Goal: Communication & Community: Ask a question

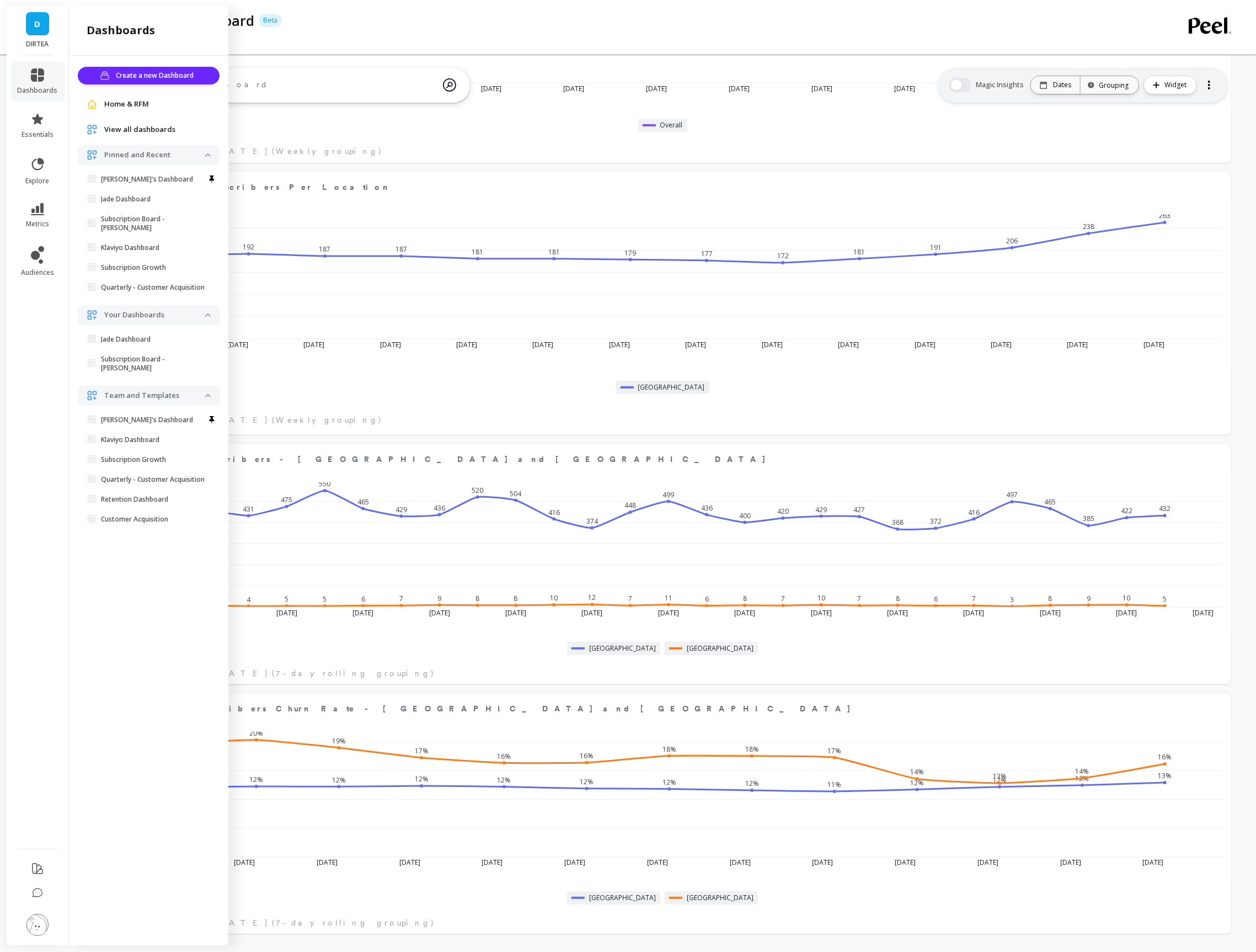
scroll to position [303, 1113]
click at [669, 31] on div at bounding box center [618, 35] width 1051 height 11
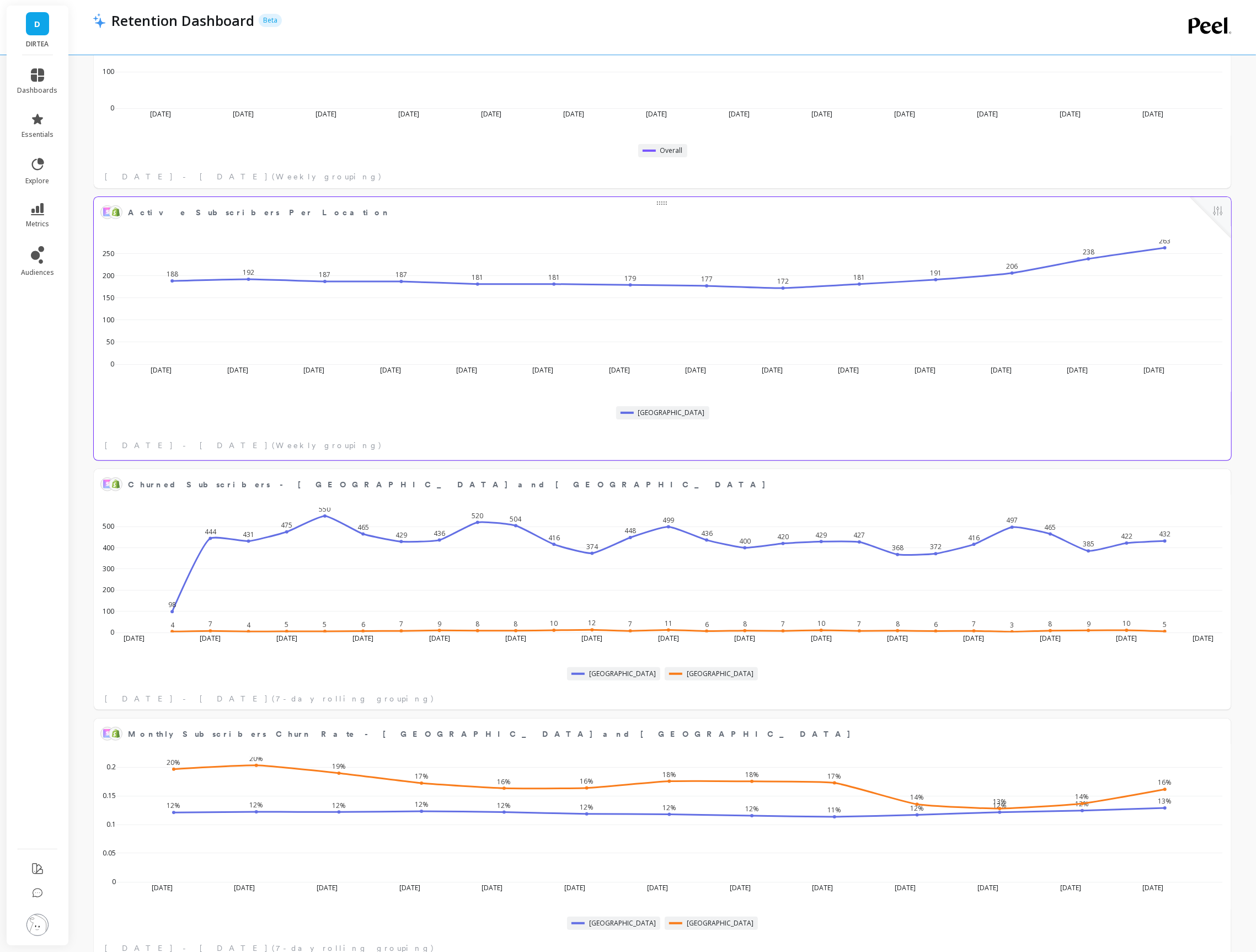
scroll to position [3837, 0]
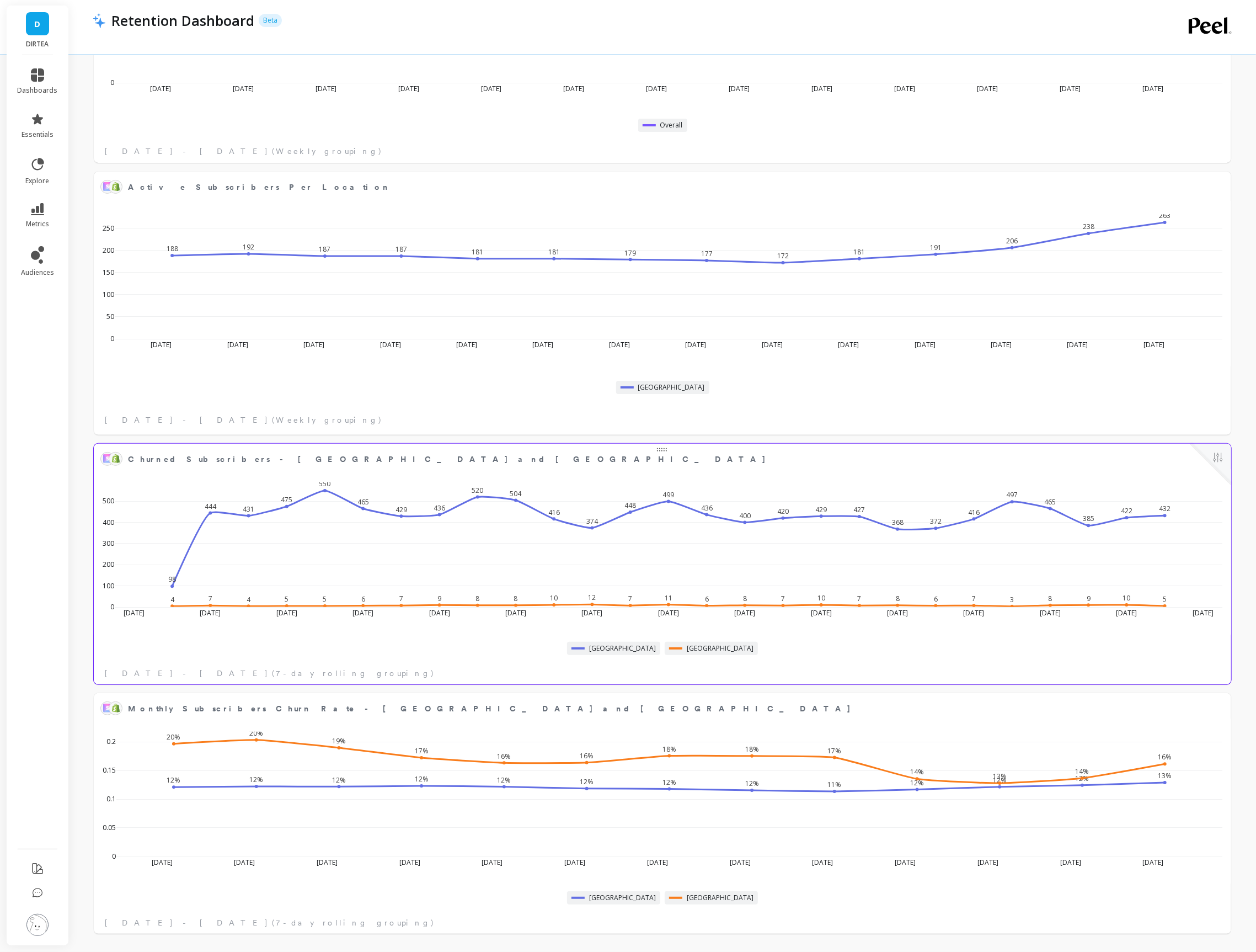
click at [1210, 461] on div at bounding box center [1211, 464] width 41 height 41
click at [1157, 461] on span "Churned Subscribers - US and UK" at bounding box center [659, 459] width 1061 height 15
click at [1216, 454] on button at bounding box center [1218, 458] width 14 height 15
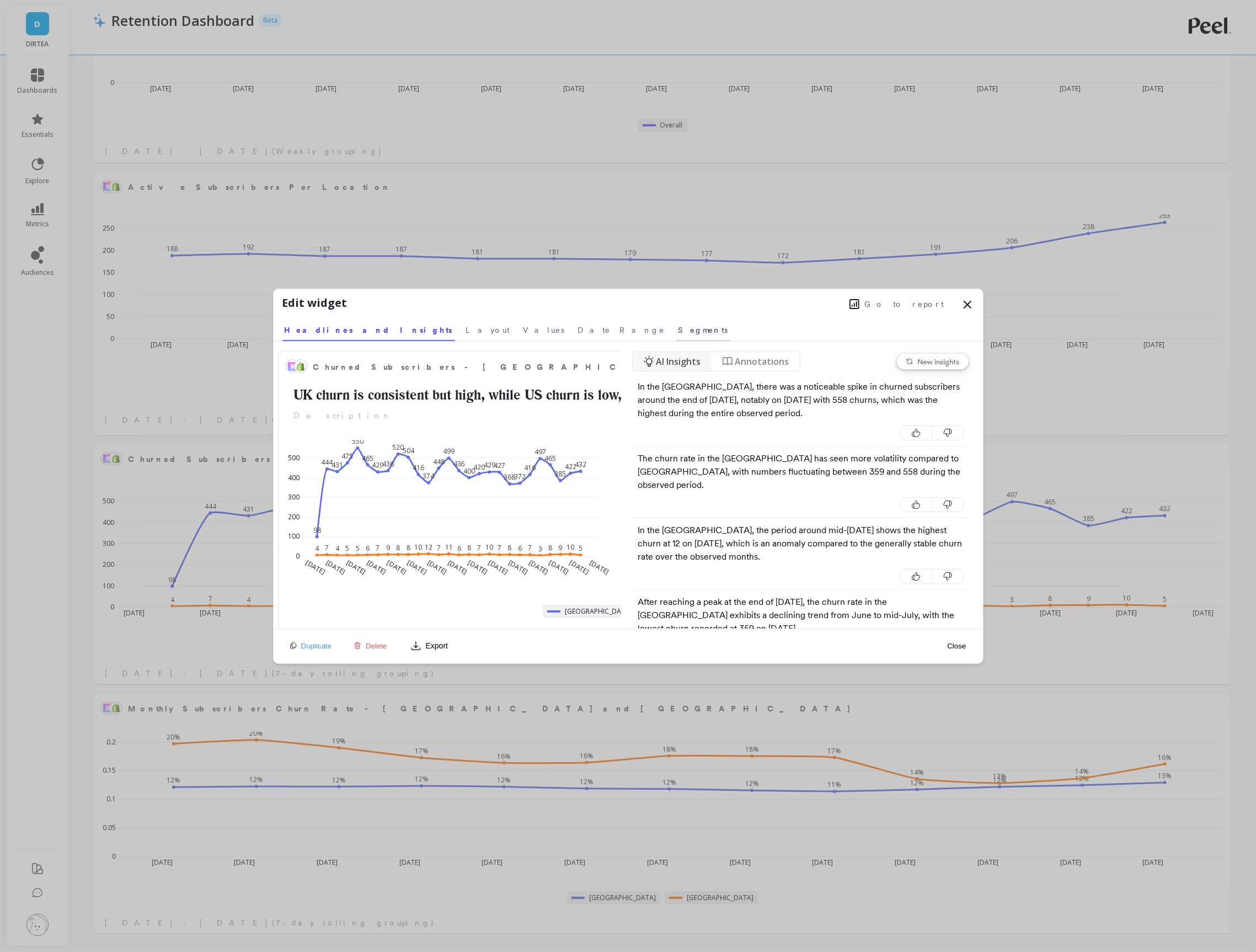
click at [676, 336] on link "Segments" at bounding box center [703, 328] width 54 height 25
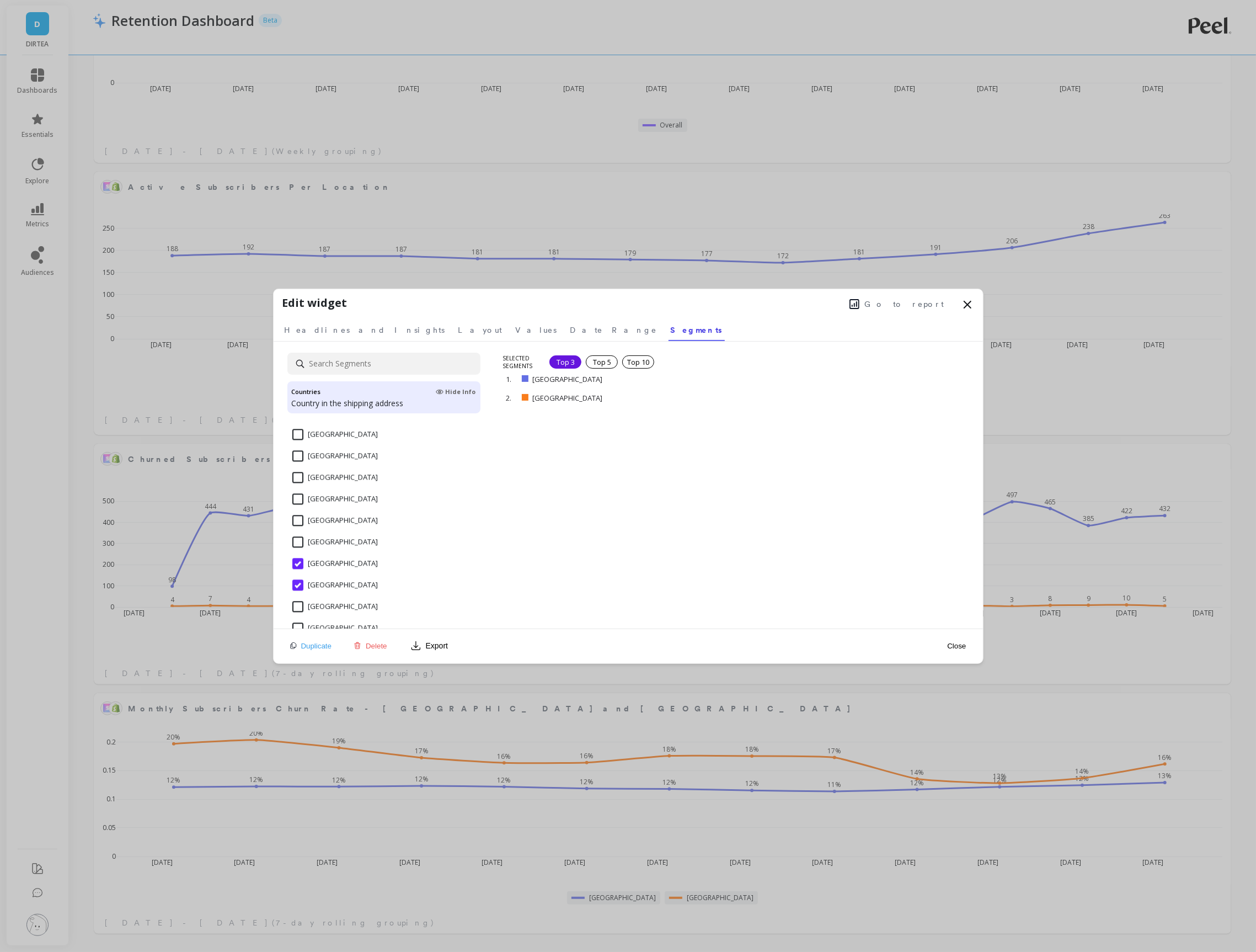
scroll to position [2537, 0]
click at [937, 308] on span "Go to report" at bounding box center [905, 303] width 79 height 11
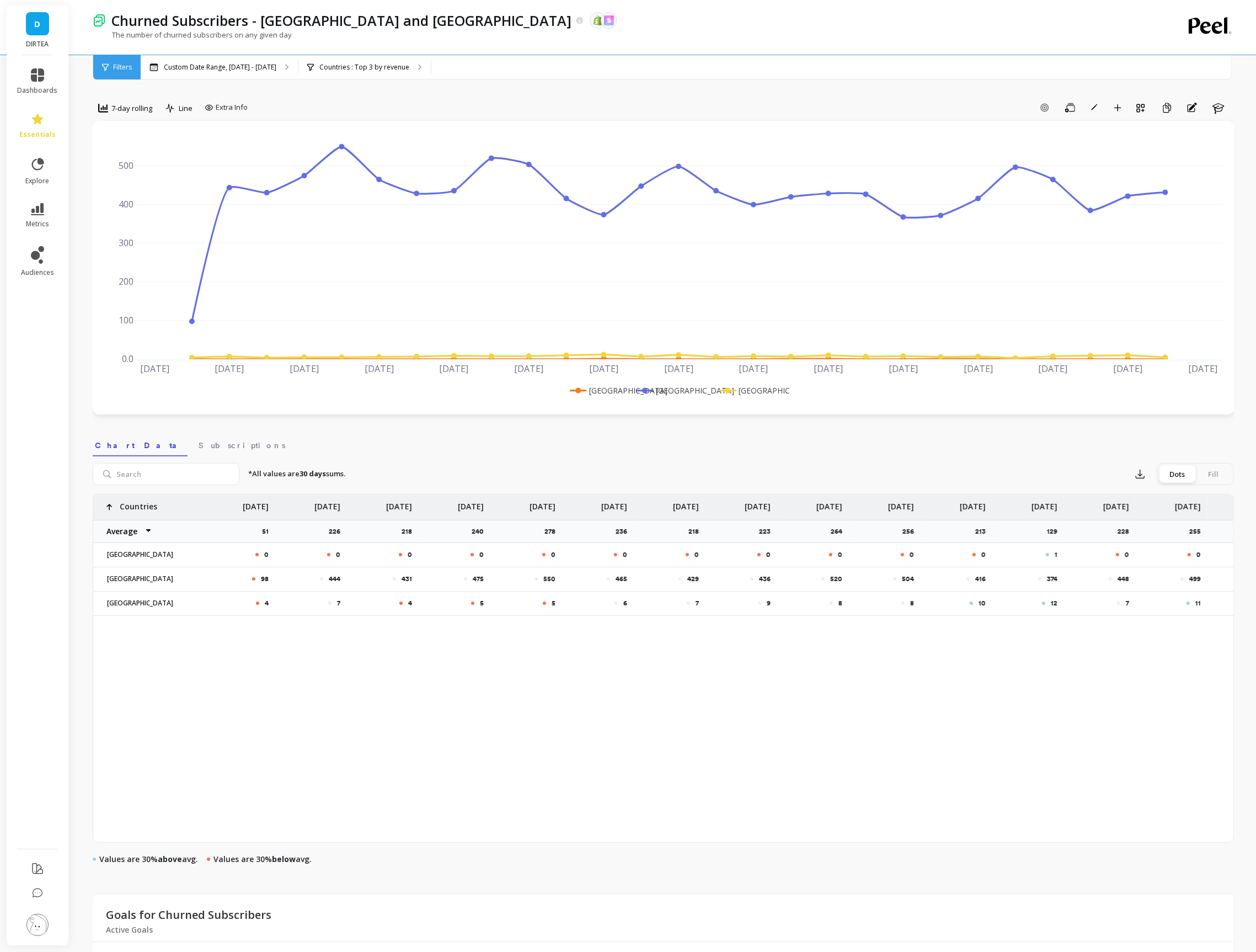
click at [618, 392] on rect at bounding box center [600, 391] width 65 height 12
click at [364, 71] on div "Countries : Top 3 by revenue Countries : United Kingdom Switzerland United Stat…" at bounding box center [364, 67] width 132 height 24
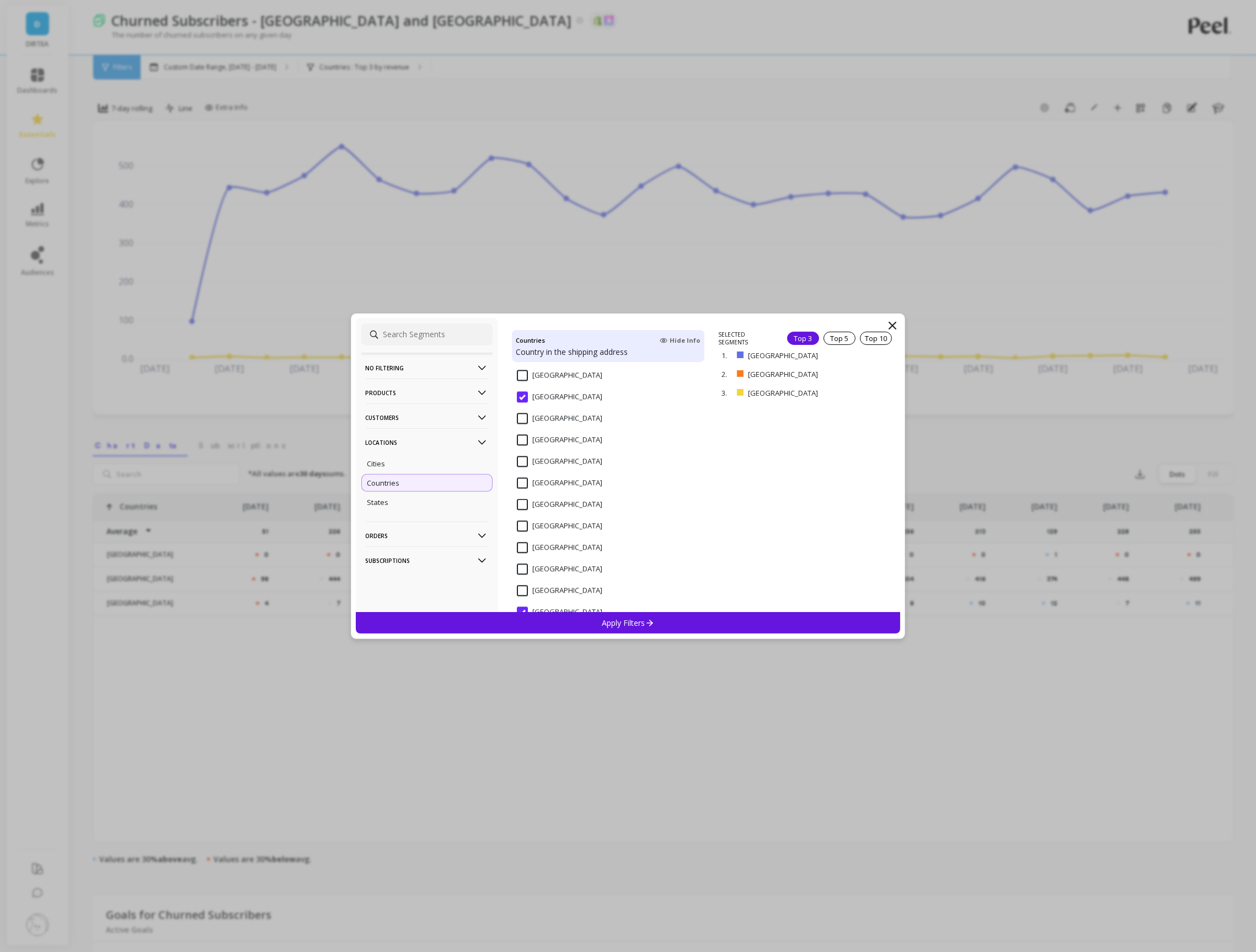
scroll to position [2498, 0]
click at [555, 431] on input "[GEOGRAPHIC_DATA]" at bounding box center [560, 429] width 86 height 11
click at [642, 626] on p "Apply Filters" at bounding box center [628, 622] width 52 height 11
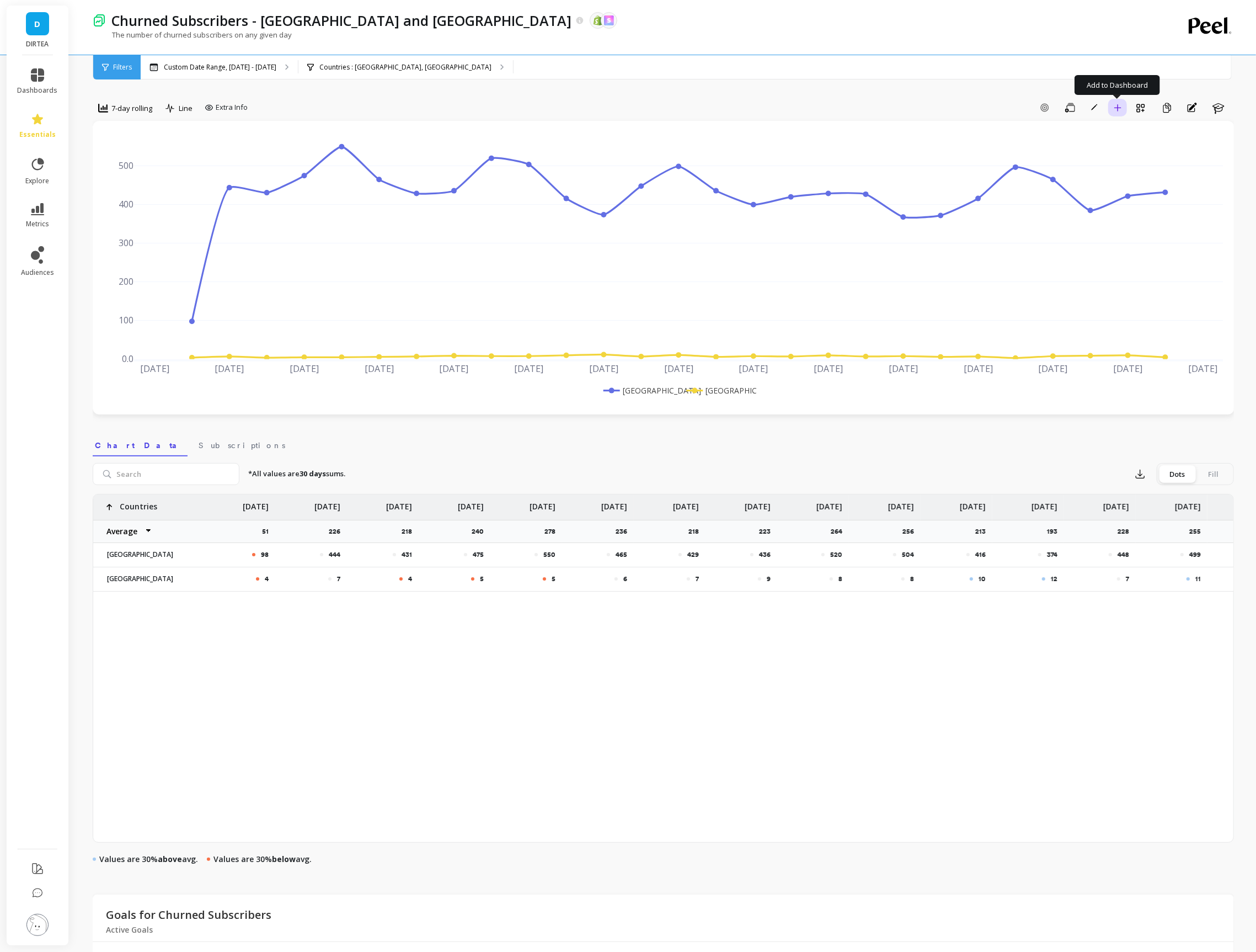
click at [1122, 110] on button "Add to Dashboard" at bounding box center [1117, 107] width 18 height 17
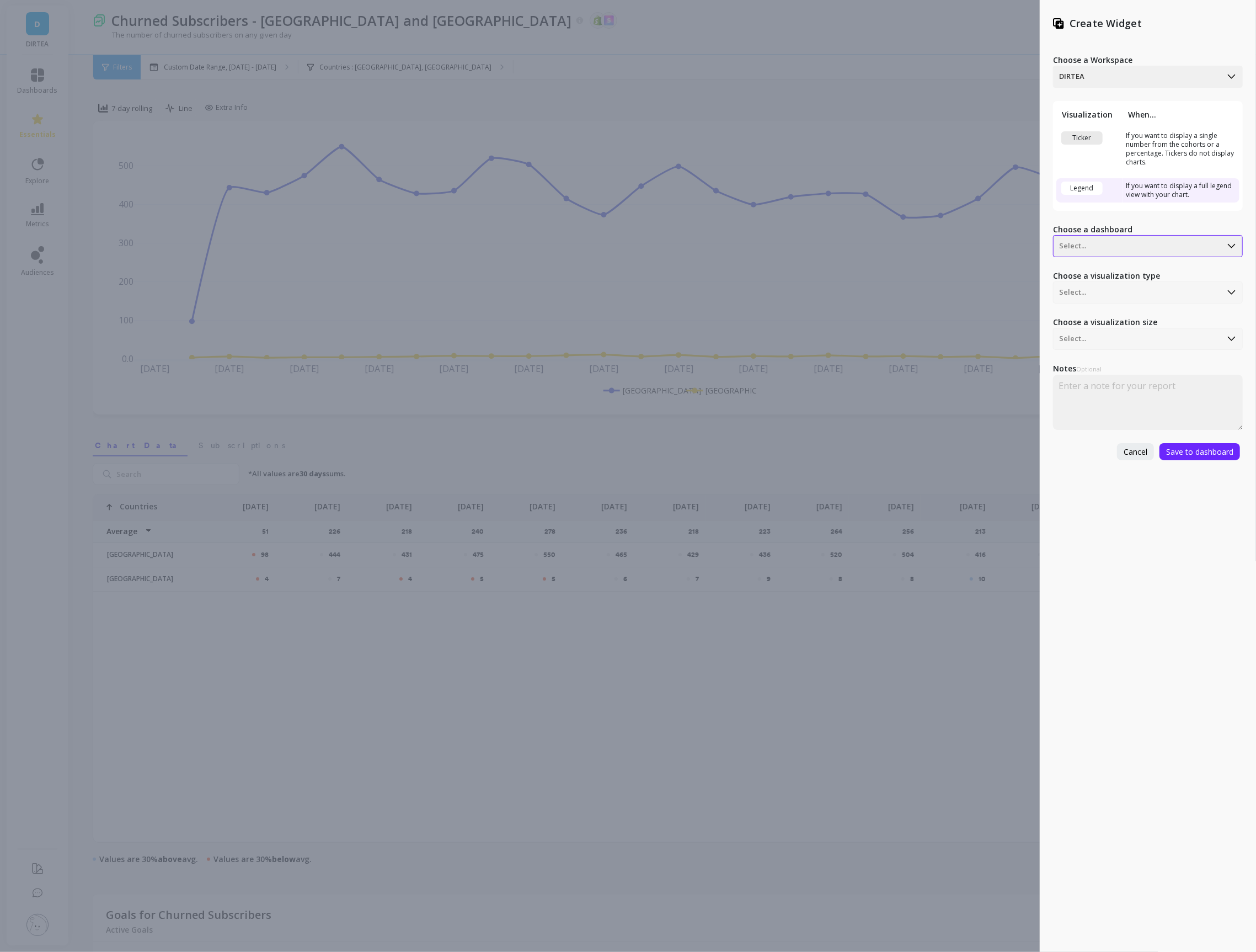
click at [1104, 245] on div at bounding box center [1137, 246] width 156 height 14
click at [1119, 496] on div "Create Widget Choose a Workspace DIRTEA Visualization When... Ticker If you wan…" at bounding box center [1148, 476] width 216 height 952
click at [1111, 78] on div at bounding box center [1137, 77] width 156 height 14
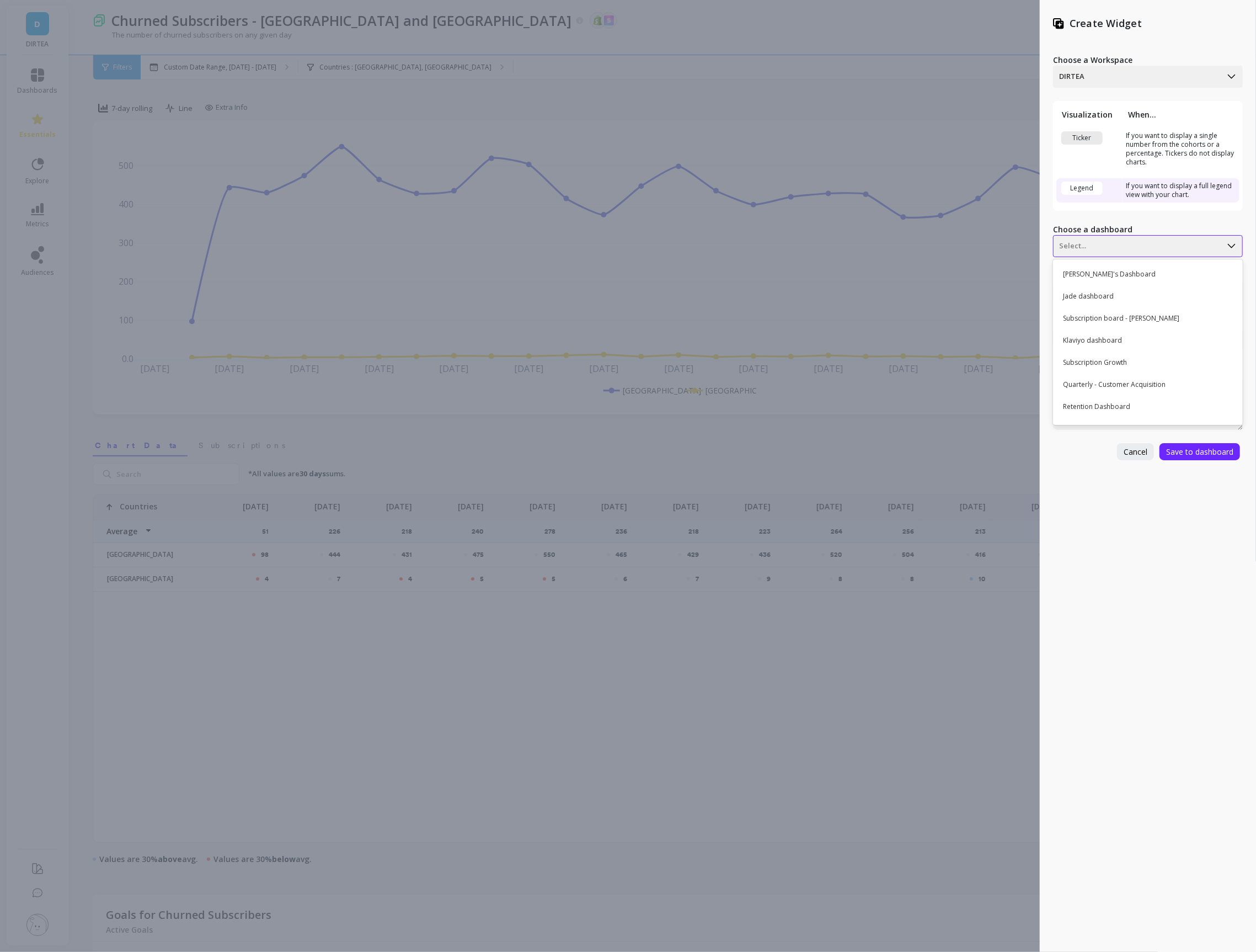
click at [1077, 251] on div at bounding box center [1137, 246] width 156 height 14
click at [1117, 449] on button "Cancel" at bounding box center [1135, 451] width 37 height 17
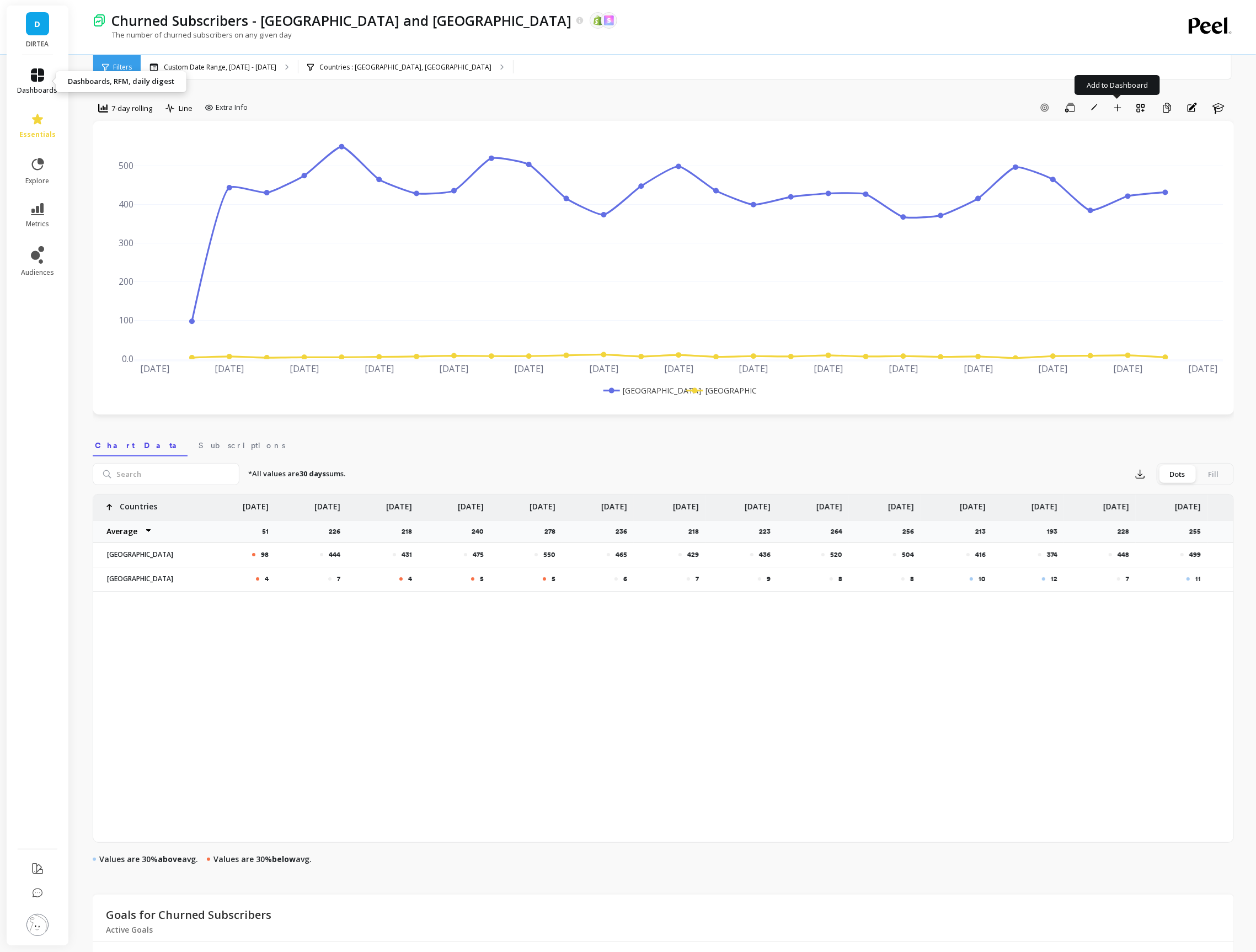
click at [45, 75] on link "dashboards" at bounding box center [38, 81] width 41 height 26
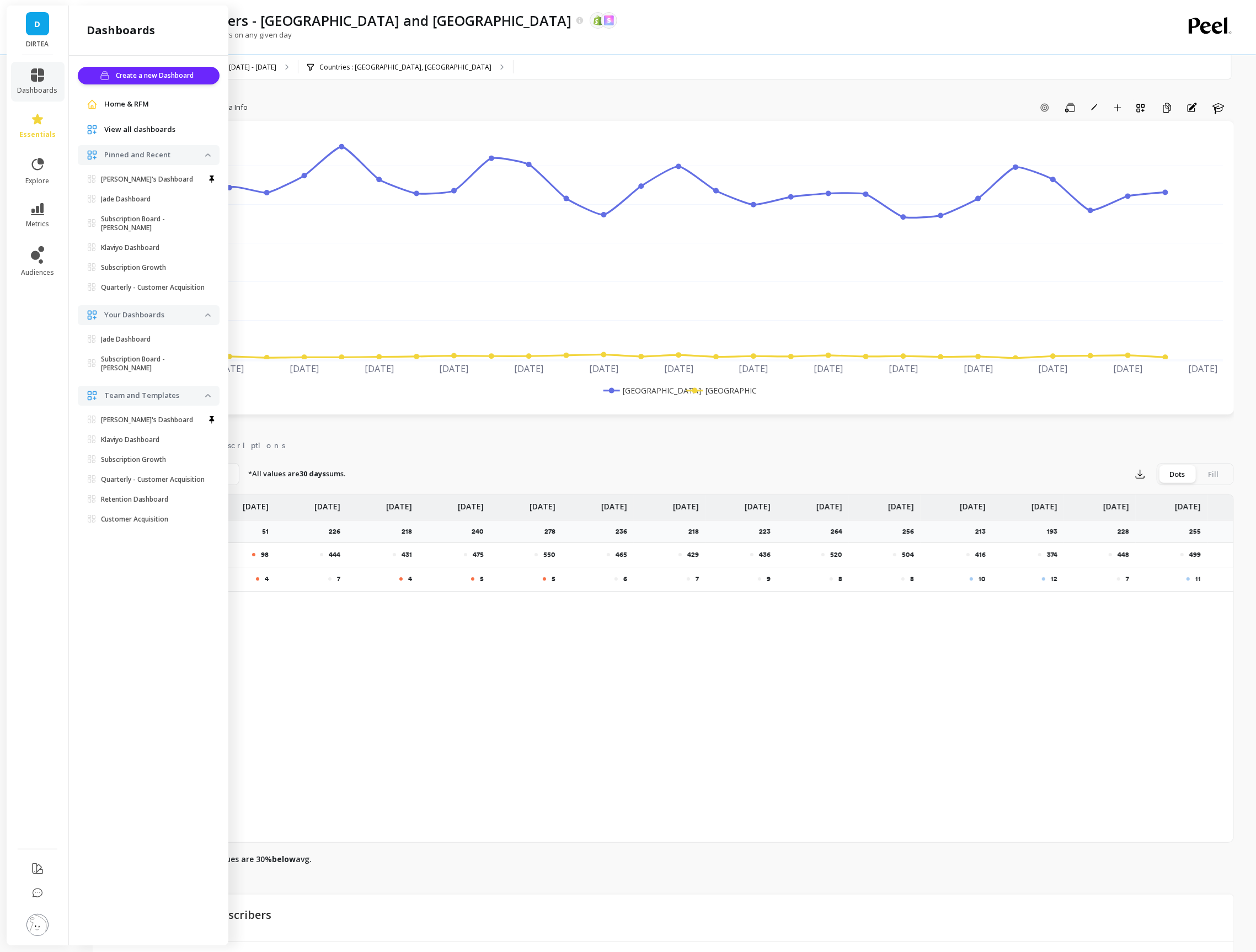
scroll to position [1, 0]
click at [100, 128] on div "View all dashboards" at bounding box center [149, 129] width 124 height 11
click at [144, 128] on span "View all dashboards" at bounding box center [140, 129] width 71 height 11
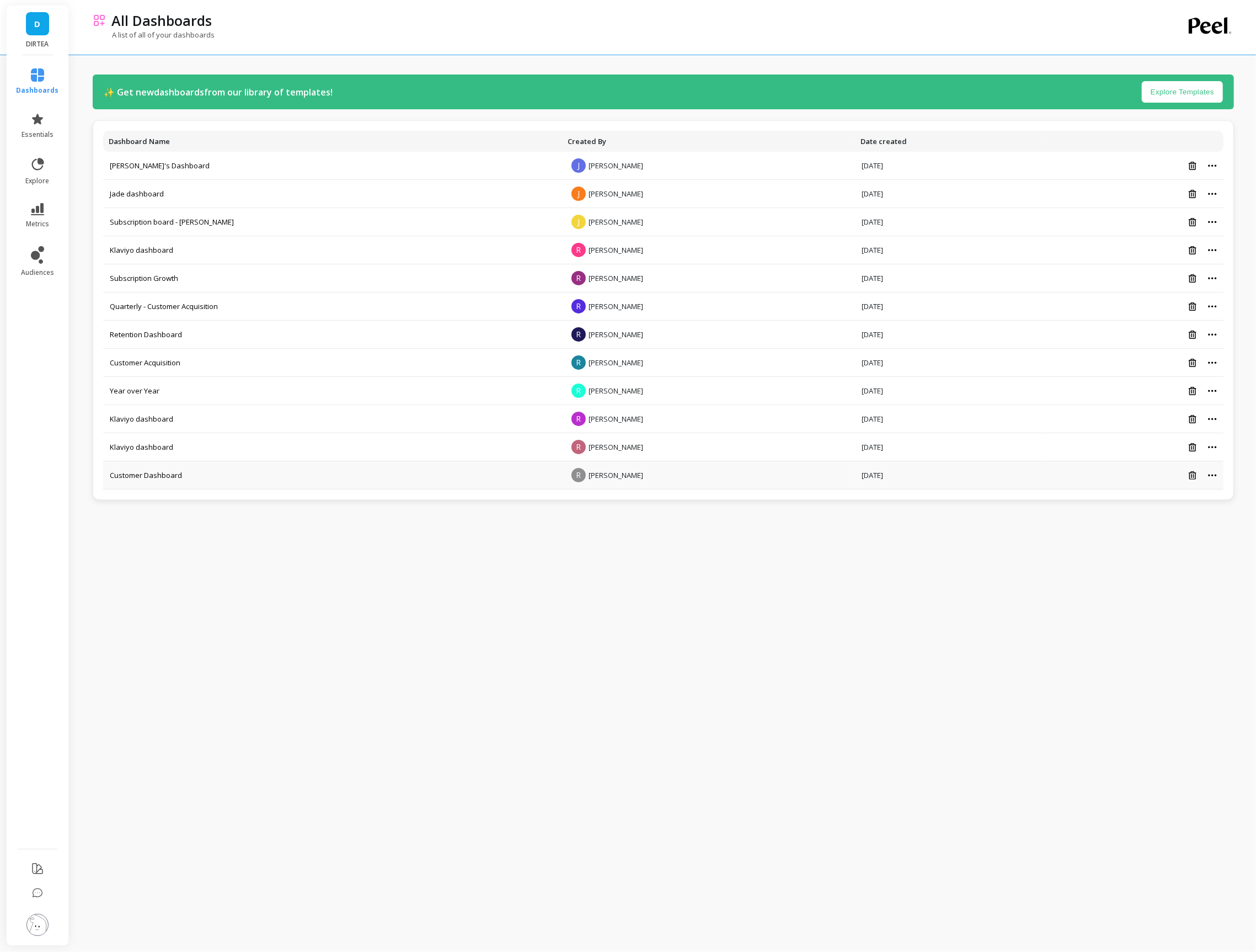
click at [156, 482] on td "Customer Dashboard" at bounding box center [333, 475] width 459 height 28
click at [147, 477] on link "Customer Dashboard" at bounding box center [146, 475] width 72 height 10
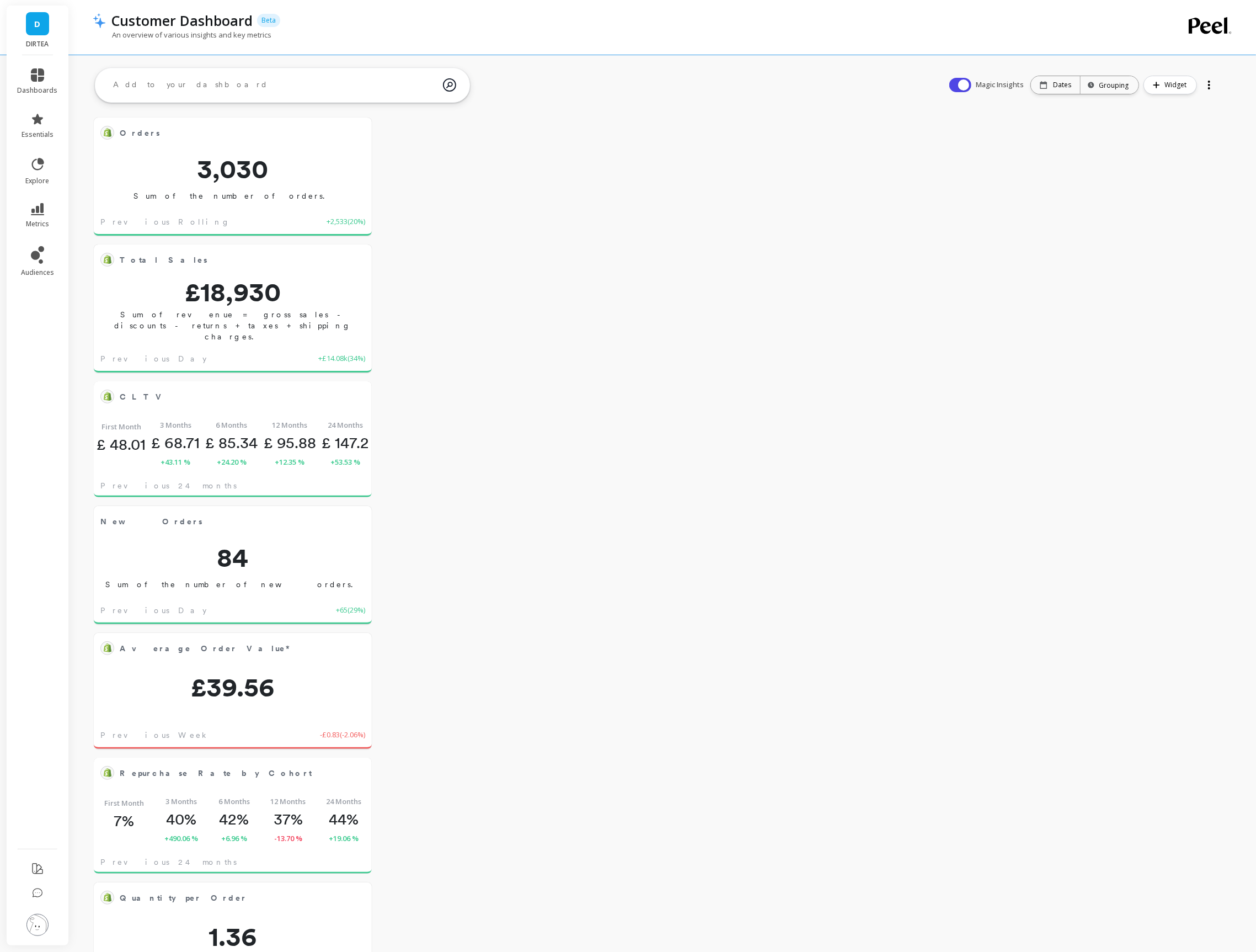
scroll to position [303, 255]
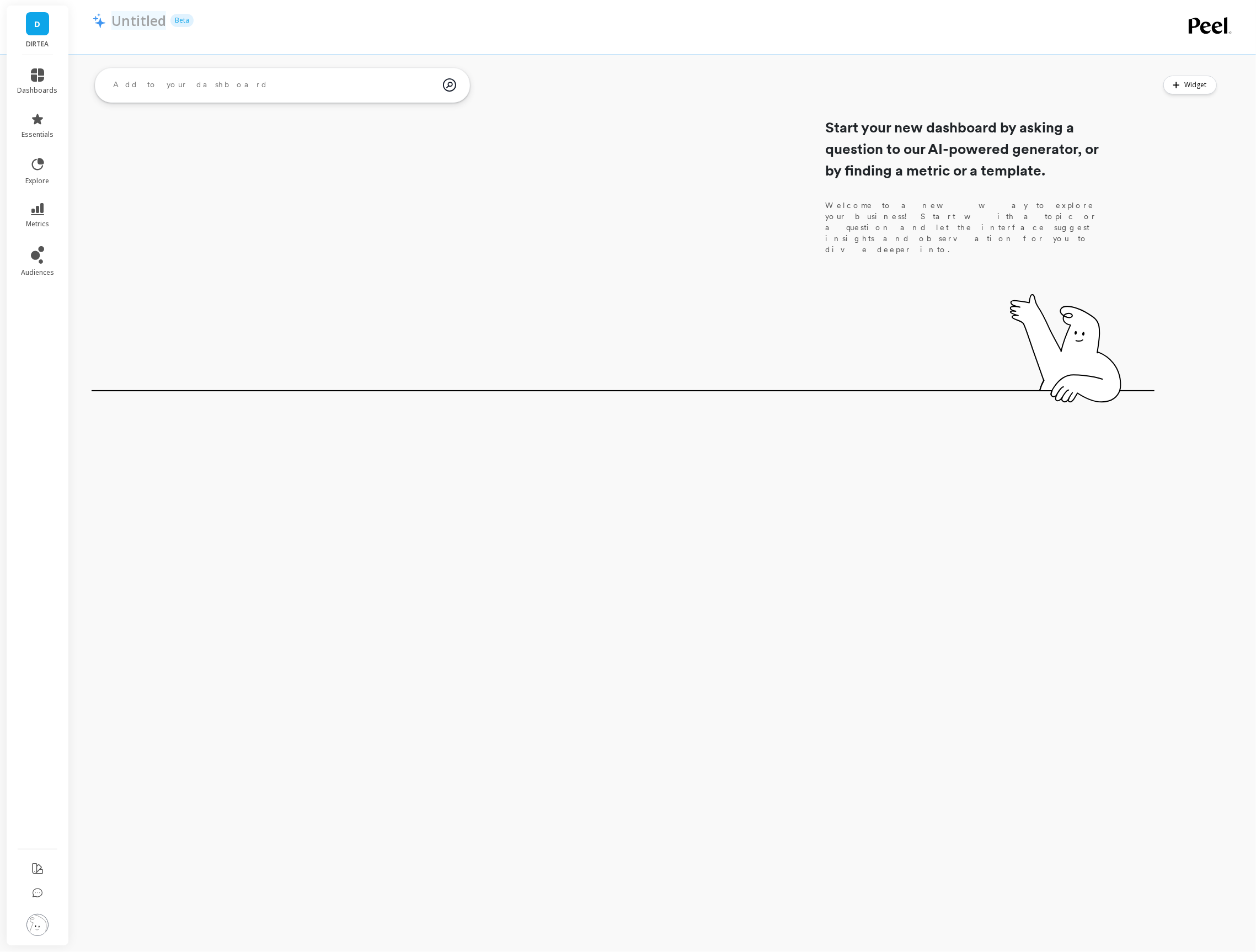
click at [133, 24] on p "Untitled" at bounding box center [139, 19] width 55 height 18
click at [133, 24] on input "Untitled" at bounding box center [180, 19] width 138 height 18
type input "USA Dashboard"
click at [185, 32] on div at bounding box center [618, 35] width 1051 height 11
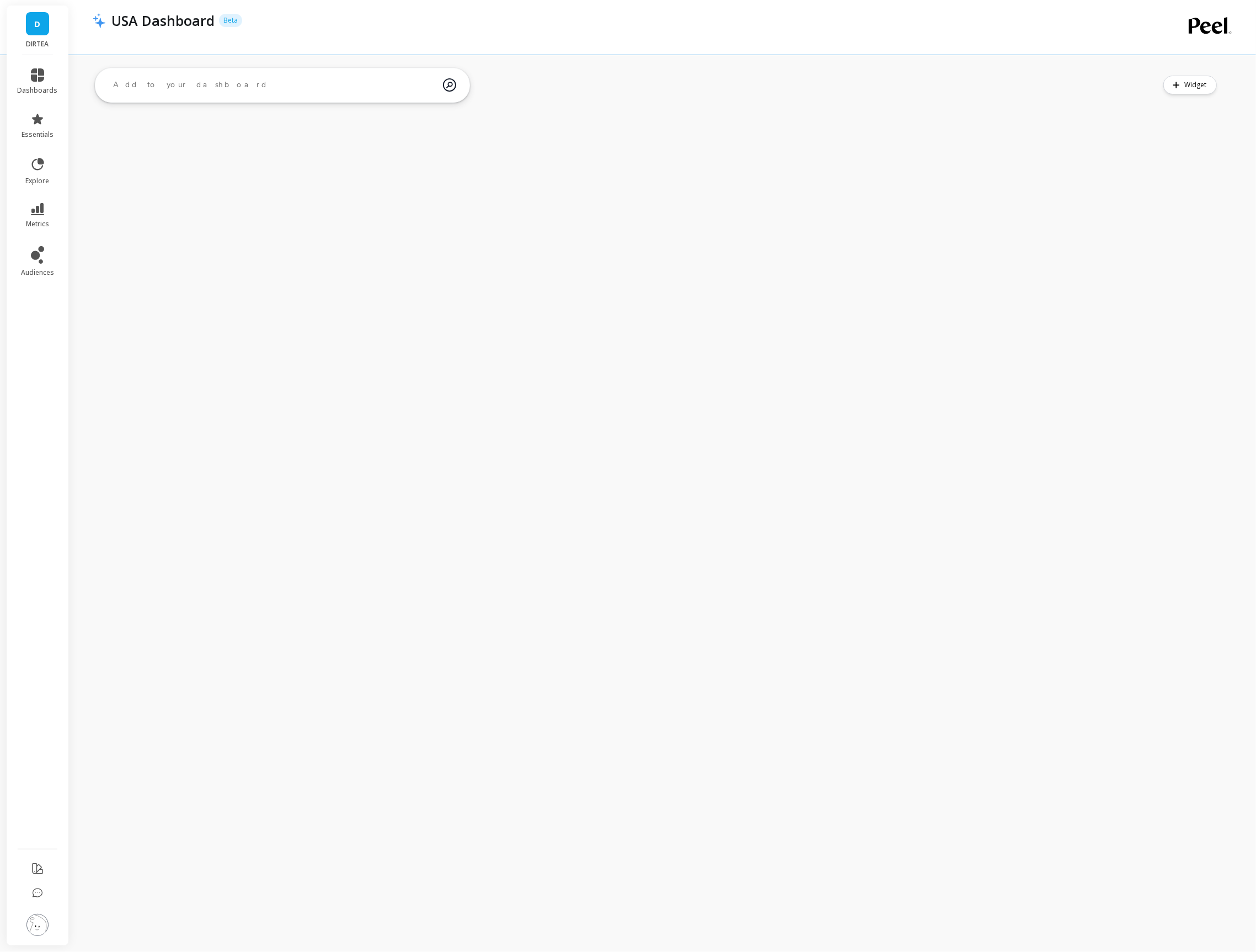
click at [183, 90] on textarea at bounding box center [273, 85] width 339 height 30
click at [368, 17] on div "USA Dashboard Beta" at bounding box center [625, 19] width 1038 height 18
click at [34, 79] on icon at bounding box center [38, 75] width 14 height 14
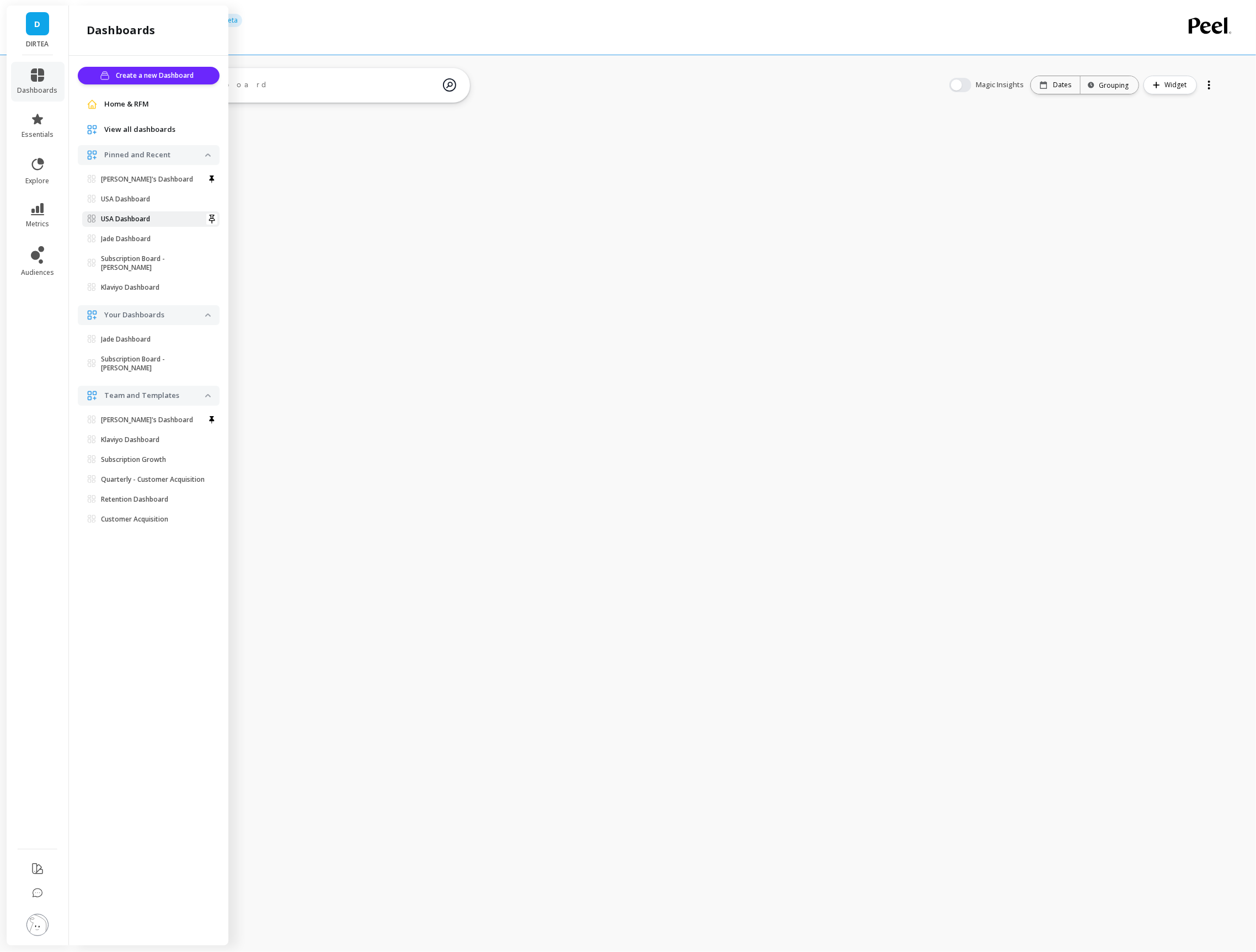
click at [121, 218] on p "USA Dashboard" at bounding box center [125, 218] width 49 height 9
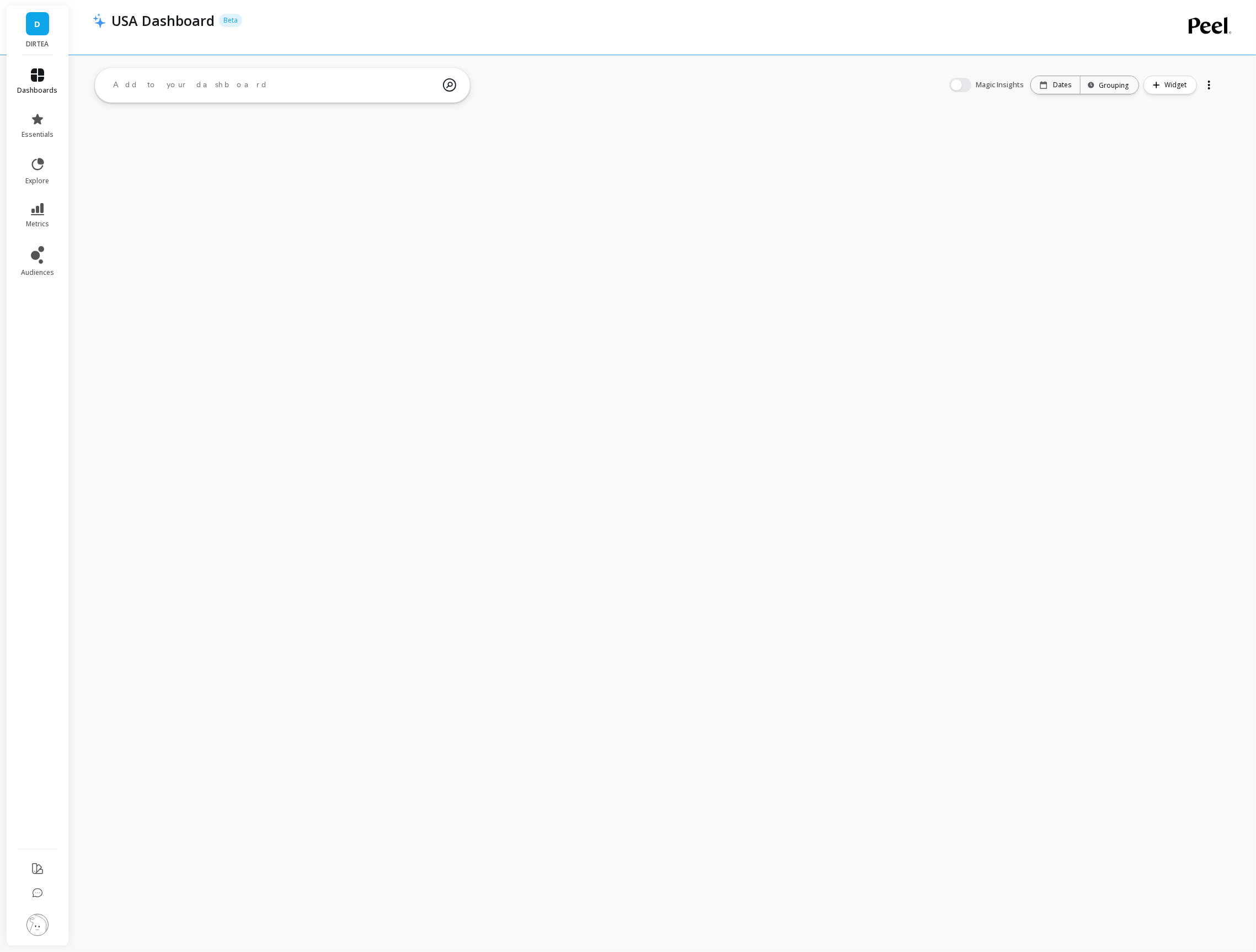
click at [40, 86] on span "dashboards" at bounding box center [38, 90] width 41 height 9
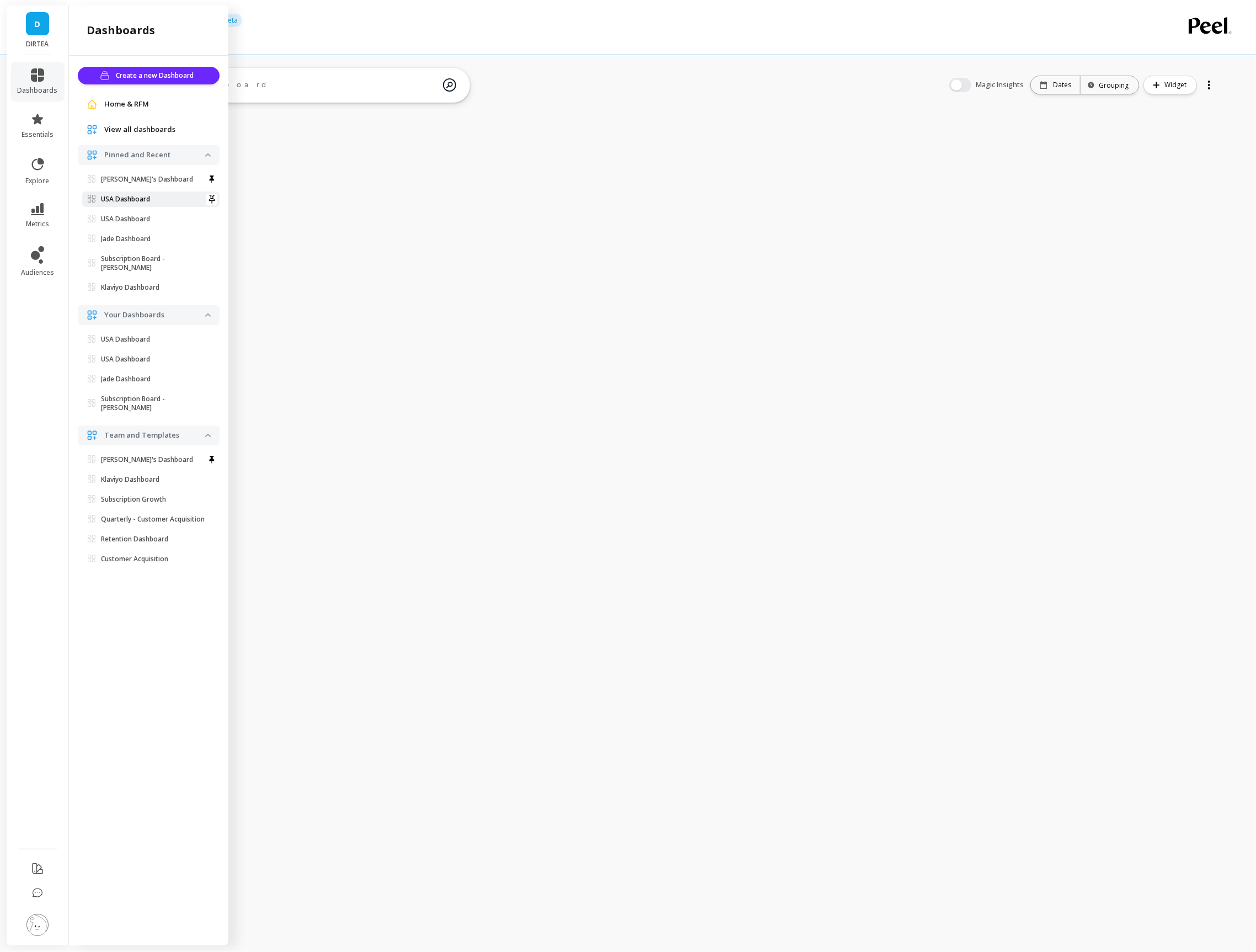
click at [112, 197] on p "USA Dashboard" at bounding box center [125, 199] width 49 height 9
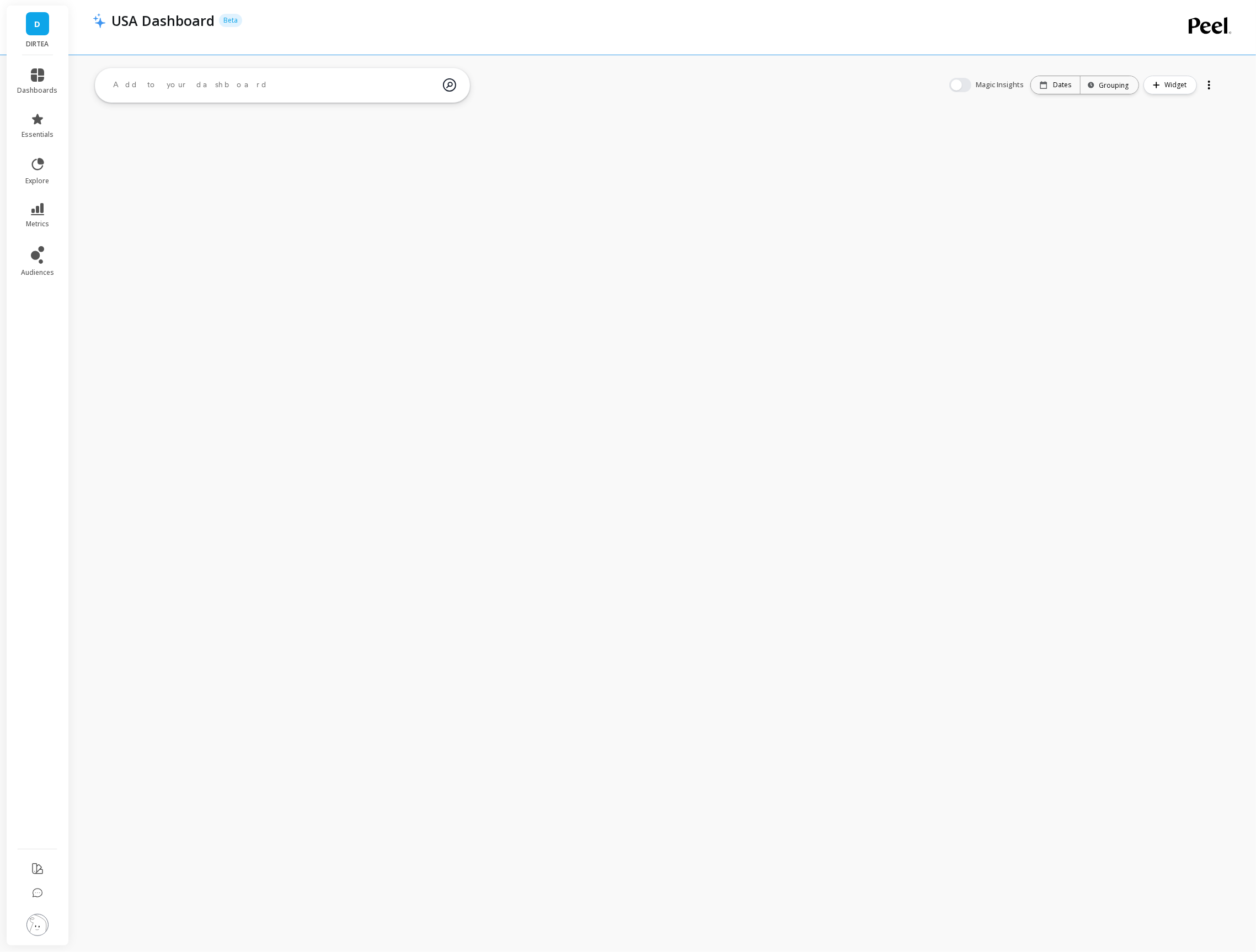
click at [1218, 85] on div "Magic Insights Date: Dates Time grouping: Grouping Widget" at bounding box center [1082, 85] width 290 height 36
click at [1214, 85] on div at bounding box center [1210, 85] width 15 height 17
click at [1181, 147] on span "Delete" at bounding box center [1176, 150] width 24 height 11
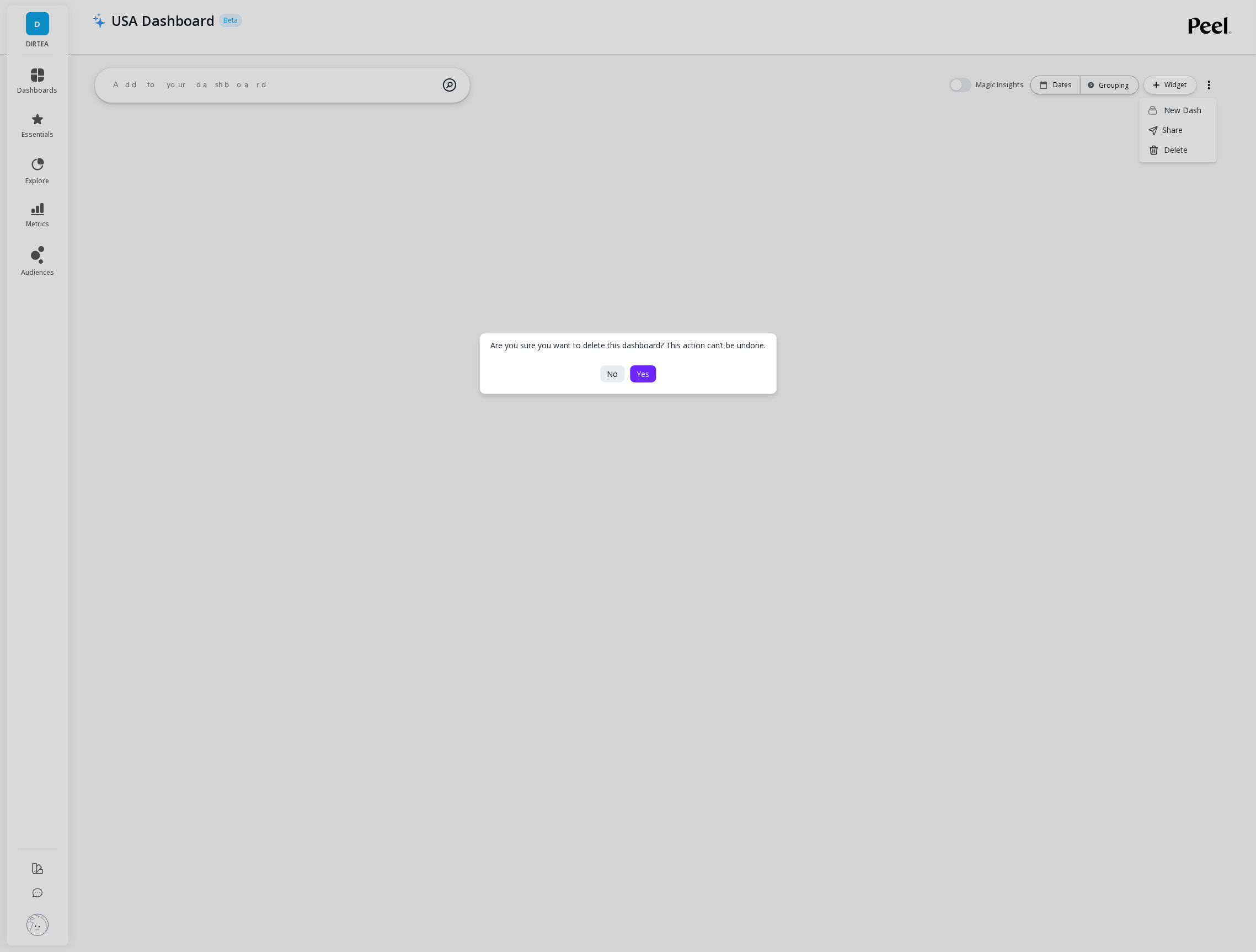
click at [642, 372] on span "Yes" at bounding box center [642, 373] width 13 height 11
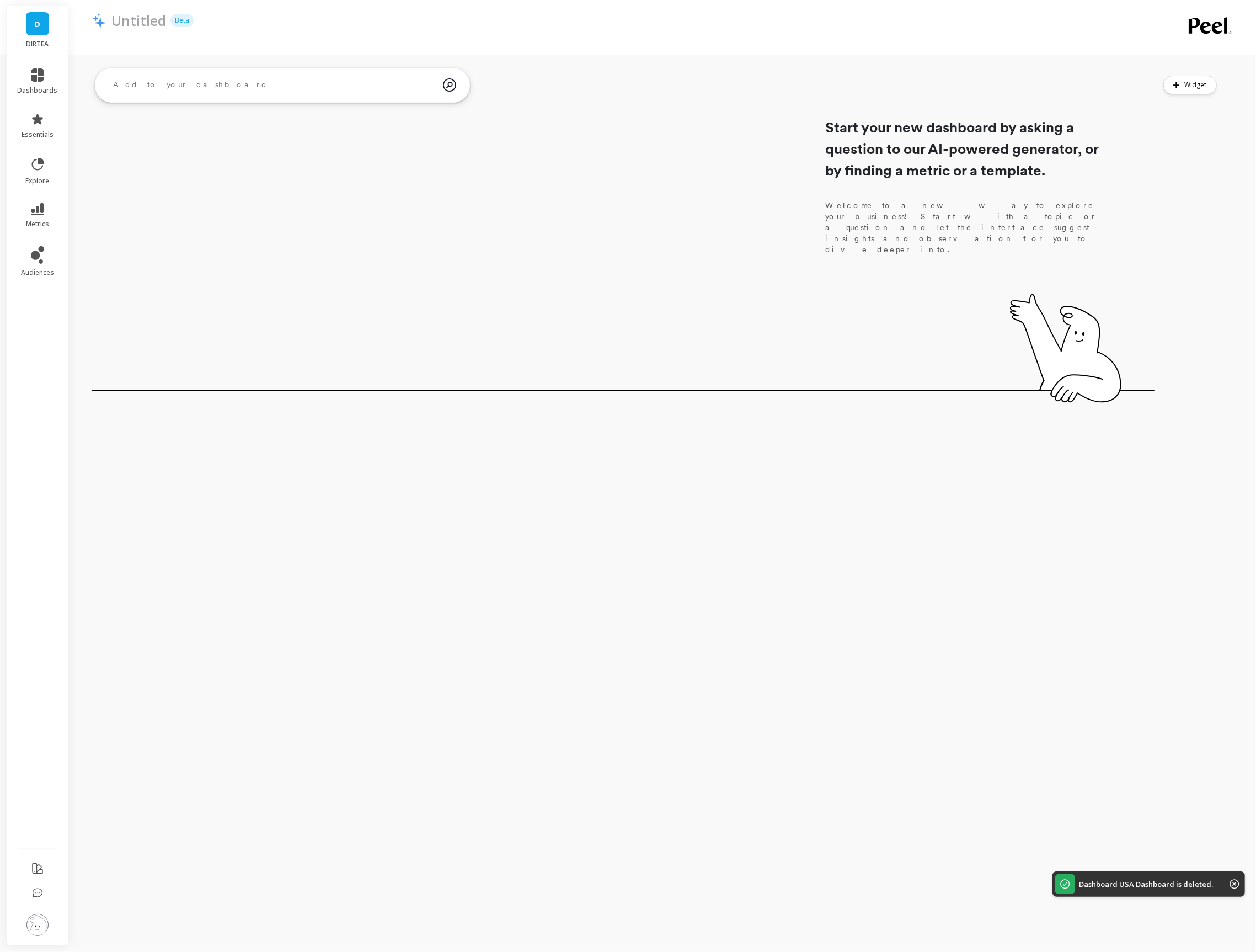
click at [41, 83] on link "dashboards" at bounding box center [38, 81] width 41 height 26
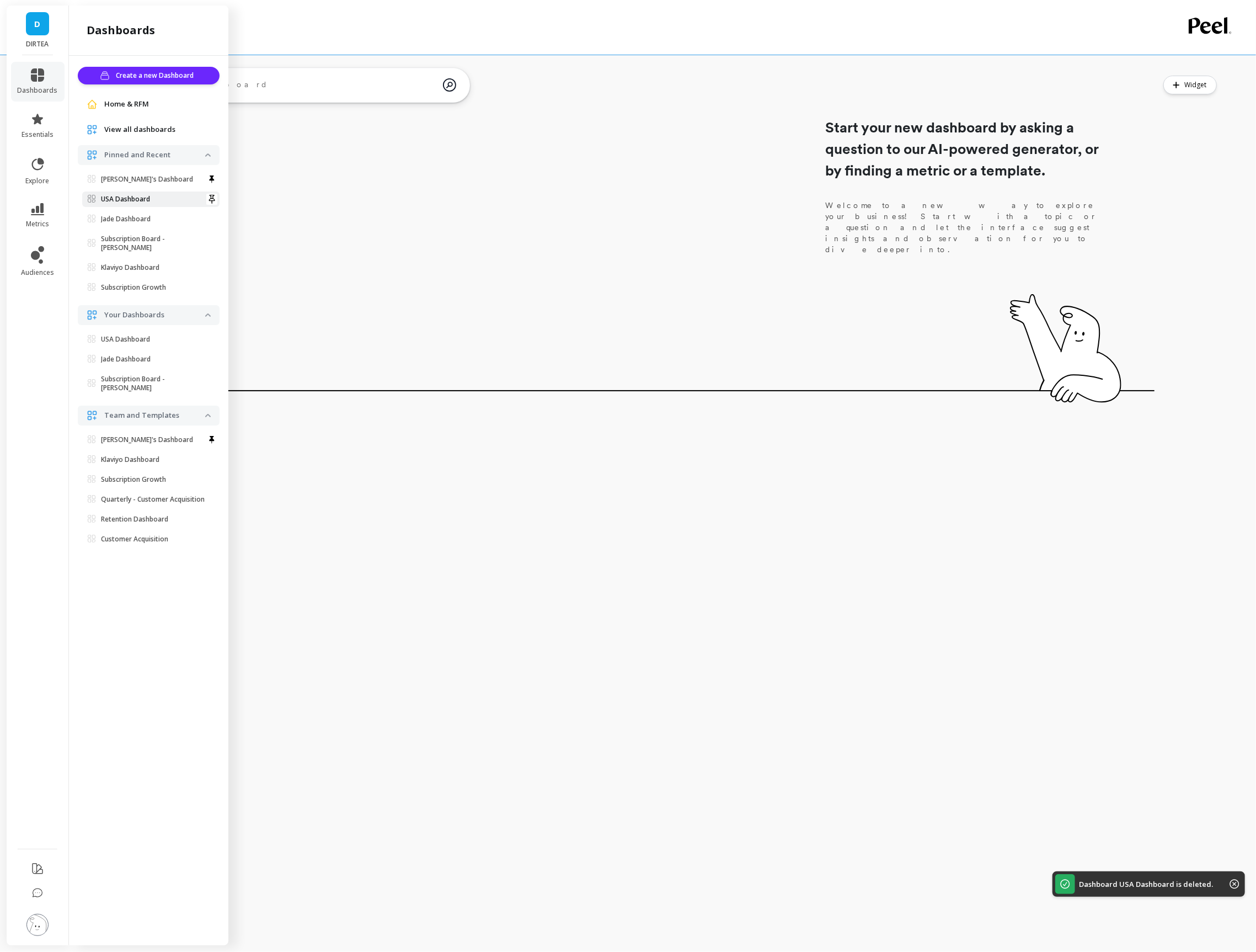
click at [142, 199] on p "USA Dashboard" at bounding box center [125, 199] width 49 height 9
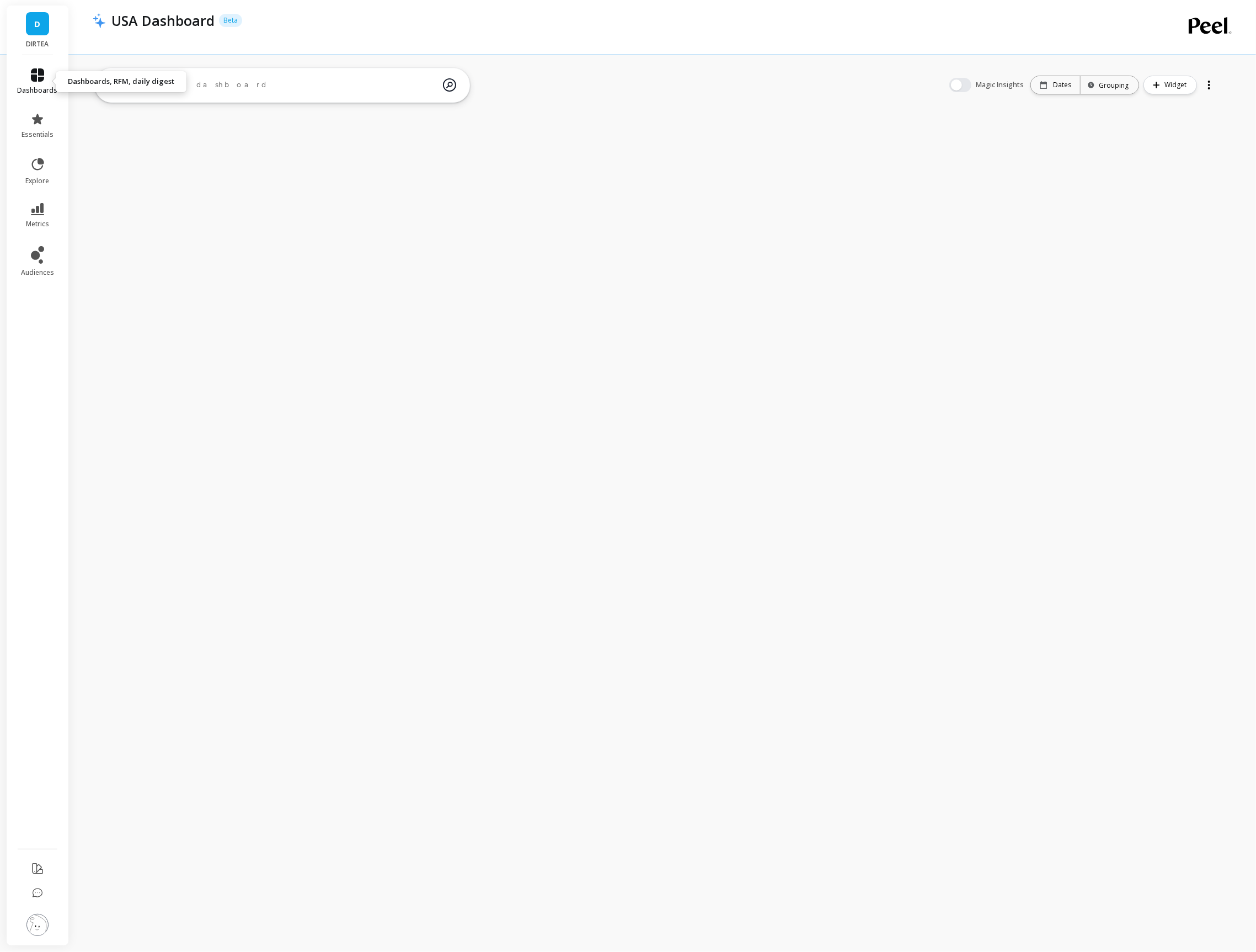
click at [38, 82] on link "dashboards" at bounding box center [38, 81] width 41 height 26
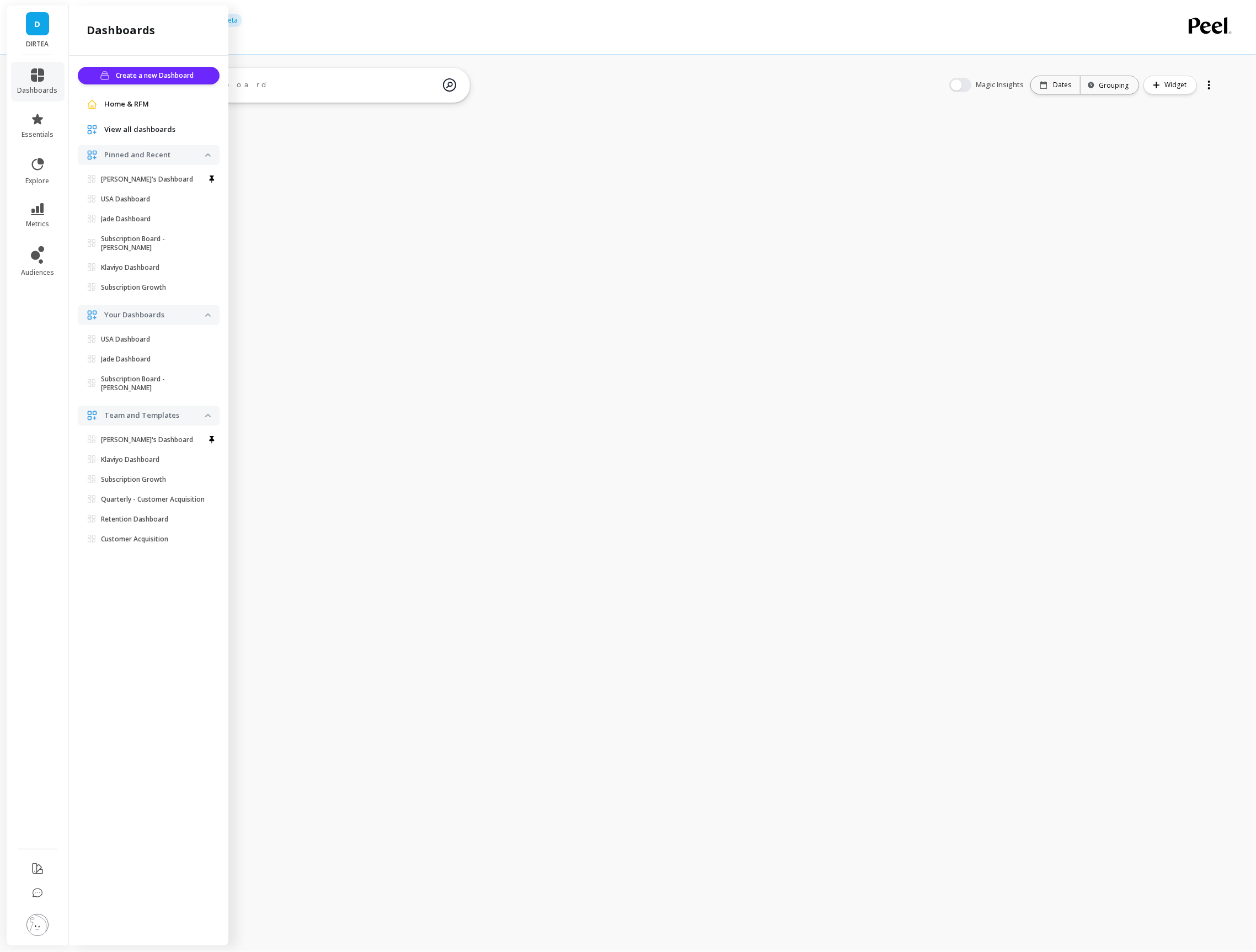
click at [119, 125] on span "View all dashboards" at bounding box center [140, 129] width 71 height 11
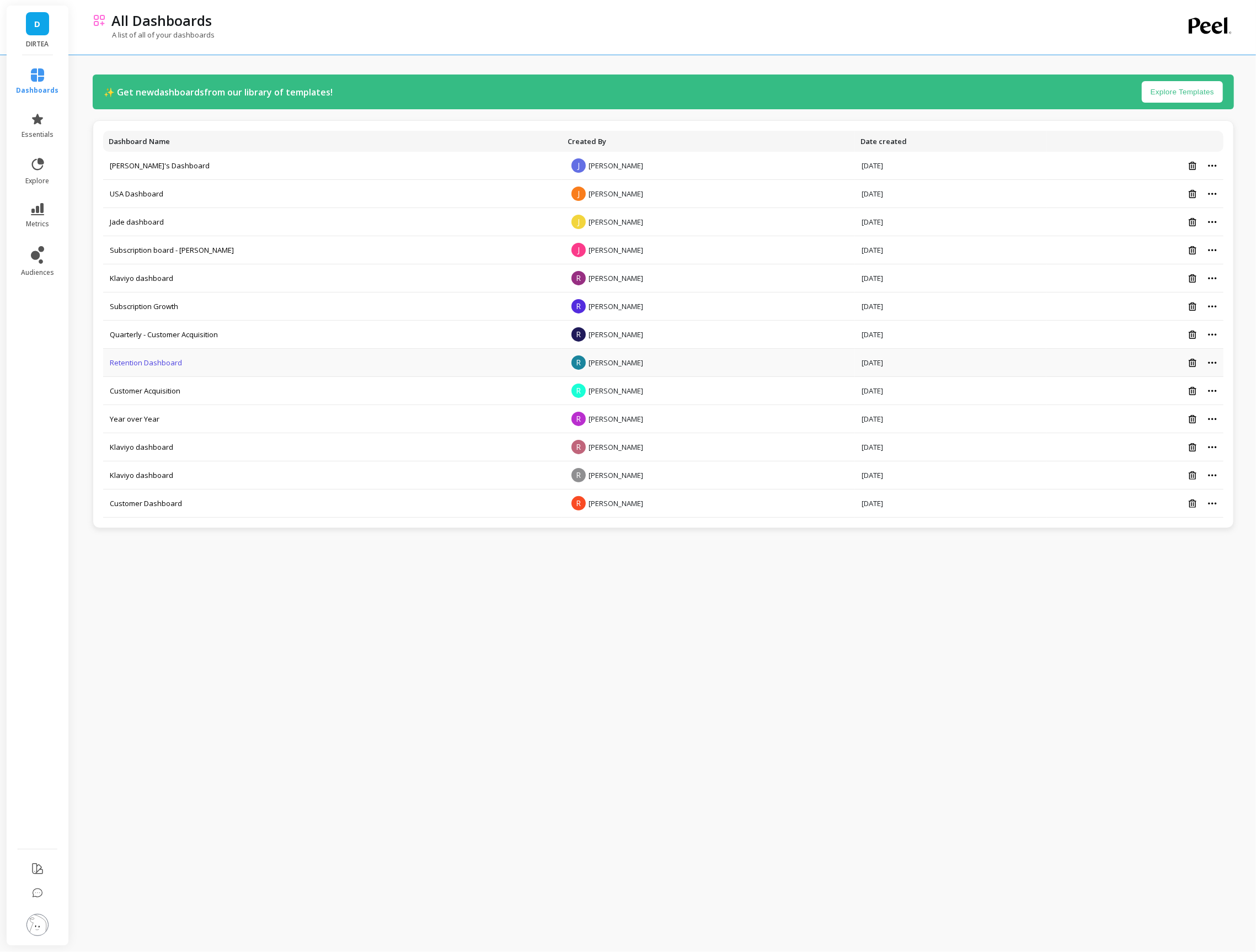
click at [147, 363] on link "Retention Dashboard" at bounding box center [146, 363] width 72 height 10
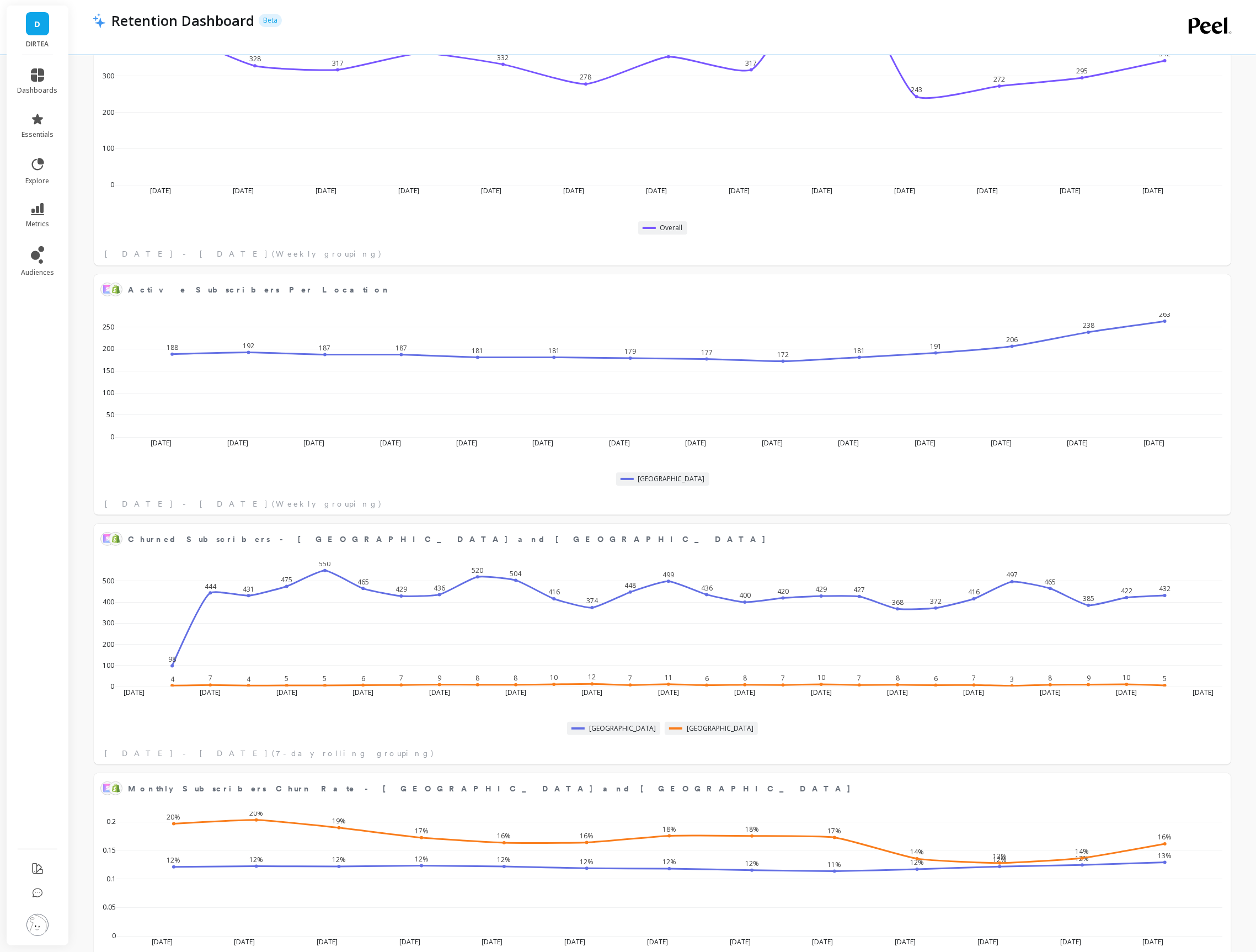
scroll to position [3814, 0]
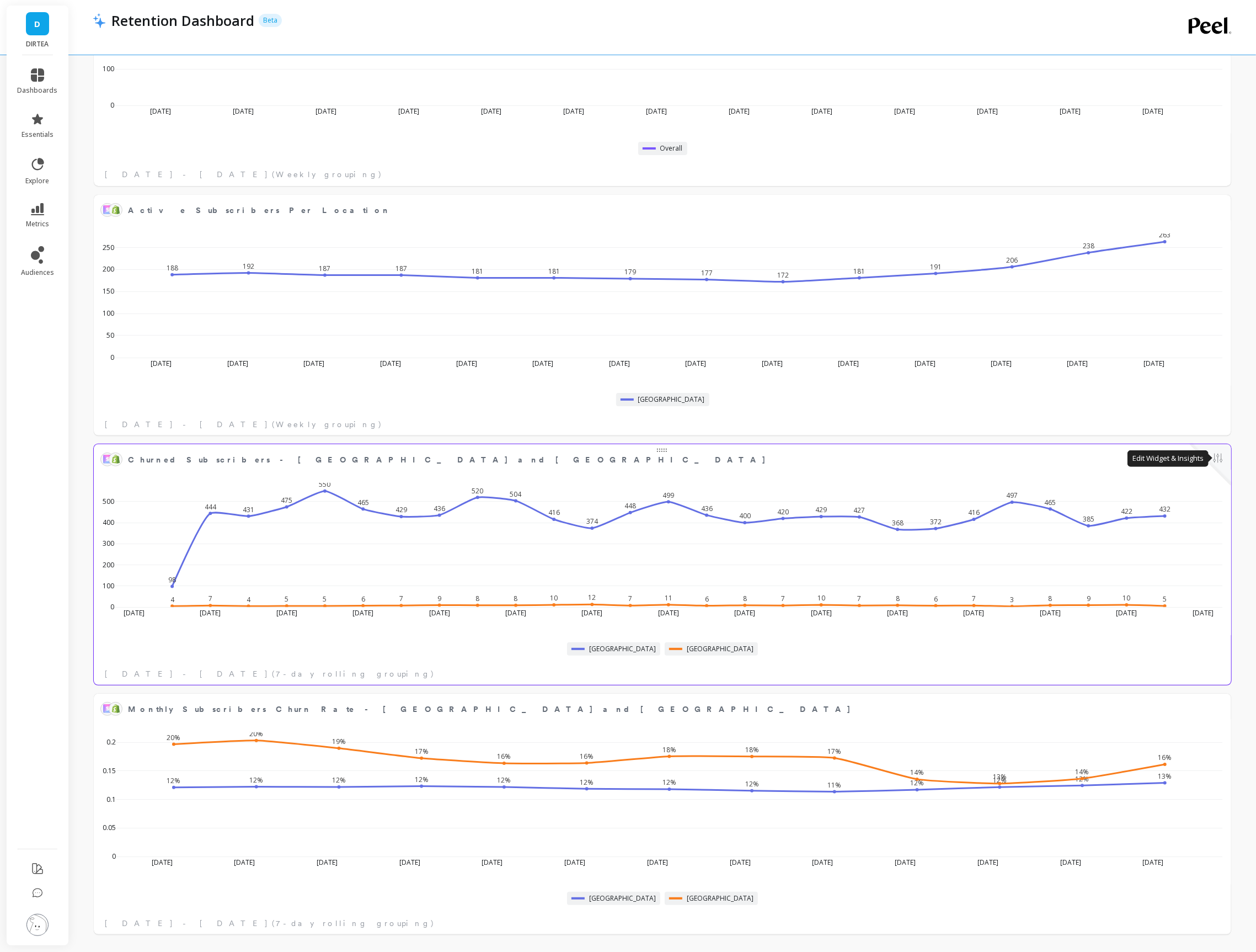
click at [1219, 460] on button at bounding box center [1218, 459] width 14 height 15
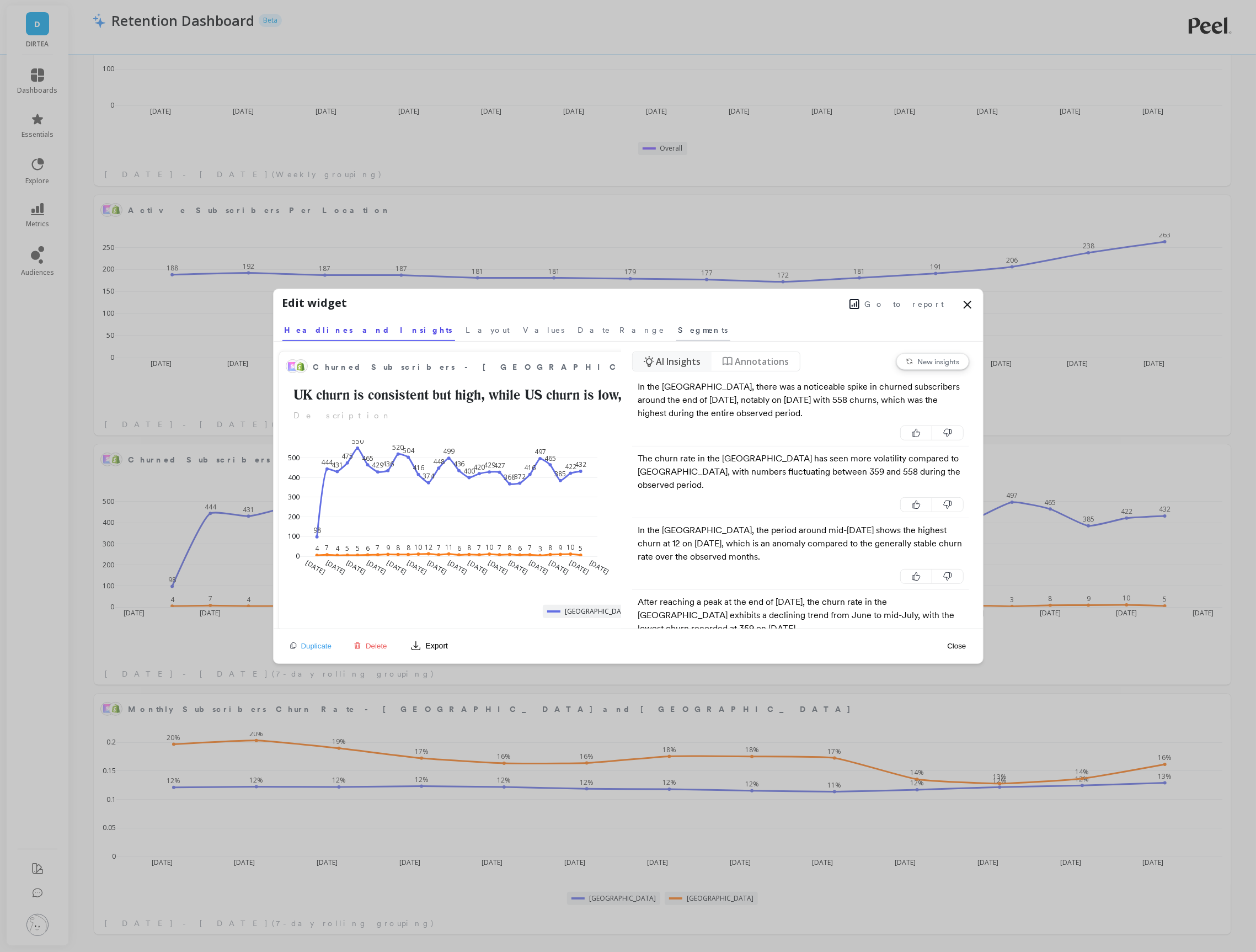
click at [678, 326] on span "Segments" at bounding box center [702, 329] width 49 height 11
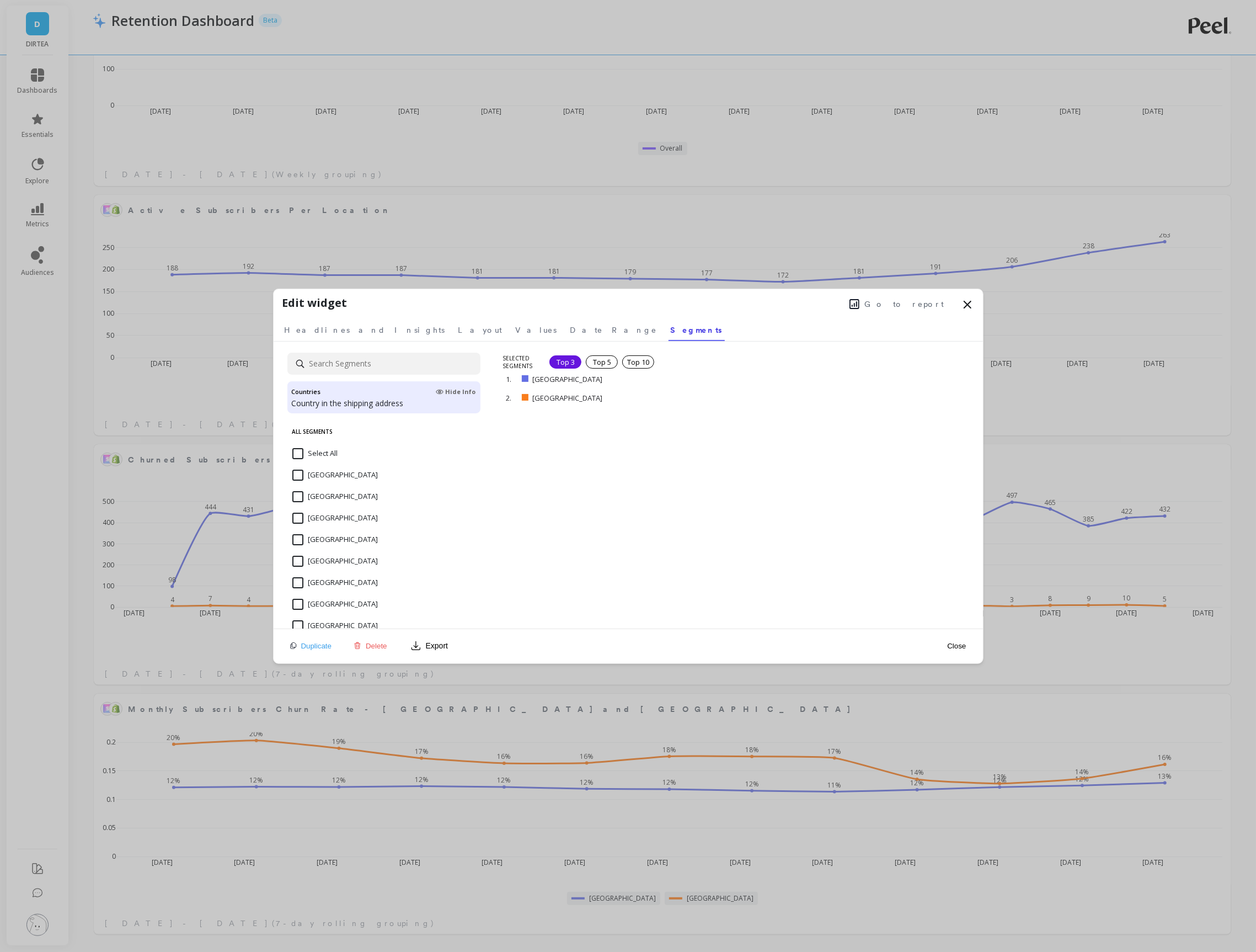
click at [921, 297] on button "Go to report" at bounding box center [896, 304] width 101 height 14
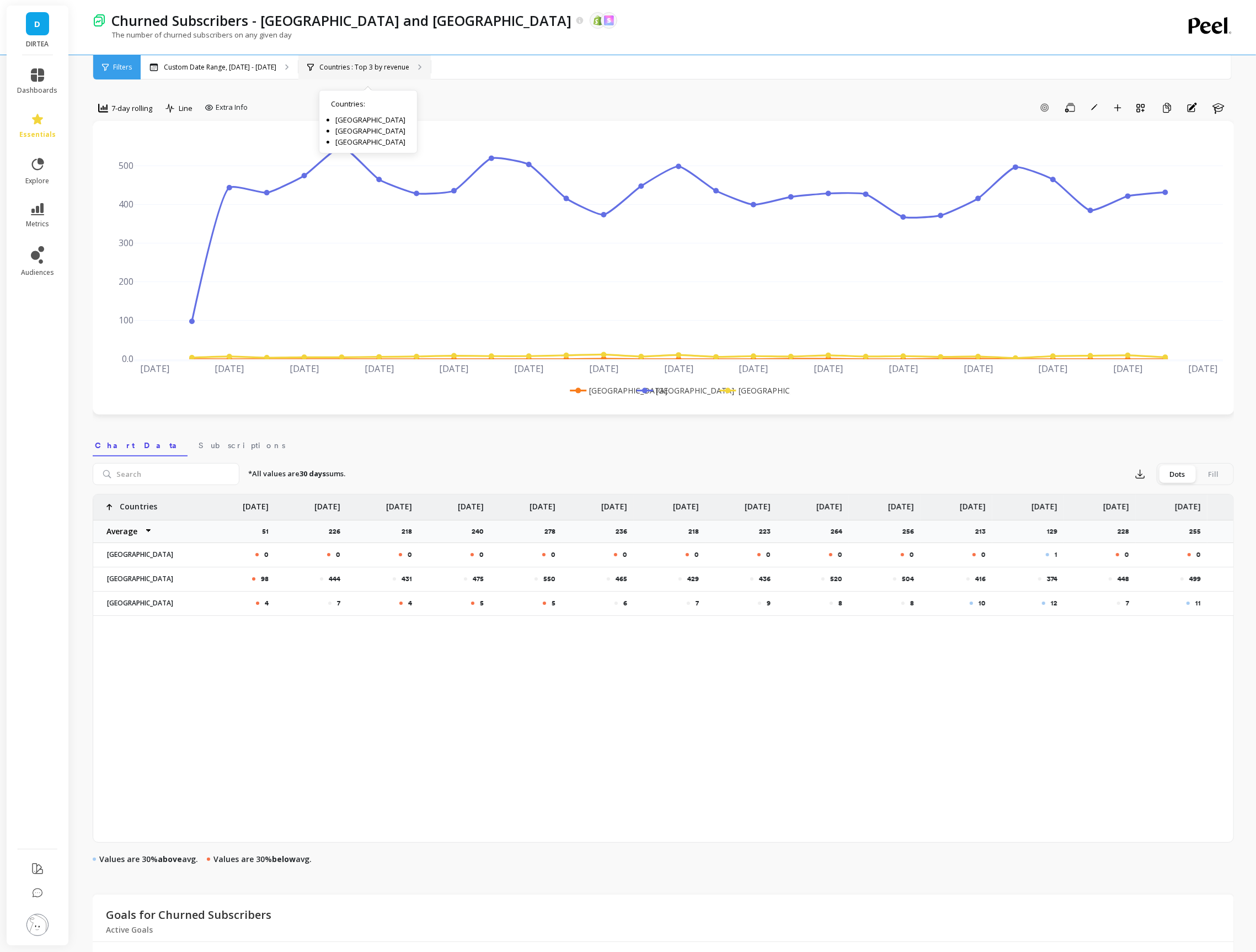
click at [348, 64] on p "Countries : Top 3 by revenue" at bounding box center [364, 67] width 90 height 9
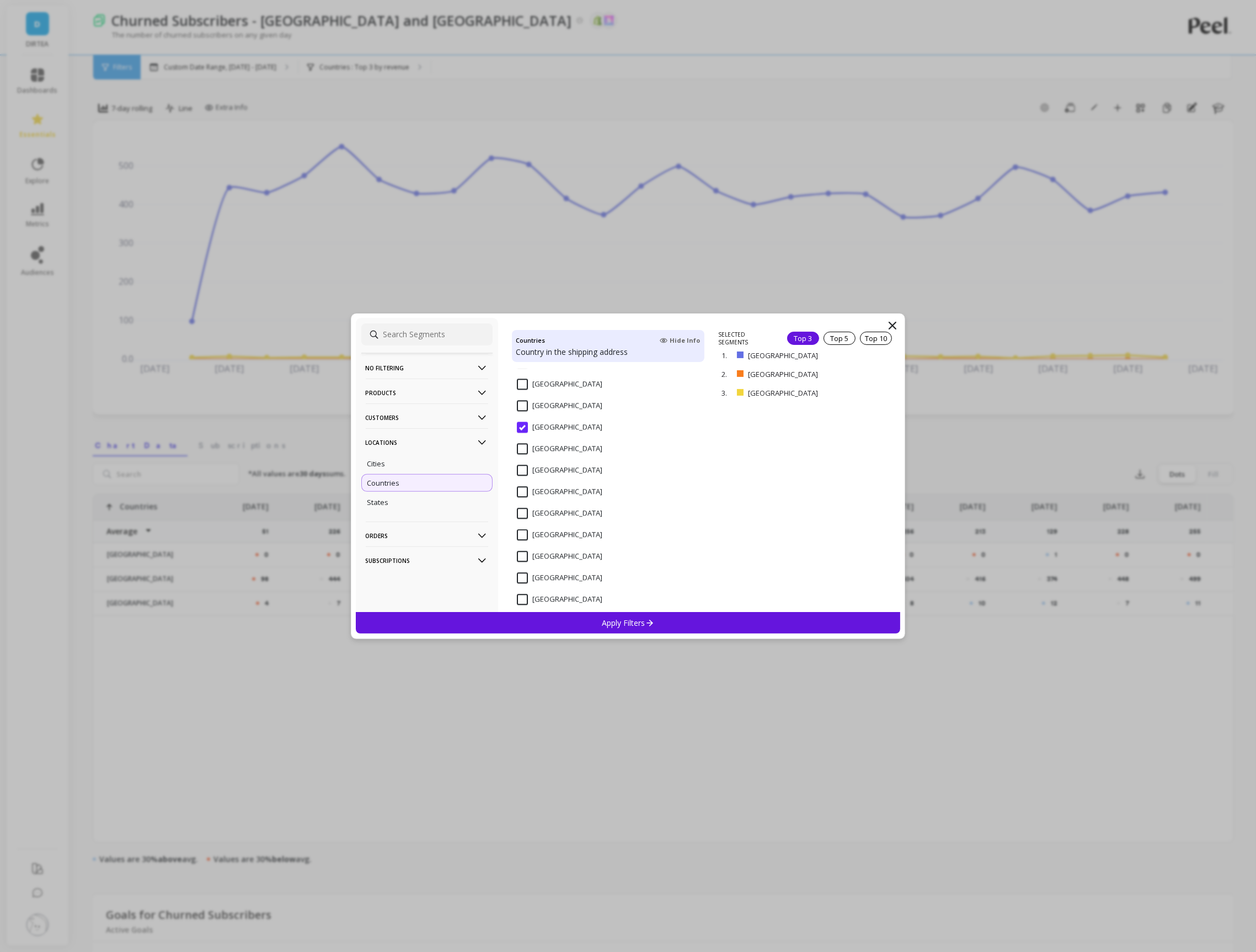
scroll to position [2506, 0]
click at [551, 421] on input "[GEOGRAPHIC_DATA]" at bounding box center [560, 422] width 86 height 11
click at [657, 623] on div "Apply Filters" at bounding box center [628, 622] width 545 height 21
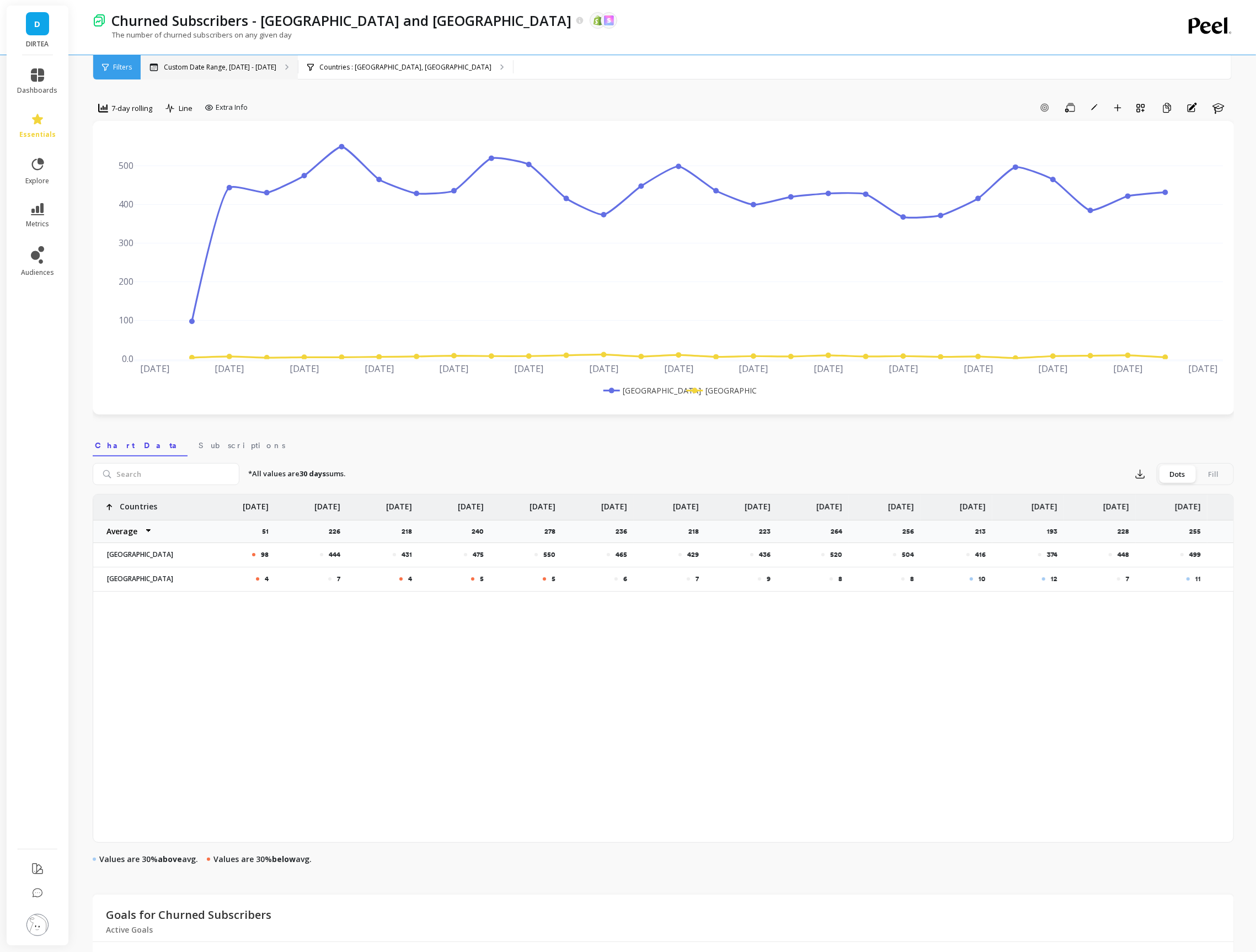
click at [251, 71] on div "Custom Date Range, Mar 1 - Aug 31" at bounding box center [219, 67] width 157 height 24
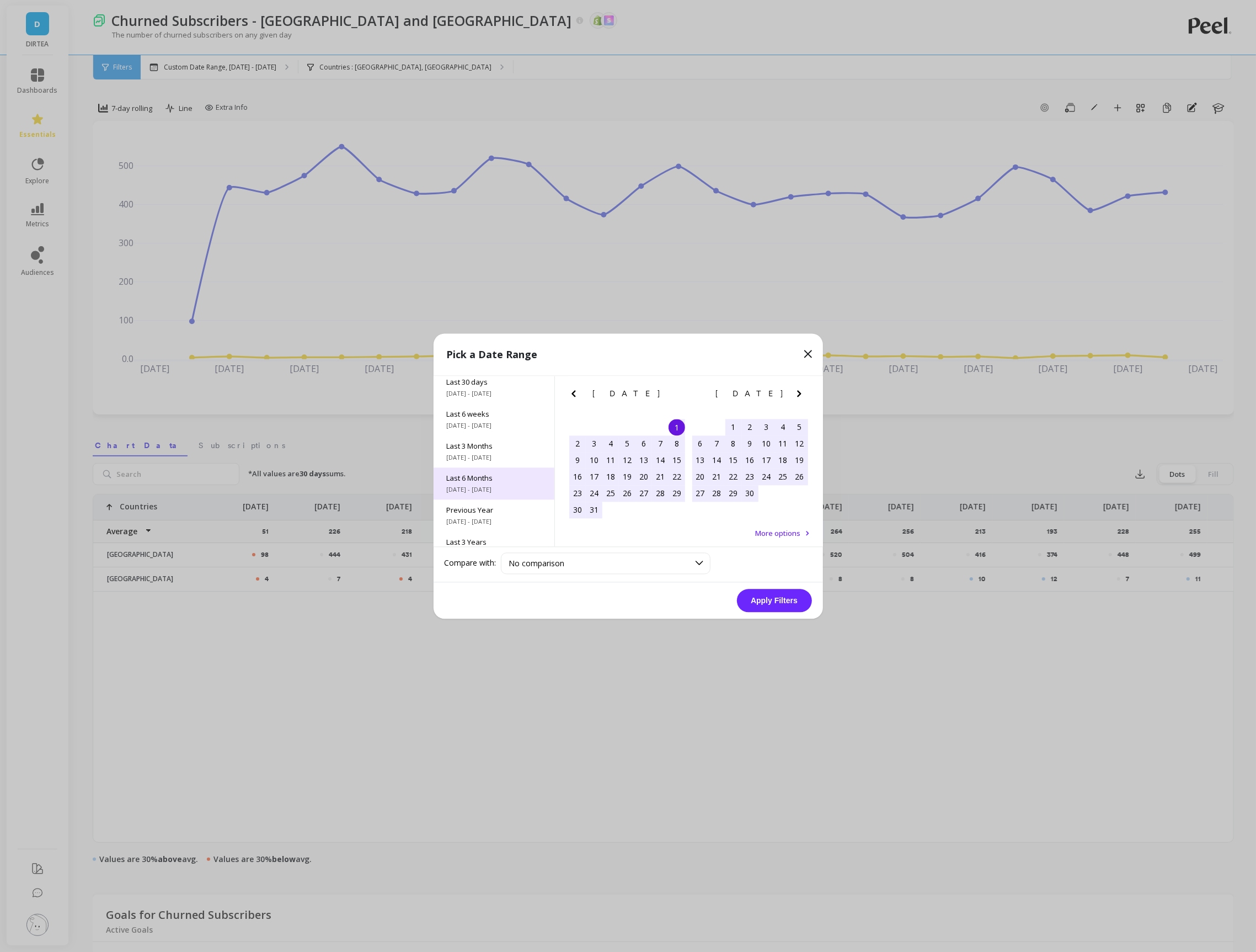
click at [479, 486] on span "[DATE] - [DATE]" at bounding box center [494, 489] width 95 height 9
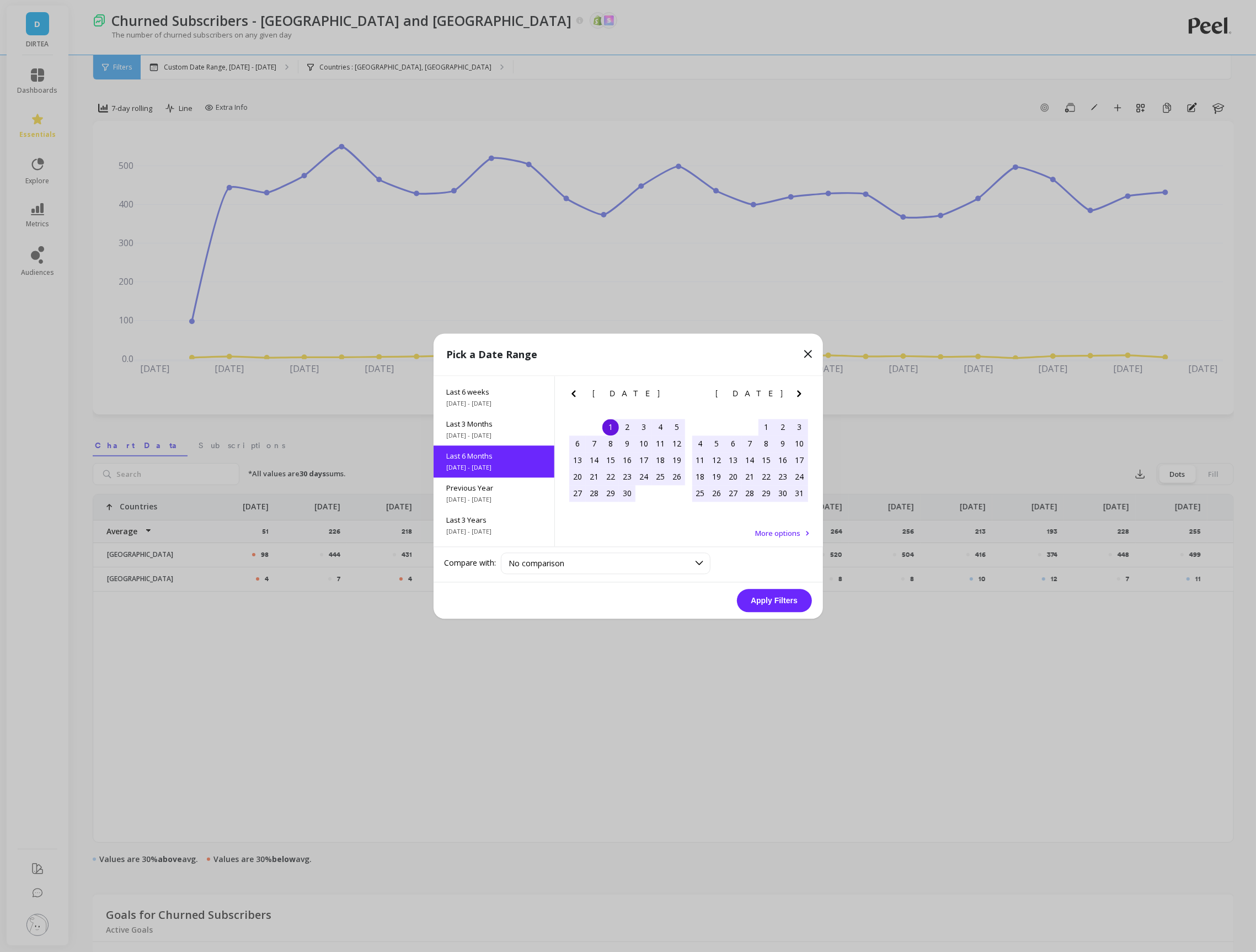
click at [769, 601] on button "Apply Filters" at bounding box center [775, 600] width 75 height 23
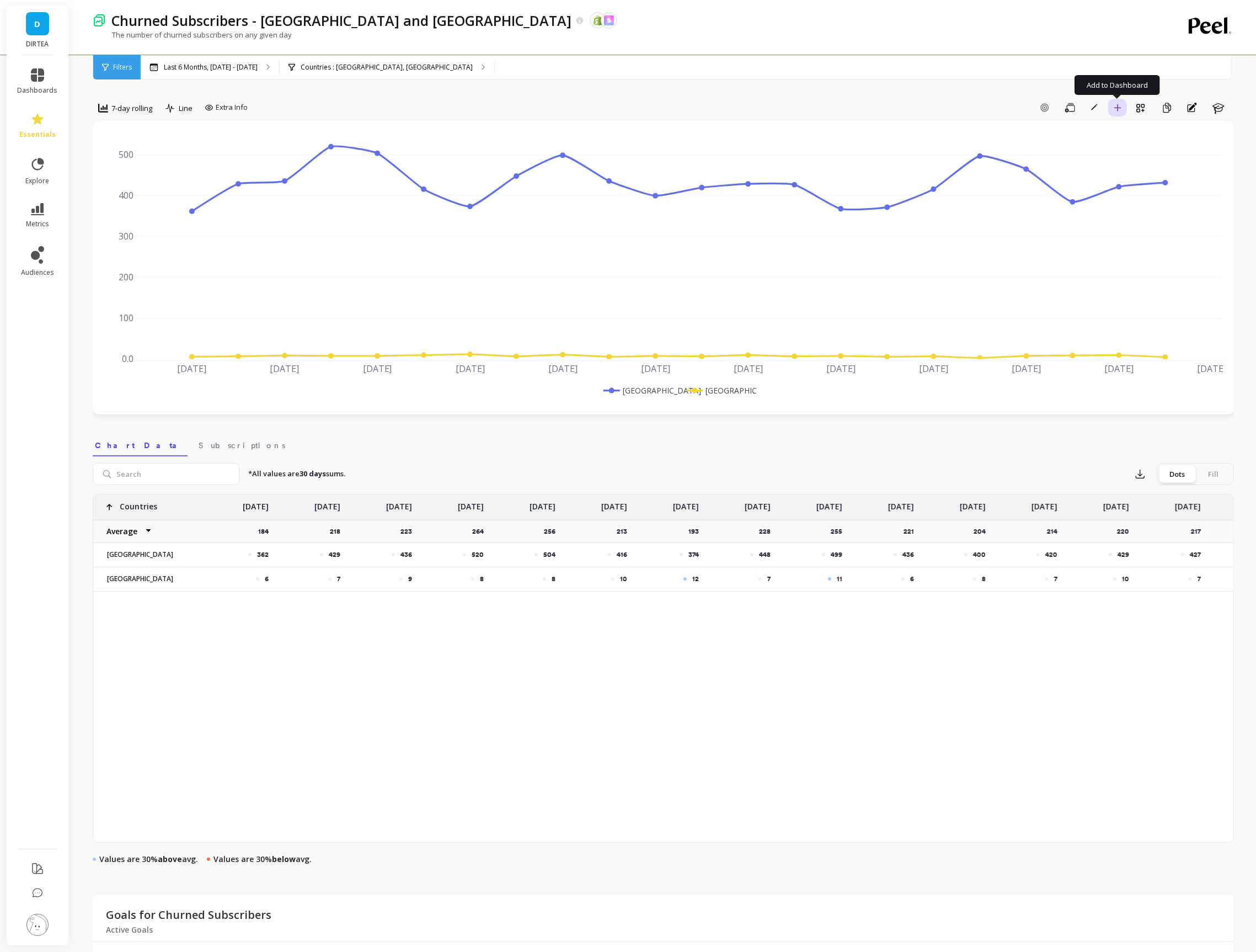
click at [1121, 108] on icon "button" at bounding box center [1117, 107] width 7 height 7
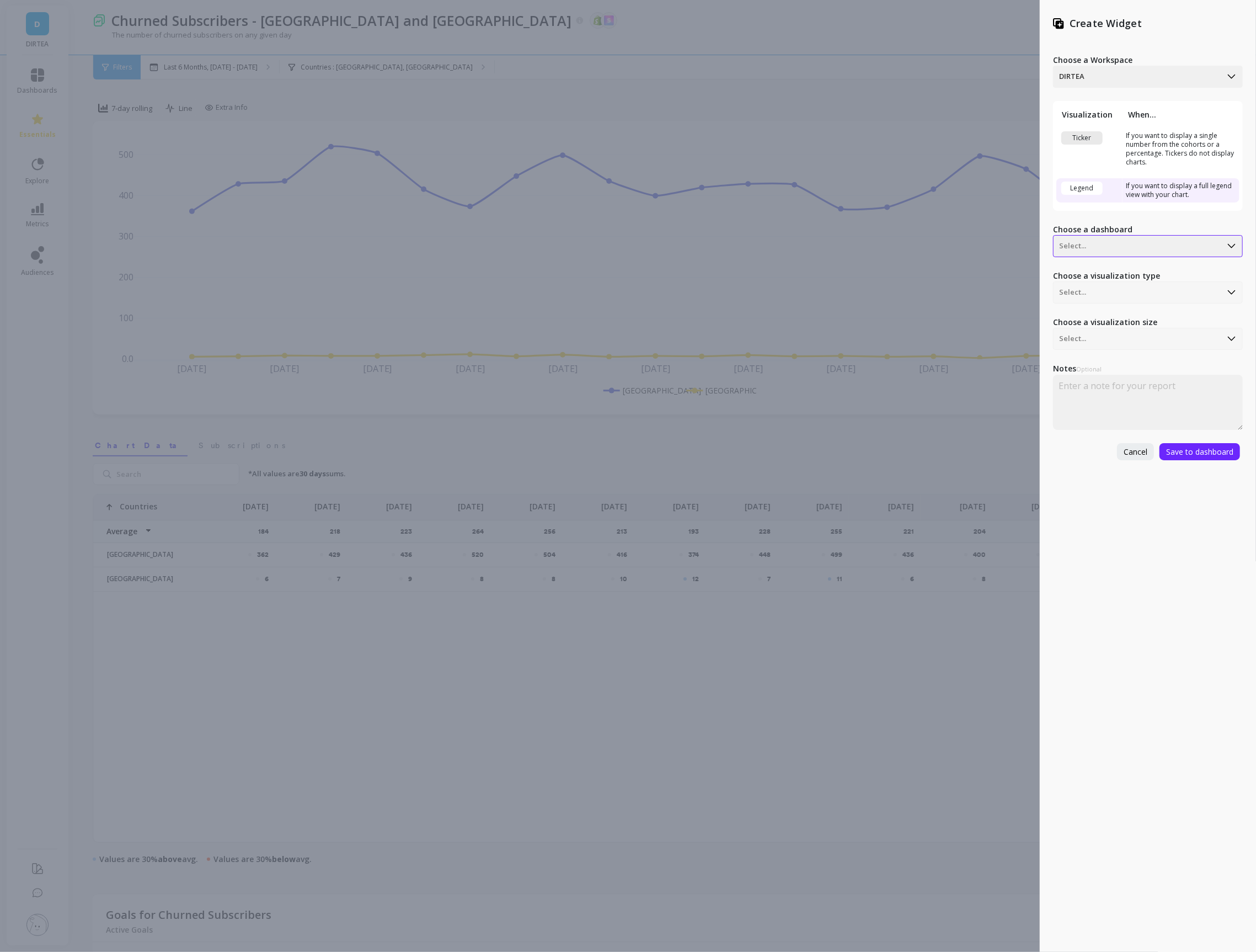
click at [1096, 242] on div at bounding box center [1137, 246] width 156 height 14
click at [1087, 294] on div "USA Dashboard" at bounding box center [1146, 295] width 180 height 18
click at [1111, 328] on div "Standard (2x2)" at bounding box center [1148, 339] width 190 height 22
click at [1210, 455] on span "Save to dashboard" at bounding box center [1200, 451] width 68 height 11
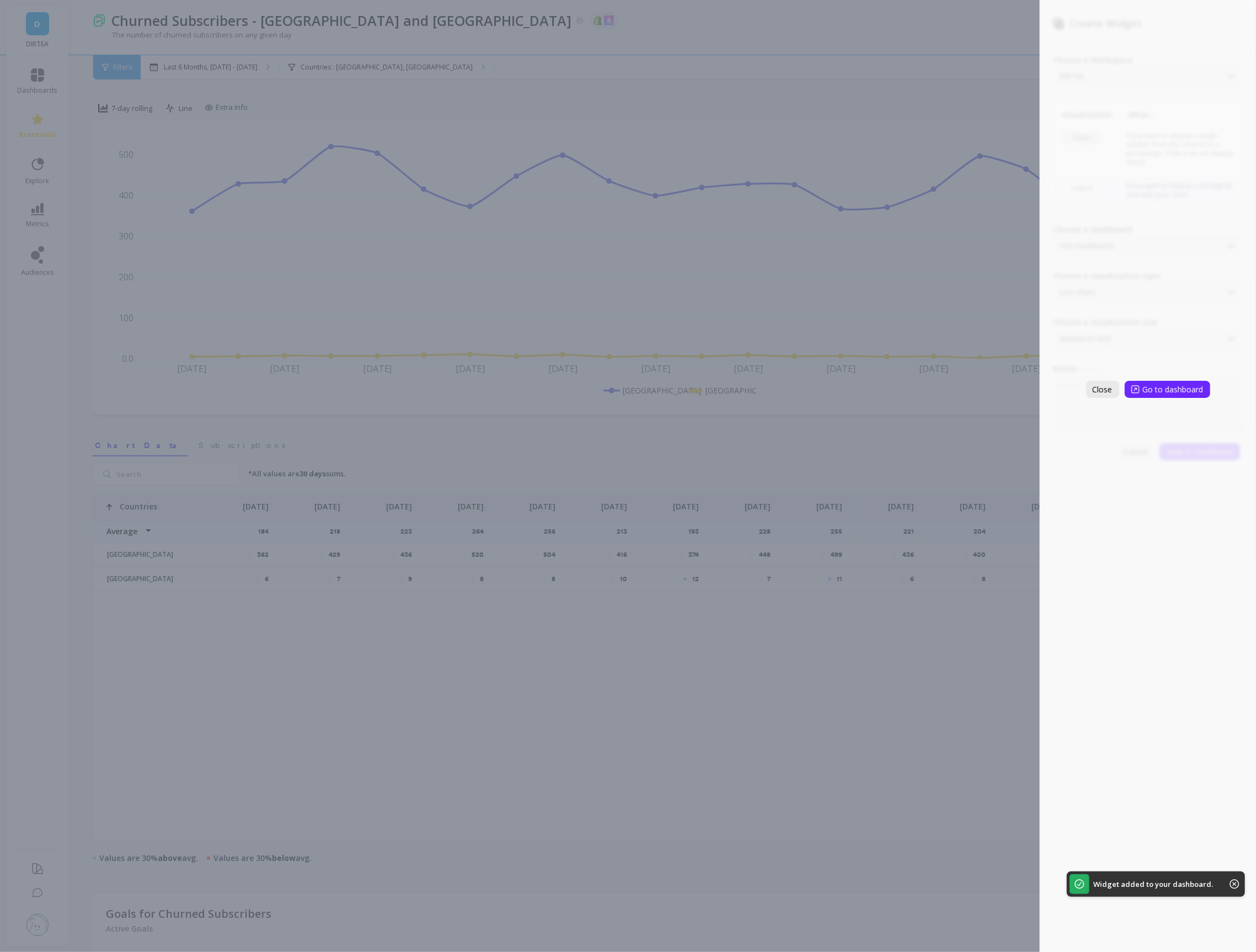
click at [1107, 391] on span "Close" at bounding box center [1103, 389] width 20 height 11
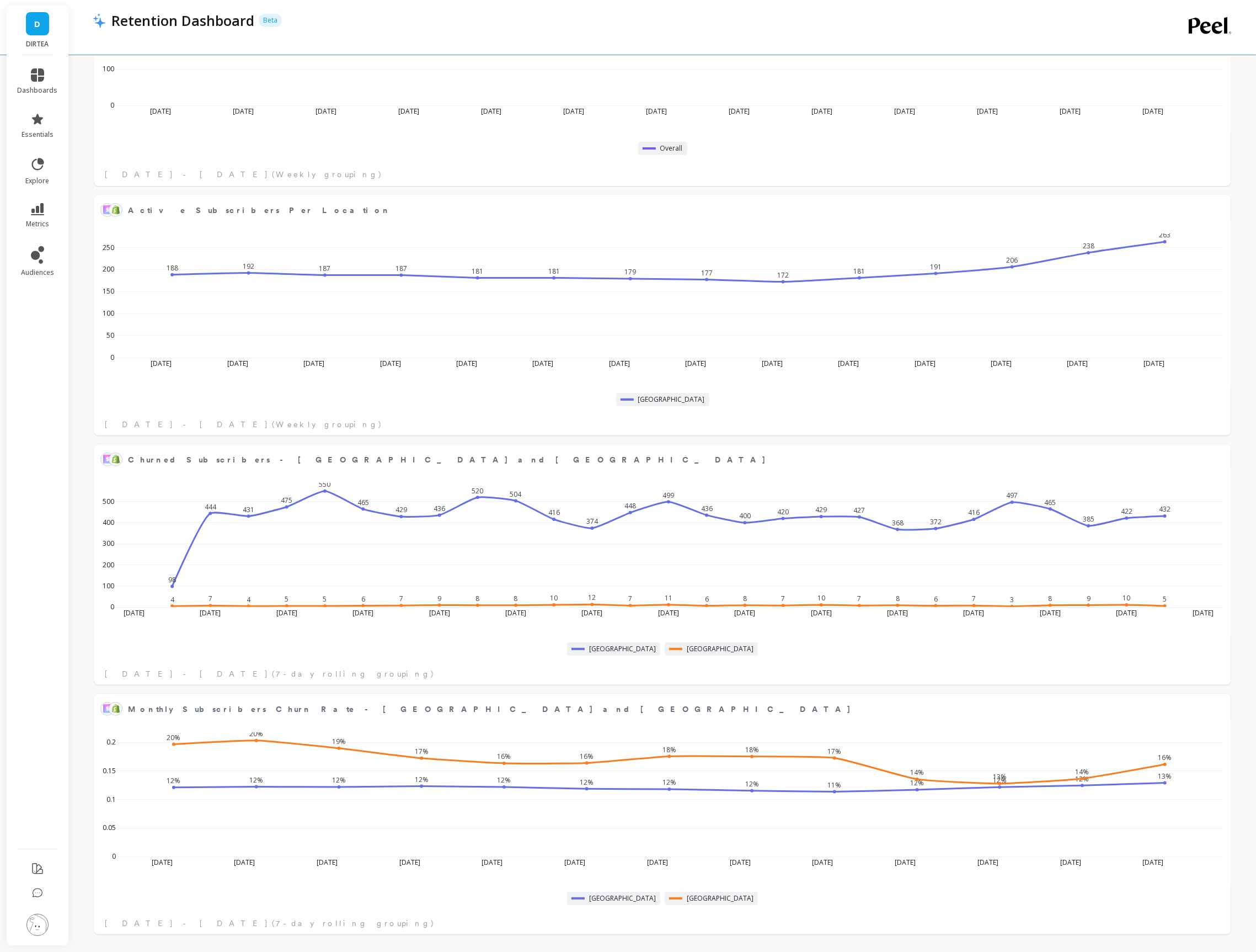
scroll to position [303, 1113]
drag, startPoint x: 1107, startPoint y: 216, endPoint x: 1100, endPoint y: 216, distance: 7.0
click at [1107, 216] on span "Active Subscribers Per Location" at bounding box center [659, 210] width 1061 height 15
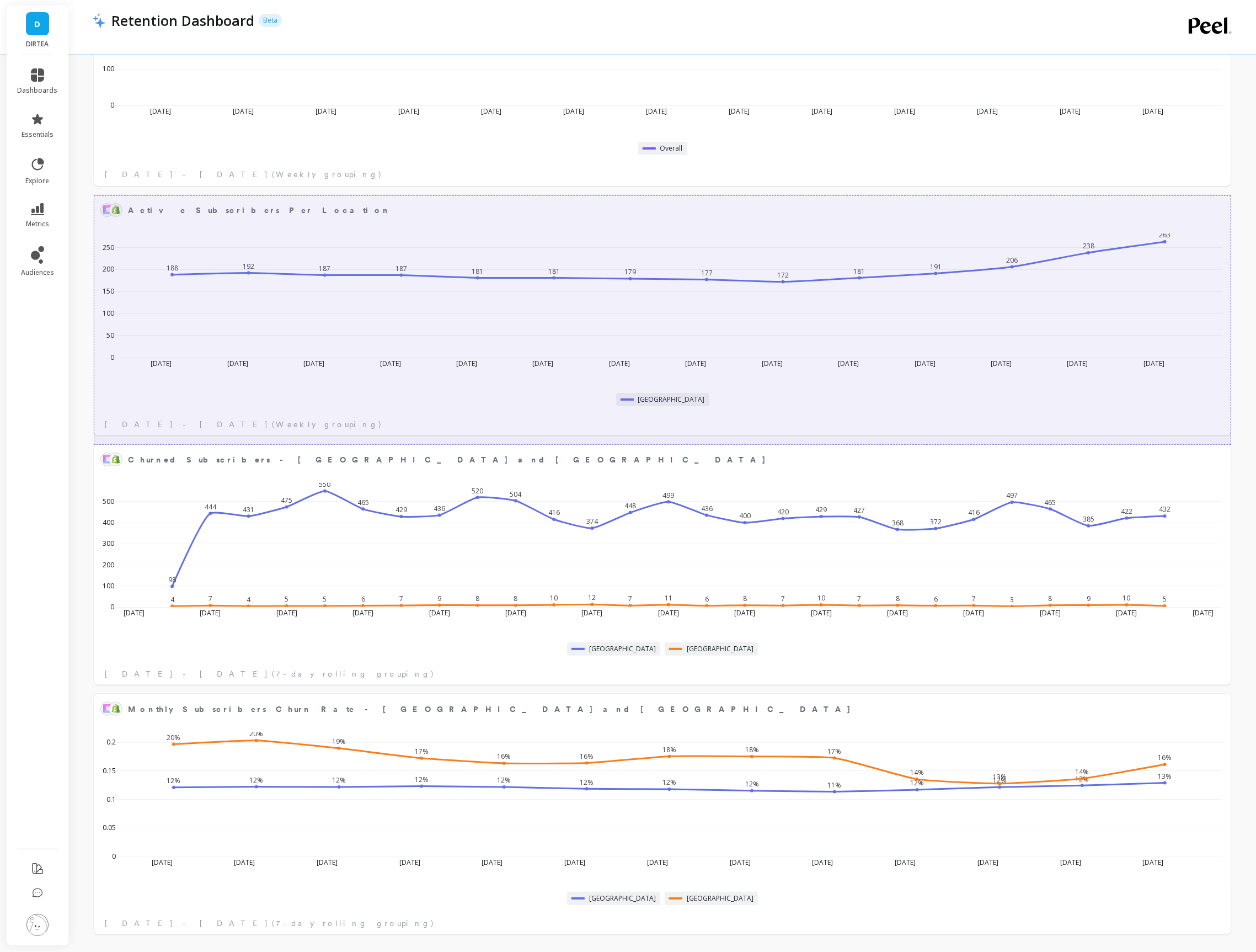
click at [1217, 209] on div at bounding box center [662, 319] width 1137 height 250
click at [1133, 359] on div at bounding box center [662, 319] width 1137 height 250
click at [1051, 475] on div "98 444 431 475 550 465 429 436 520 504 416 374 448 499 436 400 420 429 427 368 …" at bounding box center [663, 551] width 1131 height 162
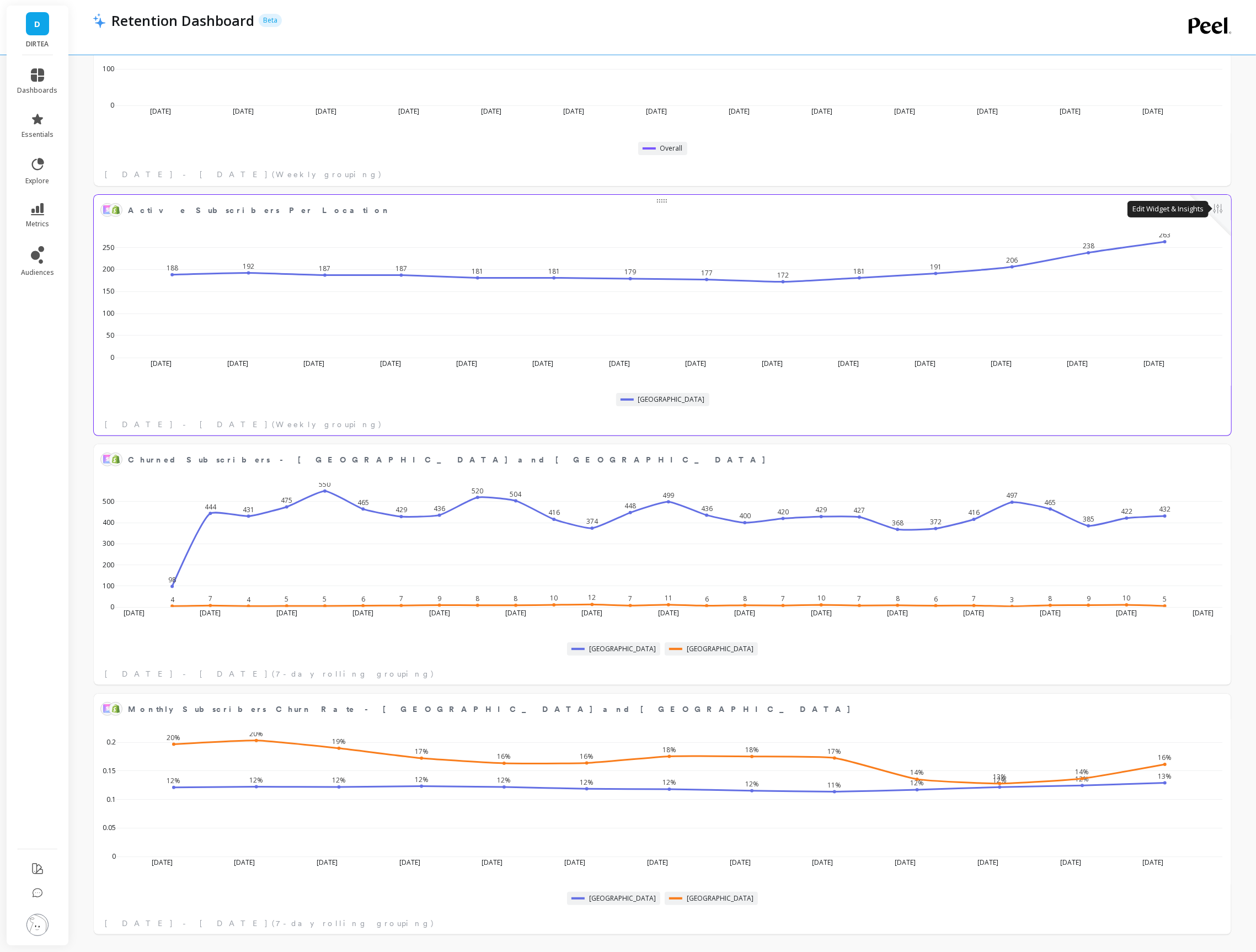
click at [1215, 210] on button at bounding box center [1218, 209] width 14 height 15
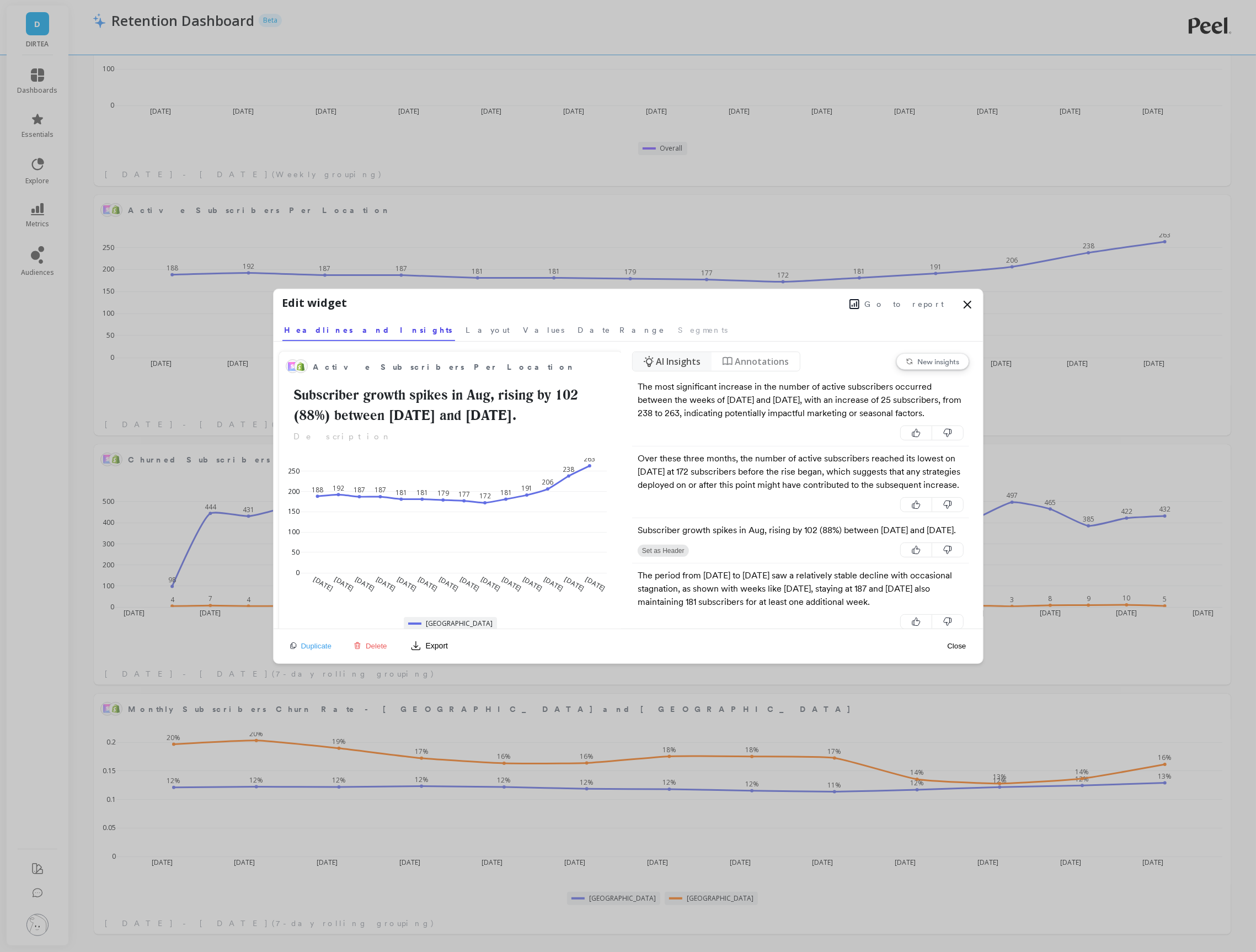
click at [904, 300] on span "Go to report" at bounding box center [905, 303] width 79 height 11
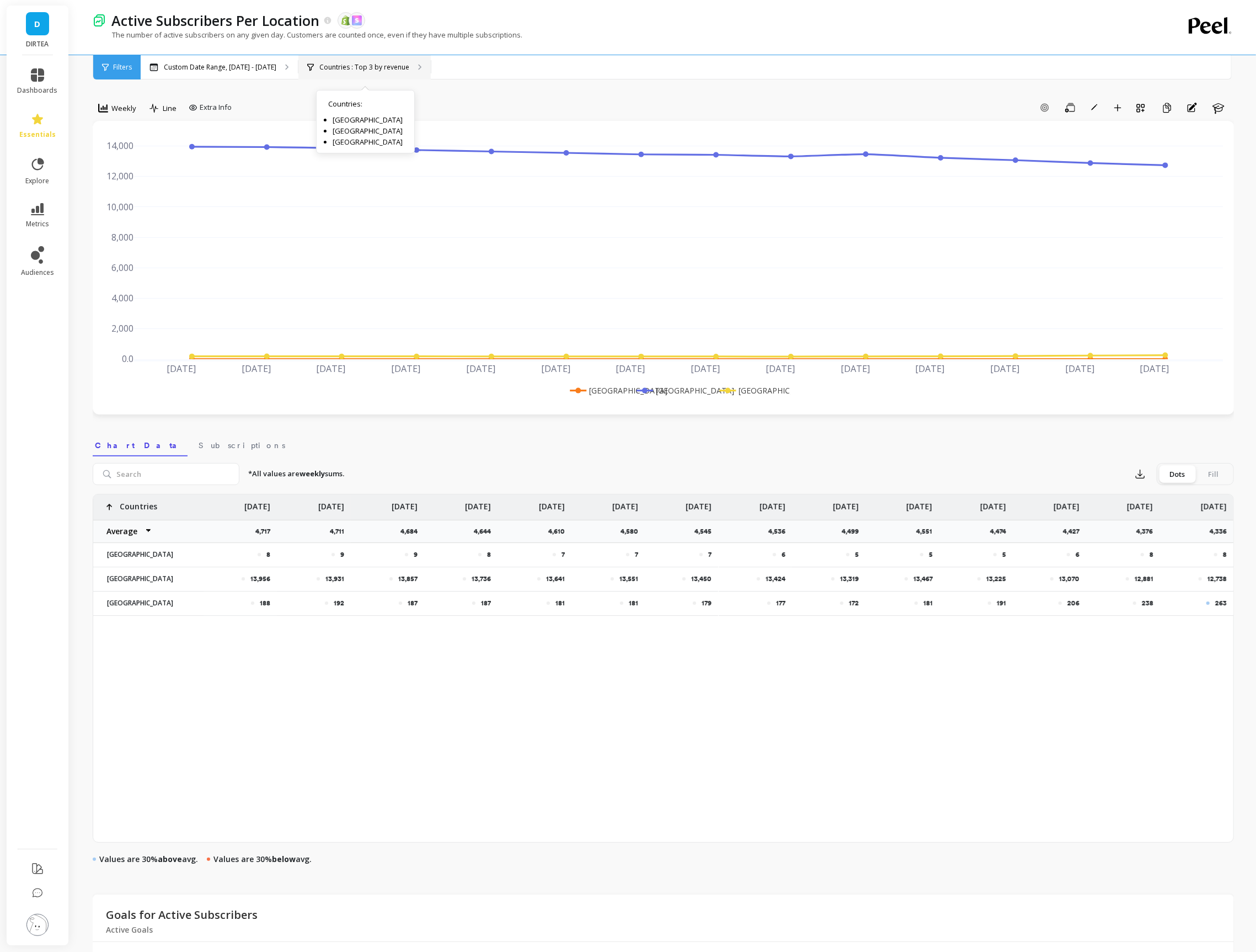
click at [328, 67] on p "Countries : Top 3 by revenue" at bounding box center [364, 67] width 90 height 9
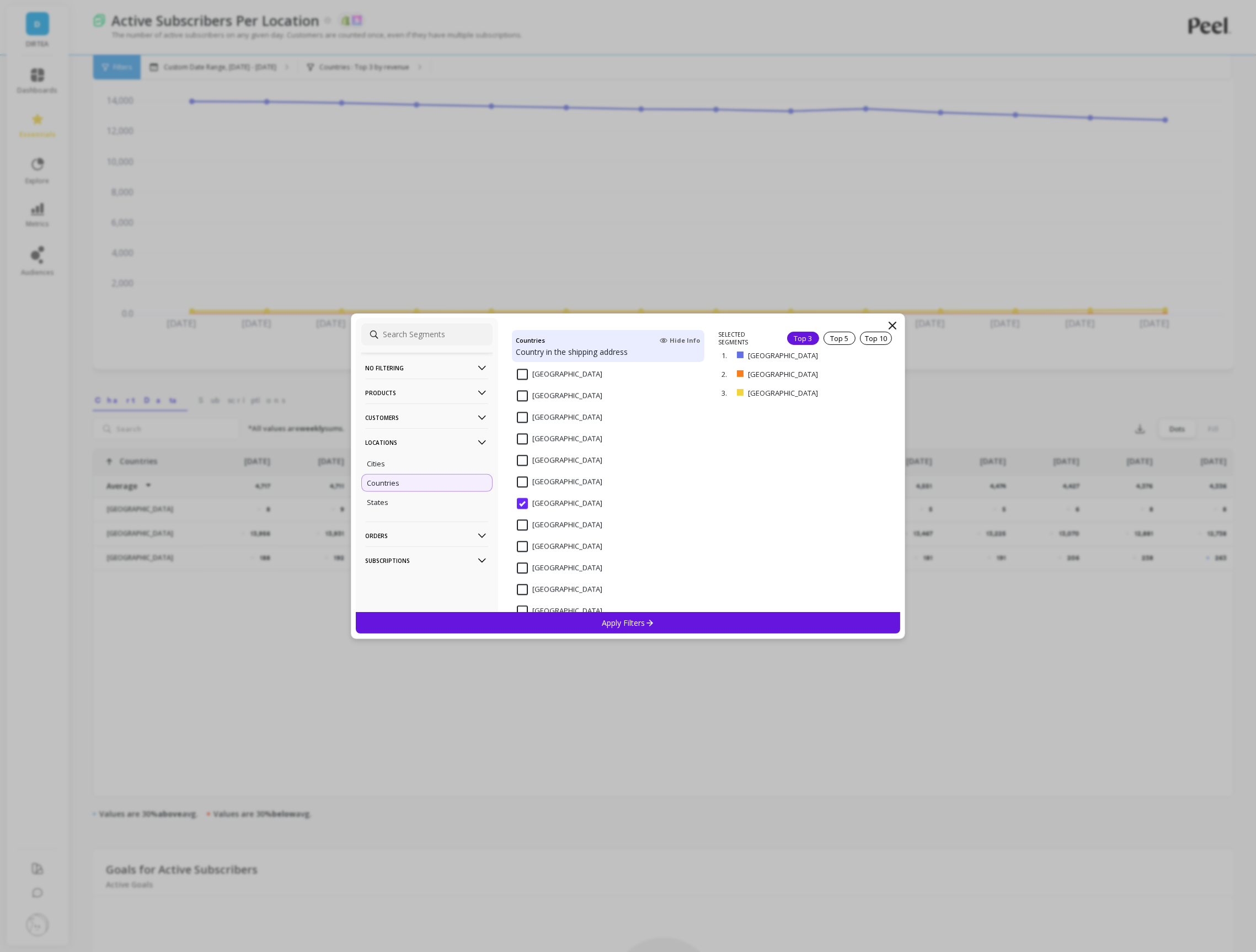
scroll to position [2419, 0]
click at [549, 512] on input "Switzerland" at bounding box center [560, 508] width 86 height 11
click at [650, 621] on icon at bounding box center [650, 623] width 10 height 10
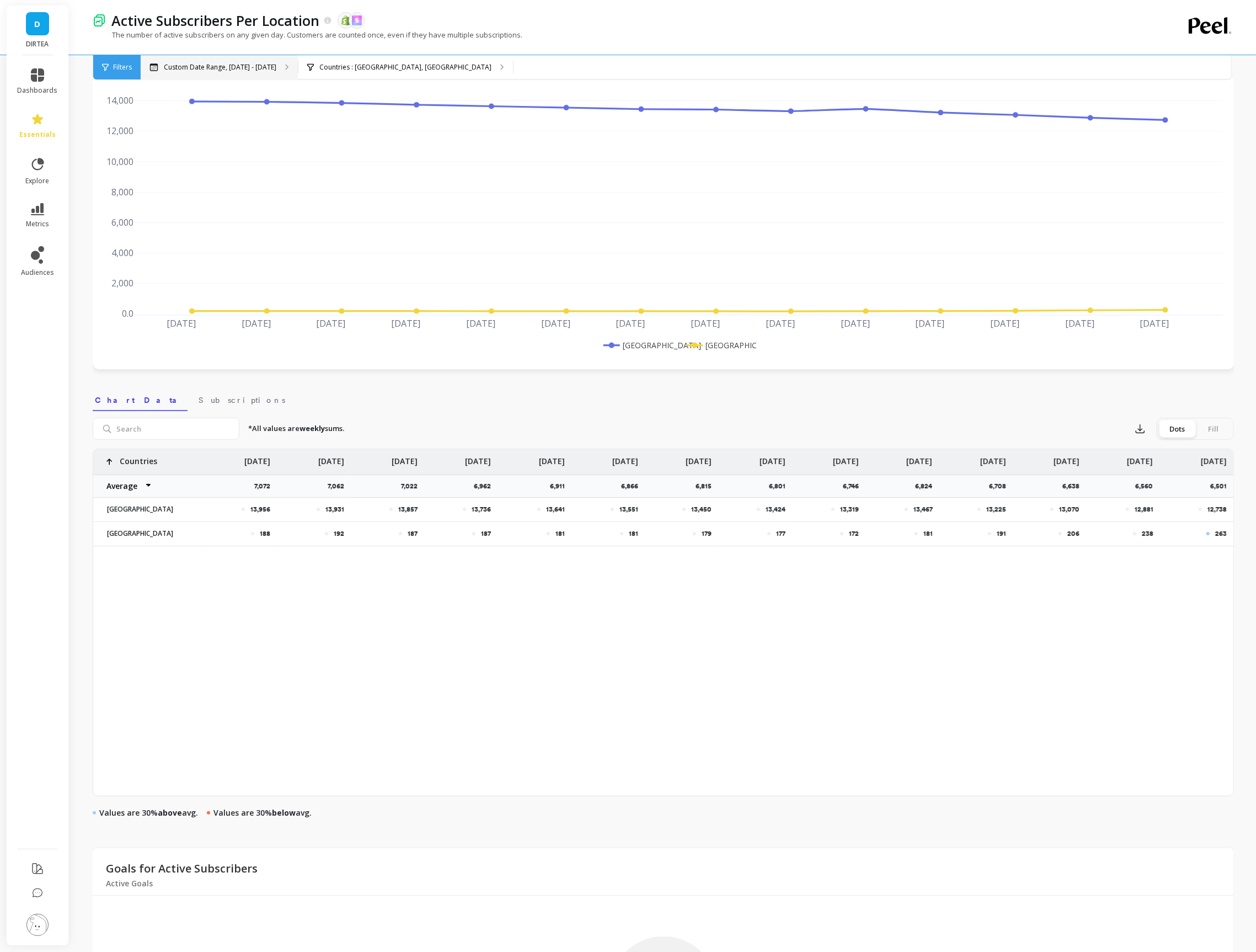
click at [243, 64] on p "Custom Date Range, Jun 1 - Aug 31" at bounding box center [220, 67] width 113 height 9
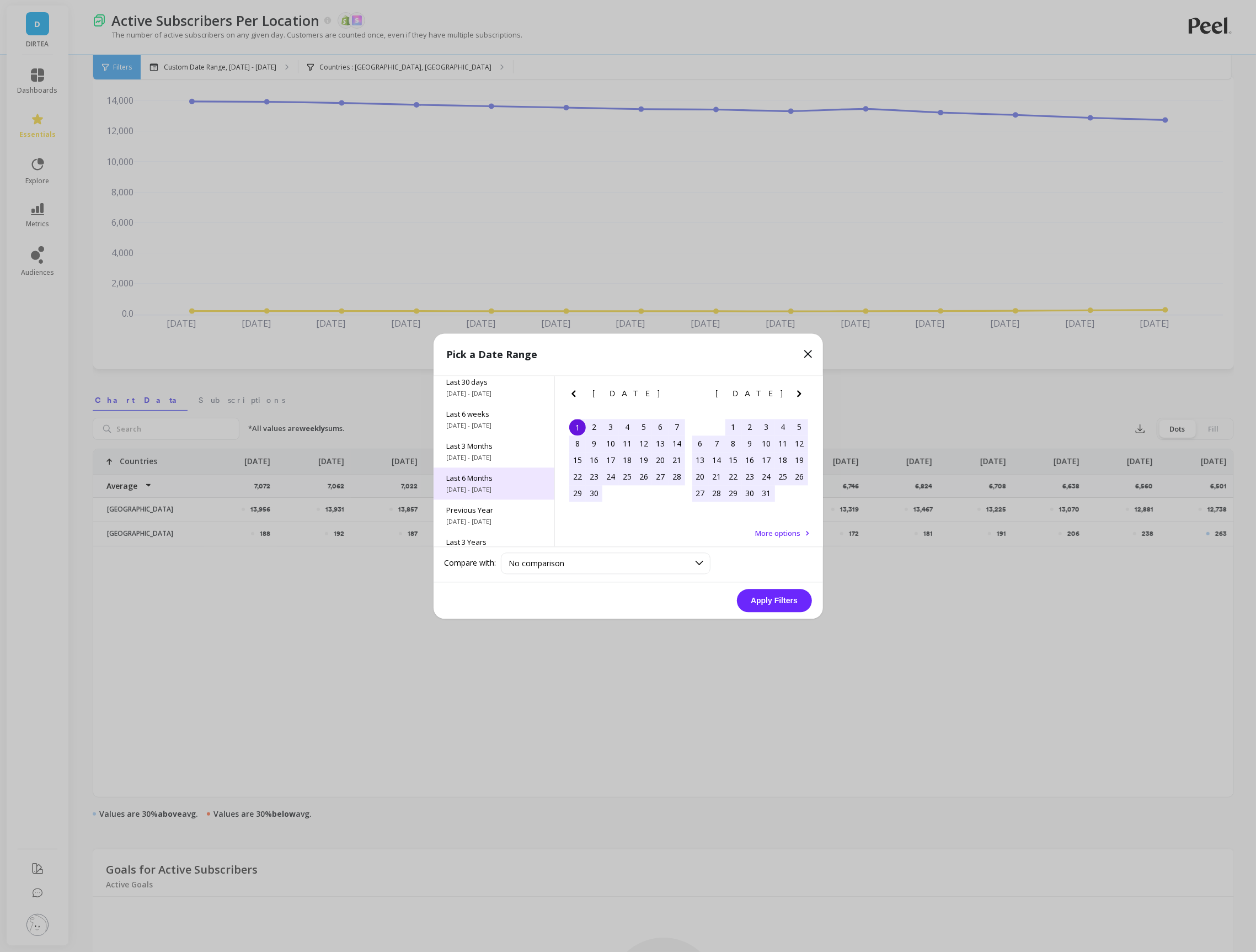
click at [484, 481] on span "Last 6 Months" at bounding box center [494, 477] width 95 height 10
click at [773, 596] on button "Apply Filters" at bounding box center [775, 600] width 75 height 23
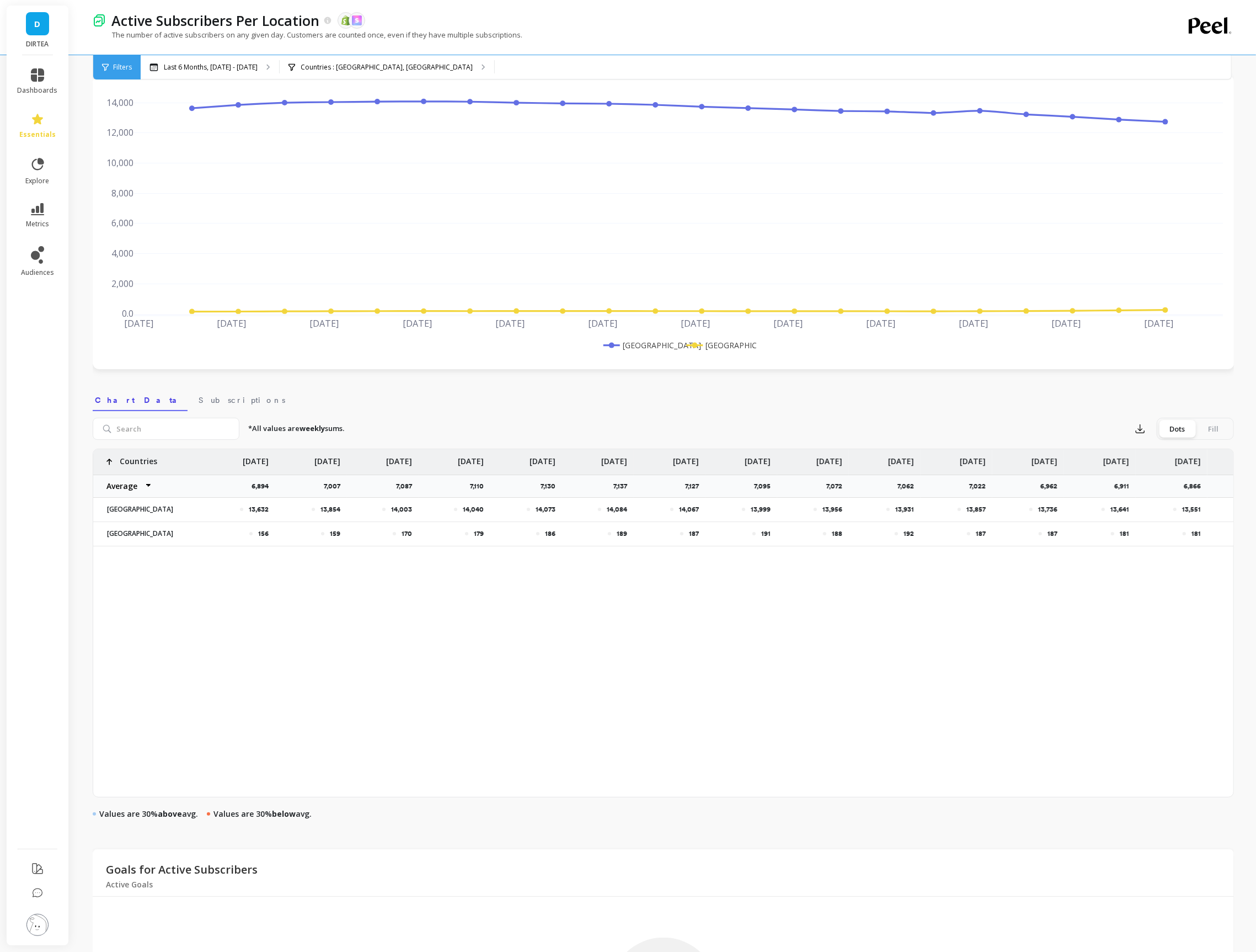
scroll to position [0, 0]
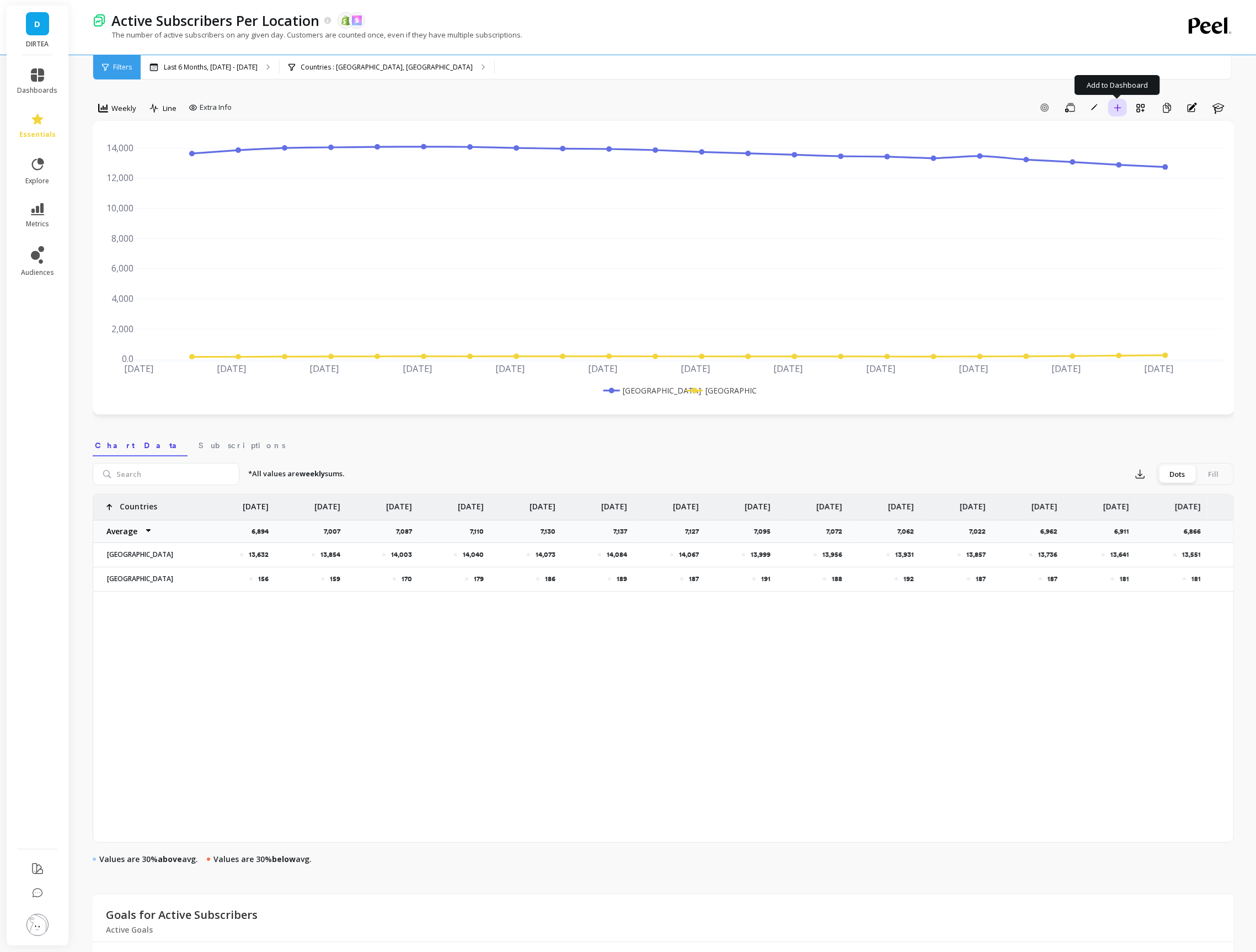
click at [1114, 106] on icon "button" at bounding box center [1118, 108] width 8 height 8
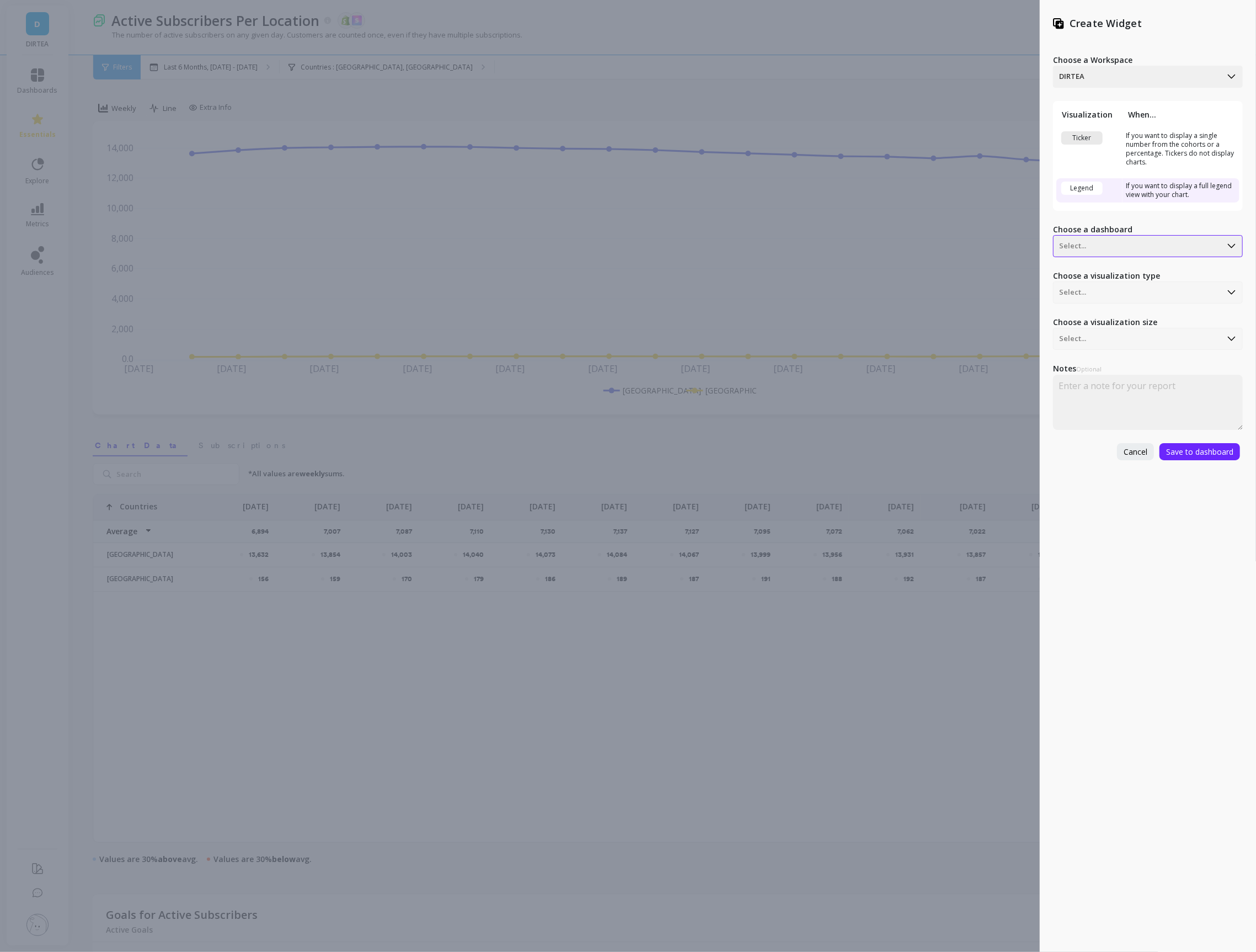
click at [1102, 254] on div "Select..." at bounding box center [1137, 246] width 168 height 17
click at [1100, 301] on div "USA Dashboard" at bounding box center [1146, 295] width 180 height 18
click at [1127, 343] on div at bounding box center [1137, 339] width 156 height 14
click at [1193, 448] on span "Save to dashboard" at bounding box center [1200, 451] width 68 height 11
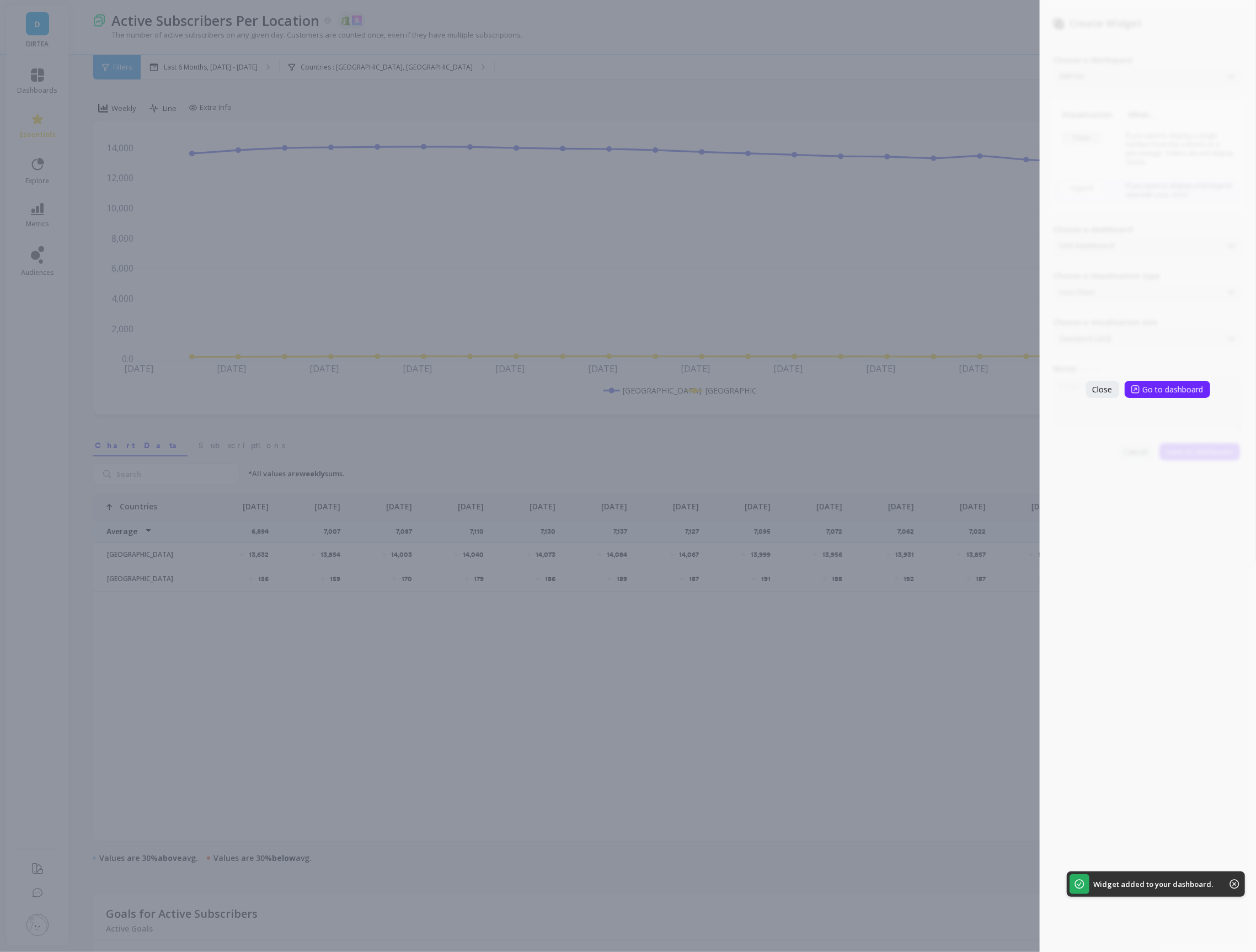
drag, startPoint x: 1098, startPoint y: 387, endPoint x: 885, endPoint y: 349, distance: 216.4
click at [1098, 387] on span "Close" at bounding box center [1103, 389] width 20 height 11
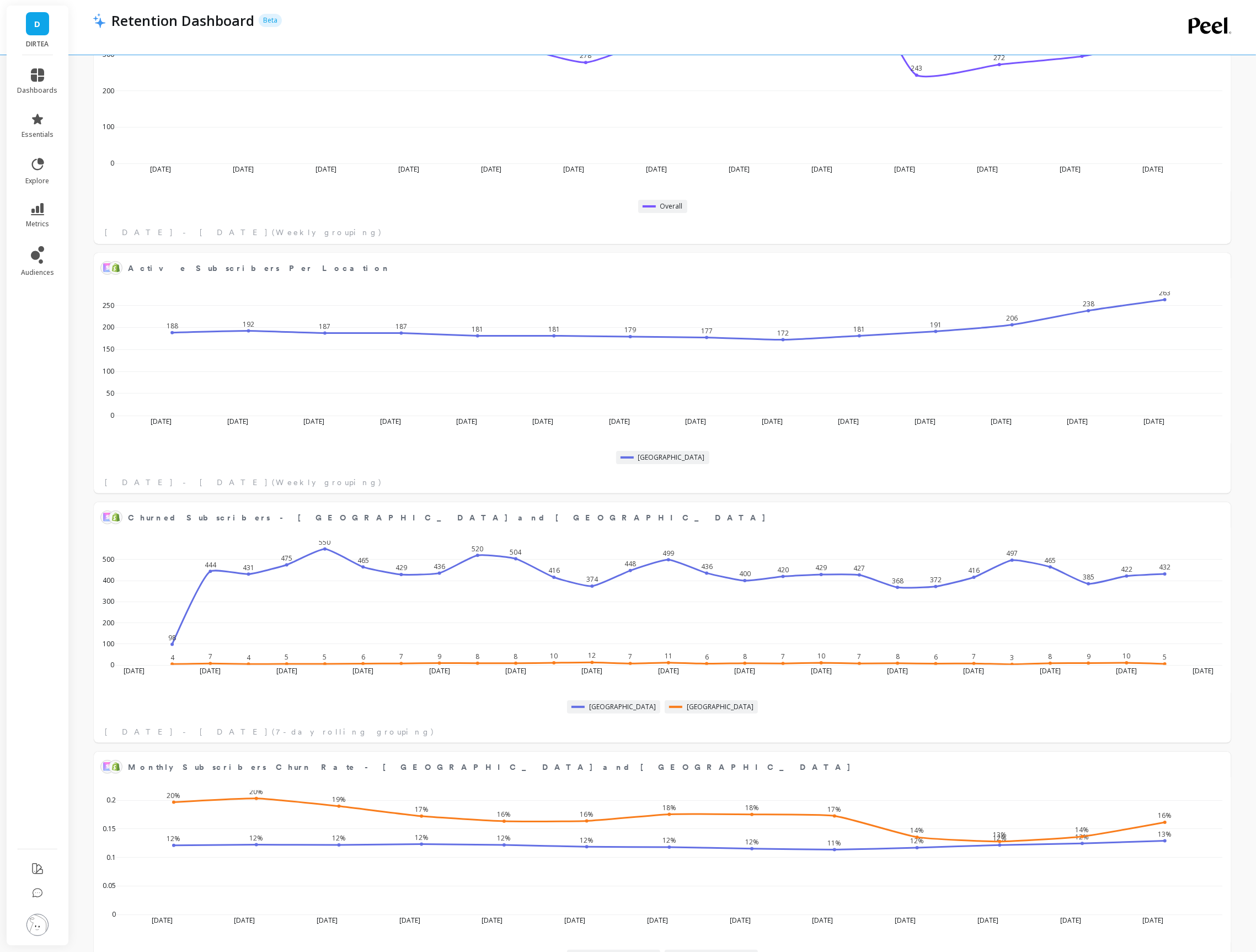
scroll to position [3814, 0]
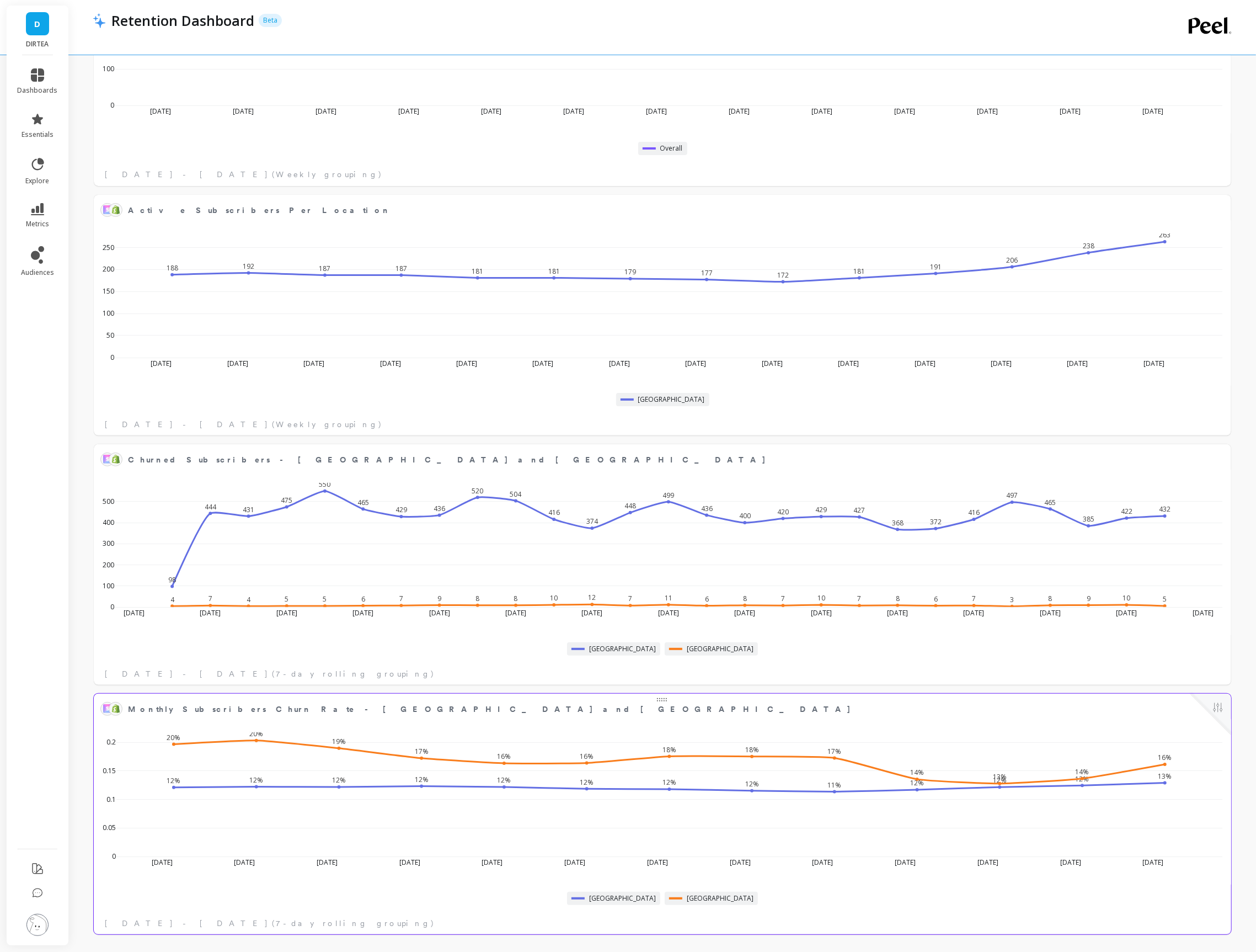
click at [1098, 716] on span "Monthly Subscribers Churn Rate - [GEOGRAPHIC_DATA] and [GEOGRAPHIC_DATA]" at bounding box center [659, 709] width 1061 height 15
click at [1220, 703] on button at bounding box center [1218, 708] width 14 height 15
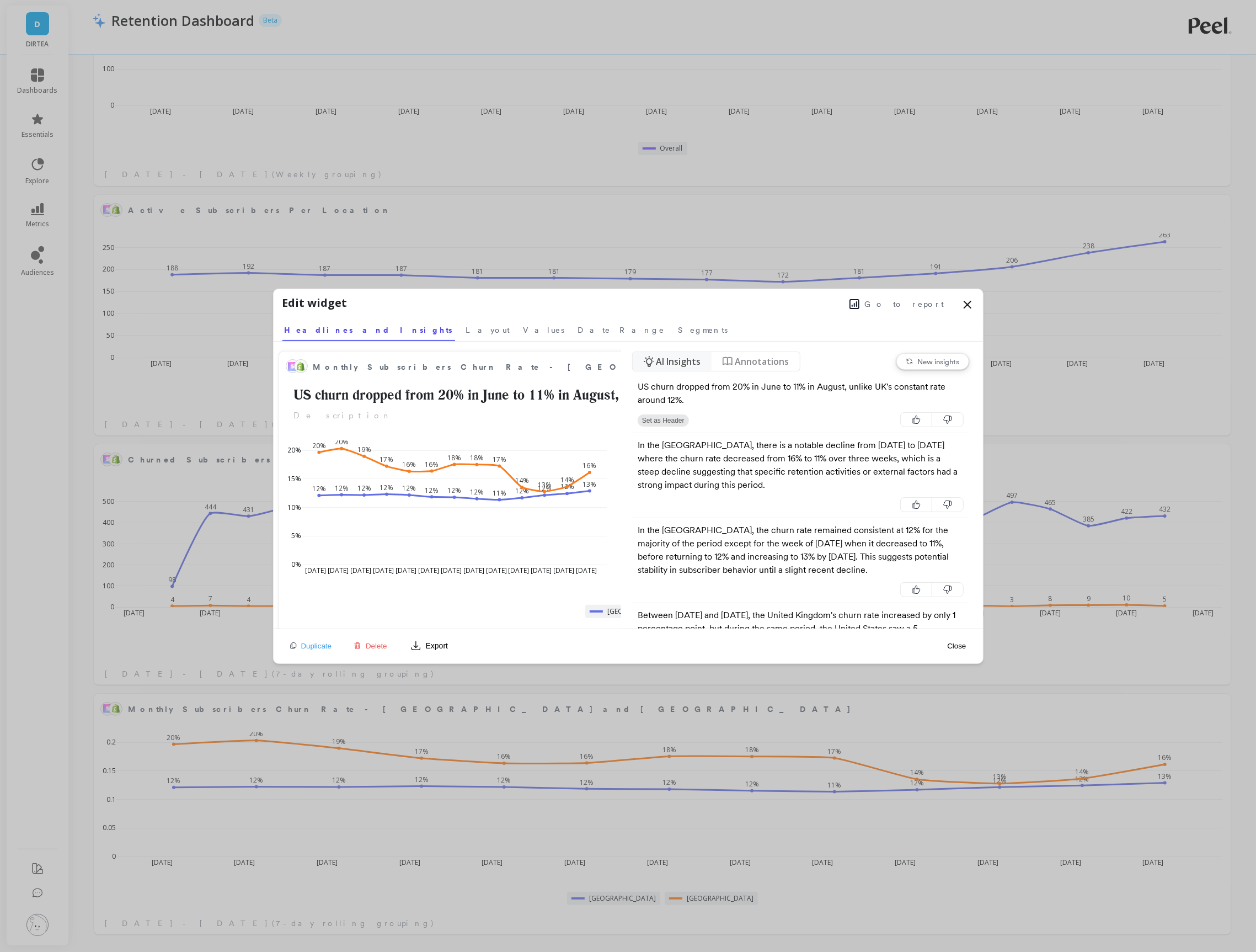
click at [934, 305] on span "Go to report" at bounding box center [905, 303] width 79 height 11
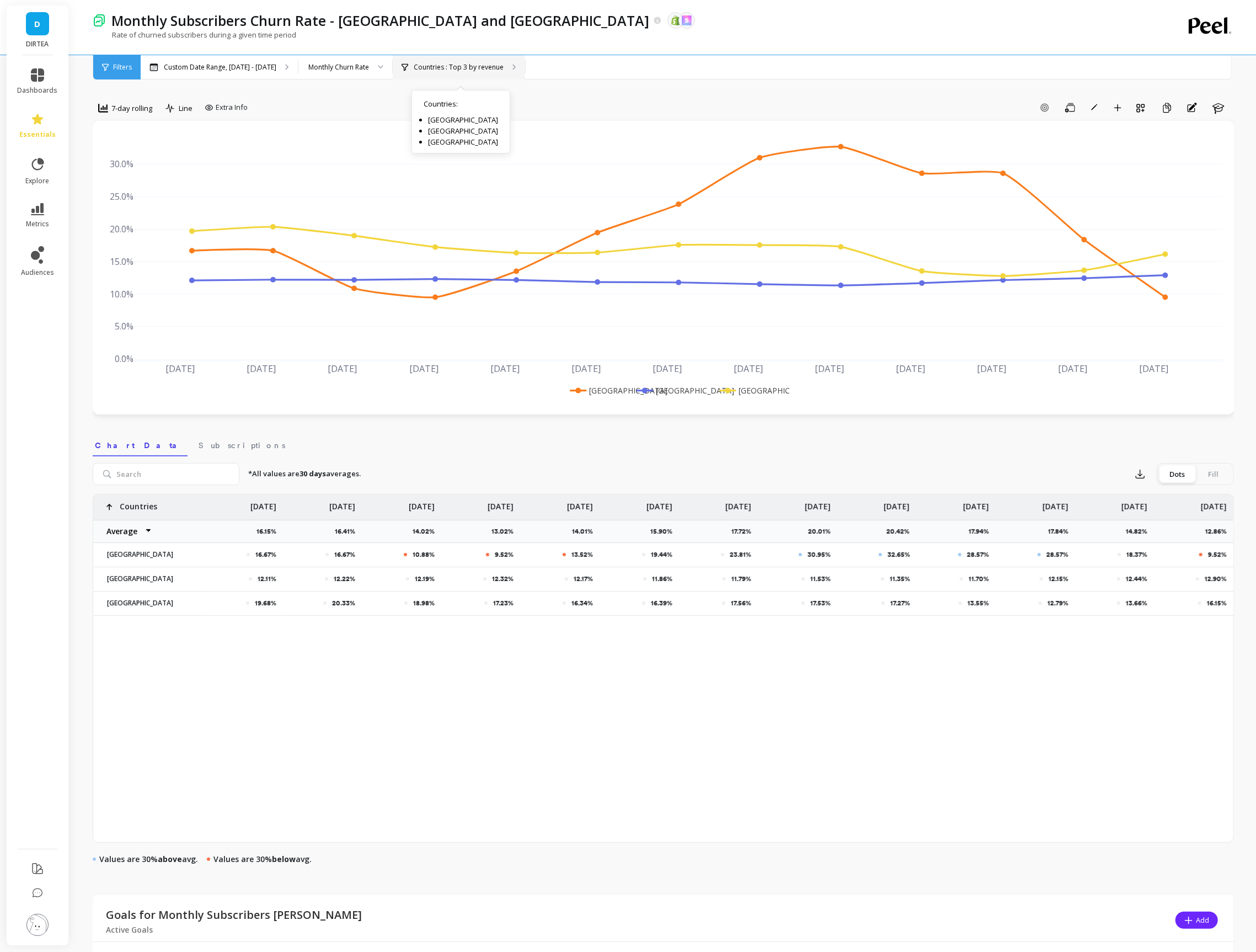
click at [443, 67] on p "Countries : Top 3 by revenue" at bounding box center [458, 67] width 90 height 9
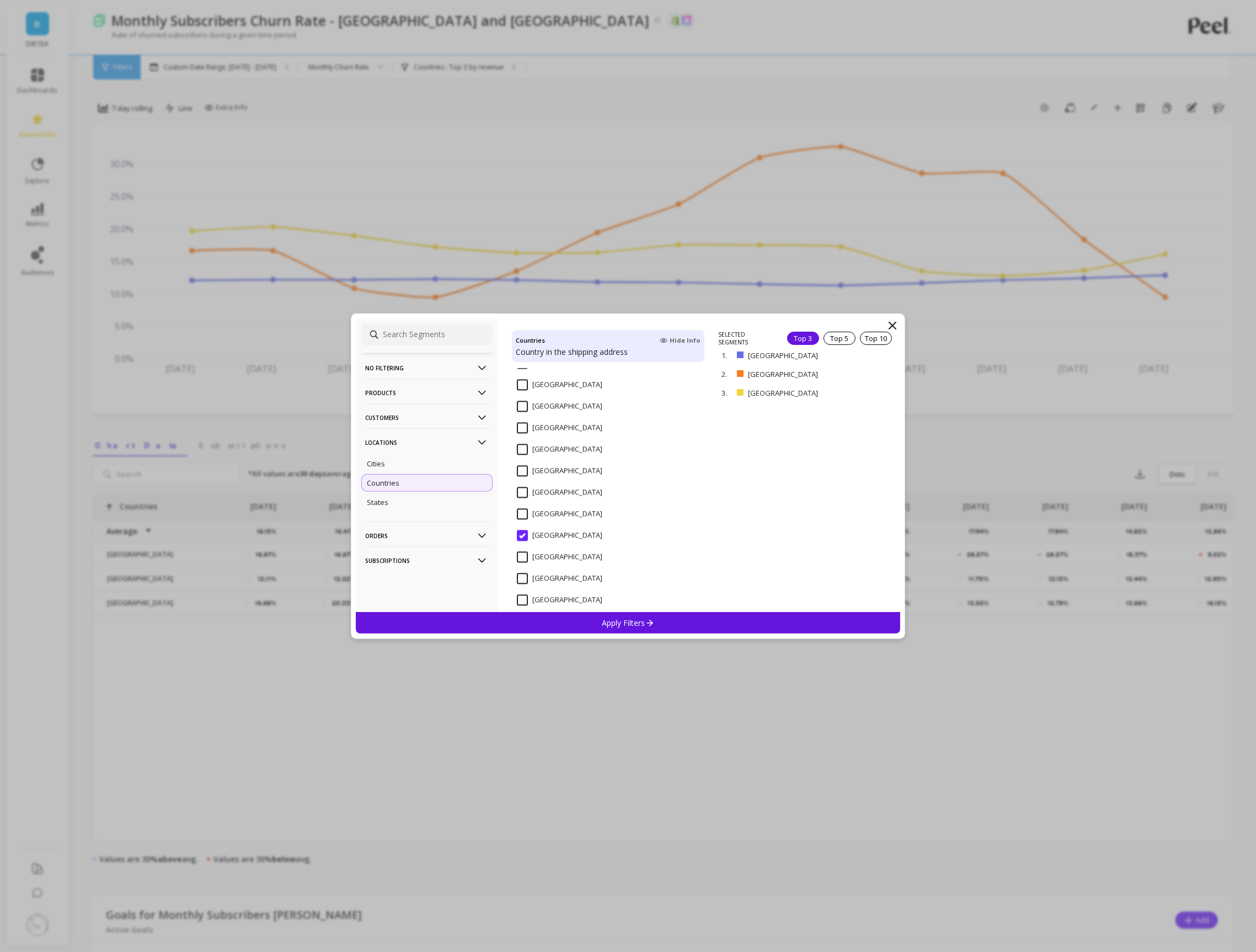
scroll to position [2395, 0]
click at [559, 533] on input "[GEOGRAPHIC_DATA]" at bounding box center [560, 532] width 86 height 11
click at [621, 617] on p "Apply Filters" at bounding box center [628, 622] width 52 height 11
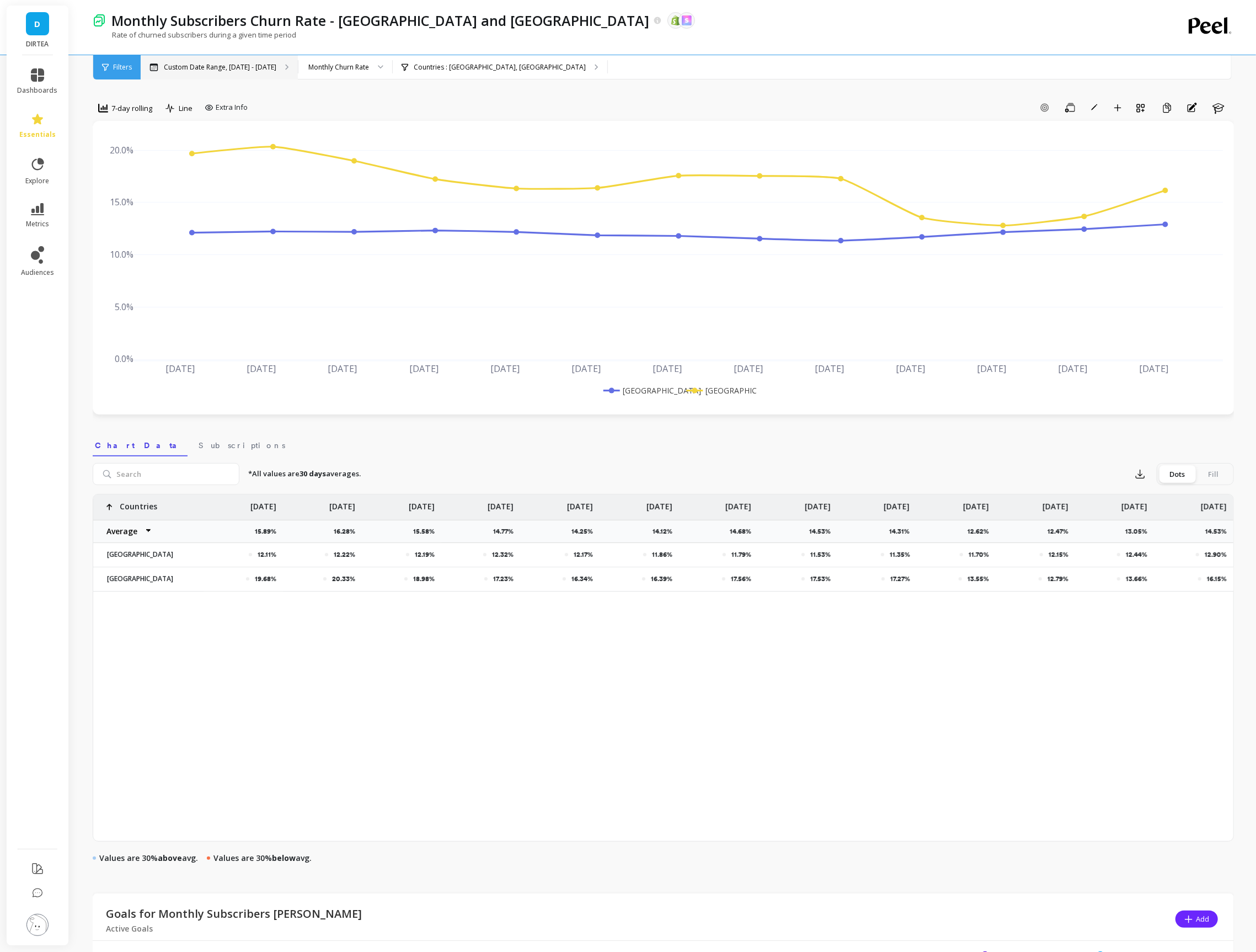
click at [256, 58] on div "Custom Date Range, [DATE] - [DATE]" at bounding box center [219, 67] width 157 height 24
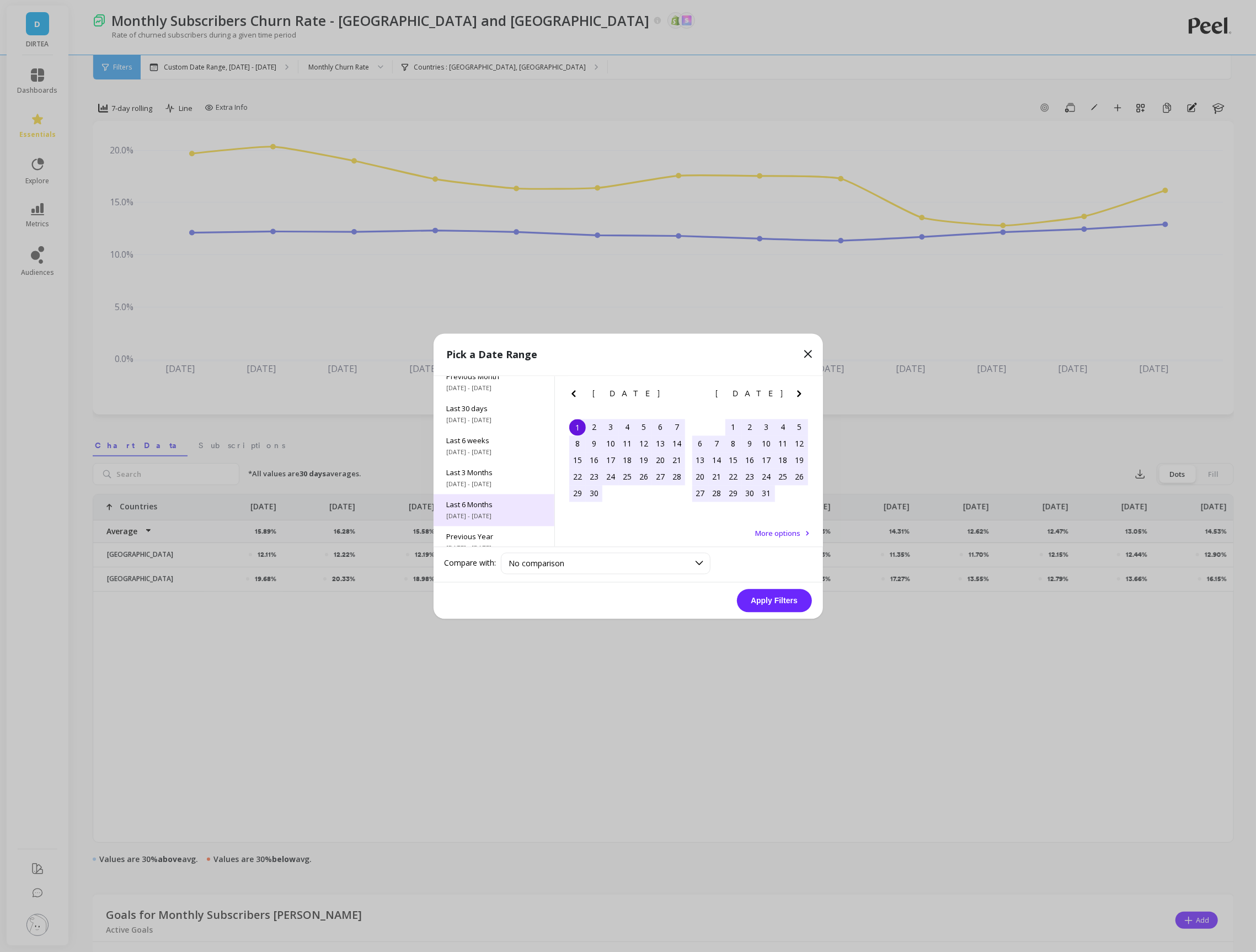
click at [488, 501] on span "Last 6 Months" at bounding box center [494, 504] width 95 height 10
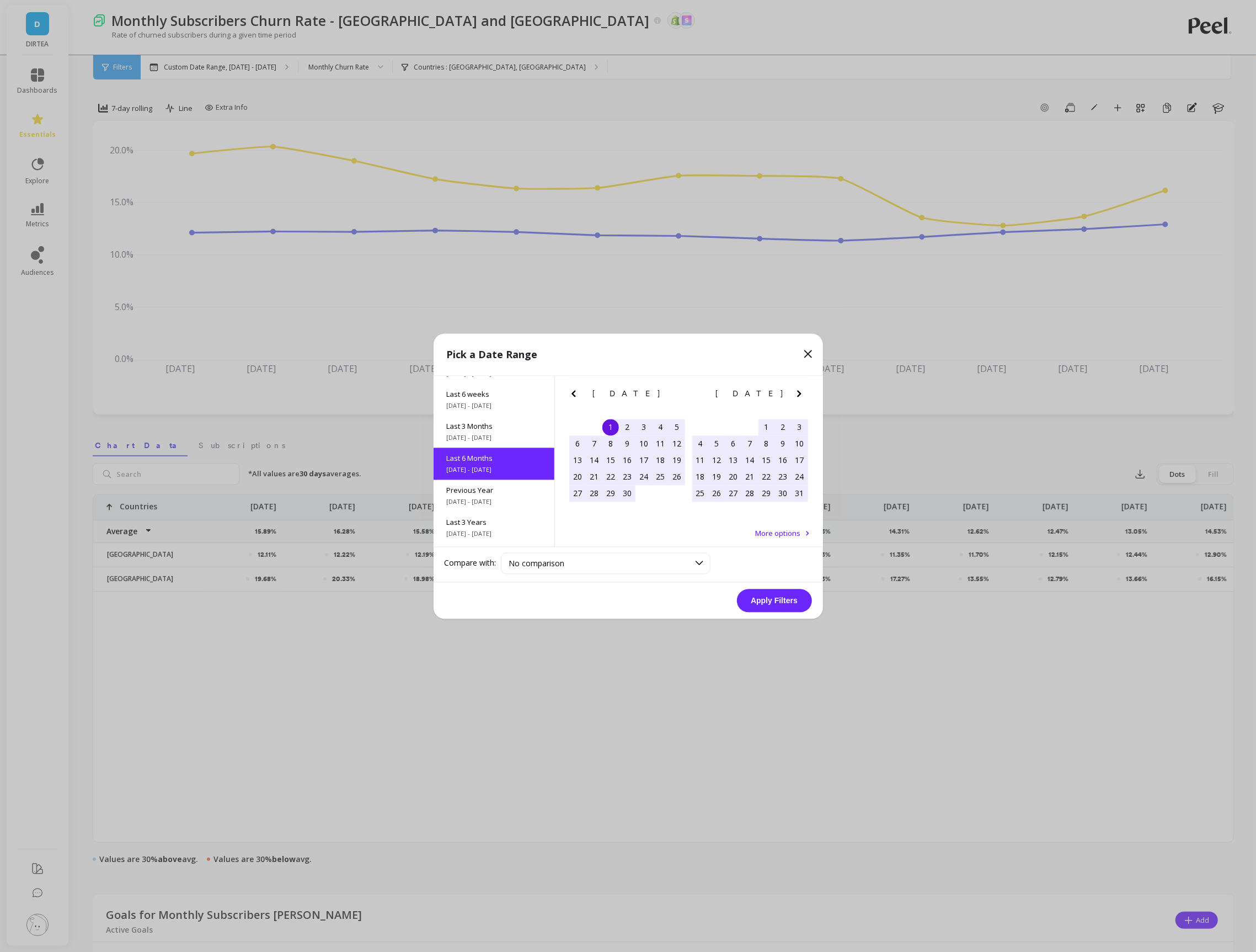
scroll to position [122, 0]
click at [791, 602] on button "Apply Filters" at bounding box center [775, 600] width 75 height 23
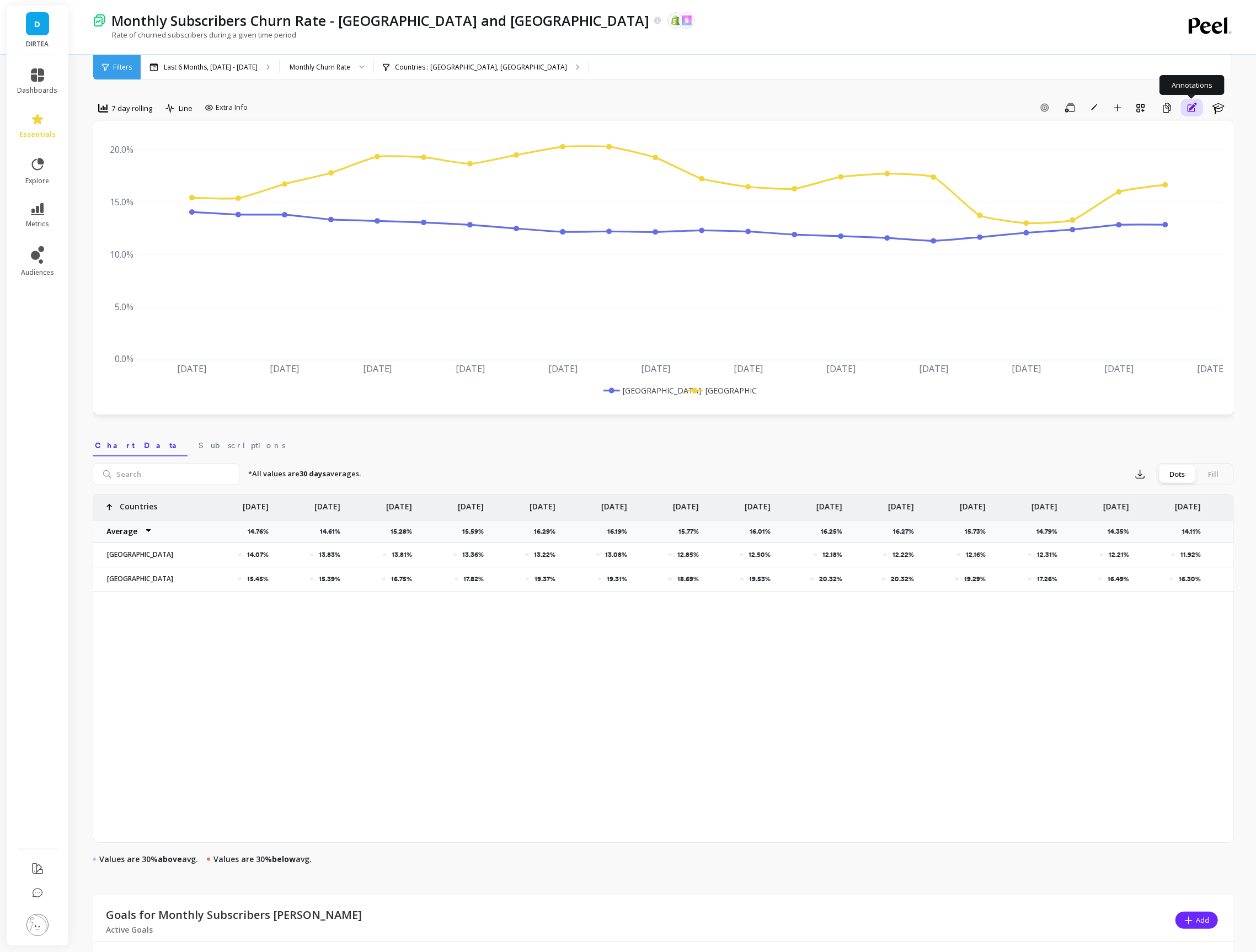
click at [1185, 106] on button "Annotations" at bounding box center [1192, 107] width 22 height 17
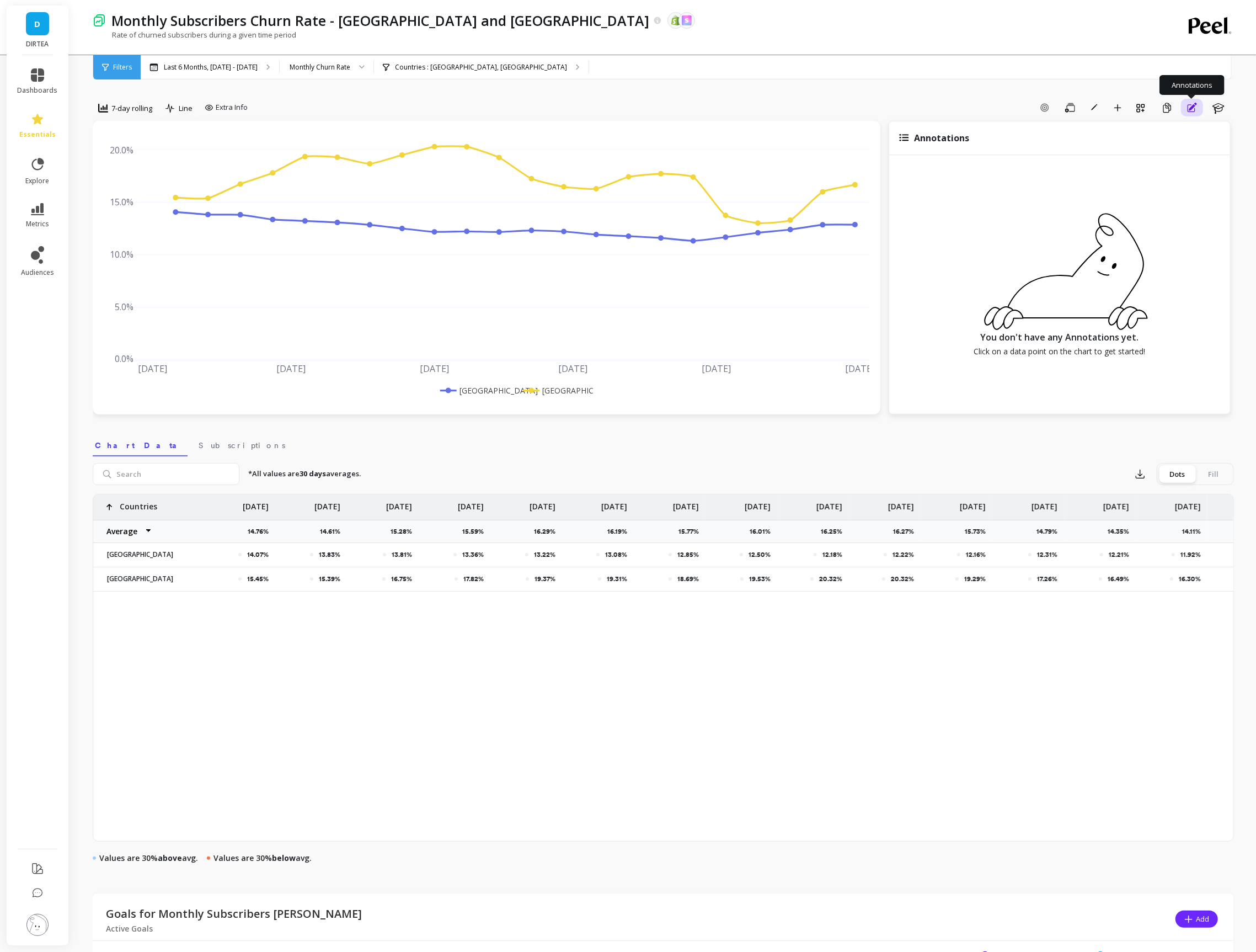
click at [1193, 108] on icon "button" at bounding box center [1193, 106] width 8 height 8
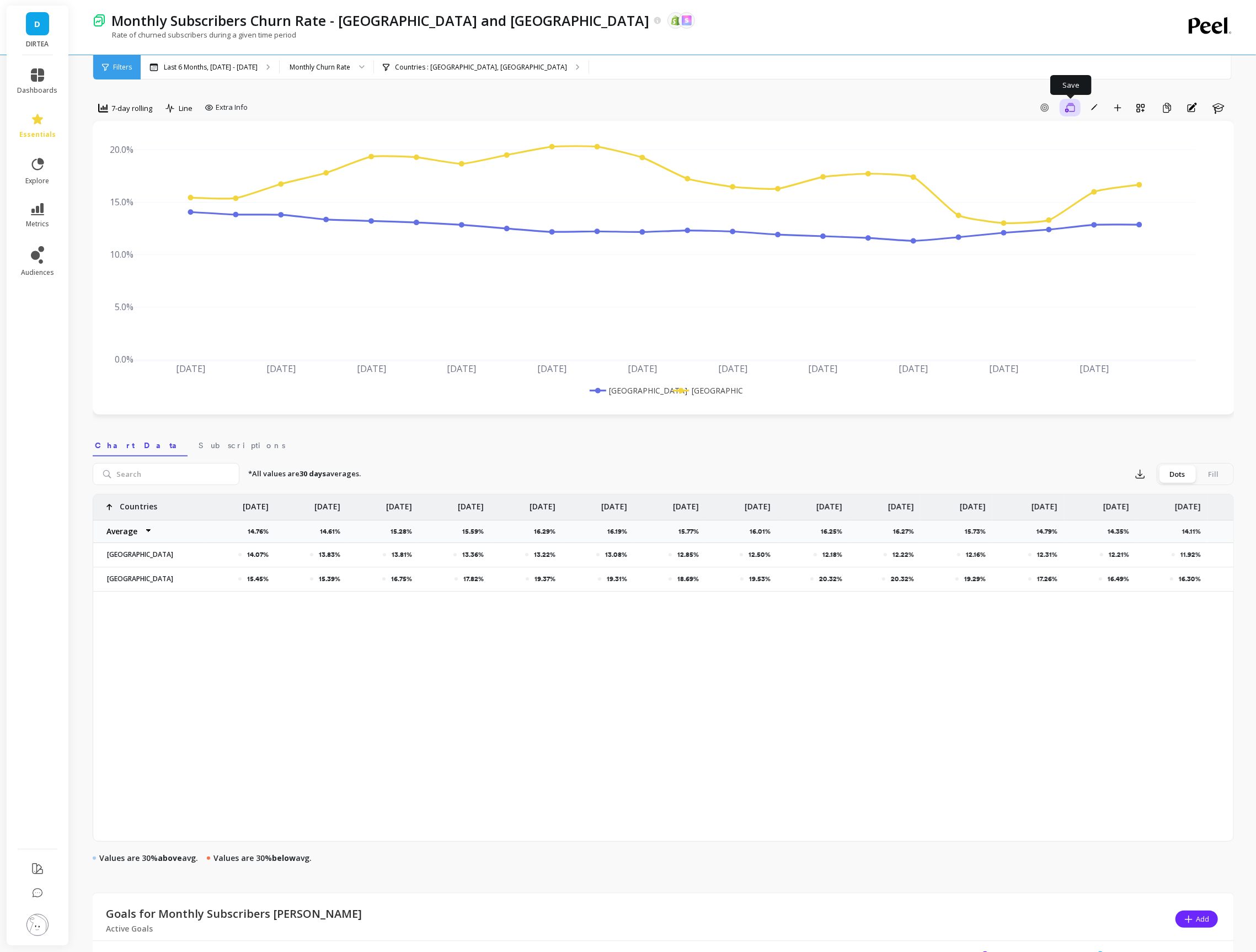
click at [1075, 108] on icon "button" at bounding box center [1070, 107] width 10 height 10
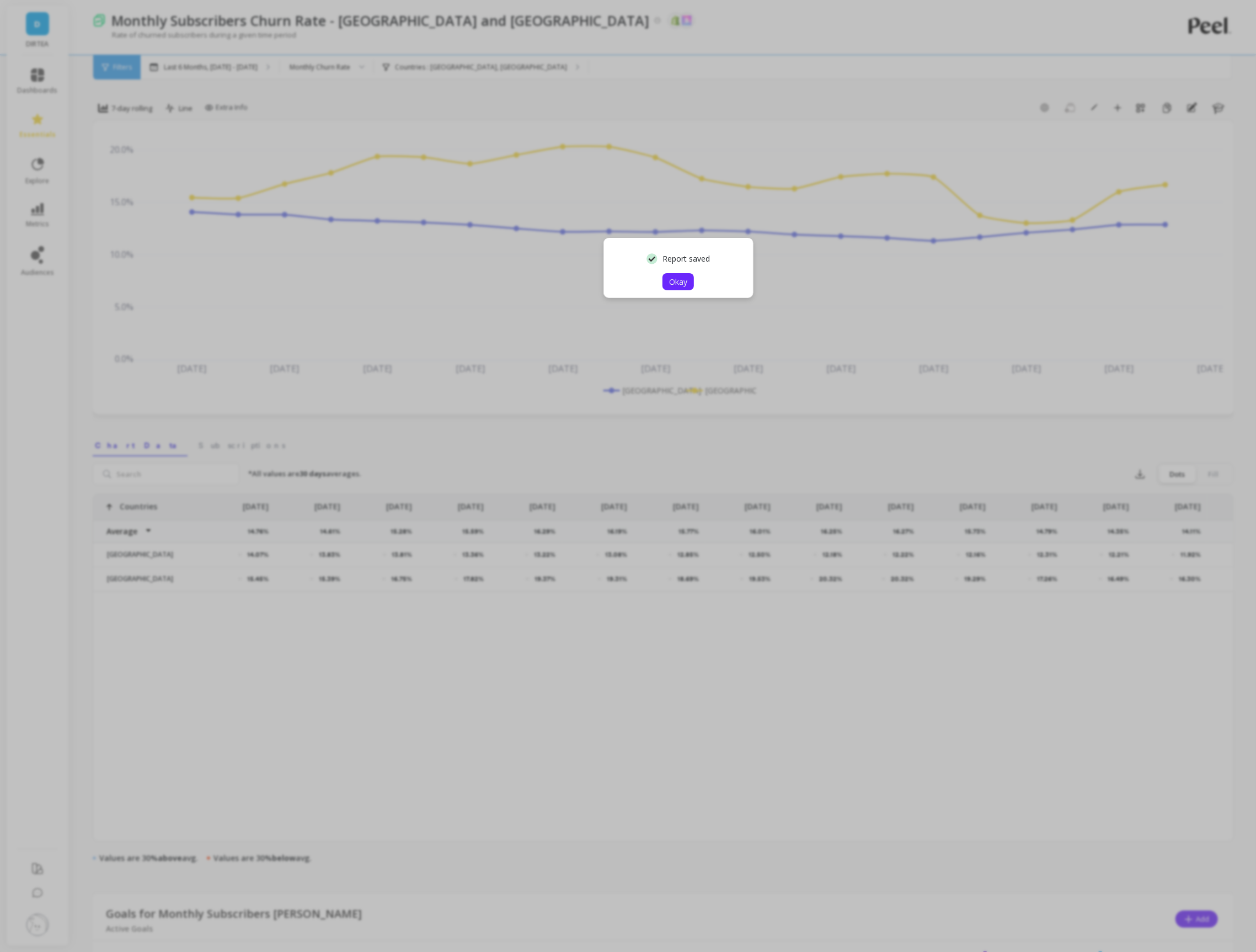
click at [678, 281] on span "Okay" at bounding box center [678, 282] width 18 height 11
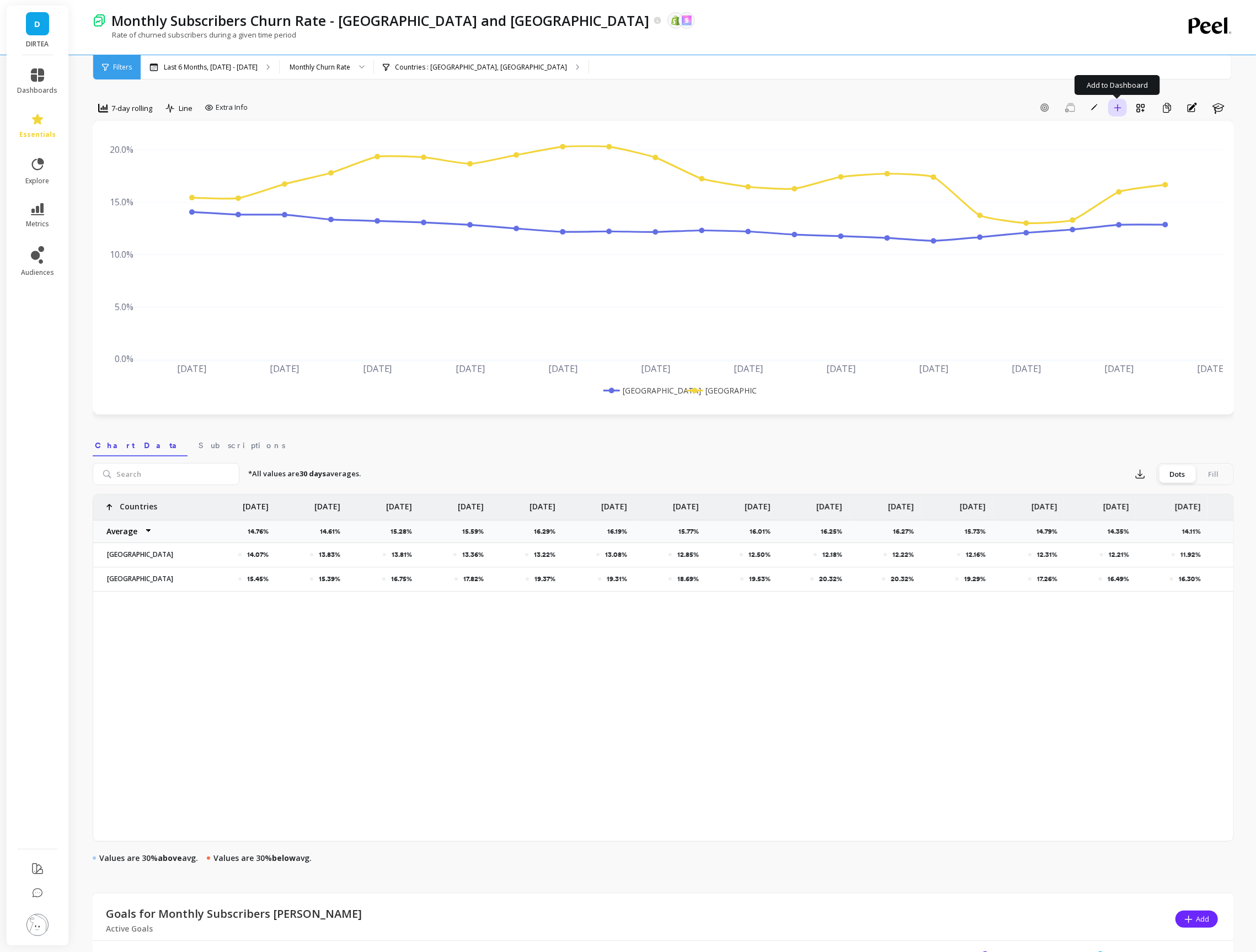
click at [1117, 113] on button "Add to Dashboard" at bounding box center [1117, 107] width 18 height 17
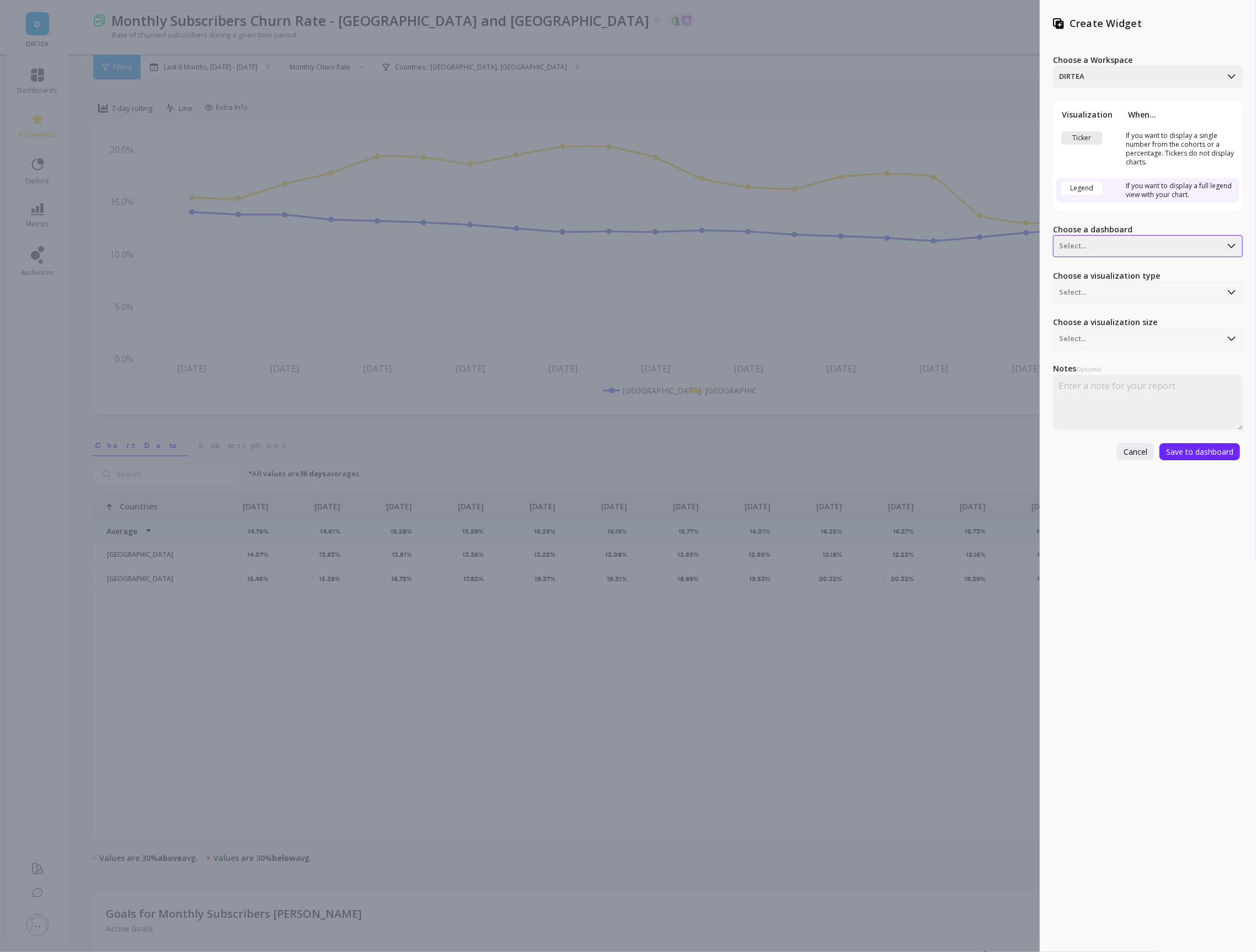
click at [1102, 239] on div at bounding box center [1137, 246] width 156 height 14
click at [1101, 293] on div "USA Dashboard" at bounding box center [1146, 295] width 180 height 18
click at [1101, 293] on div at bounding box center [1137, 292] width 156 height 14
click at [1186, 452] on span "Save to dashboard" at bounding box center [1200, 451] width 68 height 11
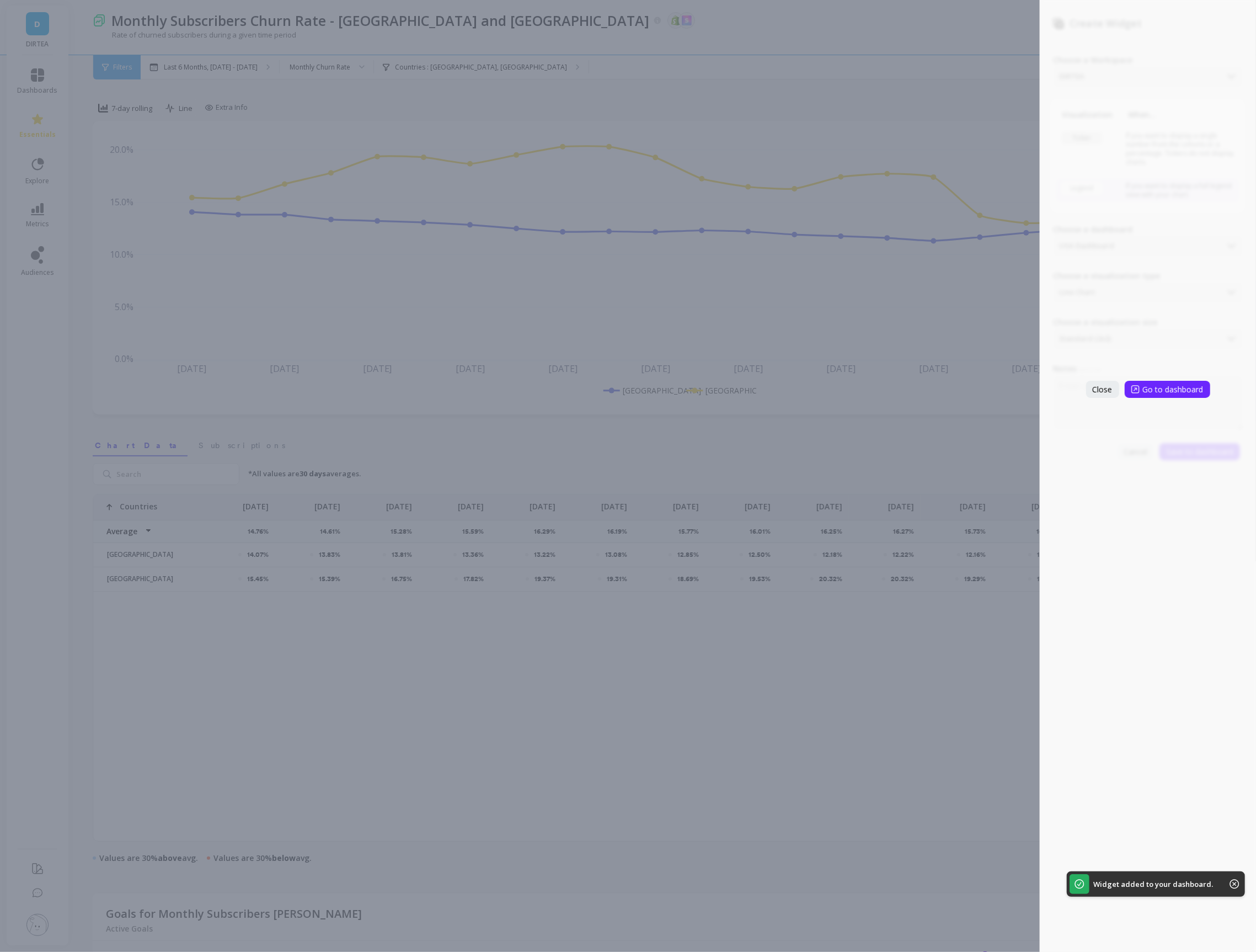
click at [777, 195] on div "Create Widget Choose a Workspace DIRTEA Visualization When... Ticker If you wan…" at bounding box center [628, 476] width 1256 height 952
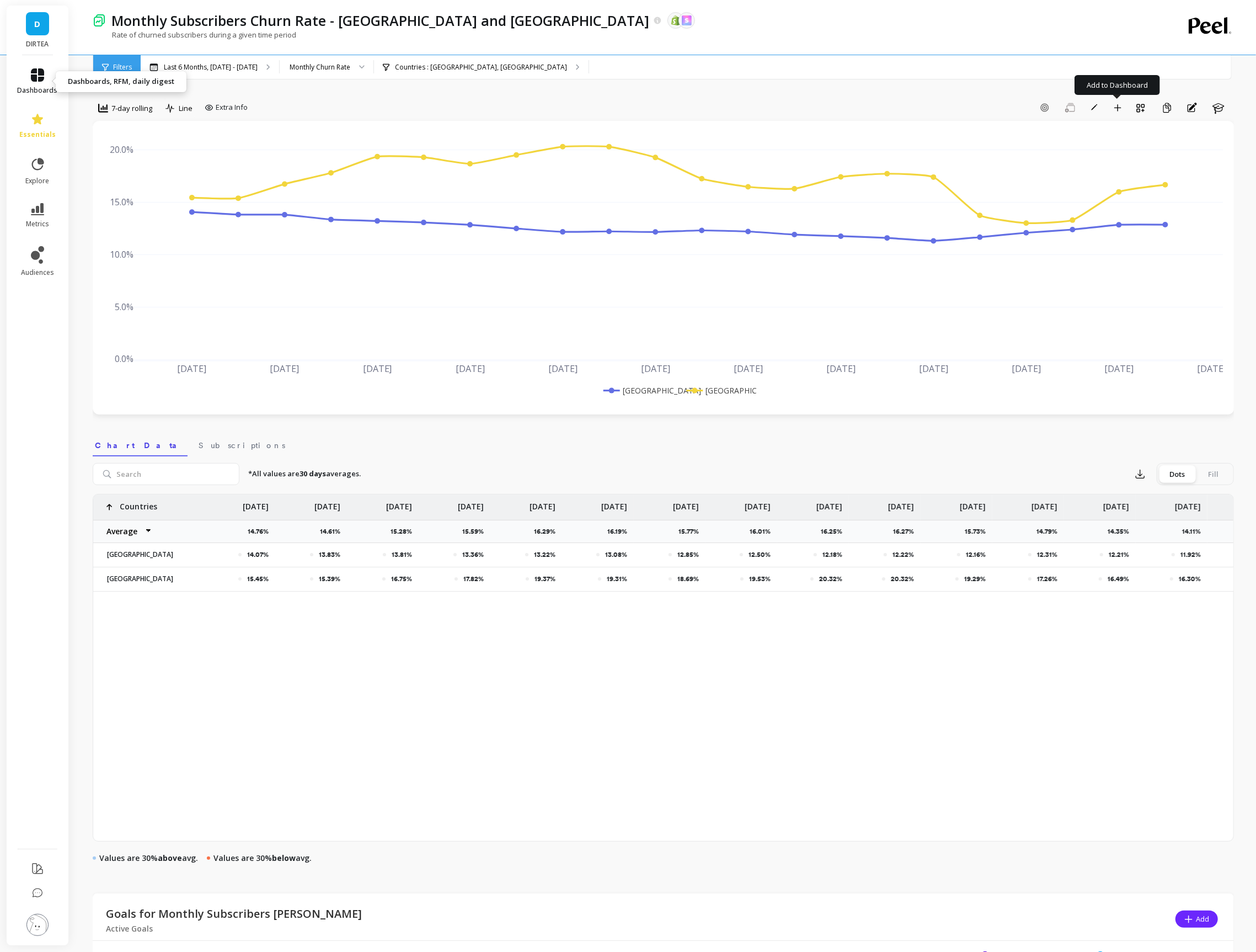
click at [36, 87] on span "dashboards" at bounding box center [38, 90] width 41 height 9
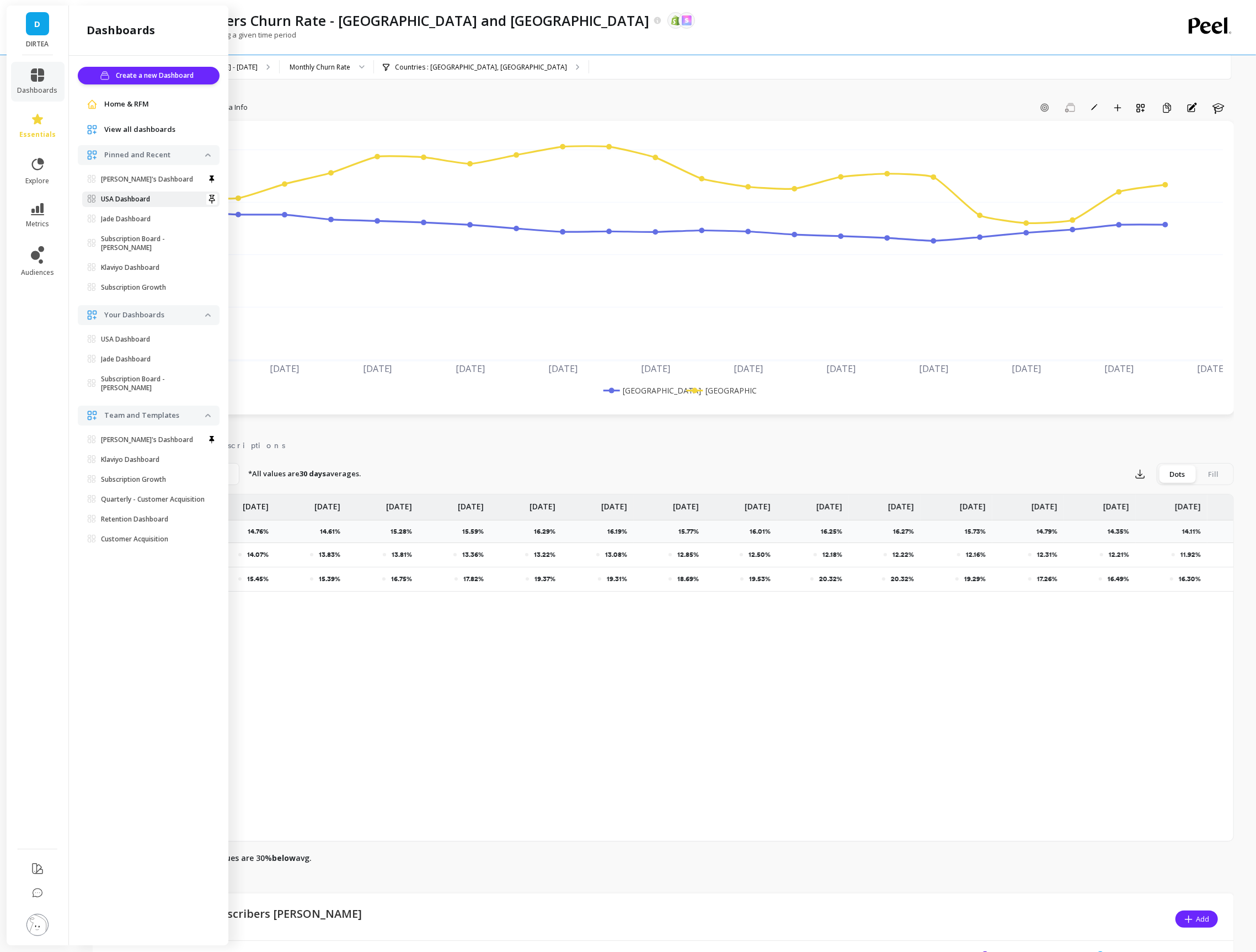
click at [168, 200] on span "USA Dashboard" at bounding box center [147, 199] width 118 height 9
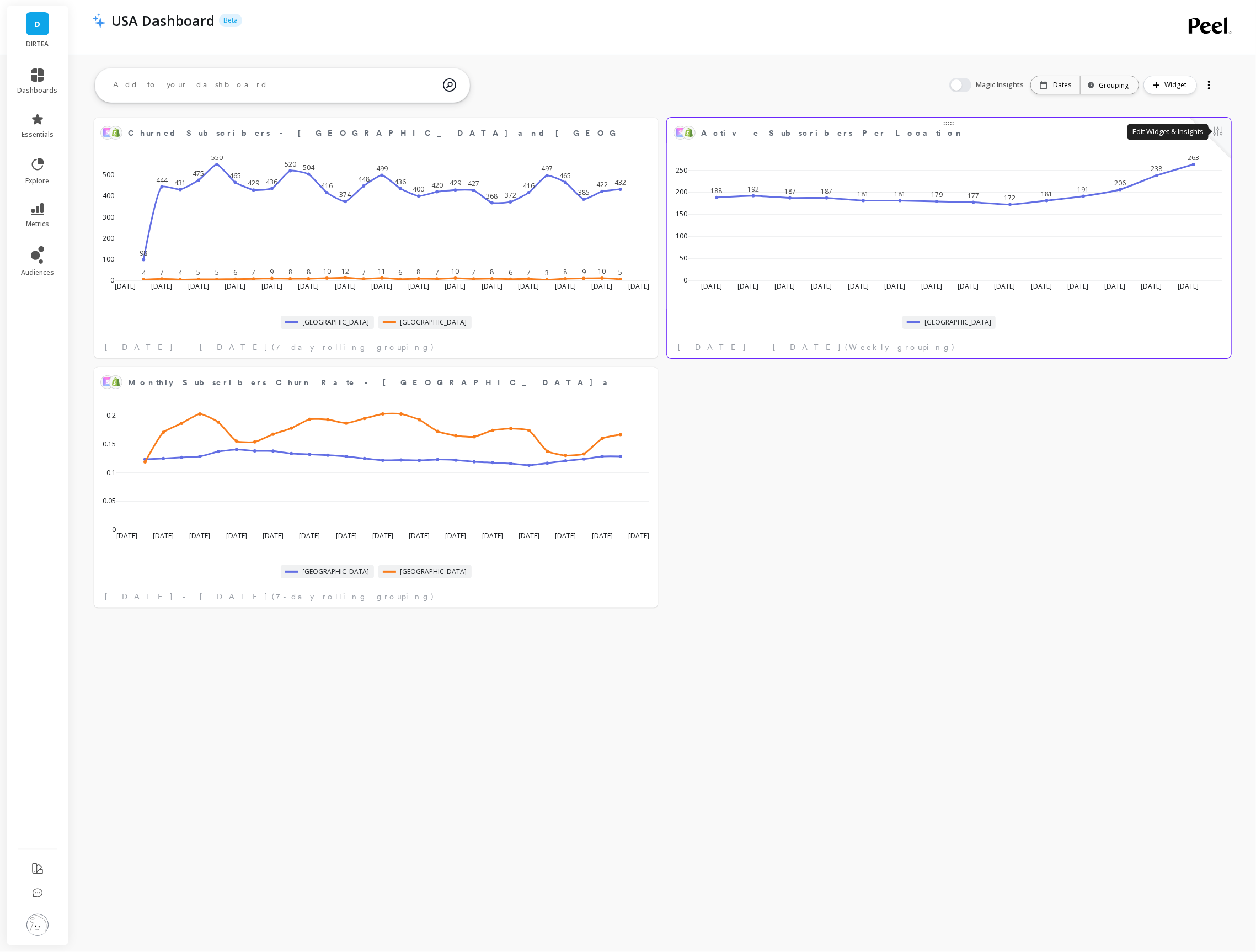
click at [1217, 129] on button at bounding box center [1218, 132] width 14 height 15
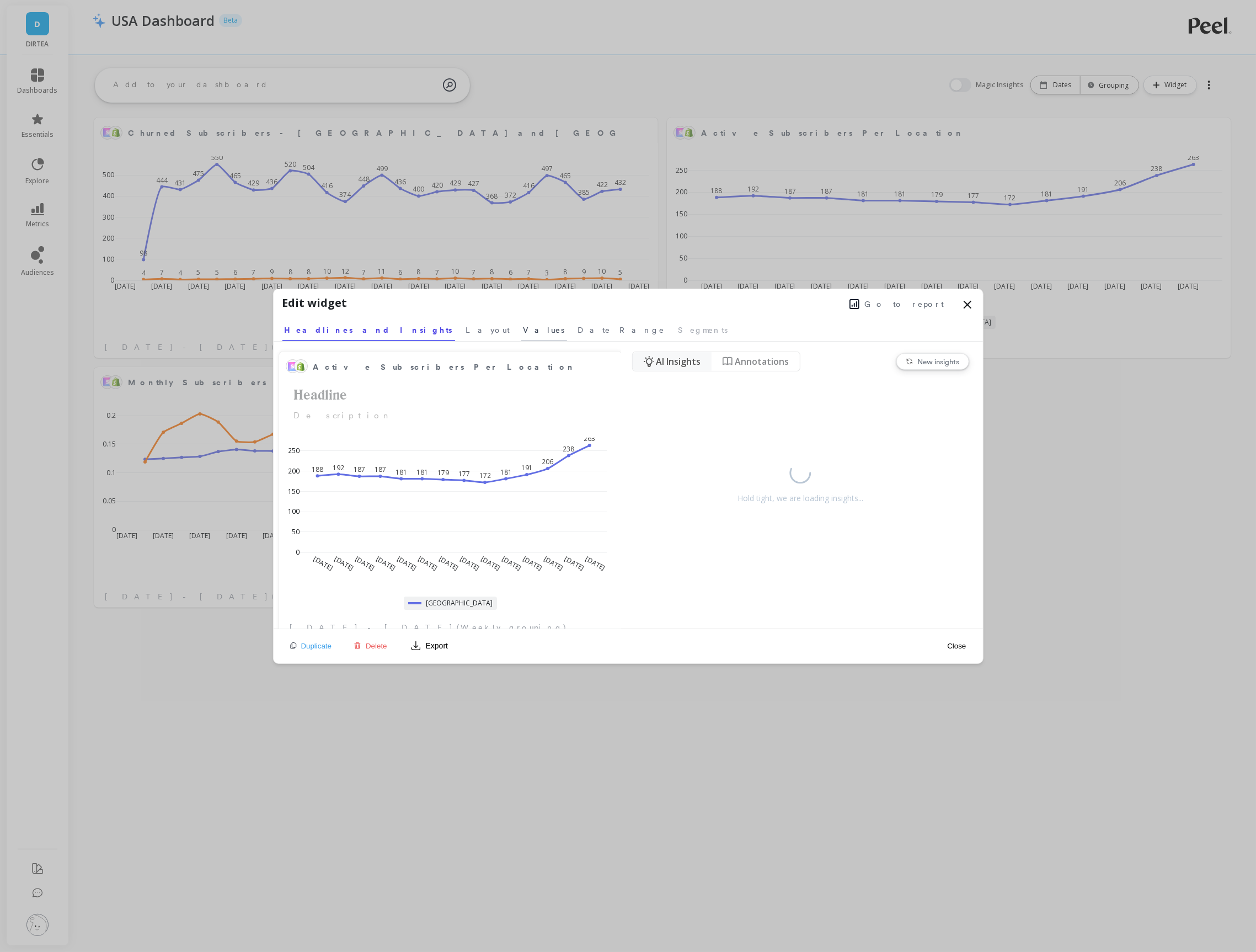
click at [524, 332] on span "Values" at bounding box center [544, 329] width 41 height 11
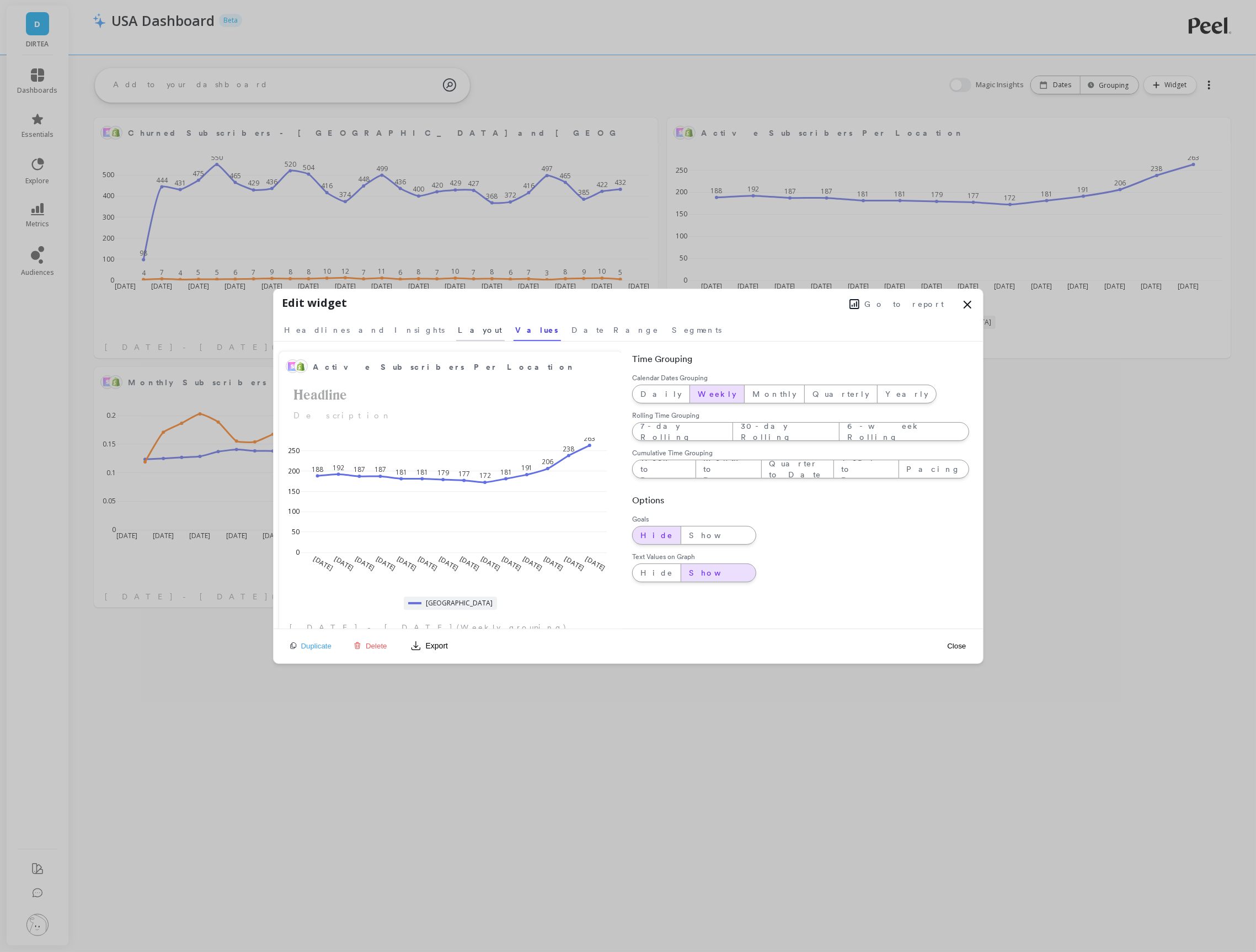
click at [458, 332] on span "Layout" at bounding box center [480, 329] width 44 height 11
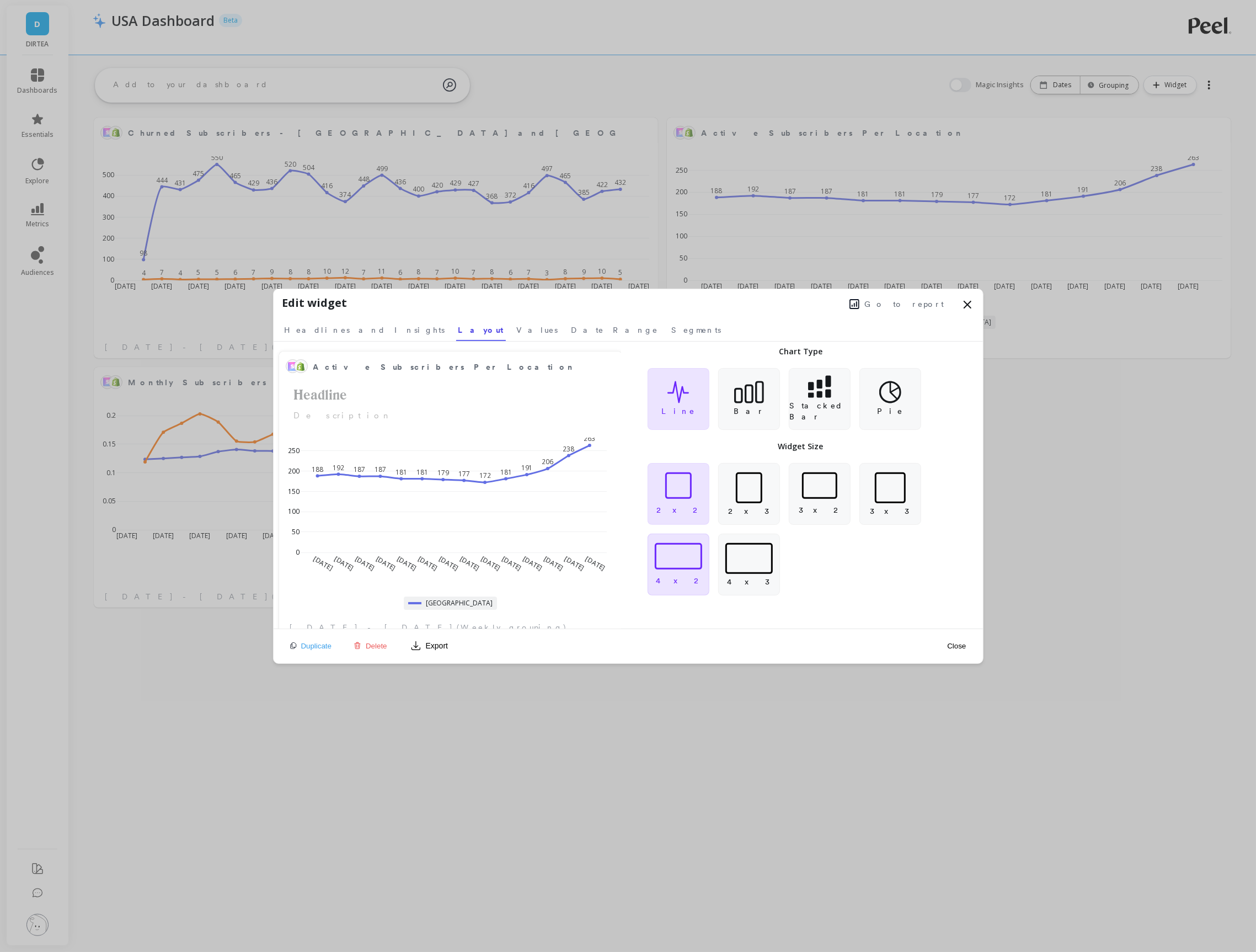
click at [688, 560] on div at bounding box center [678, 556] width 47 height 26
click at [960, 646] on button "Close" at bounding box center [957, 646] width 25 height 10
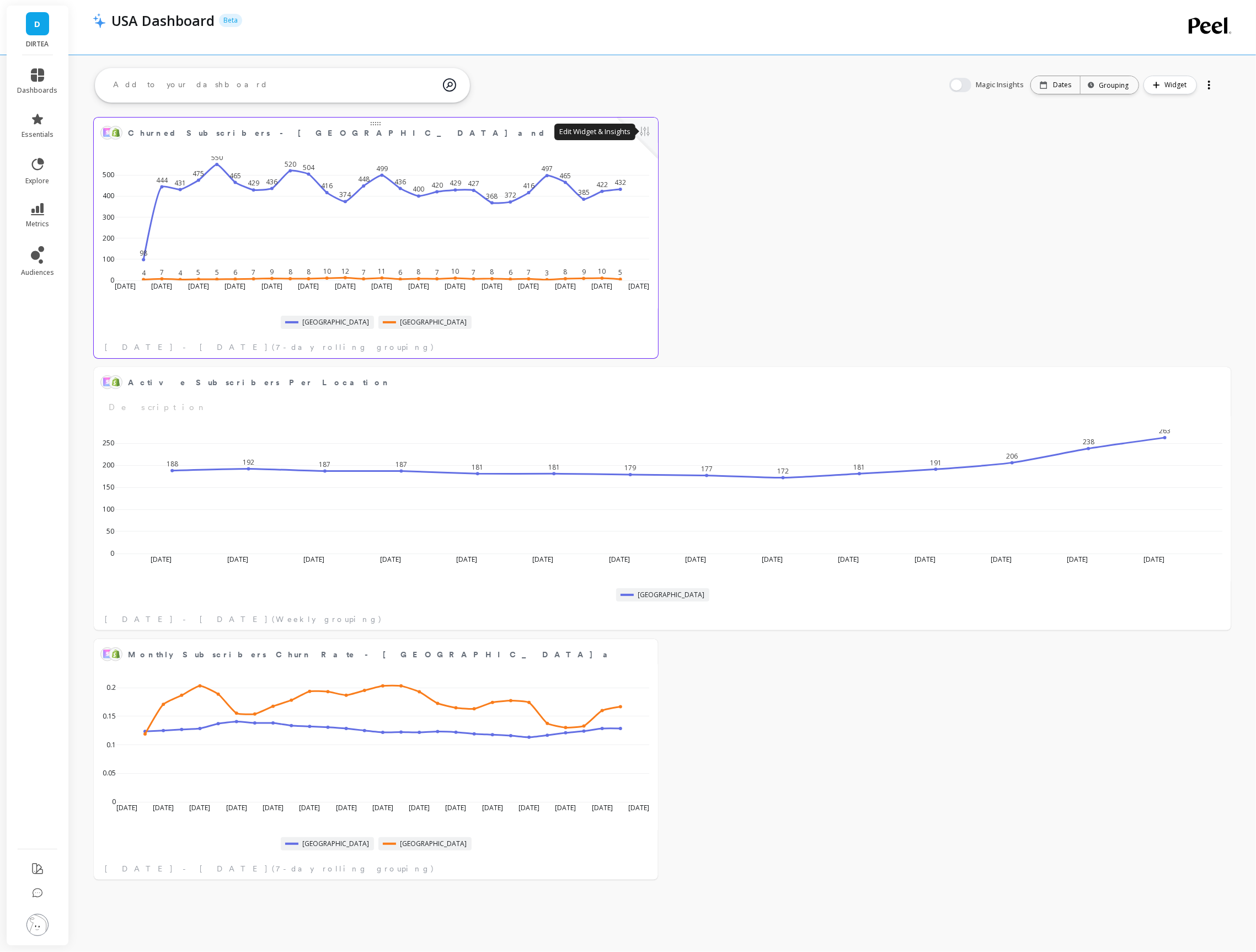
click at [646, 131] on button at bounding box center [645, 132] width 14 height 15
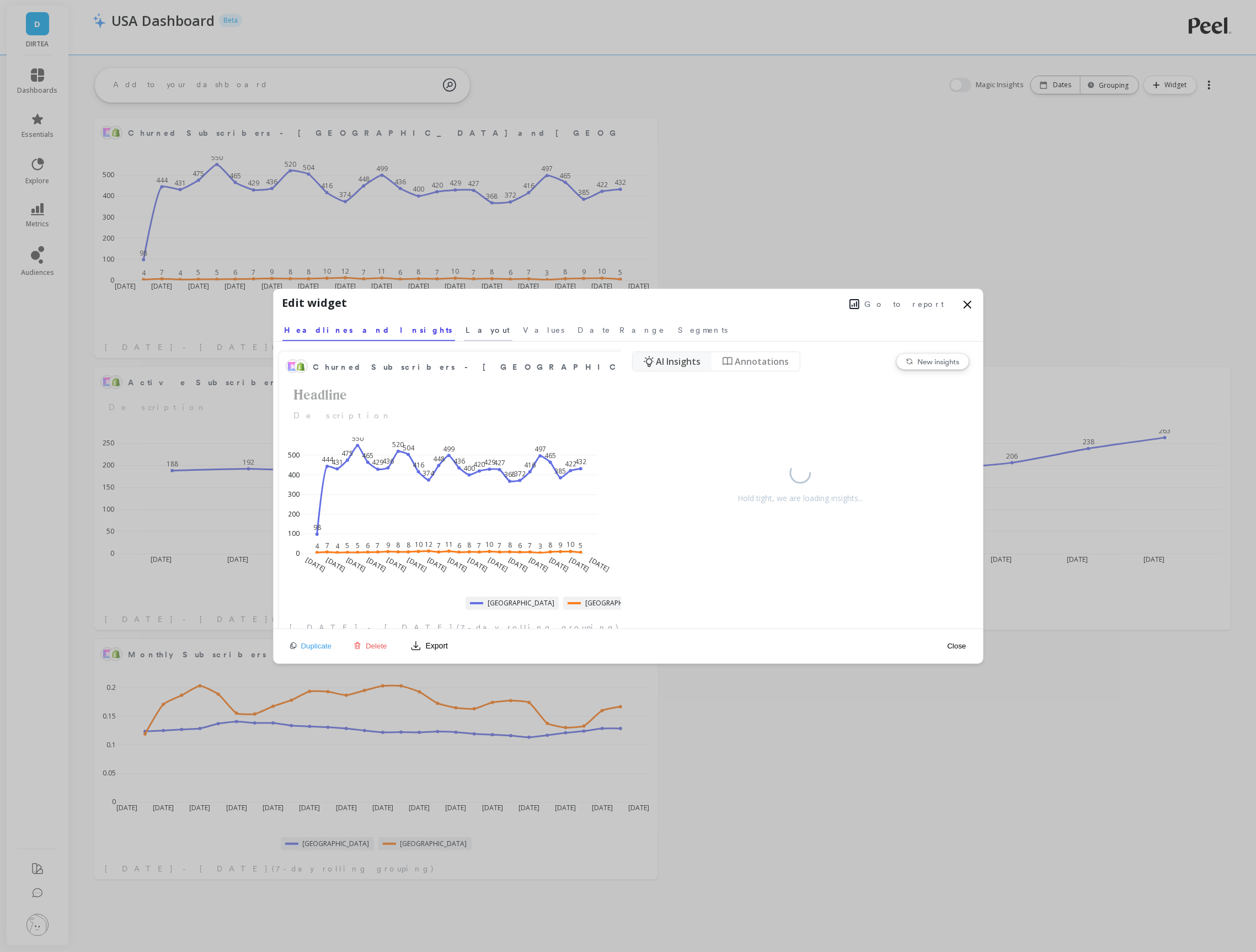
click at [466, 331] on span "Layout" at bounding box center [488, 329] width 44 height 11
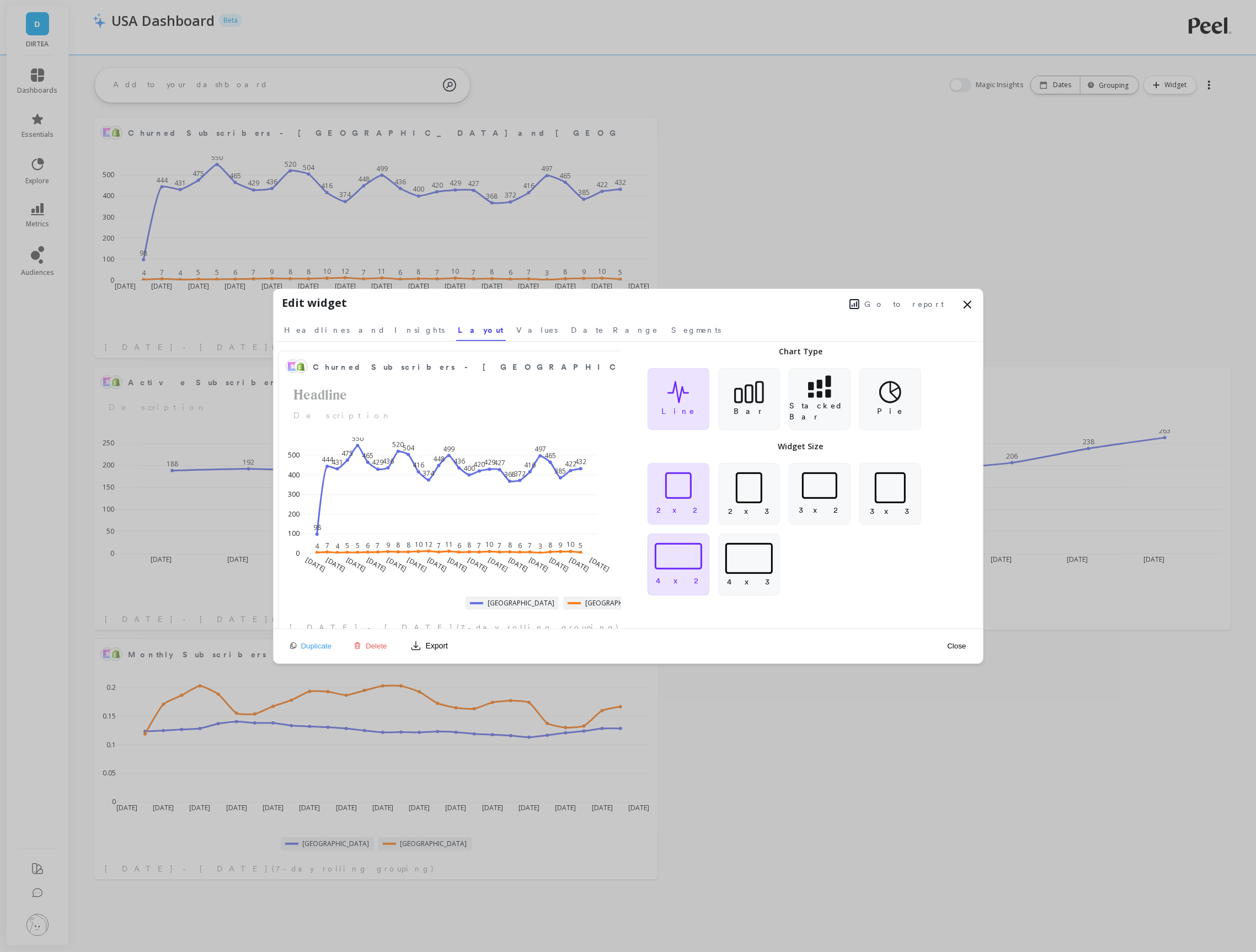
click at [686, 565] on div at bounding box center [678, 556] width 47 height 26
click at [952, 649] on button "Close" at bounding box center [957, 646] width 25 height 10
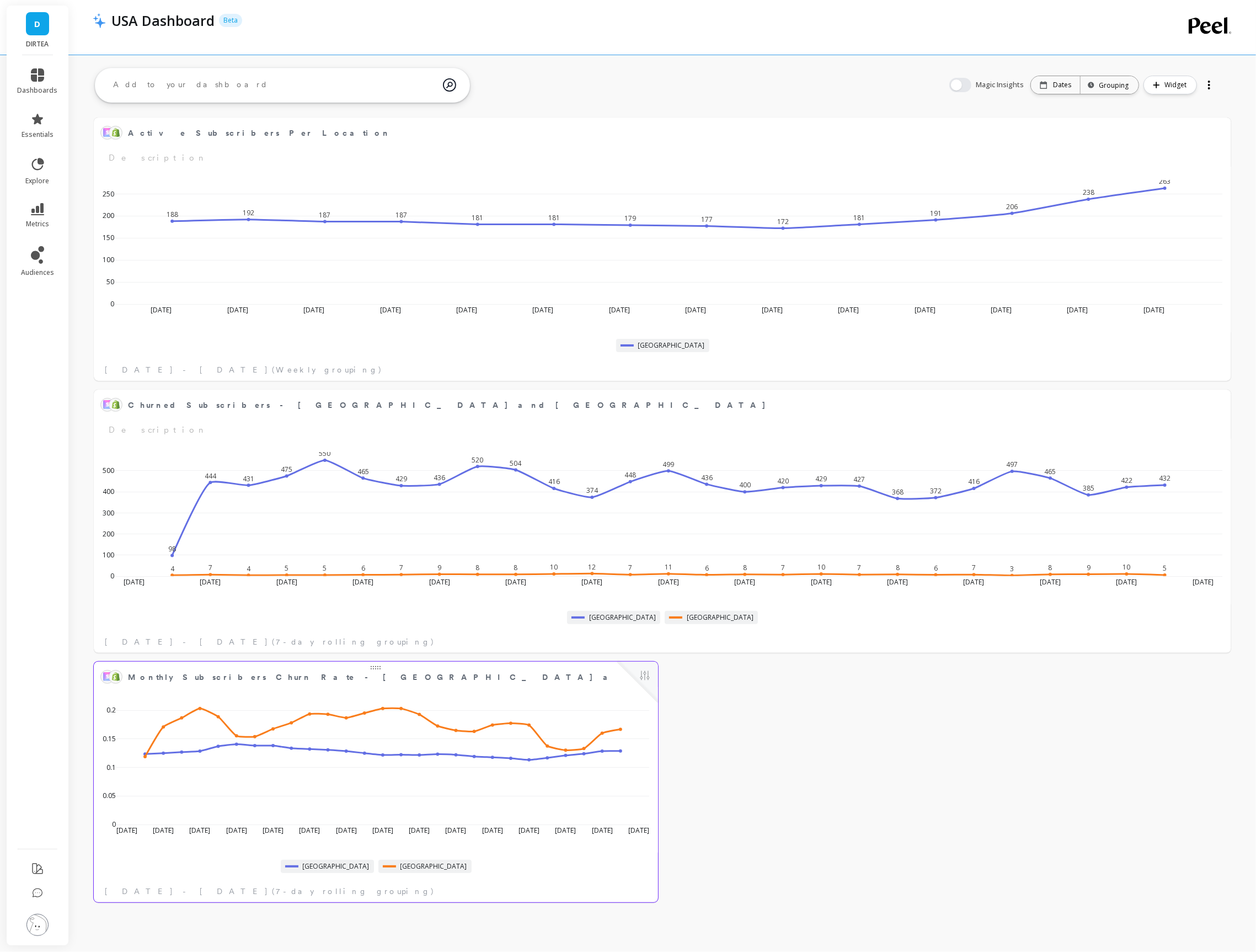
click at [644, 678] on button at bounding box center [645, 676] width 14 height 15
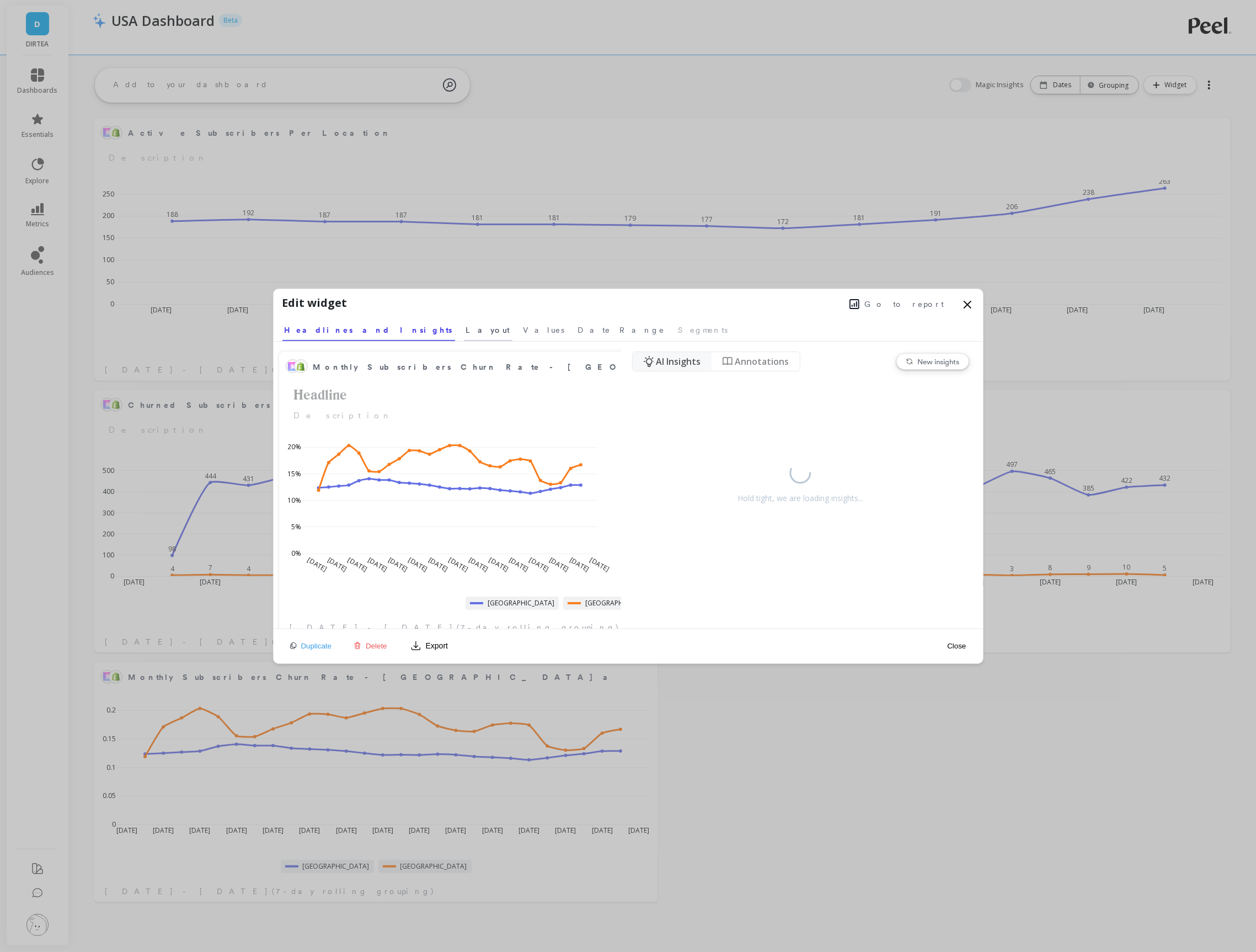
click at [464, 335] on link "Layout" at bounding box center [488, 328] width 48 height 25
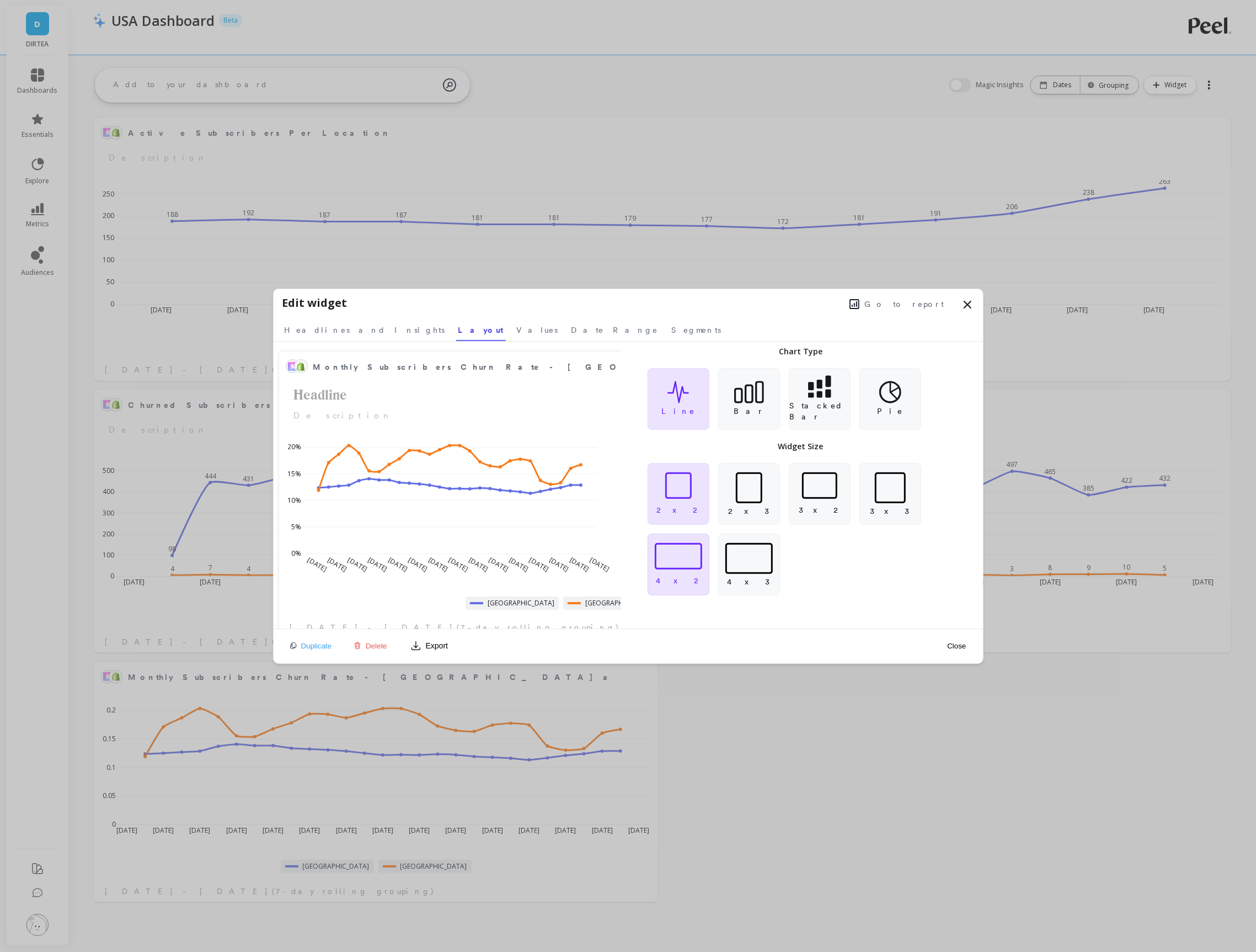
click at [686, 572] on div "4 x 2" at bounding box center [678, 564] width 62 height 62
click at [965, 645] on button "Close" at bounding box center [957, 646] width 25 height 10
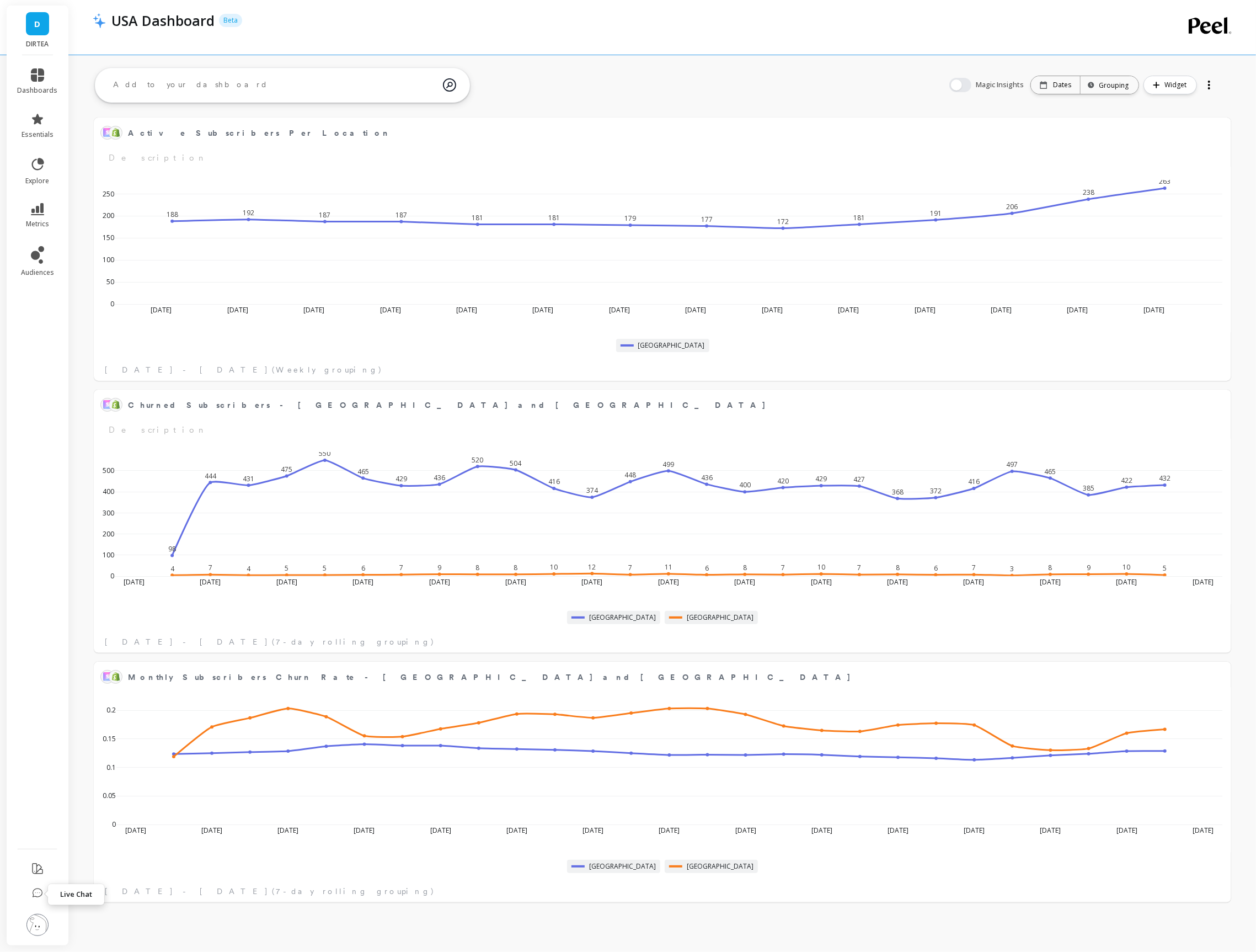
click at [36, 896] on icon at bounding box center [37, 892] width 11 height 11
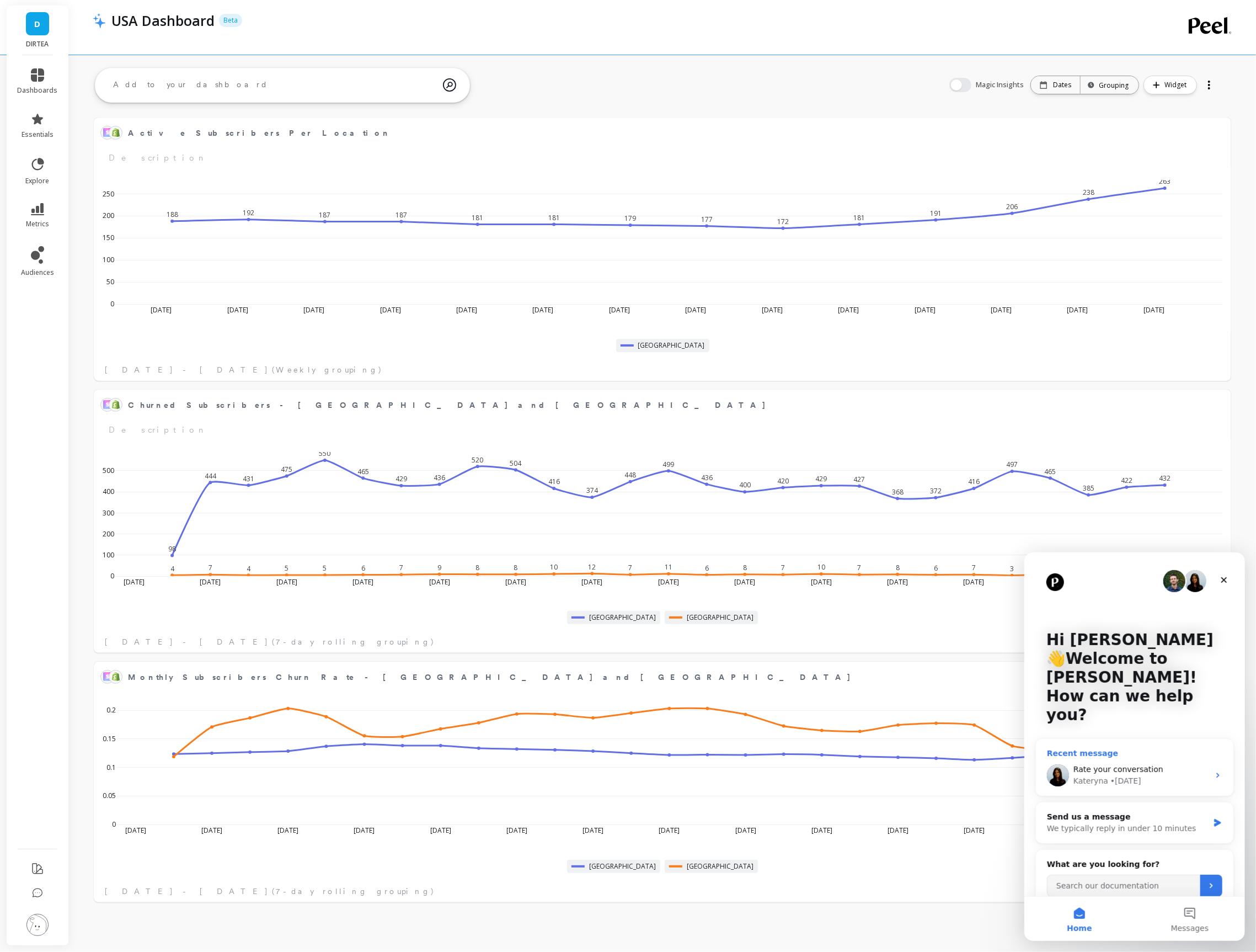
click at [1109, 764] on span "Rate your conversation" at bounding box center [1117, 768] width 90 height 9
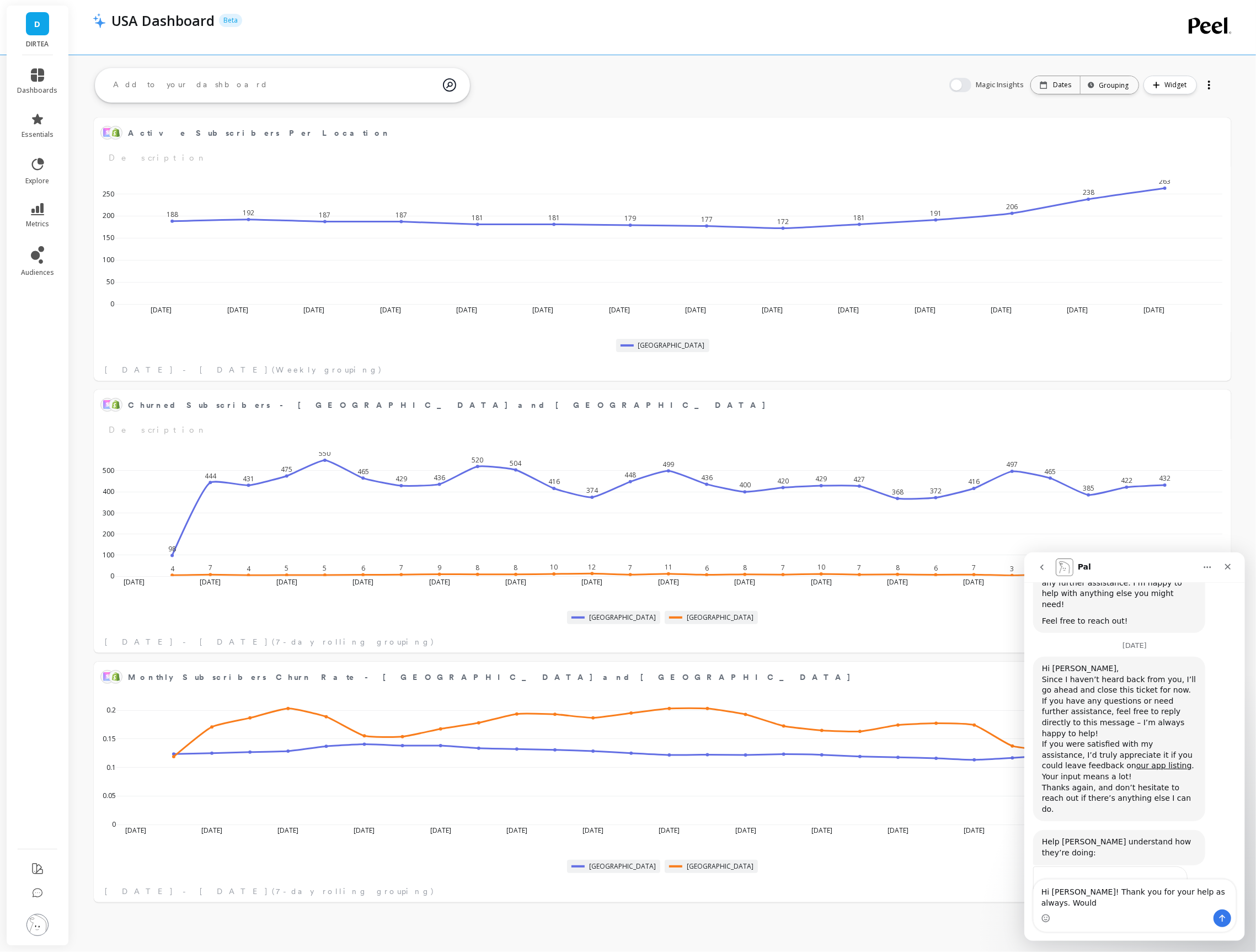
scroll to position [983, 0]
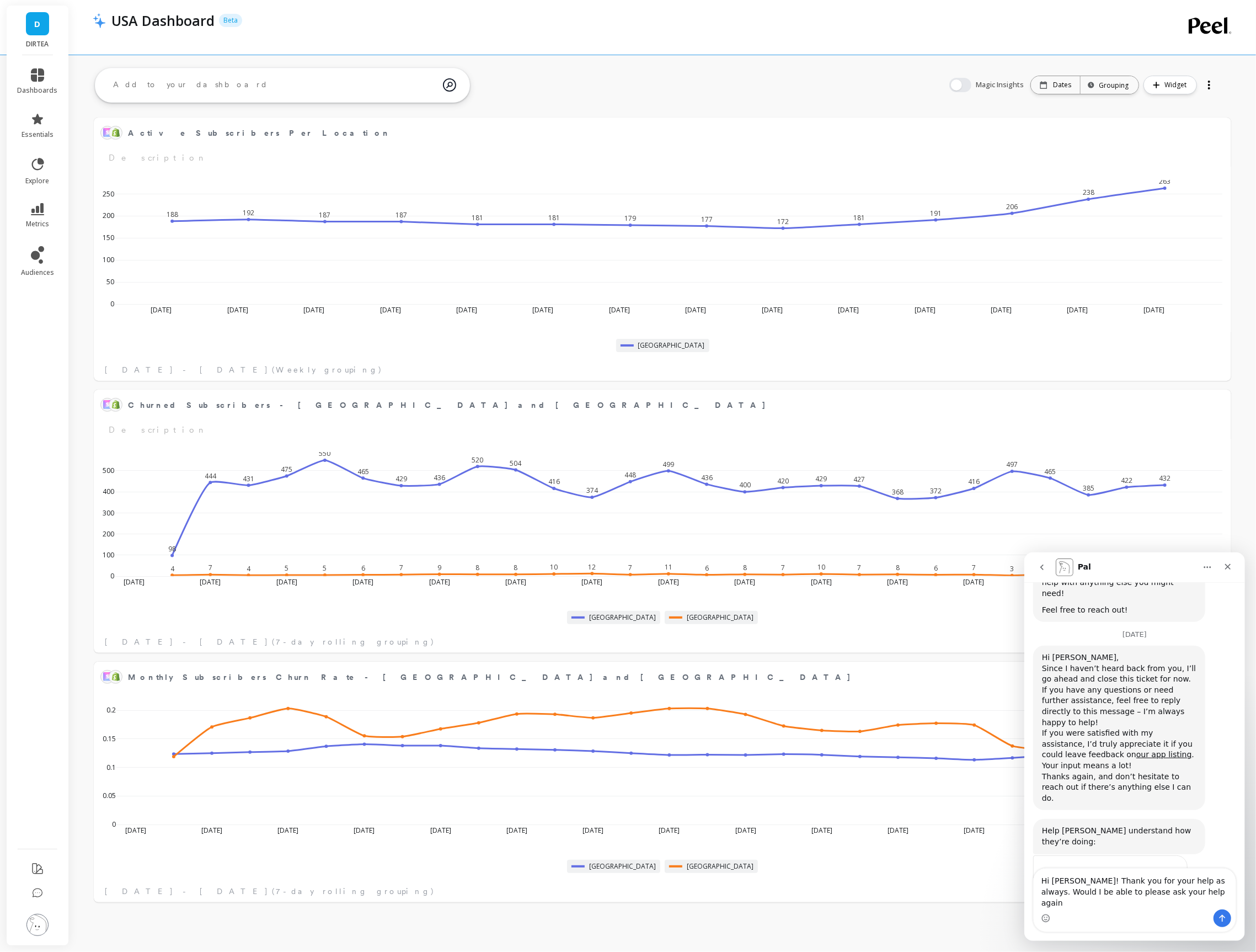
type textarea "Hi [PERSON_NAME]! Thank you for your help as always. Would I be able to please …"
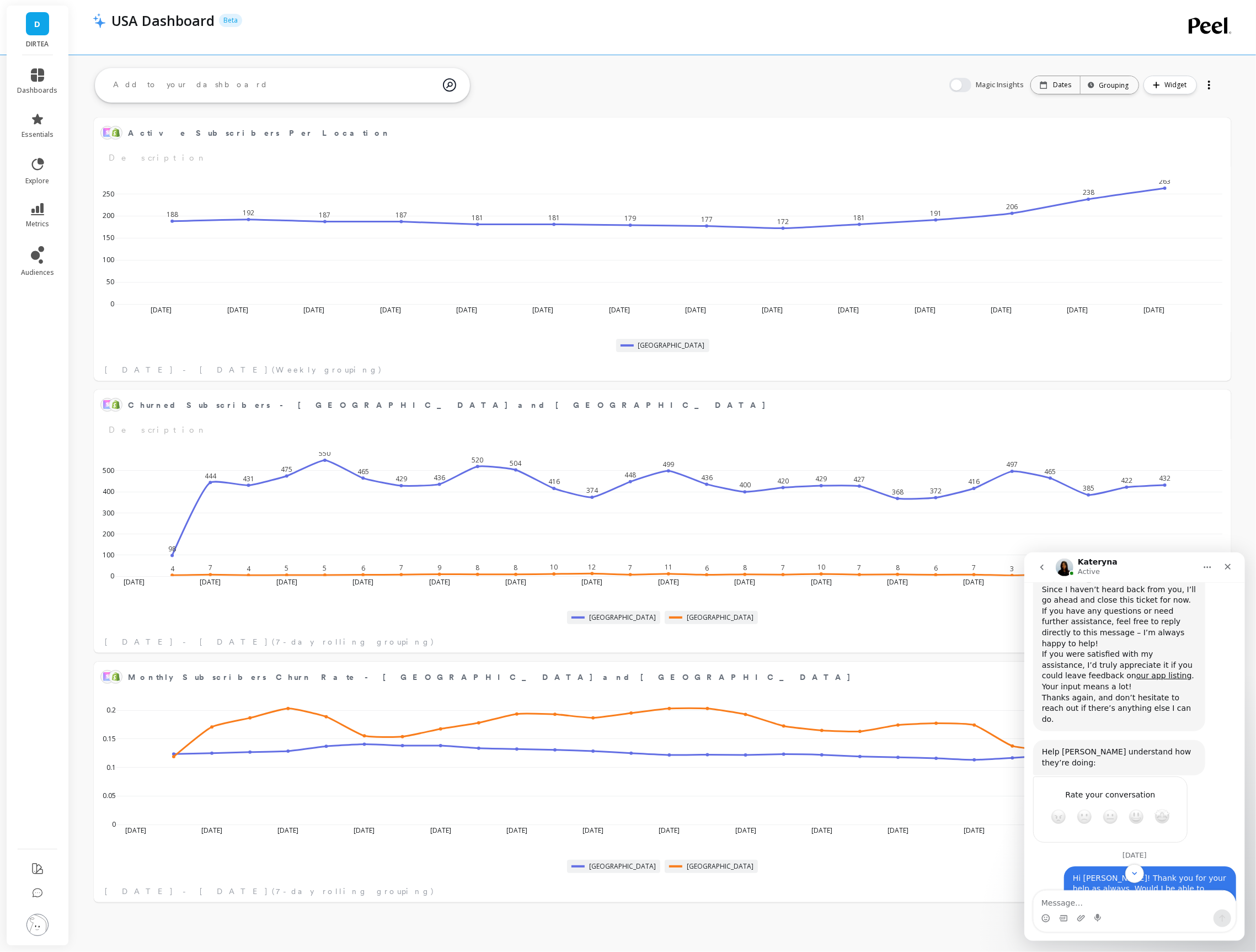
scroll to position [1083, 0]
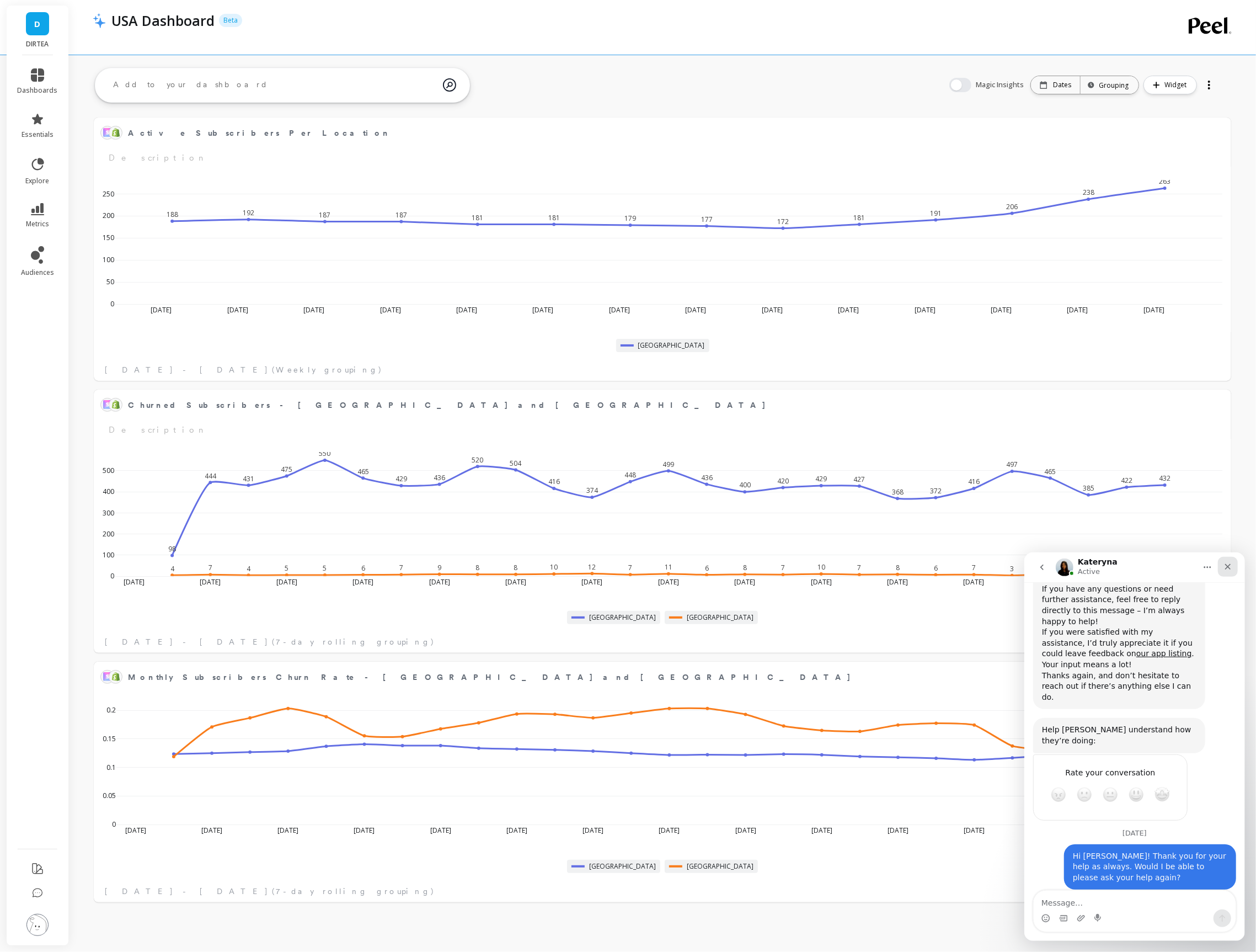
click at [1224, 566] on icon "Close" at bounding box center [1227, 565] width 9 height 9
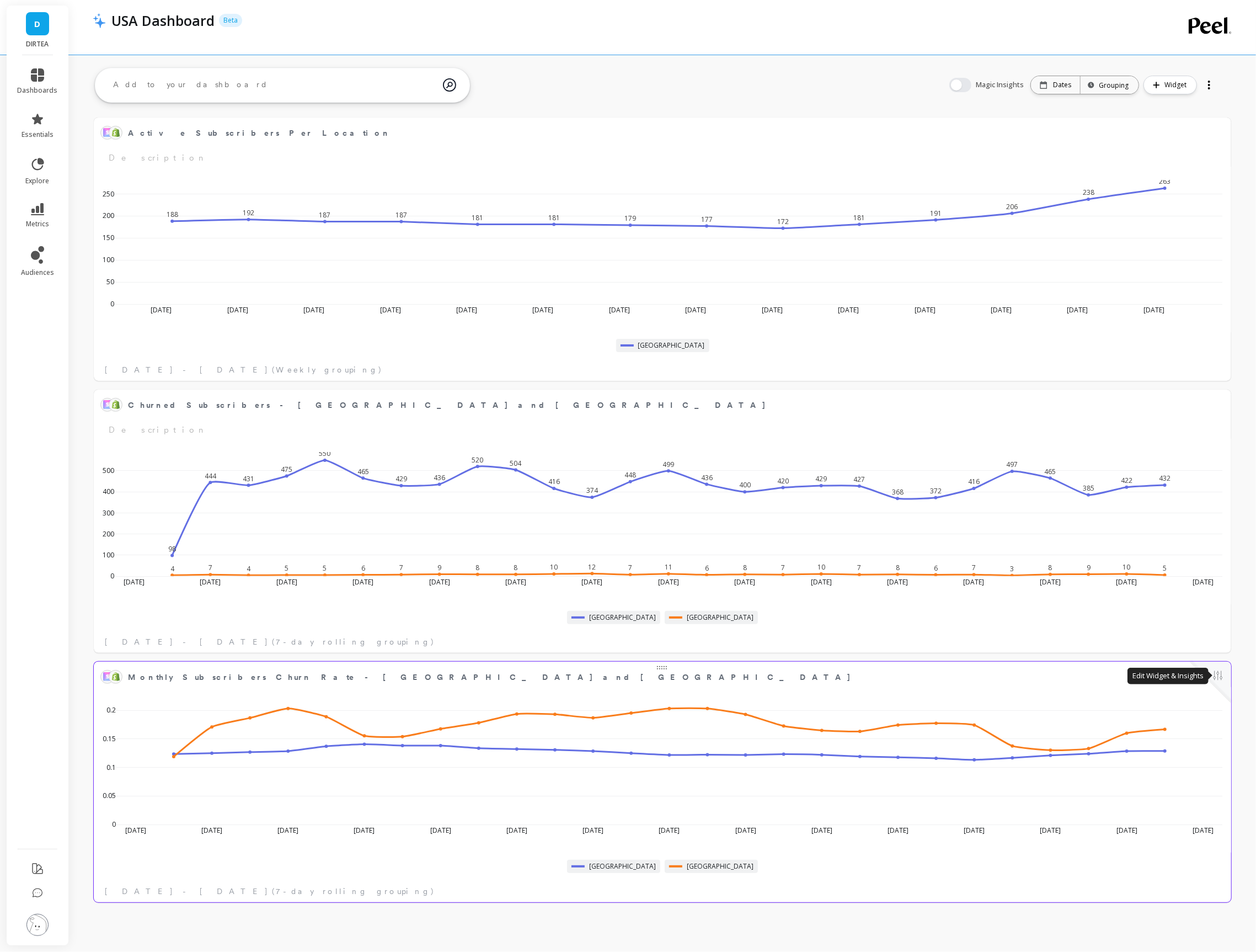
click at [1215, 676] on button at bounding box center [1218, 676] width 14 height 15
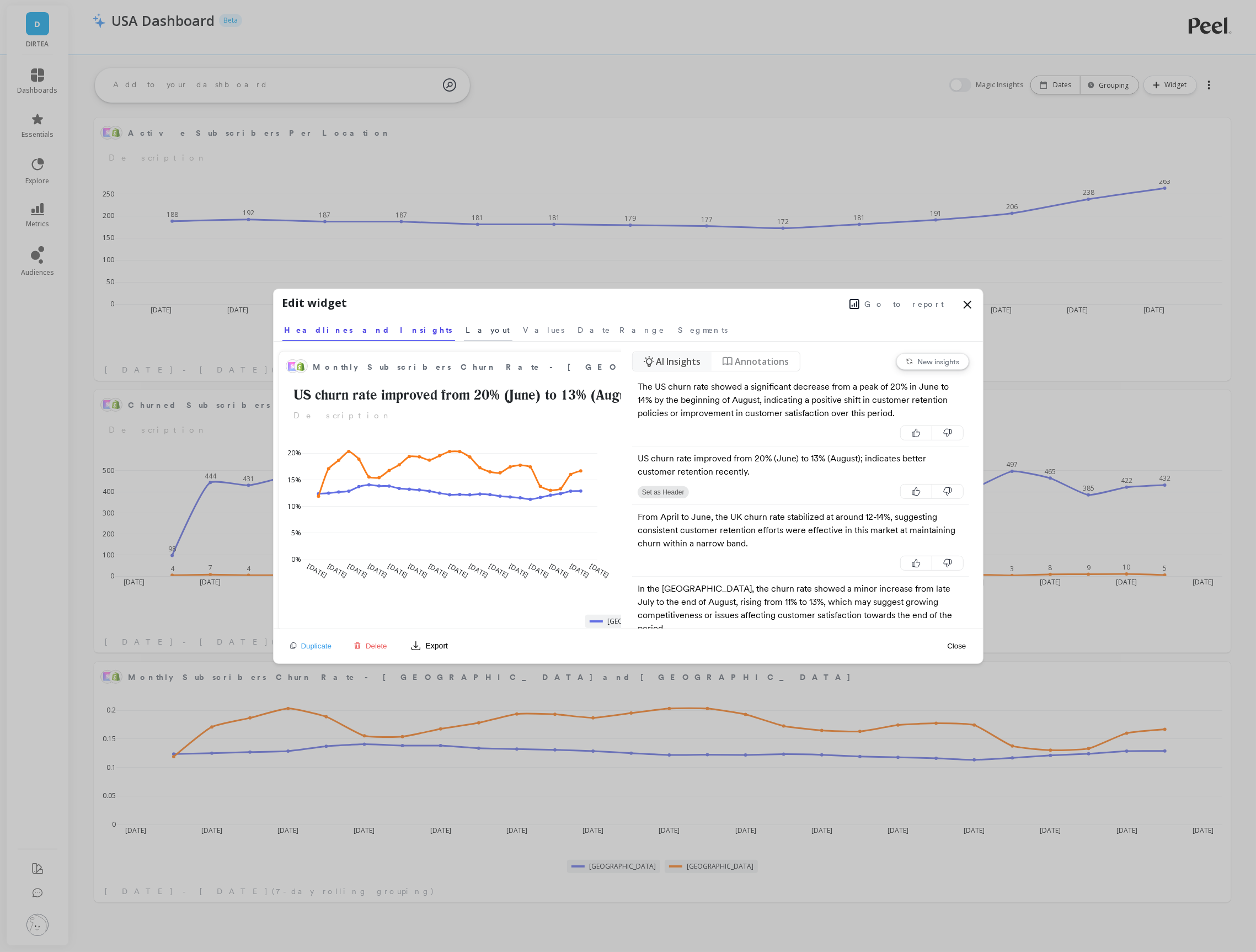
click at [466, 333] on span "Layout" at bounding box center [488, 329] width 44 height 11
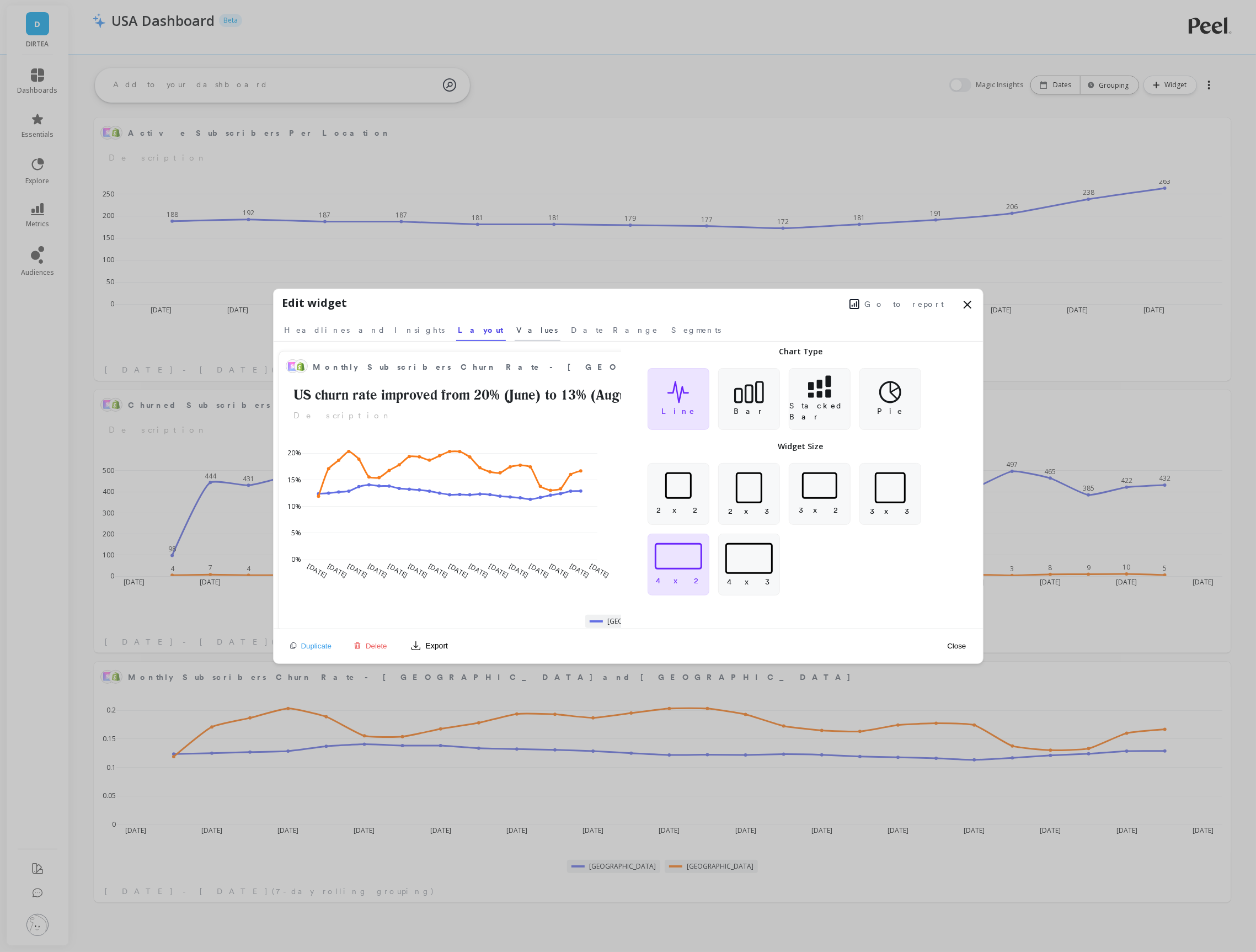
click at [517, 331] on span "Values" at bounding box center [537, 329] width 41 height 11
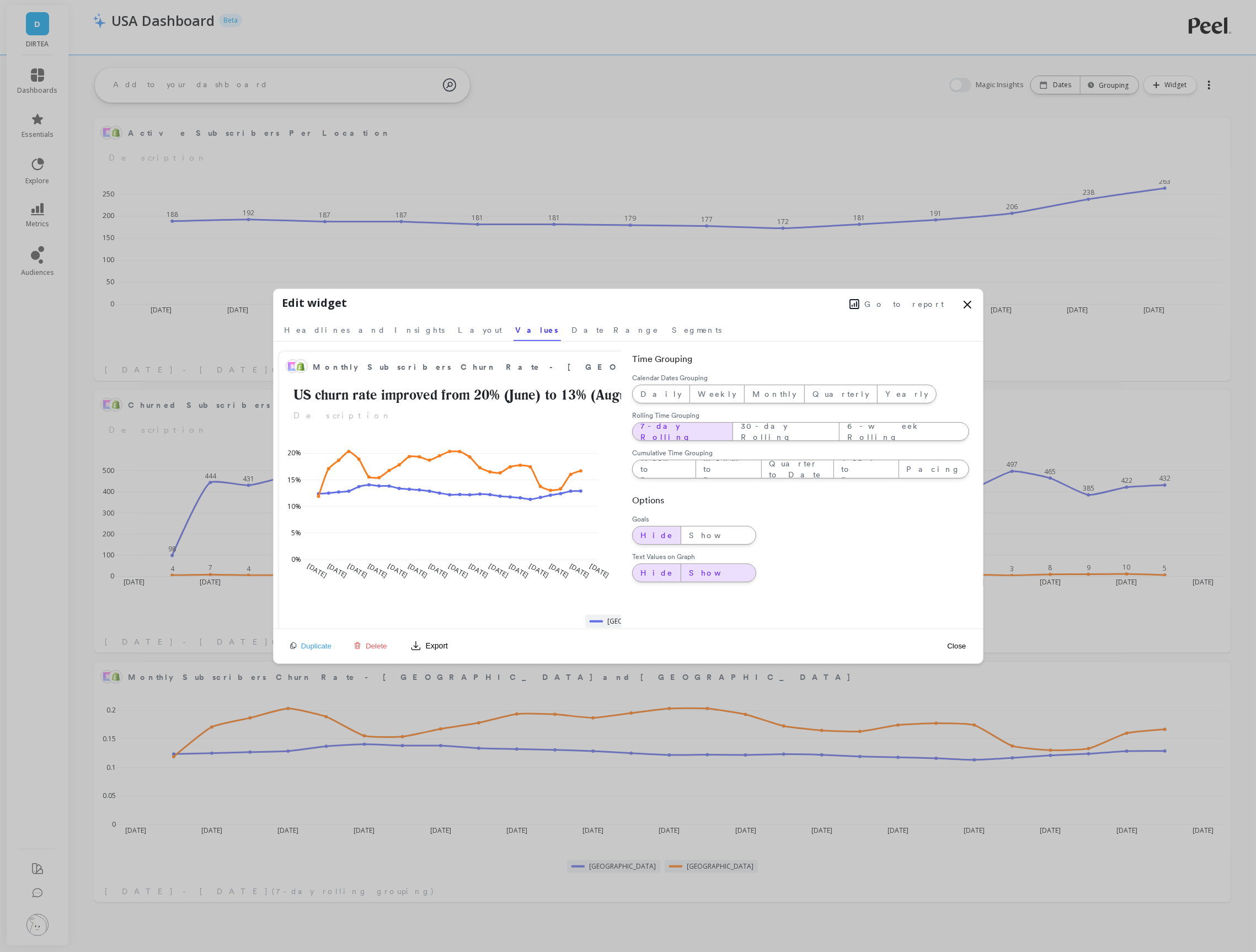
click at [689, 571] on span "Show" at bounding box center [718, 572] width 59 height 11
click at [965, 647] on button "Close" at bounding box center [957, 646] width 25 height 10
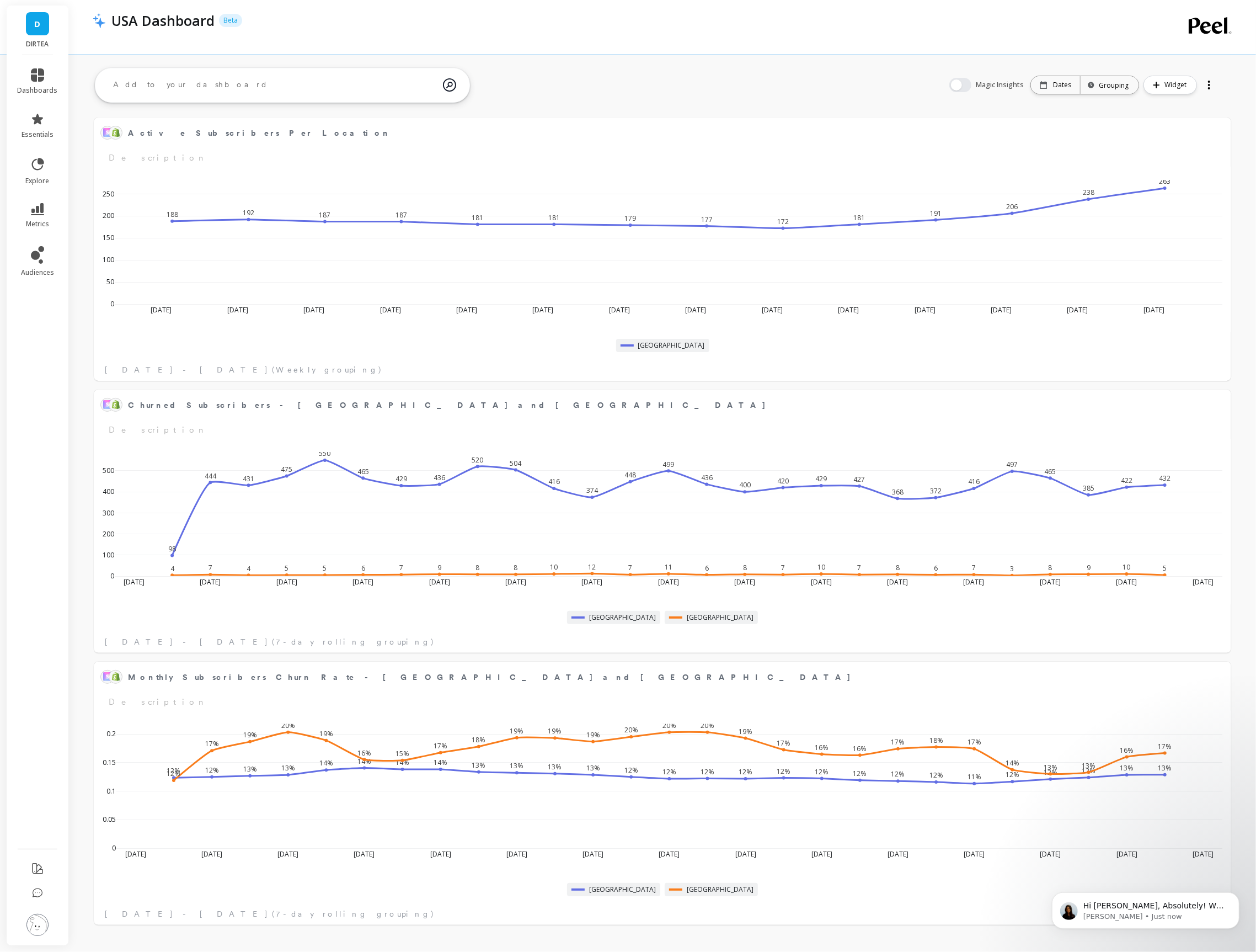
scroll to position [0, 0]
click at [1142, 898] on div "Hi Jade, Absolutely! Will be happy to help Kateryna • Just now" at bounding box center [1145, 910] width 187 height 37
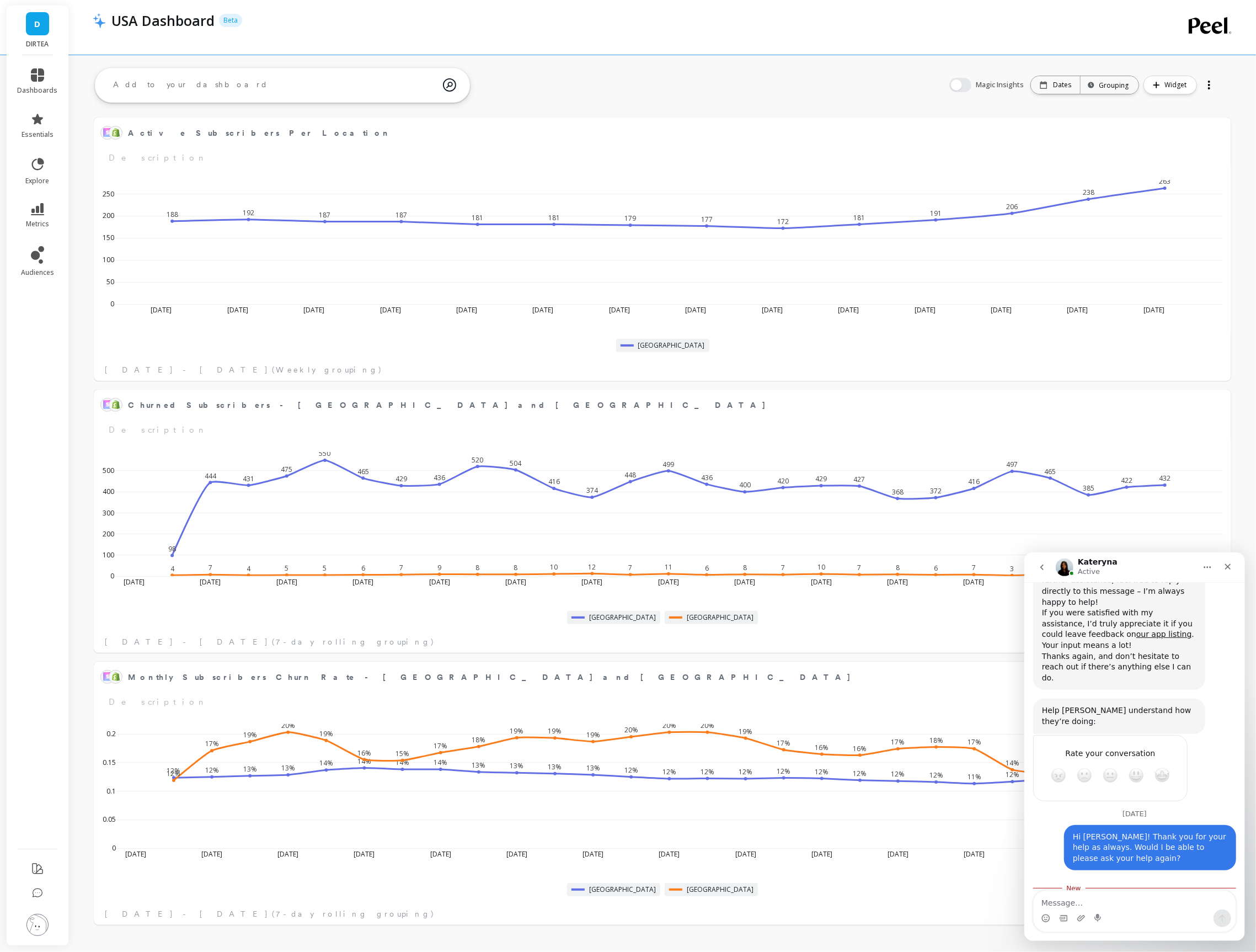
scroll to position [1113, 0]
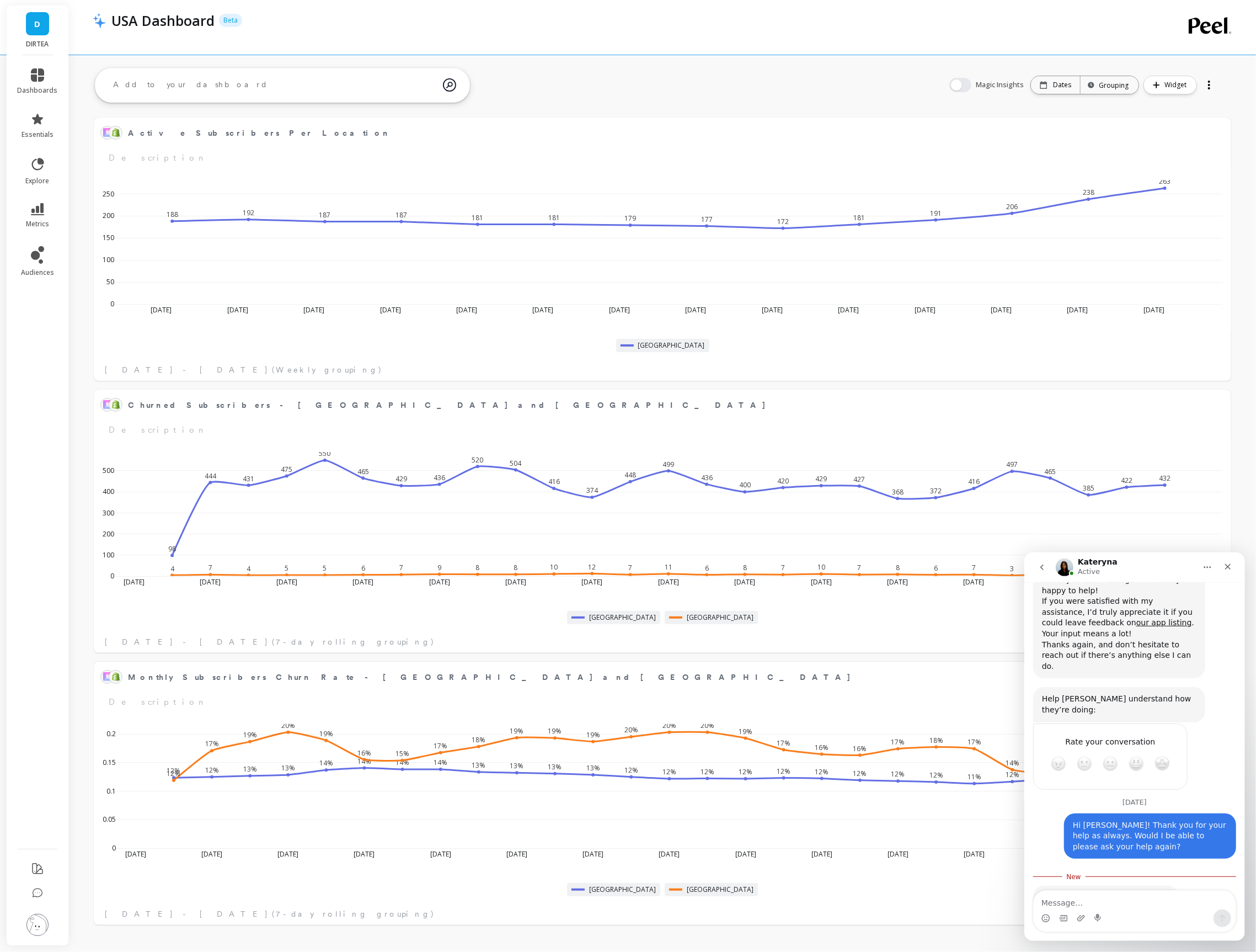
click at [1148, 898] on textarea "Message…" at bounding box center [1133, 899] width 202 height 18
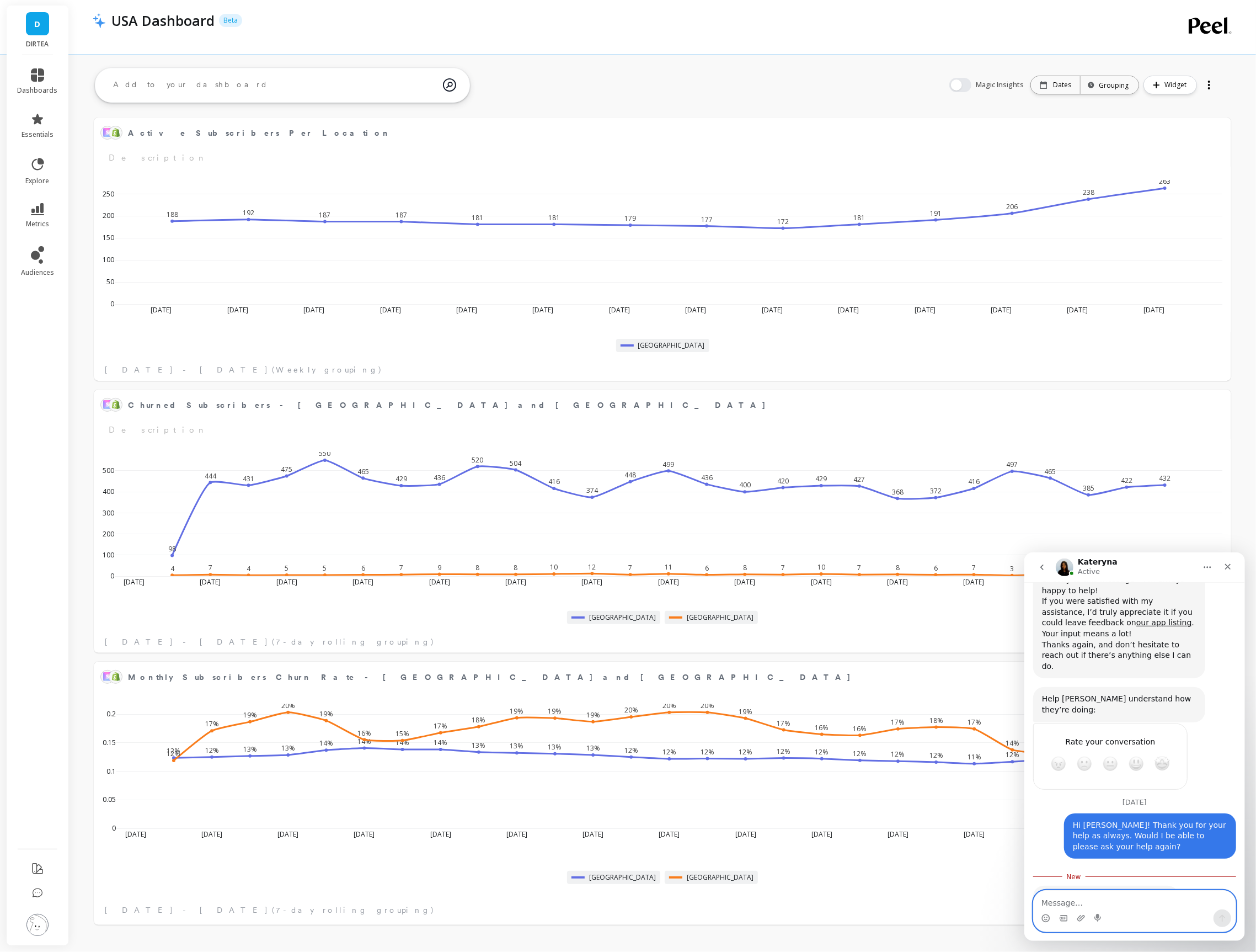
click at [1094, 896] on textarea "Message…" at bounding box center [1133, 899] width 202 height 18
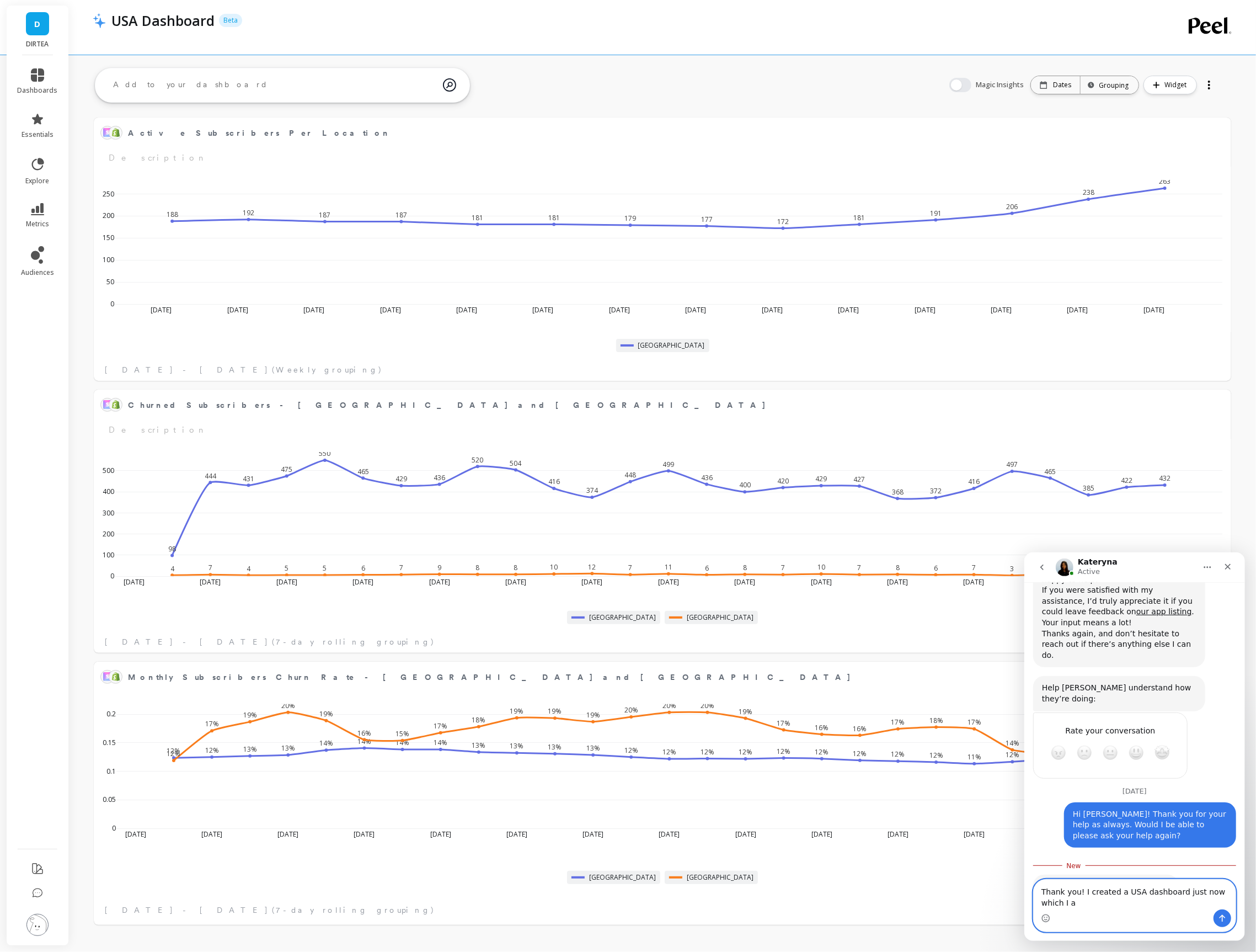
click at [1099, 905] on textarea "Thank you! I created a USA dashboard just now which I a" at bounding box center [1133, 893] width 202 height 30
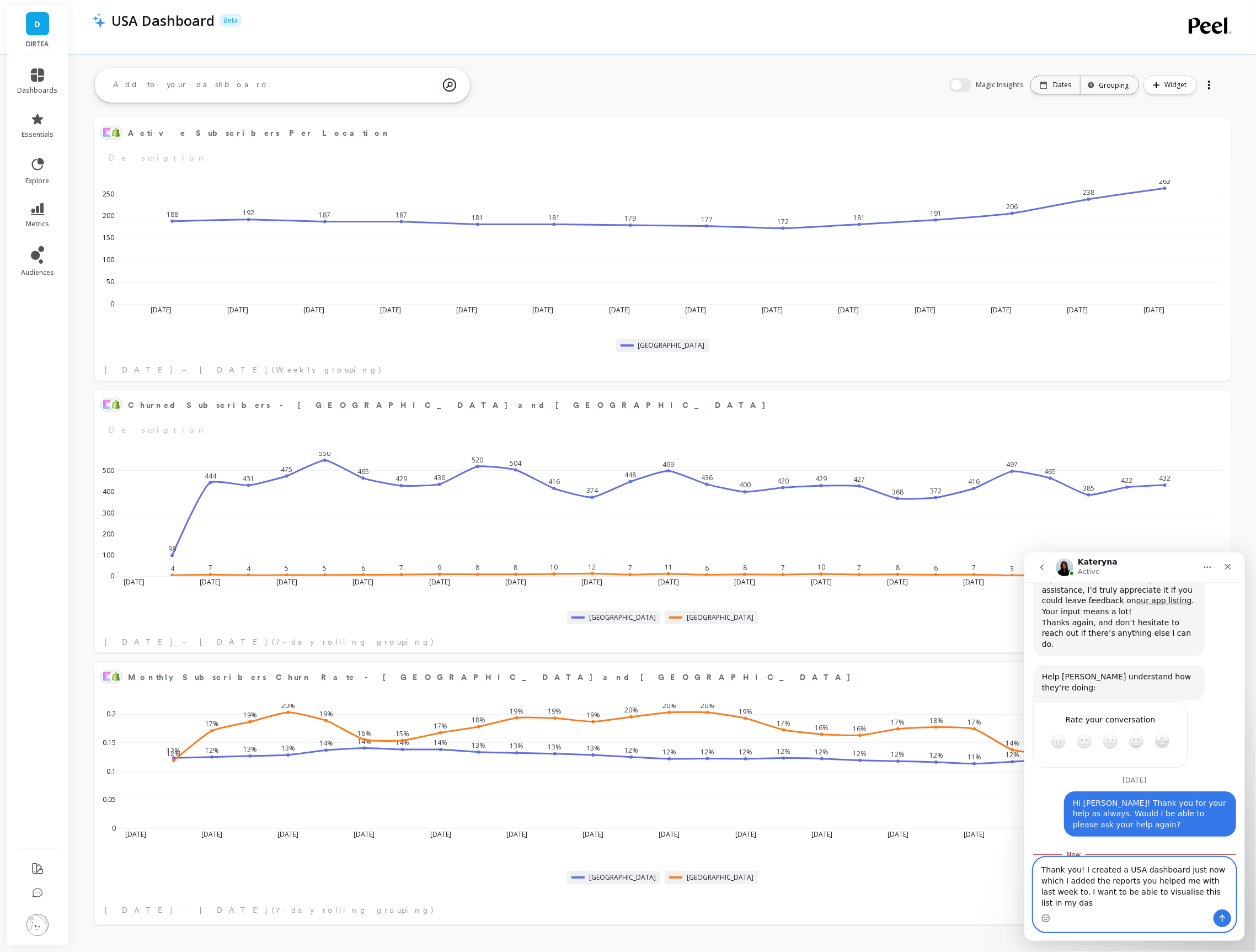
scroll to position [1146, 0]
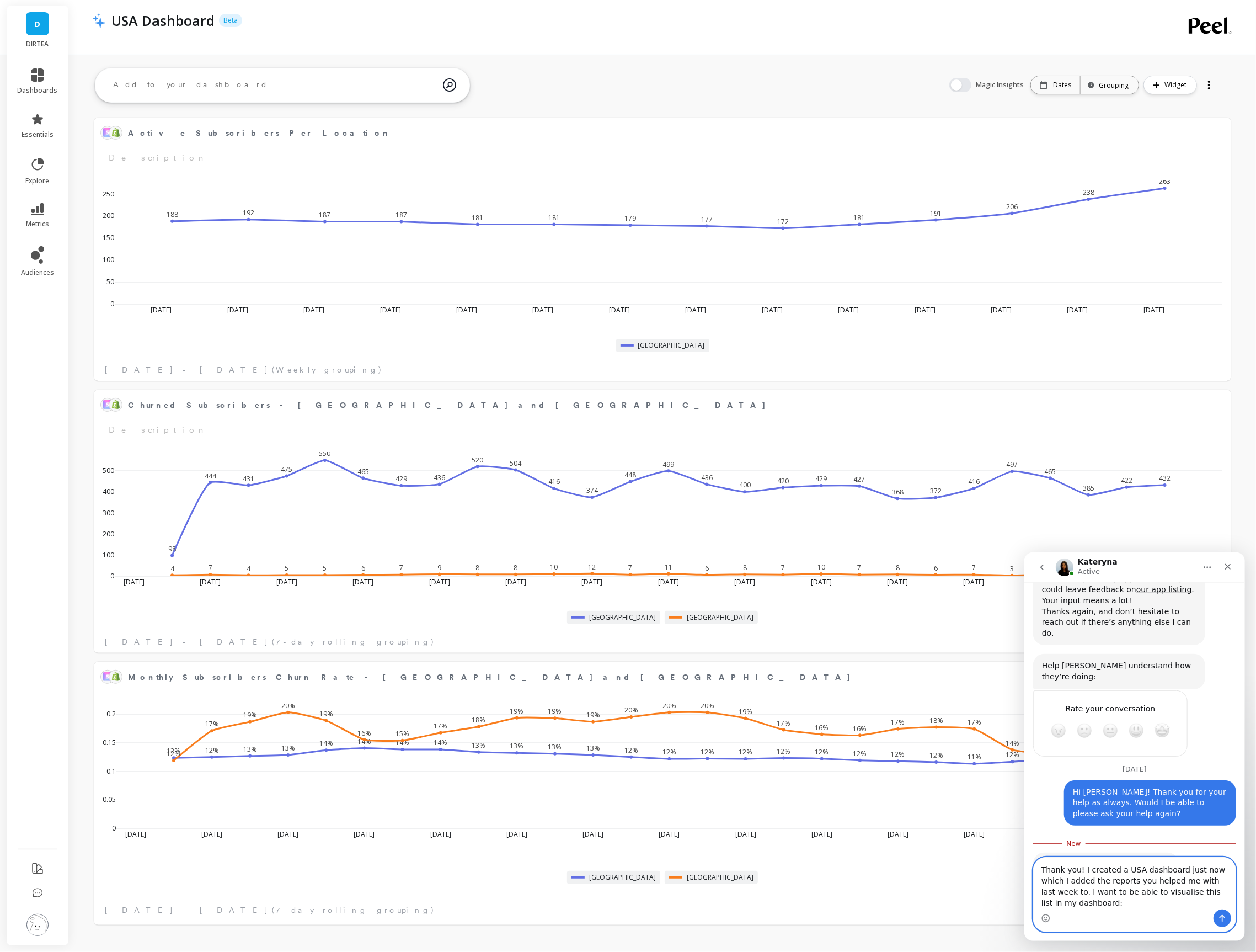
paste textarea "Total Subscribers New Subscribers Churned Subscribers Reactivated Net Total Sub…"
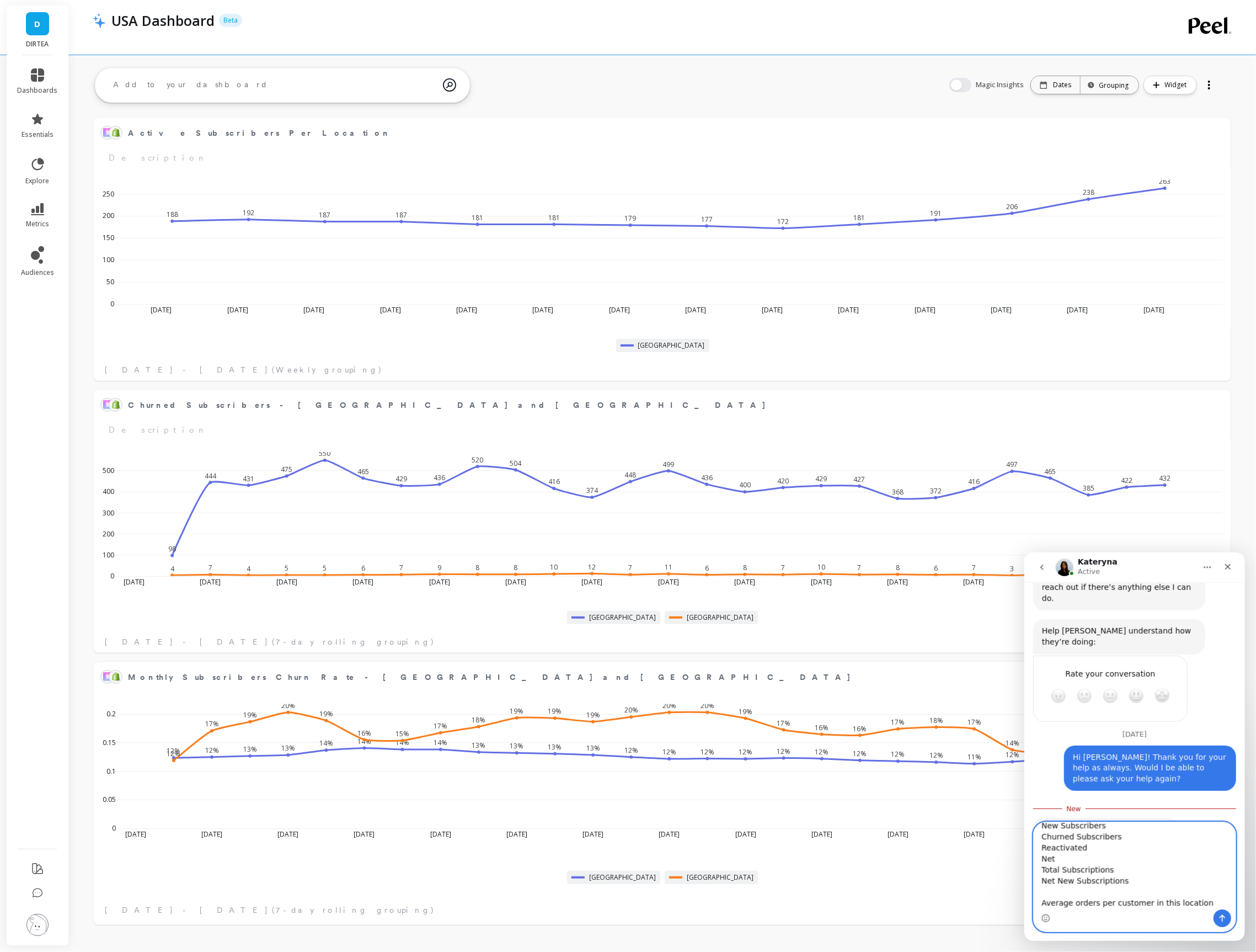
click at [1098, 884] on textarea "Thank you! I created a USA dashboard just now which I added the reports you hel…" at bounding box center [1133, 865] width 202 height 87
click at [1099, 902] on textarea "Thank you! I created a USA dashboard just now which I added the reports you hel…" at bounding box center [1133, 865] width 202 height 87
type textarea "Thank you! I created a USA dashboard just now which I added the reports you hel…"
click at [1224, 918] on icon "Send a message…" at bounding box center [1221, 917] width 9 height 9
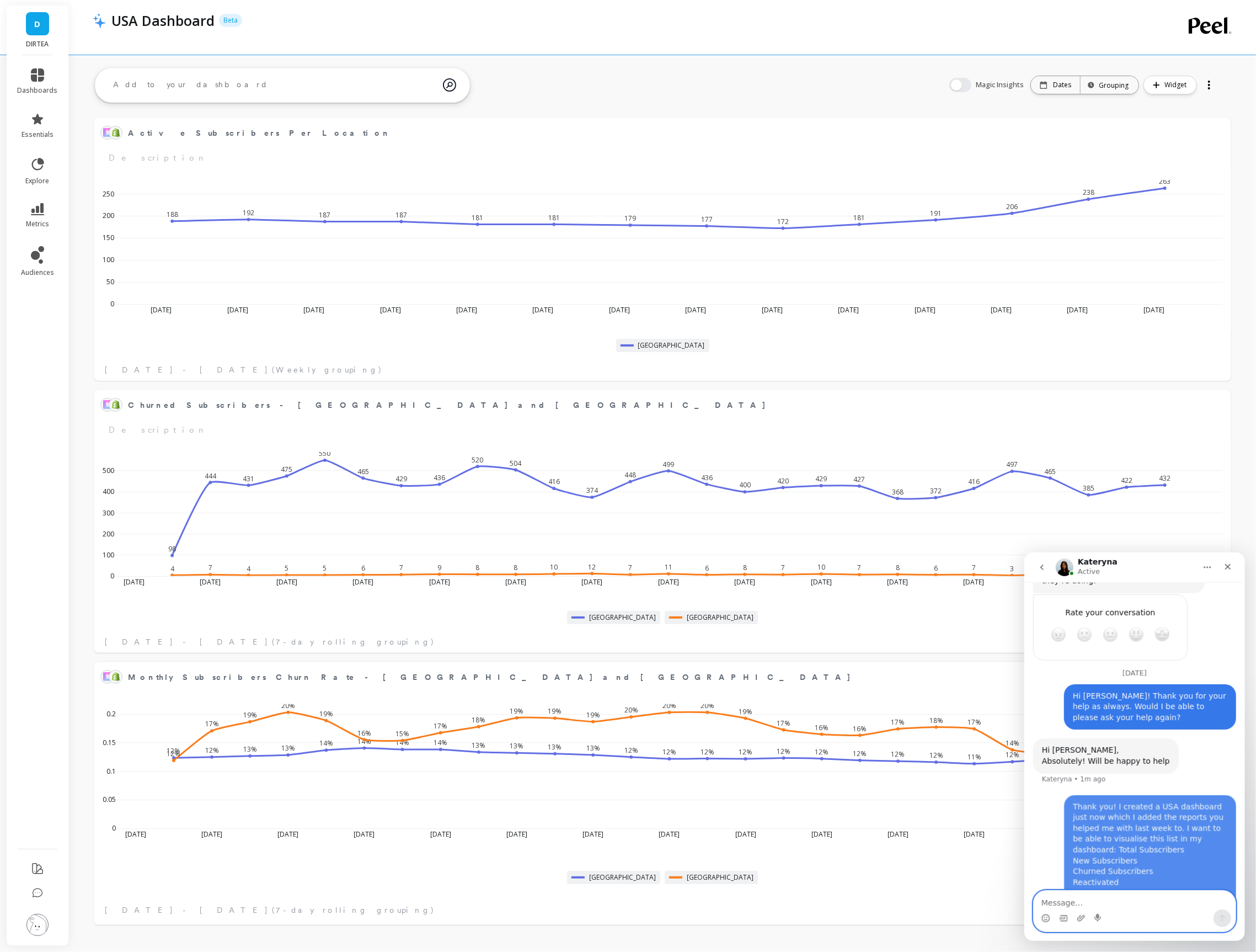
scroll to position [1258, 0]
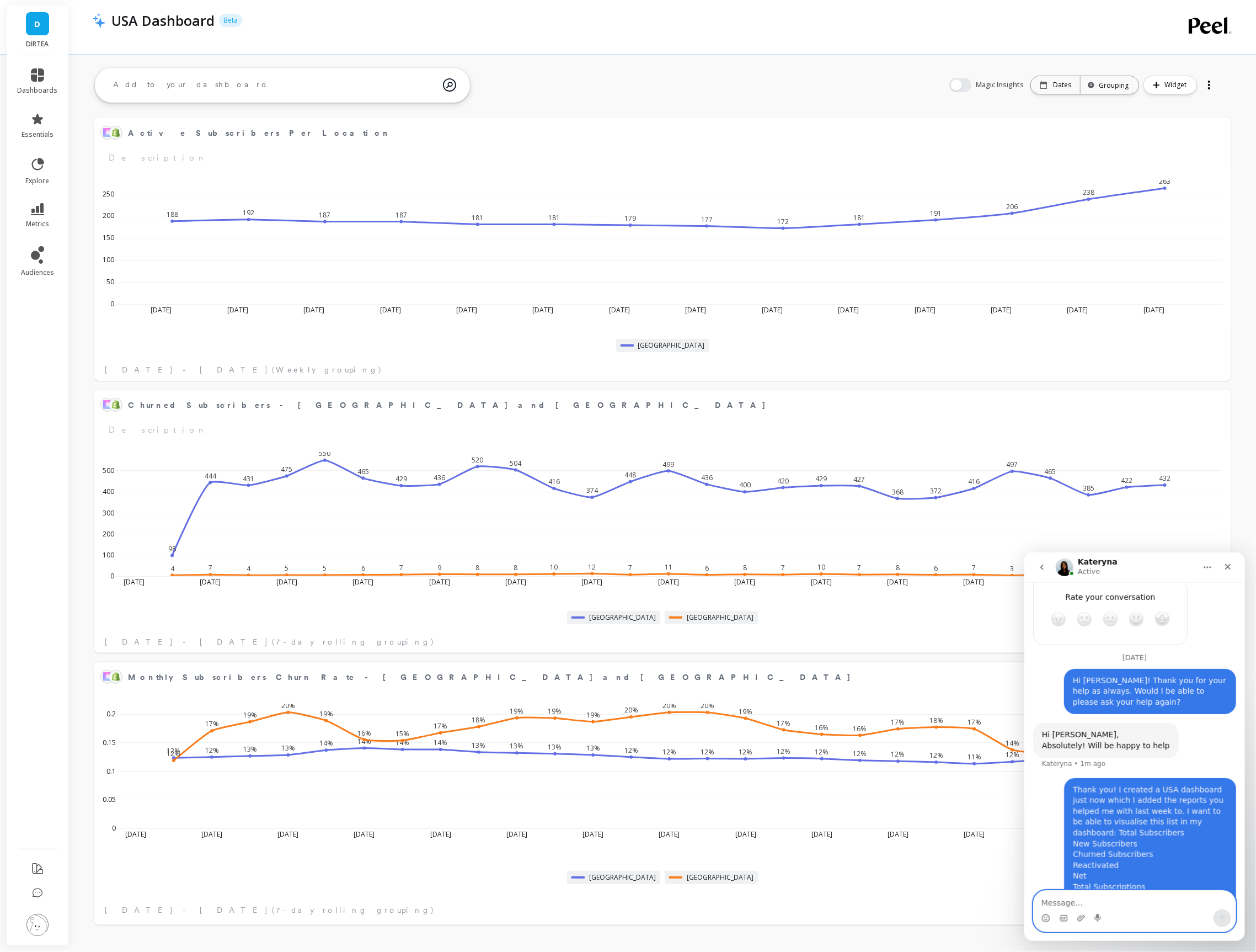
click at [1123, 898] on textarea "Message…" at bounding box center [1133, 899] width 202 height 18
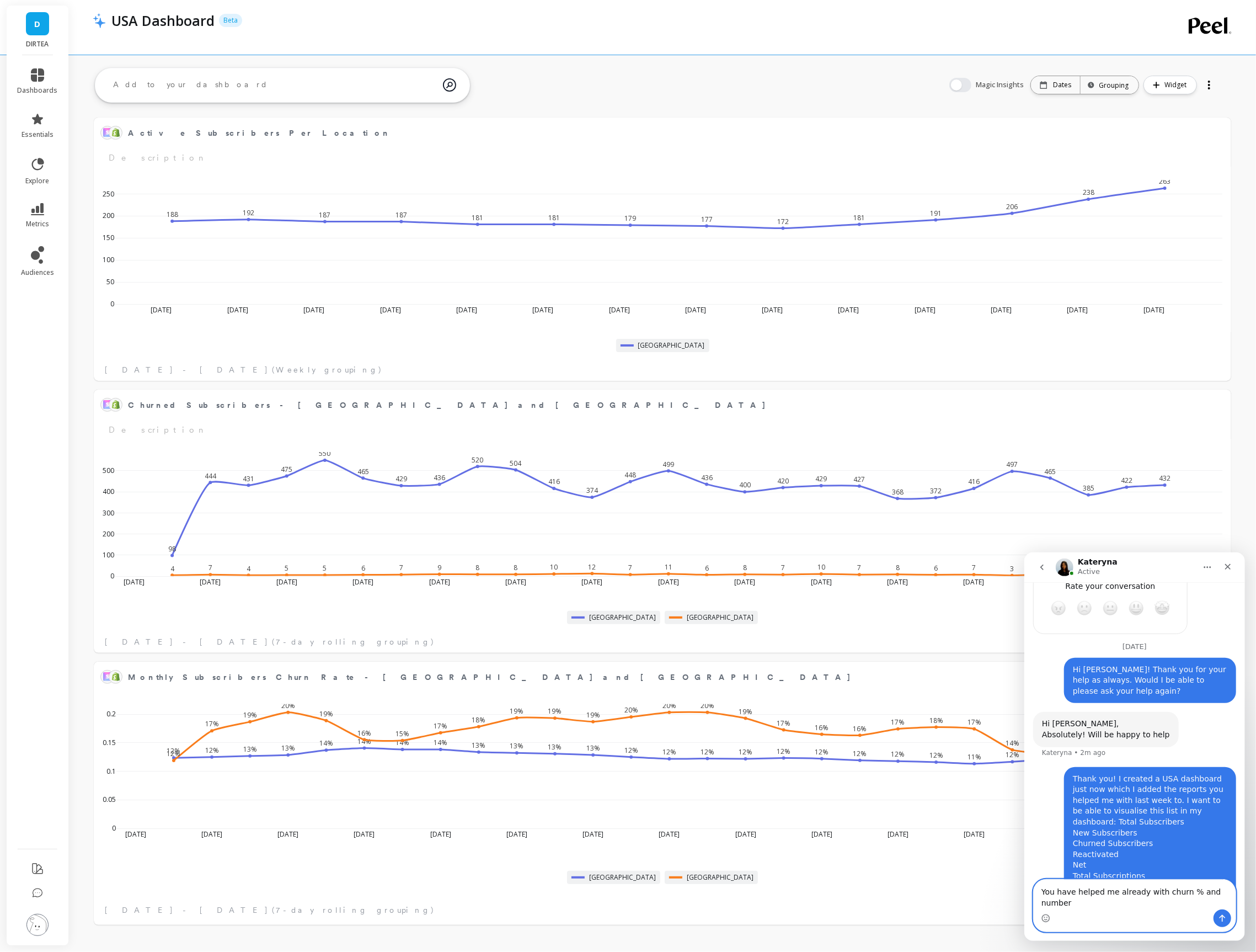
scroll to position [1280, 0]
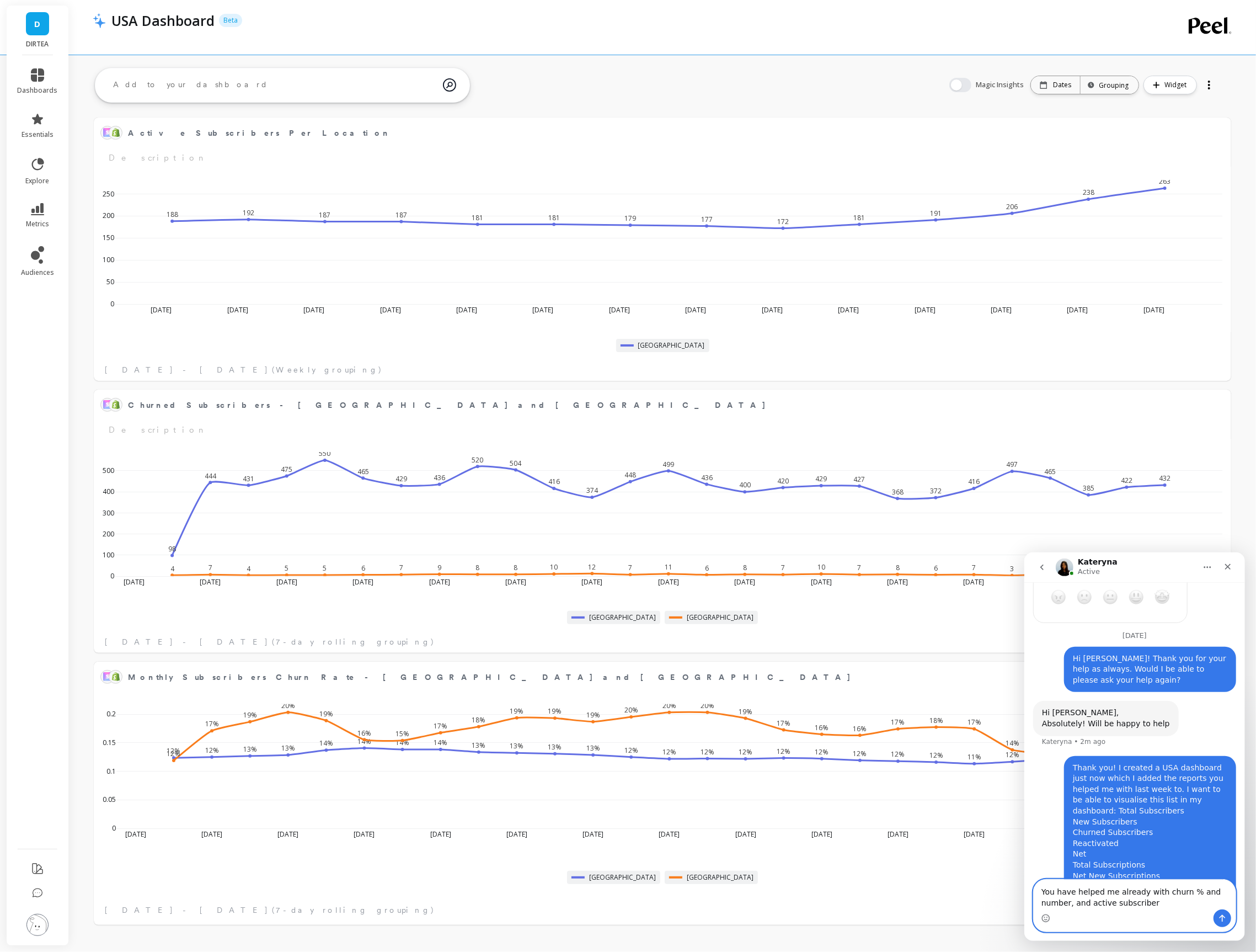
type textarea "You have helped me already with churn % and number, and active subscribers"
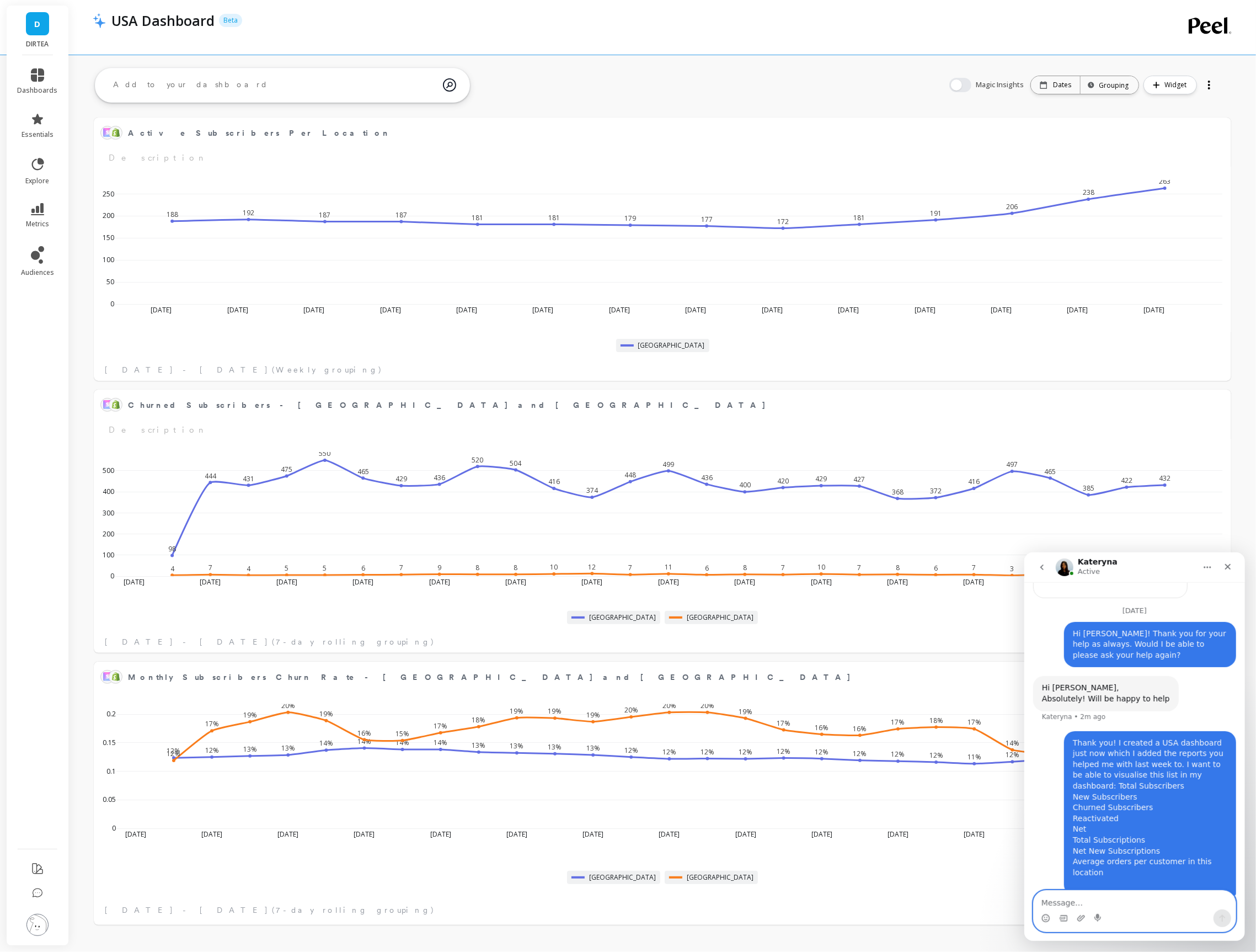
type textarea "I"
type textarea "Are the others possible to create?"
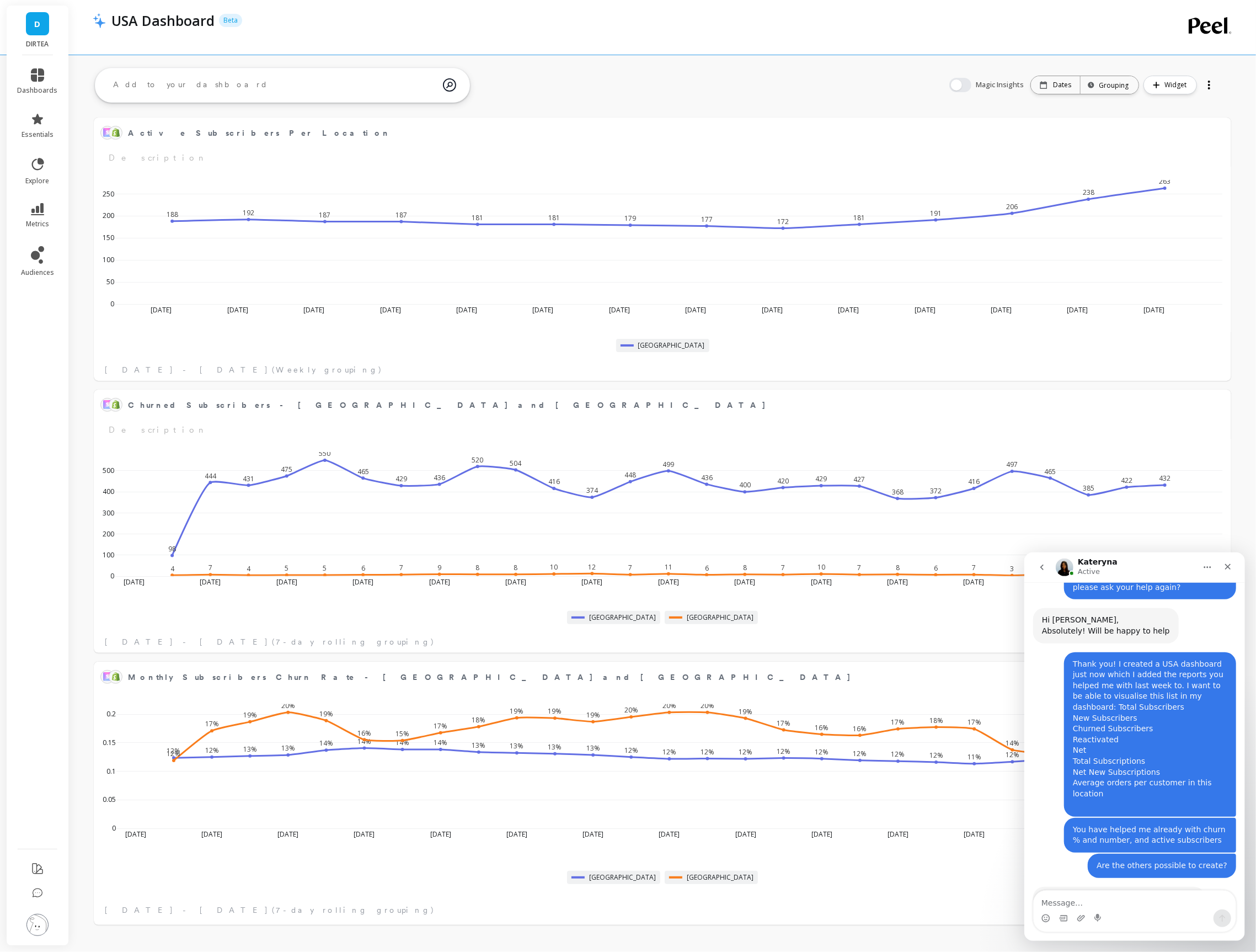
scroll to position [1417, 0]
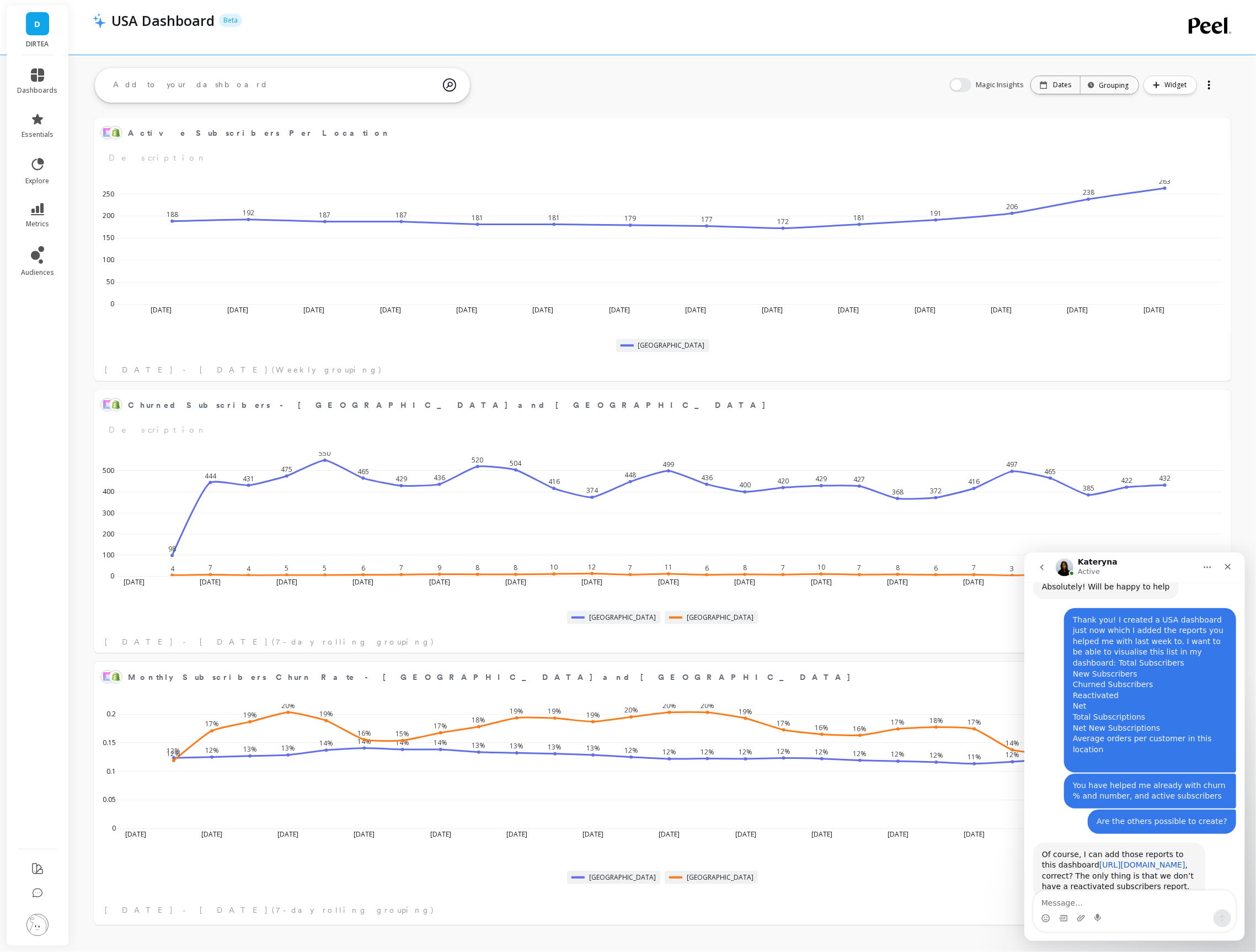
click at [1099, 859] on link "[URL][DOMAIN_NAME]" at bounding box center [1141, 863] width 86 height 9
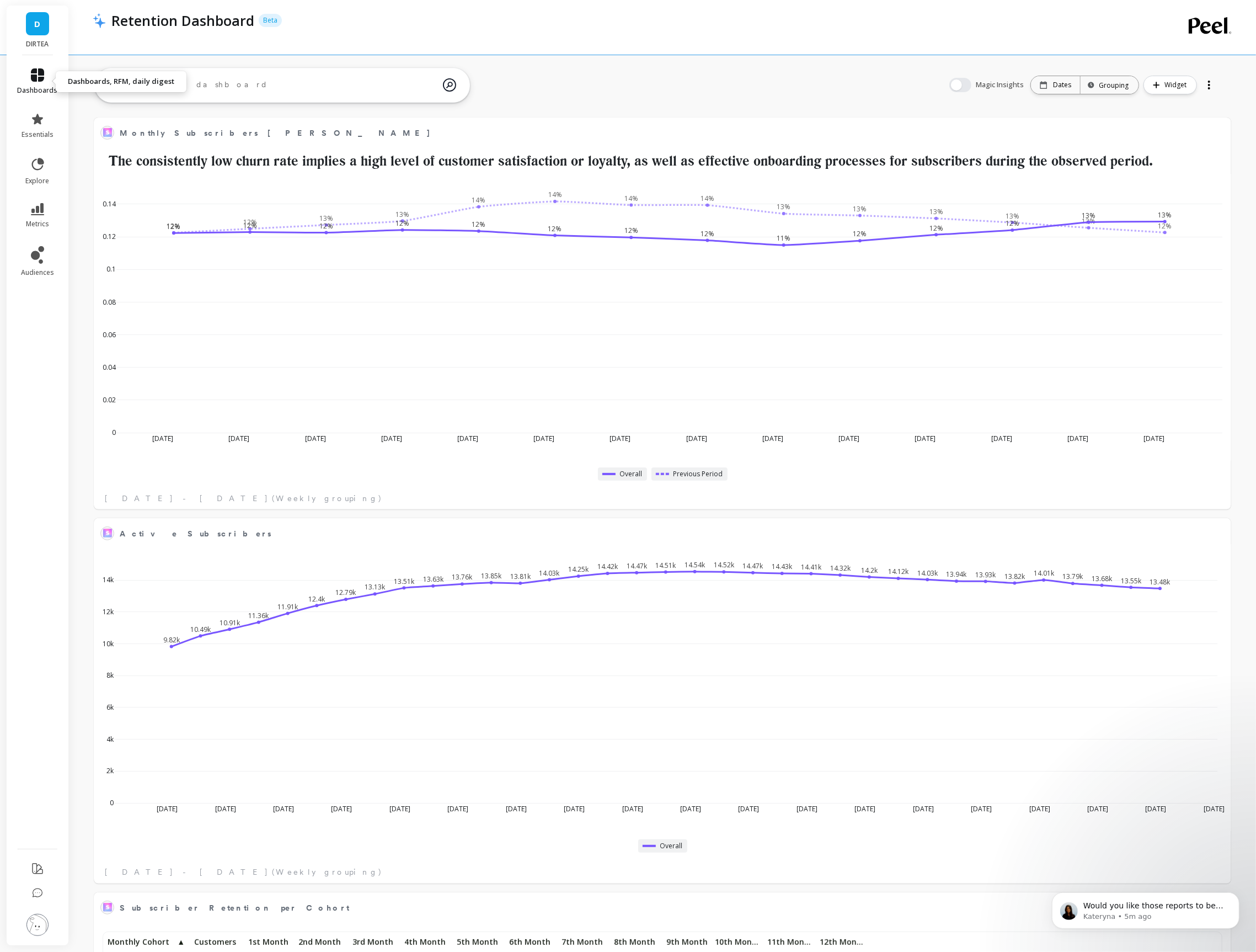
click at [38, 77] on icon at bounding box center [38, 75] width 14 height 14
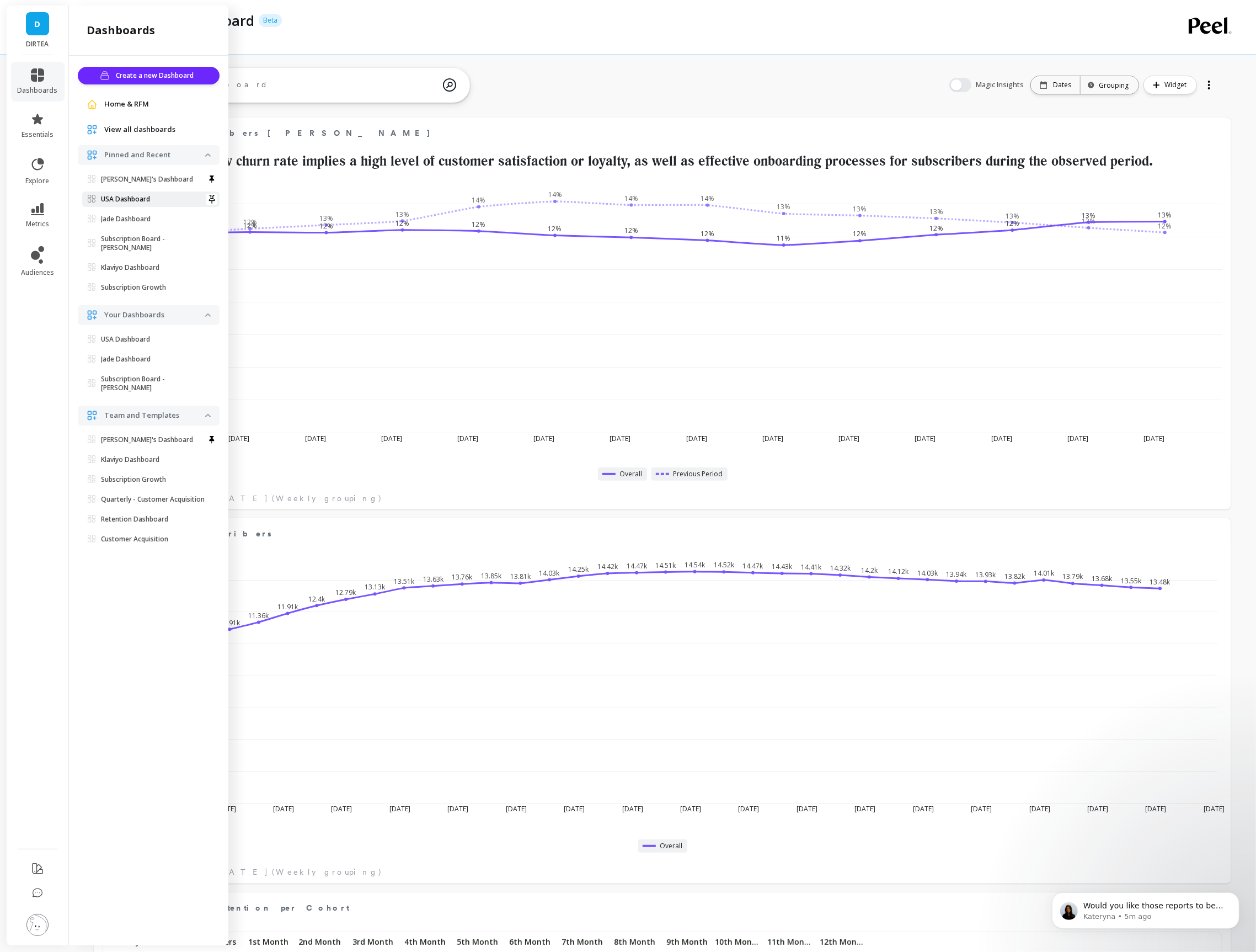
click at [111, 204] on link "USA Dashboard" at bounding box center [150, 199] width 137 height 15
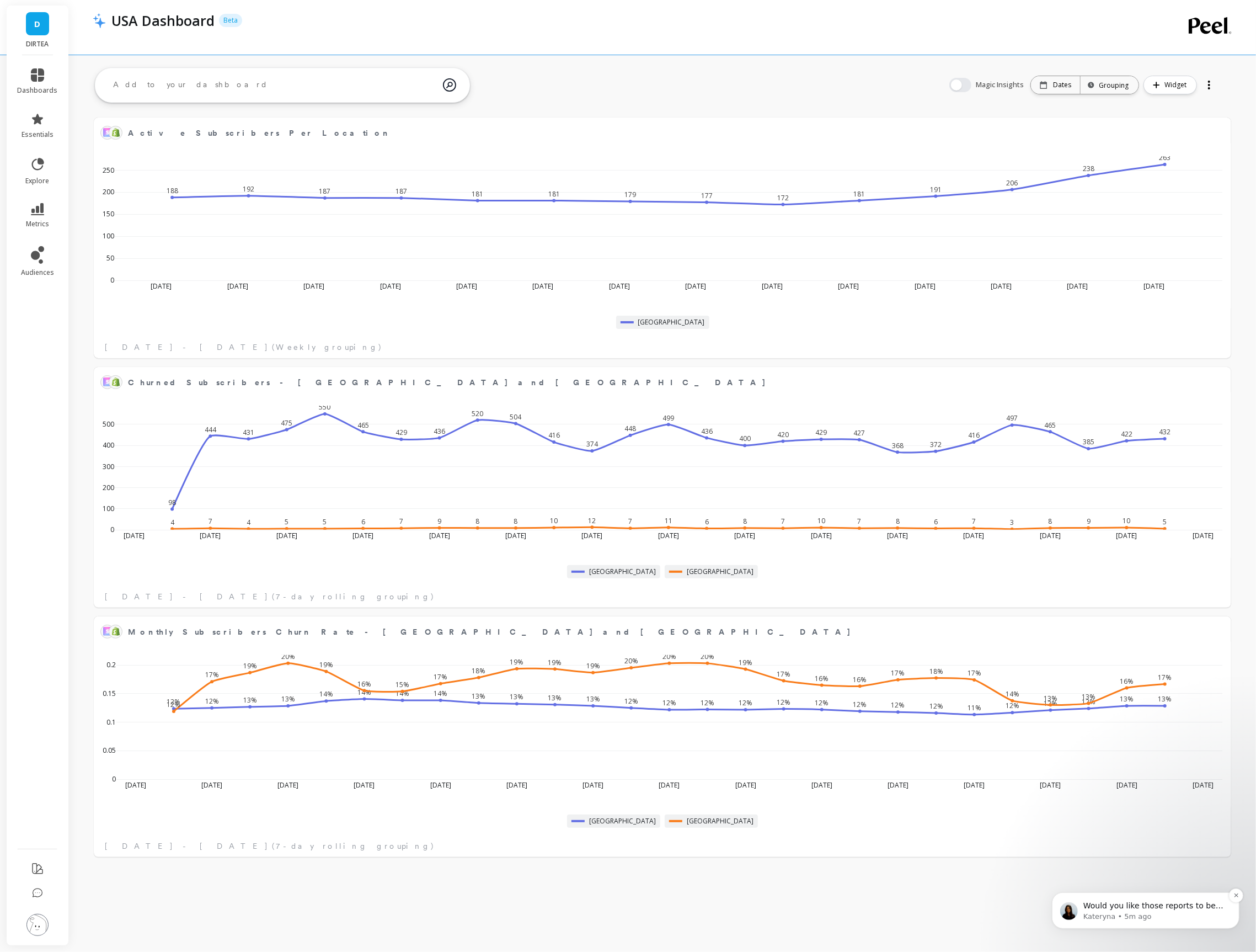
click at [1107, 915] on p "Kateryna • 5m ago" at bounding box center [1155, 915] width 143 height 10
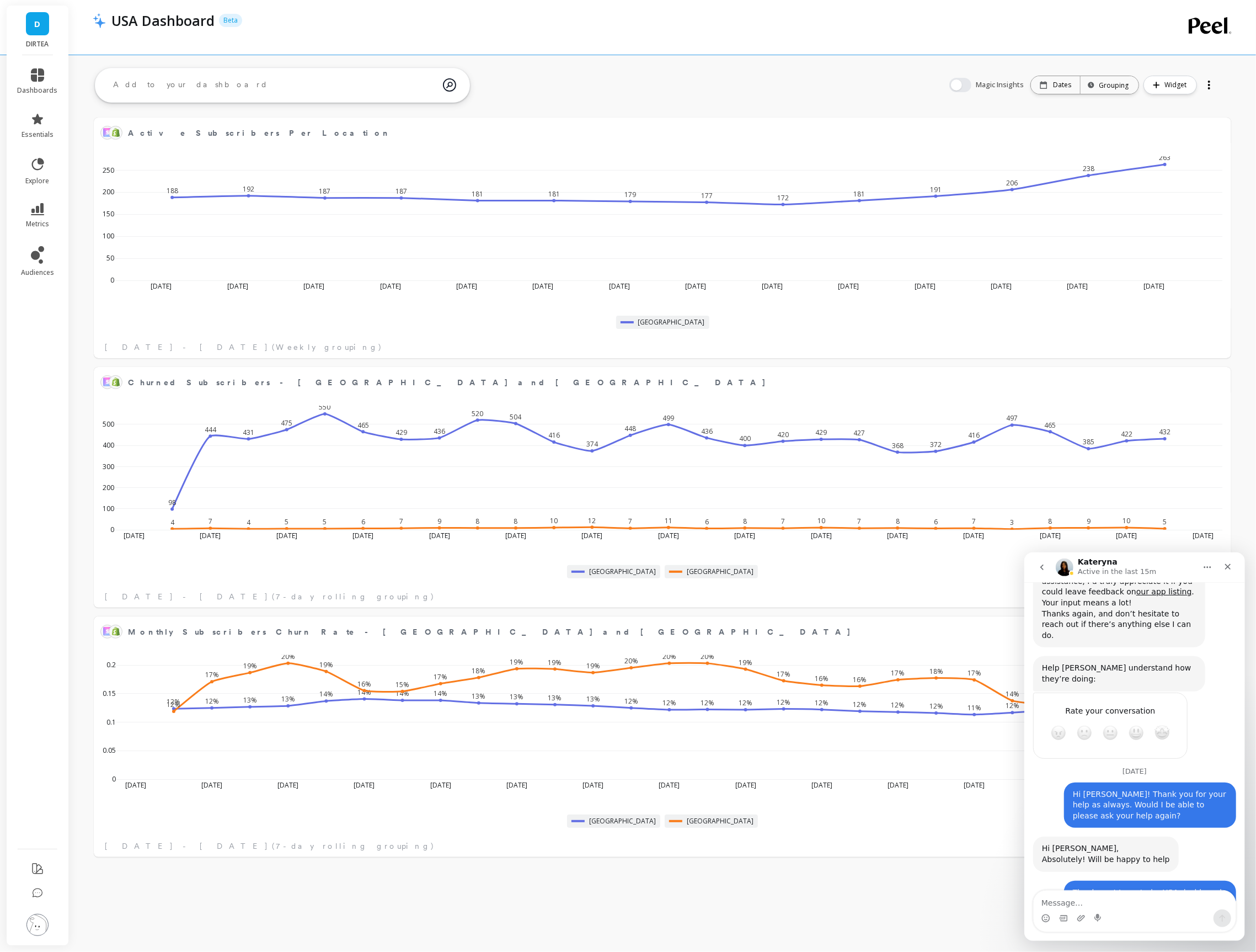
scroll to position [1471, 0]
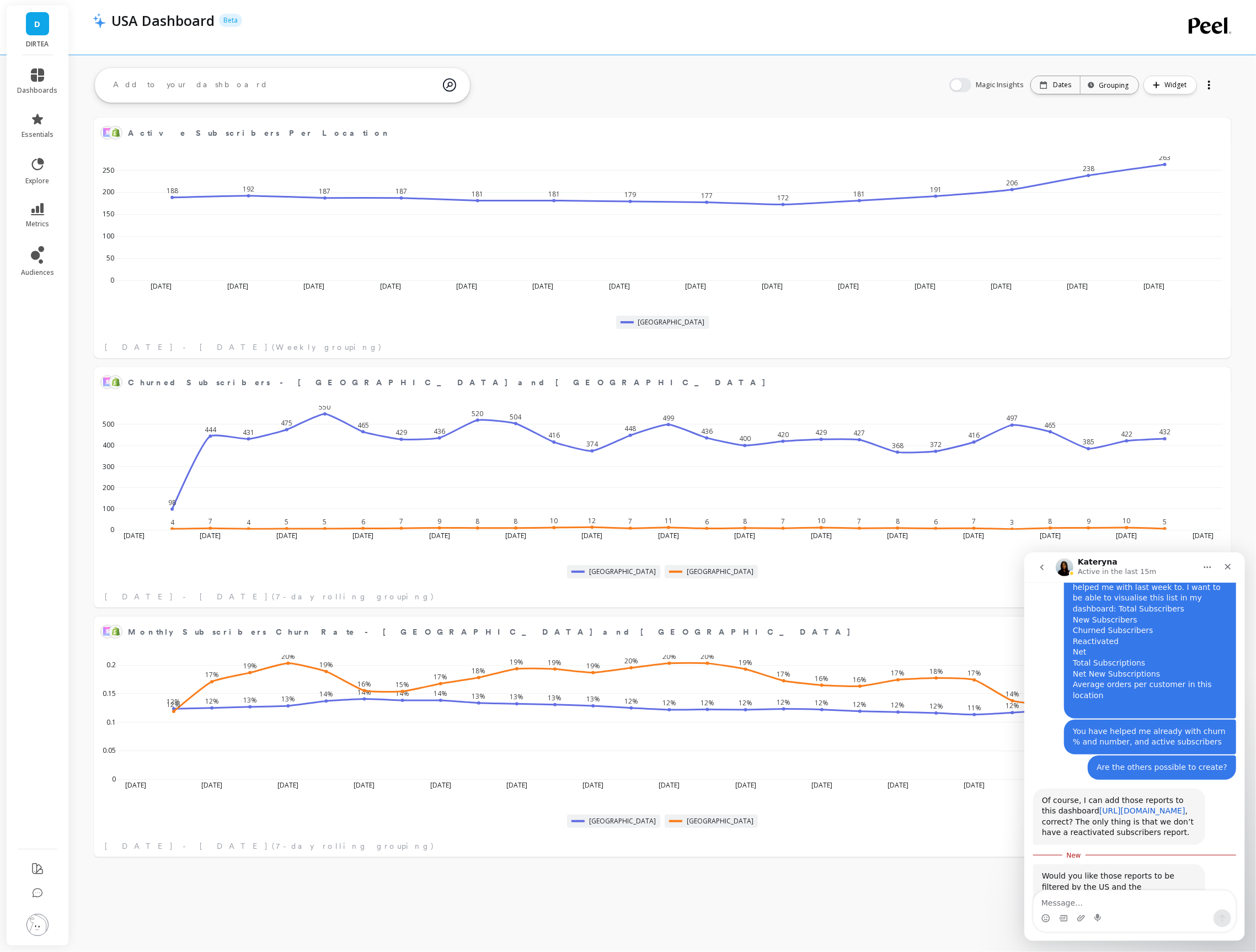
click at [1099, 805] on link "https://app.peelinsights.com/studies/12128/magicdash/kT85XcXwwuYpRRMLzj9AVa/" at bounding box center [1141, 809] width 86 height 9
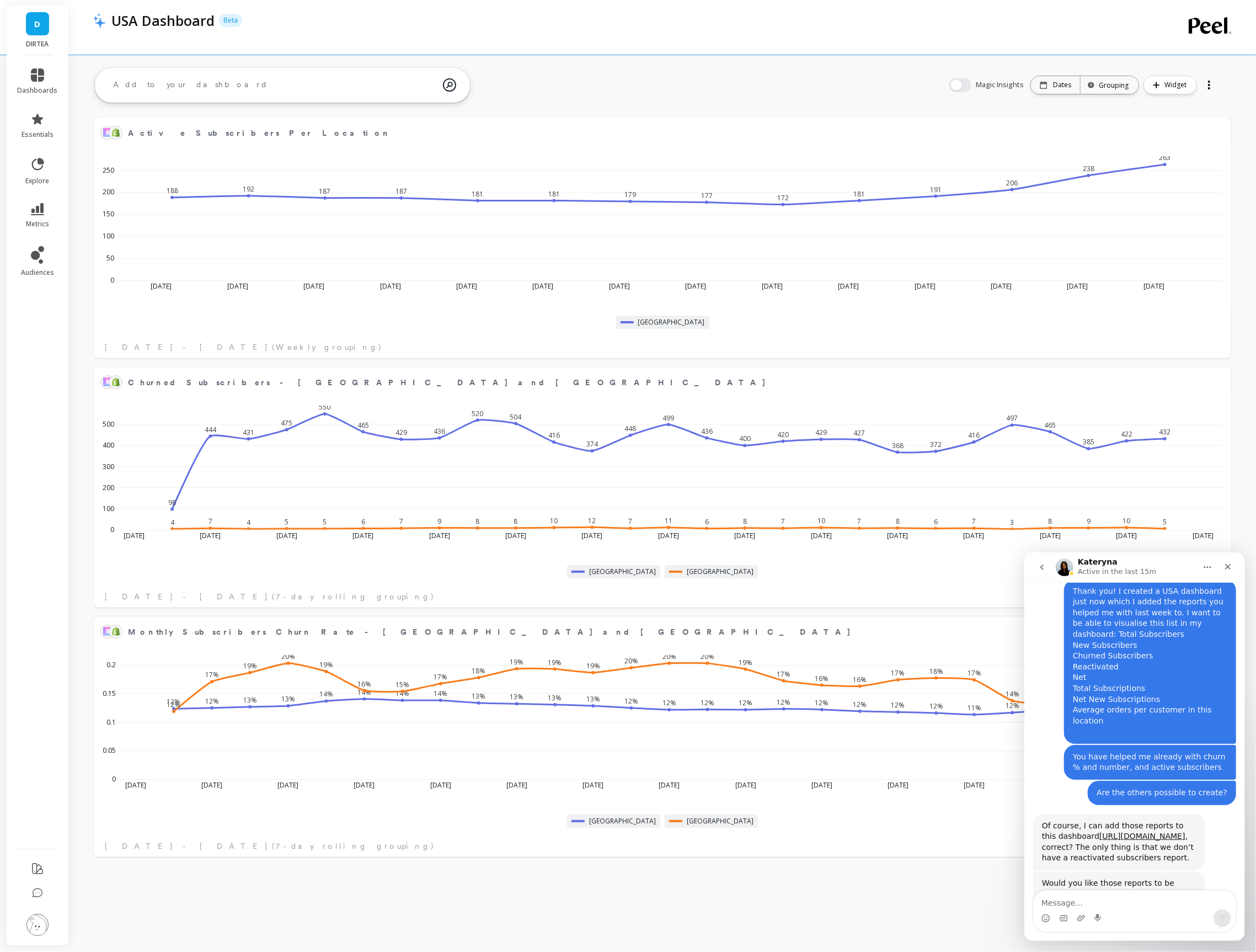
scroll to position [1453, 0]
click at [1137, 902] on textarea "Message…" at bounding box center [1133, 899] width 202 height 18
type textarea "Yes if you could please add to that dashboard!"
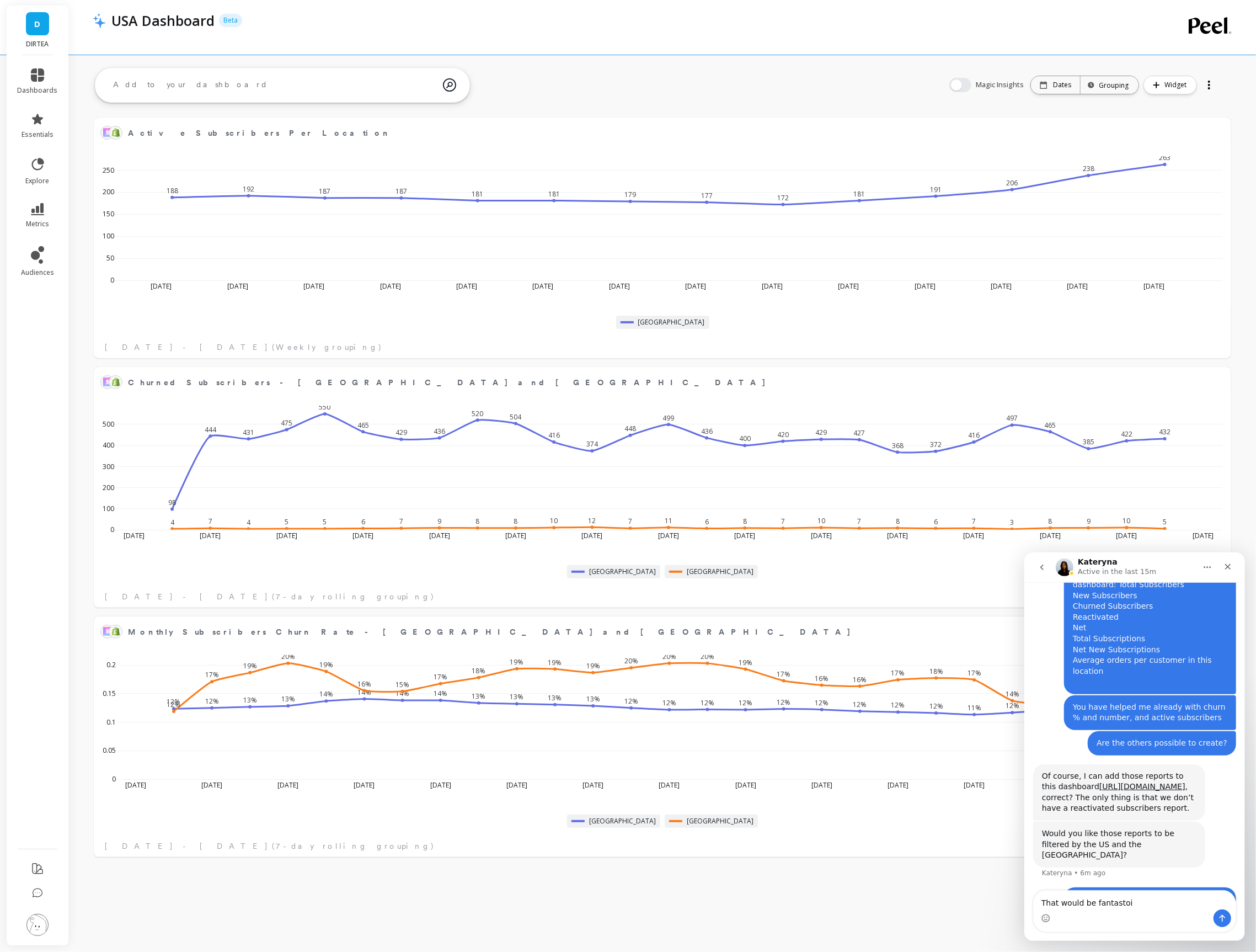
type textarea "That would be fantastoic"
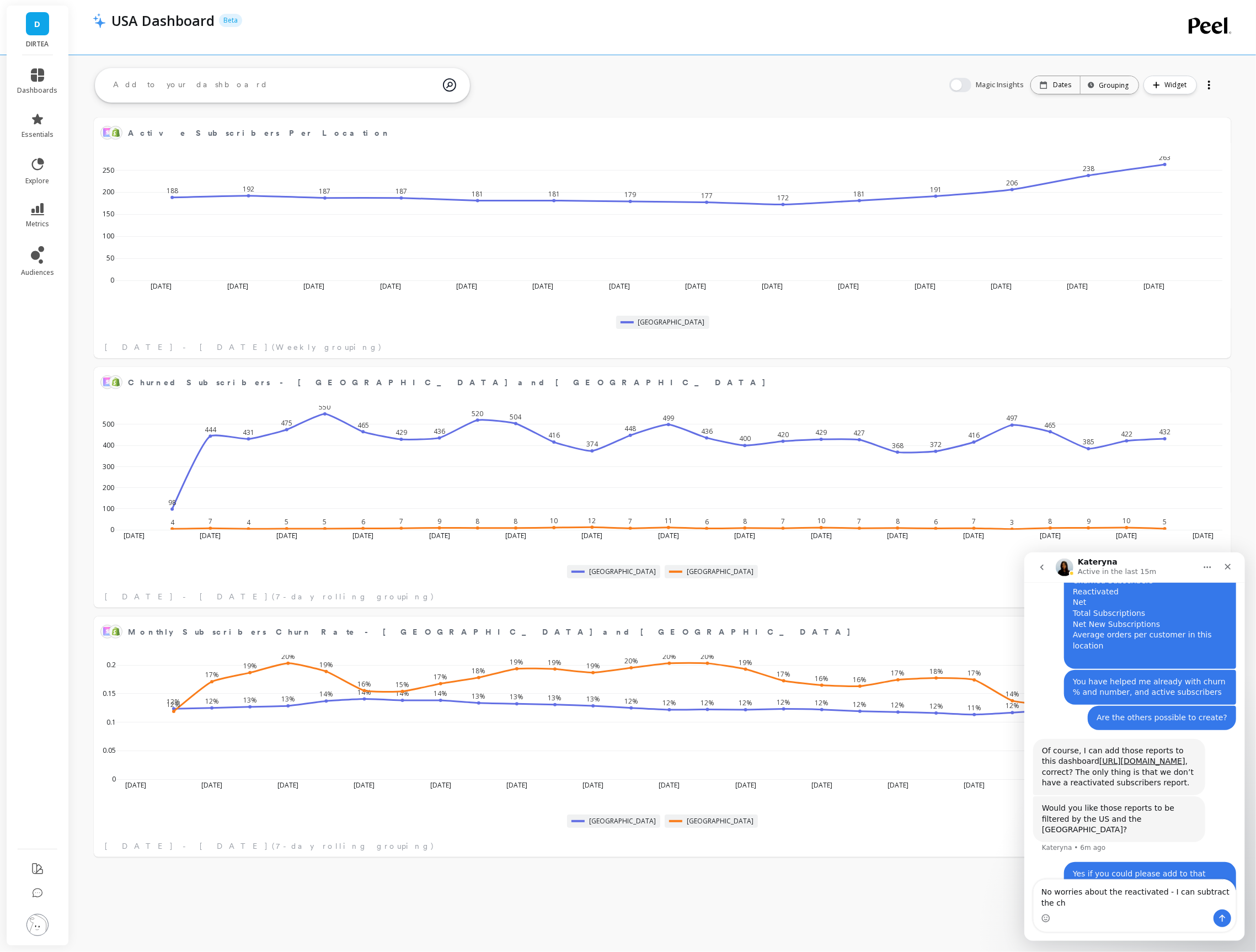
scroll to position [1532, 0]
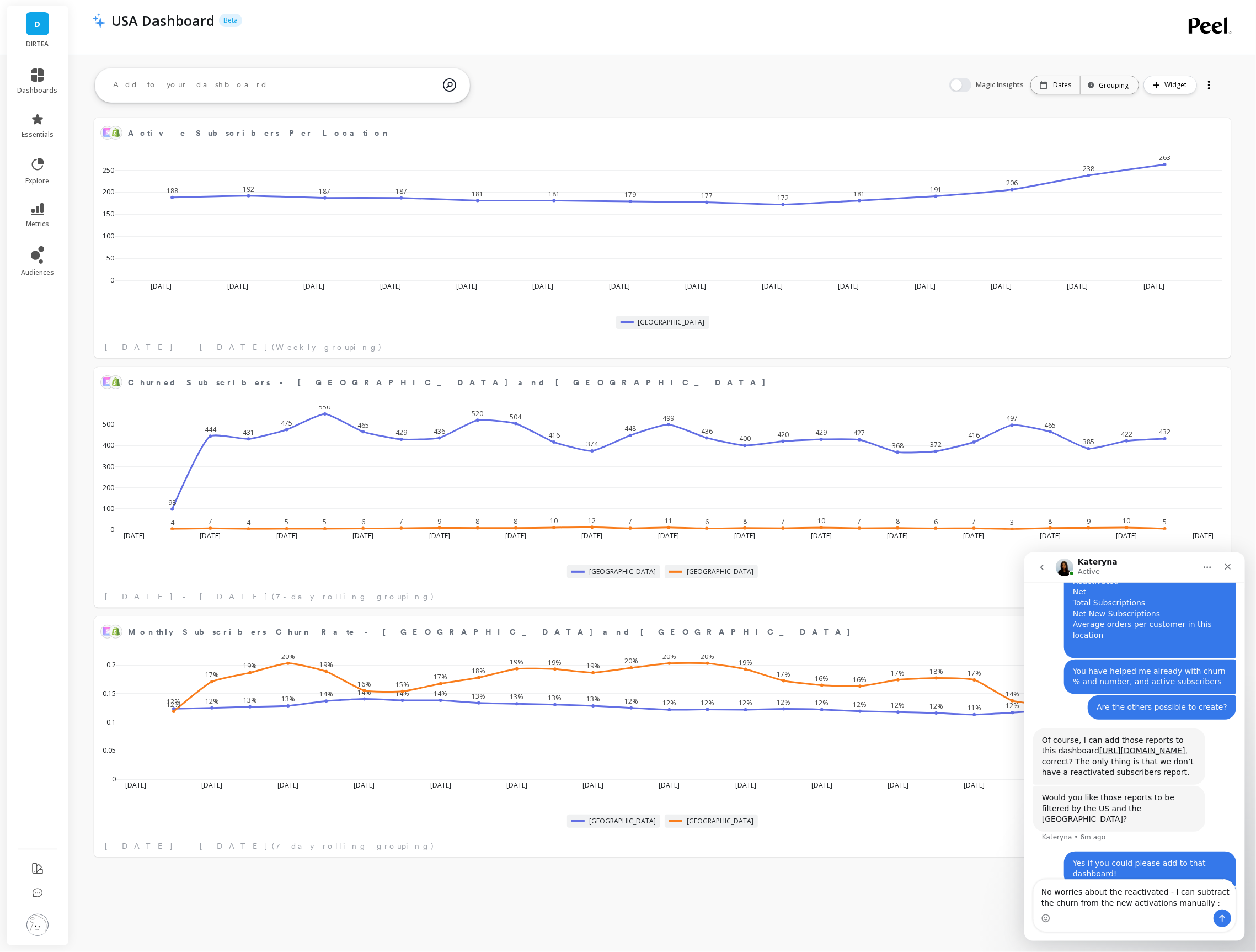
type textarea "No worries about the reactivated - I can subtract the churn from the new activa…"
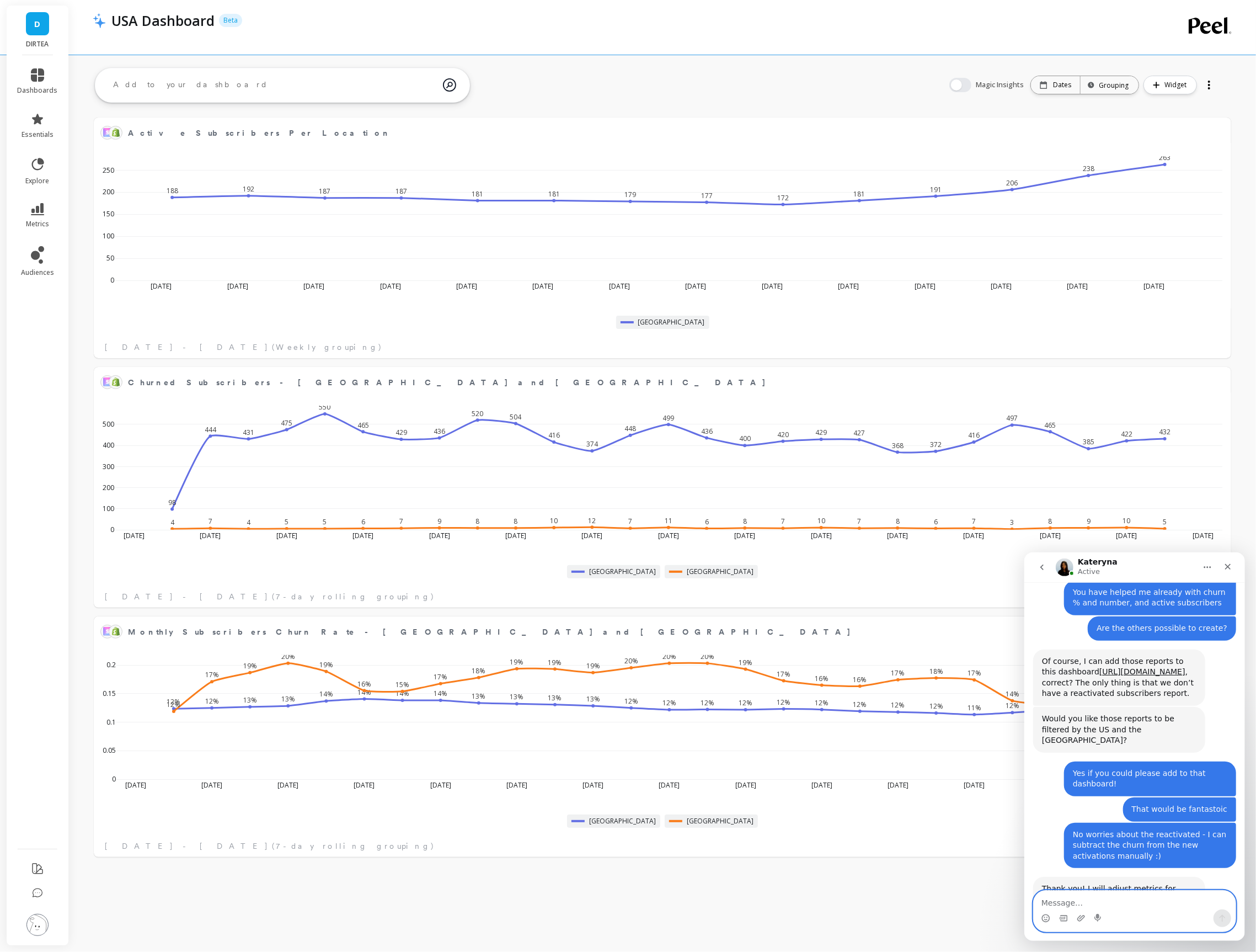
scroll to position [1608, 0]
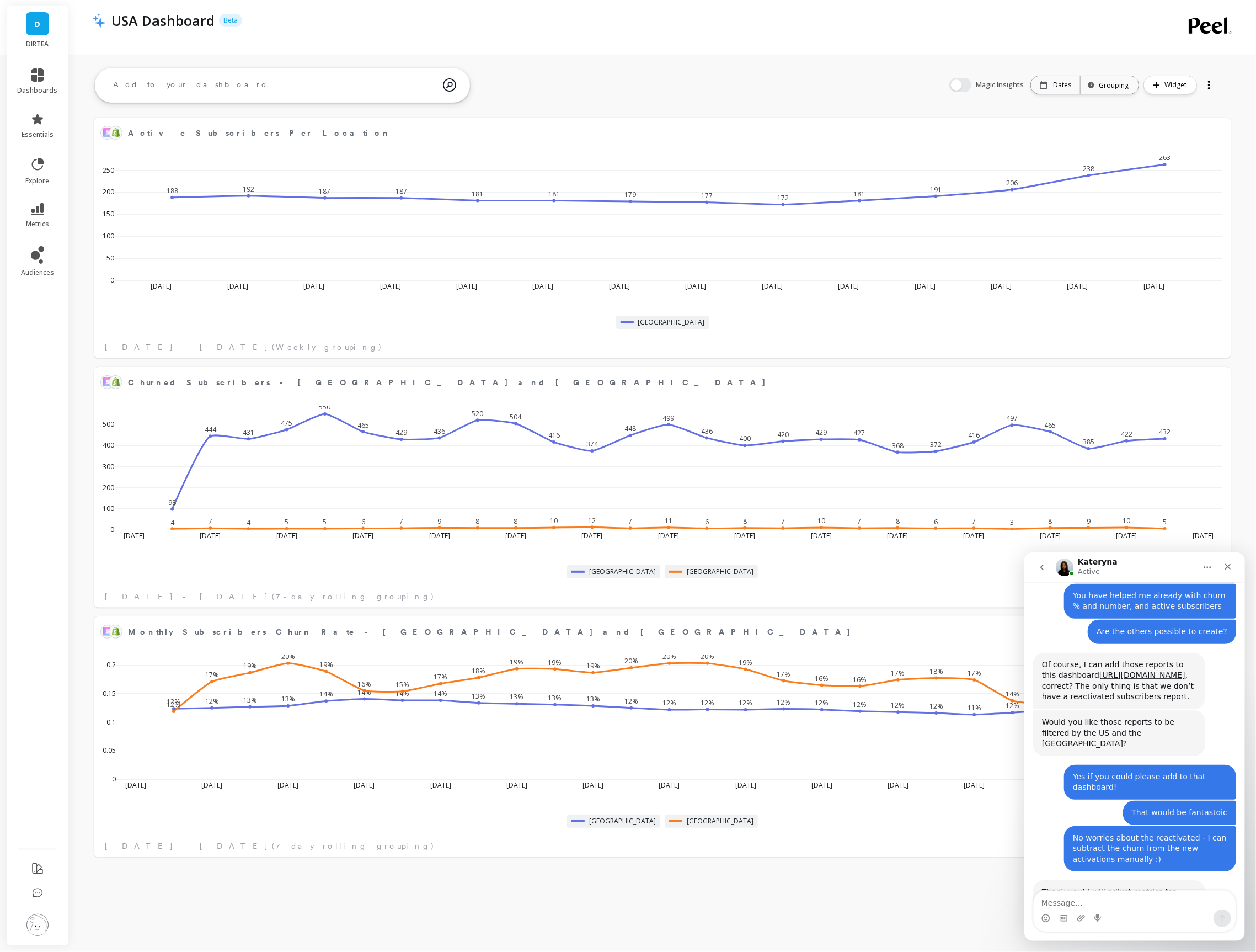
click at [1043, 916] on icon "Emoji picker" at bounding box center [1045, 917] width 9 height 9
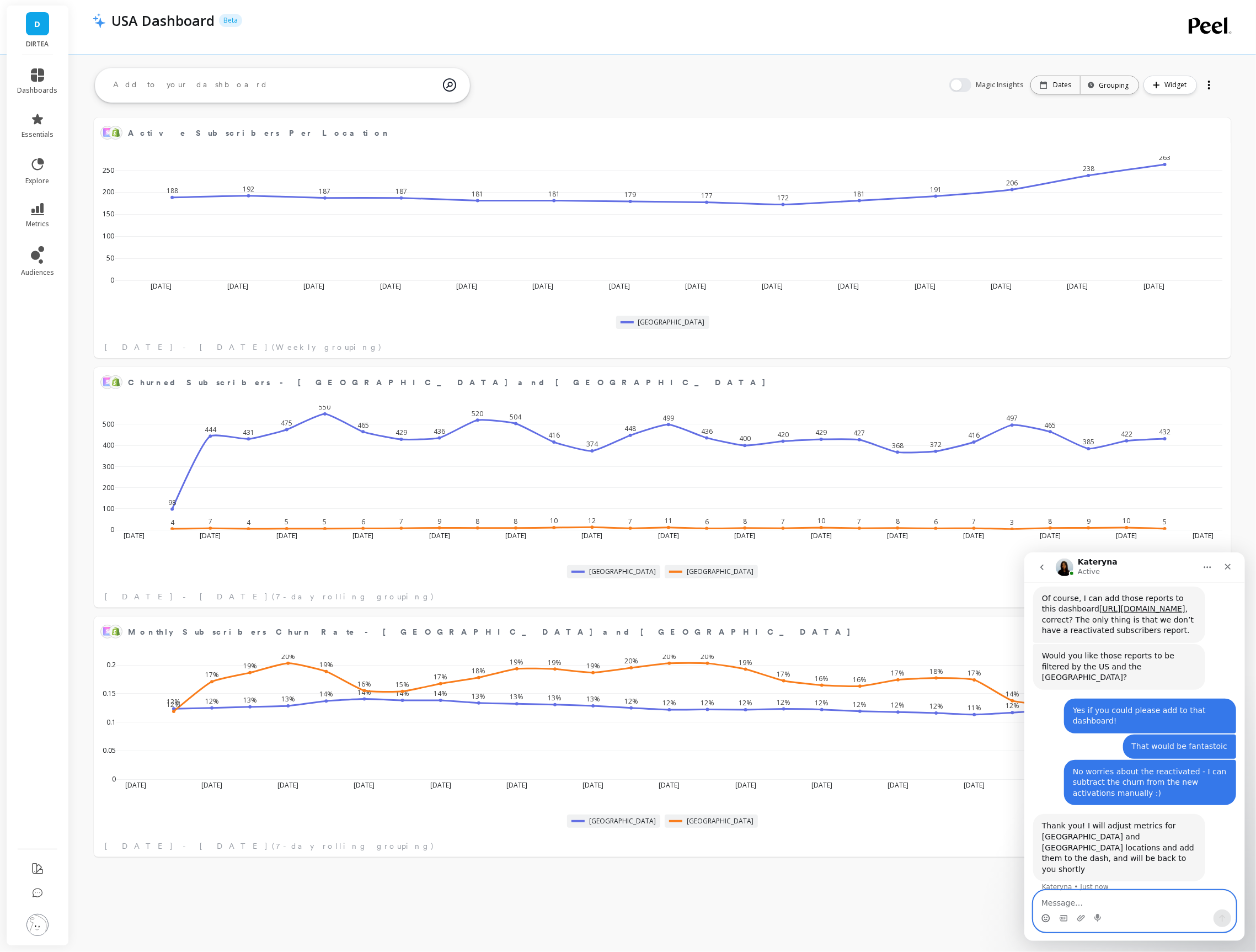
scroll to position [1704, 0]
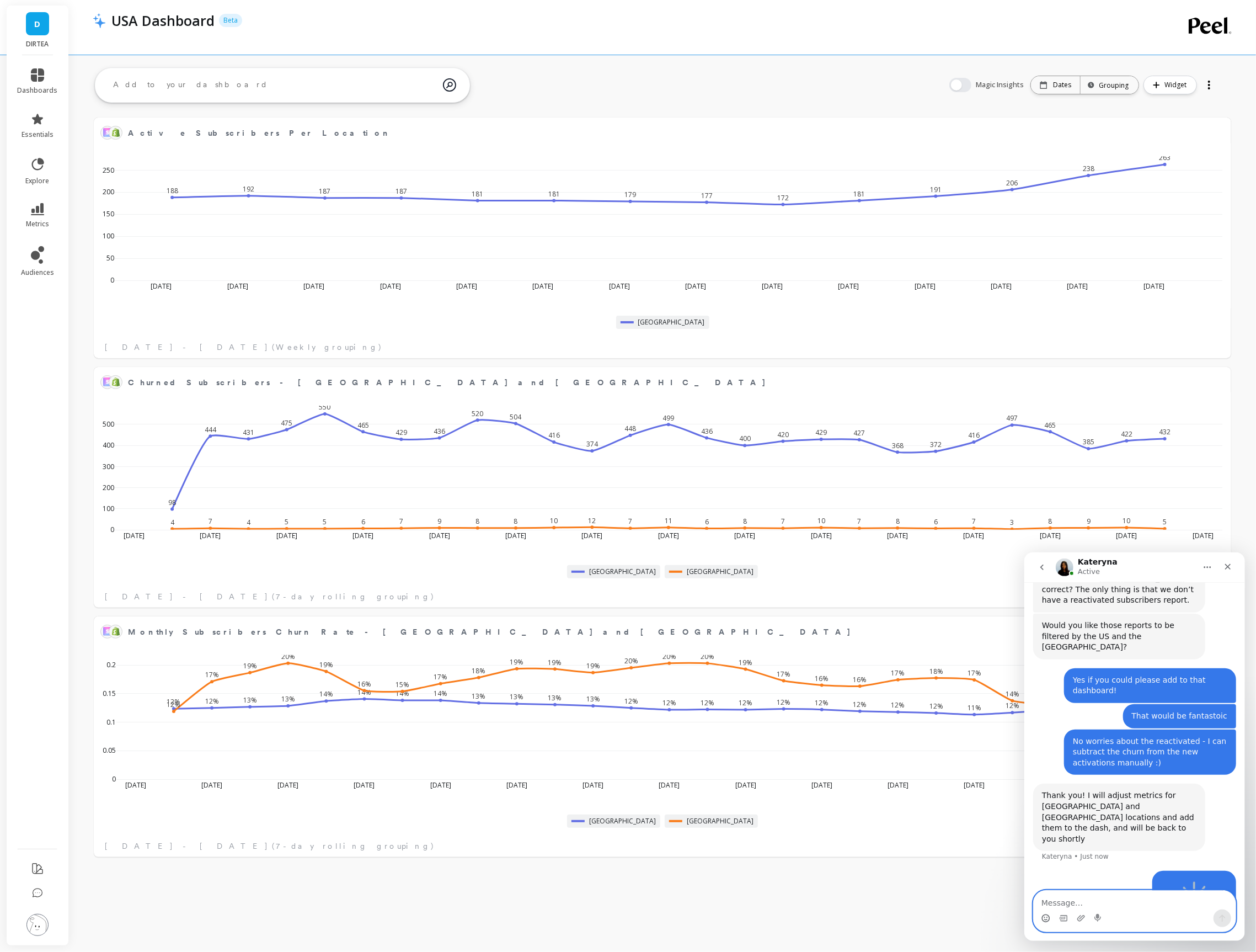
click at [1157, 894] on textarea "Message…" at bounding box center [1133, 899] width 202 height 18
type textarea "Thank you!"
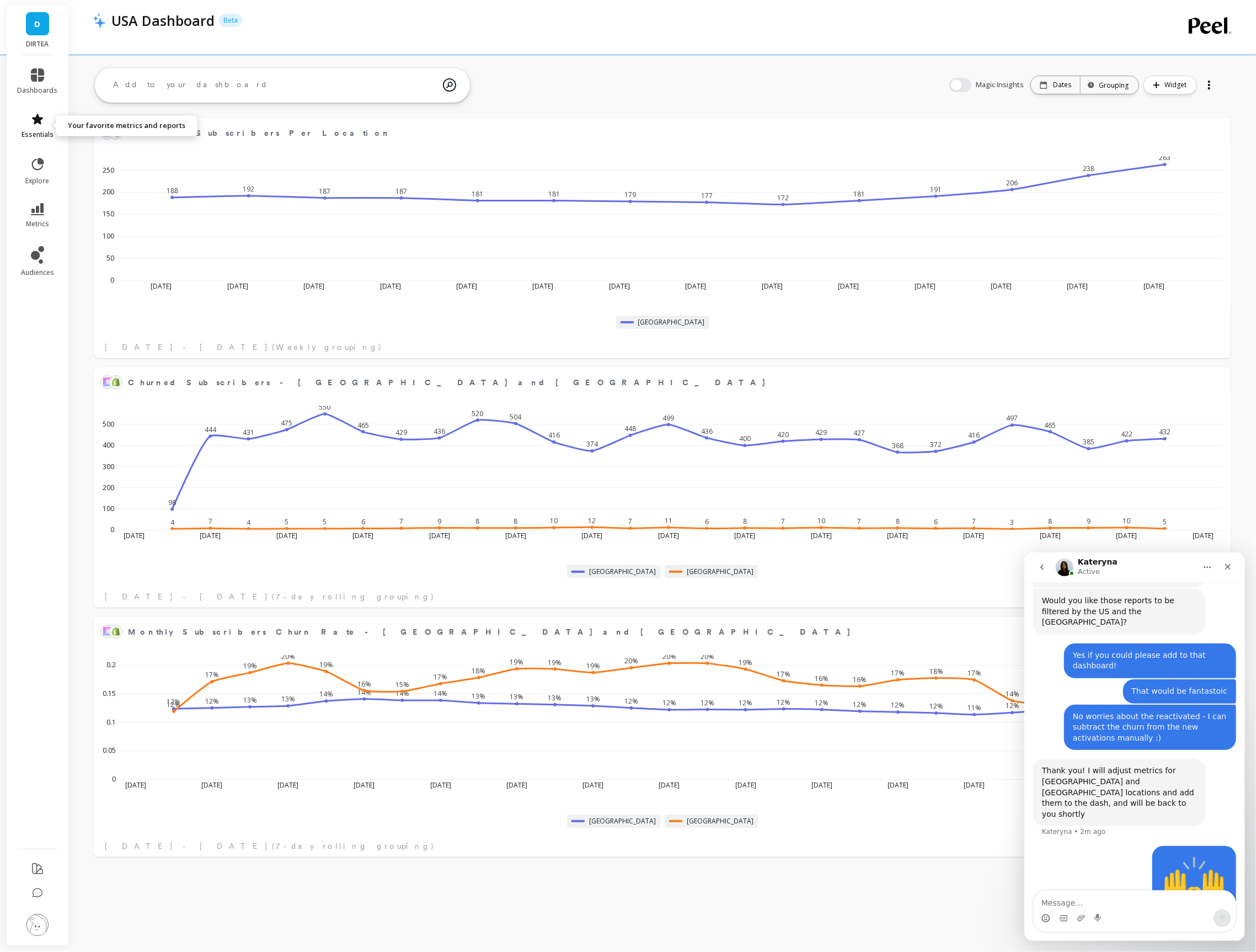
click at [34, 117] on icon at bounding box center [38, 120] width 14 height 14
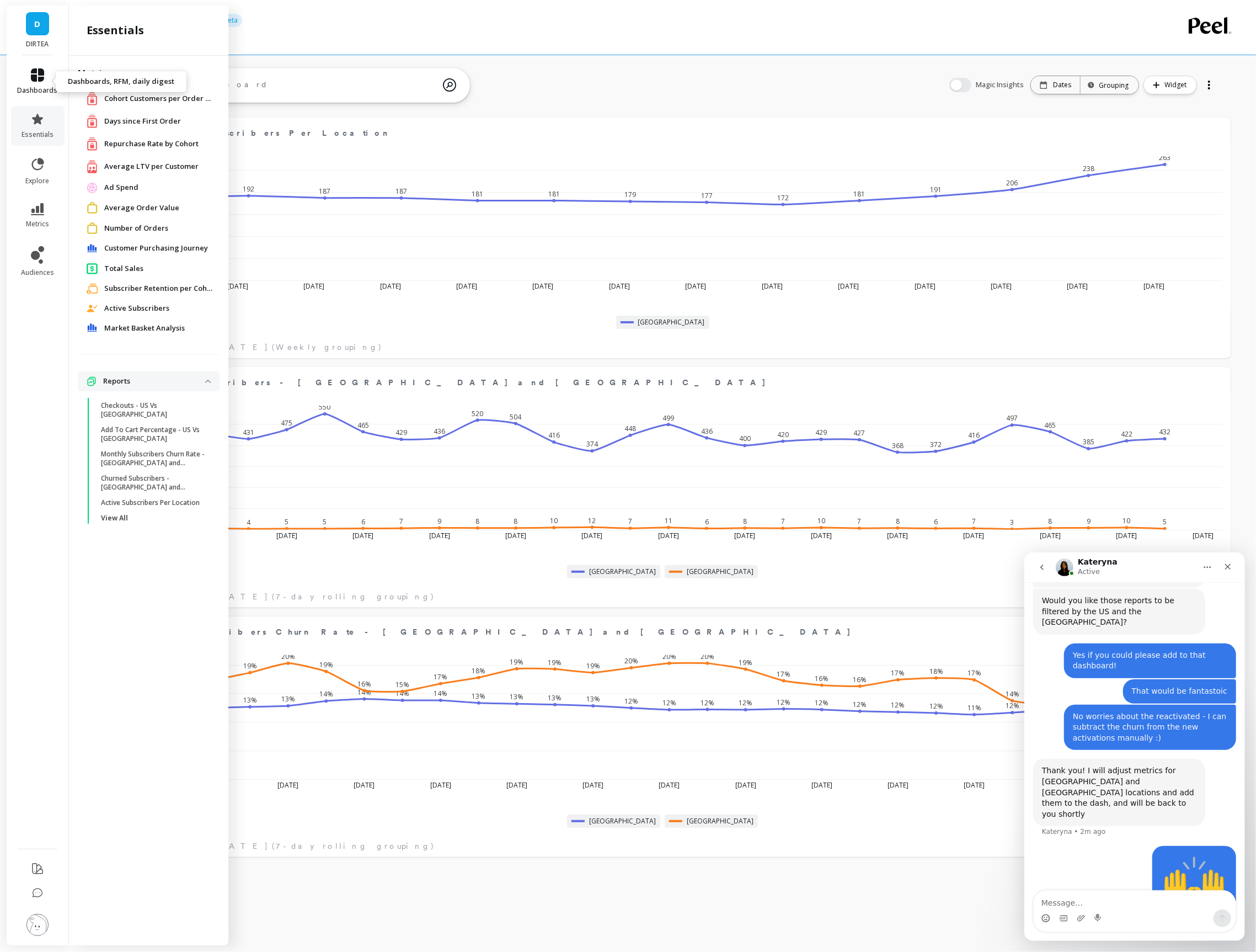
click at [37, 89] on span "dashboards" at bounding box center [38, 90] width 41 height 9
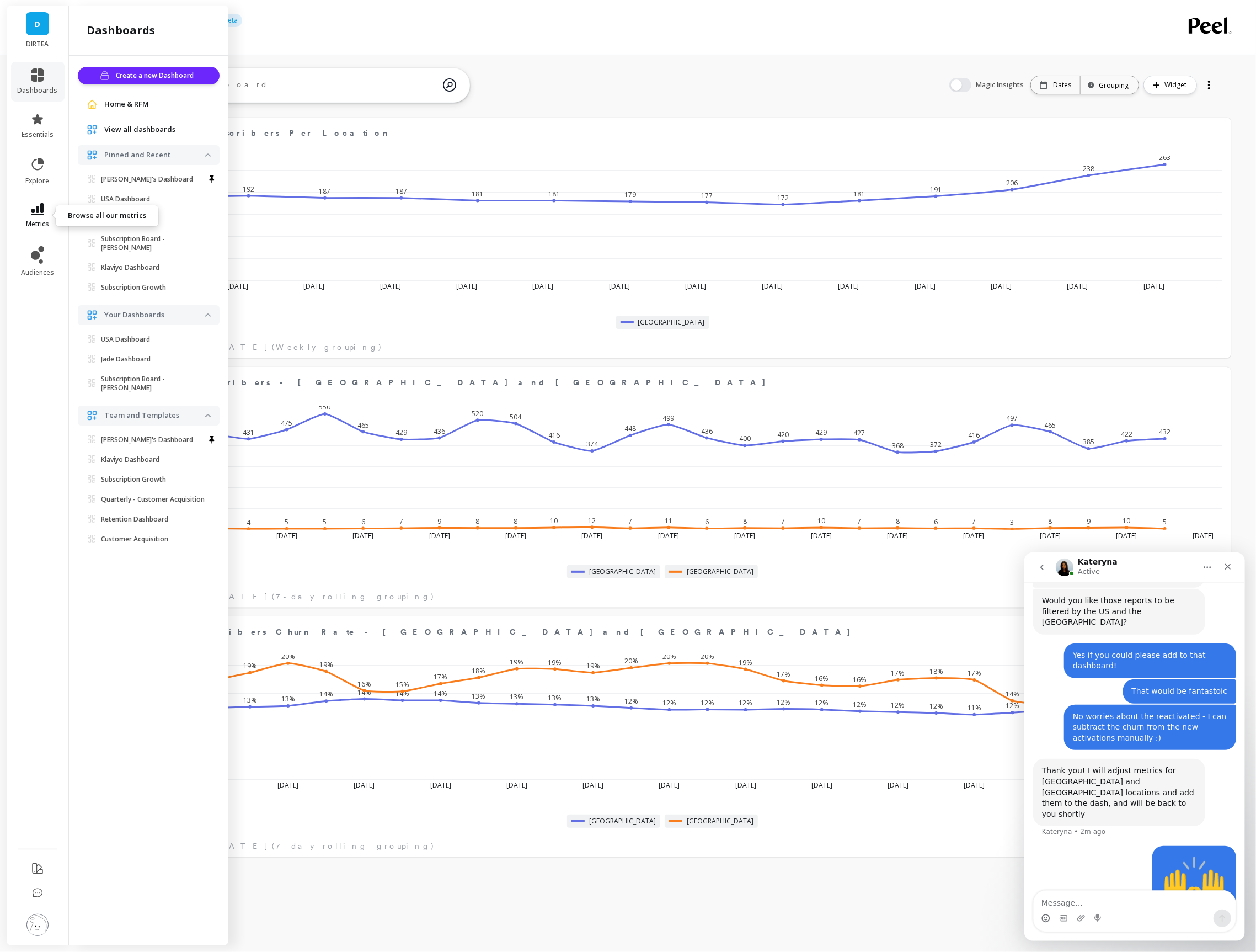
click at [49, 206] on link "metrics" at bounding box center [38, 215] width 41 height 25
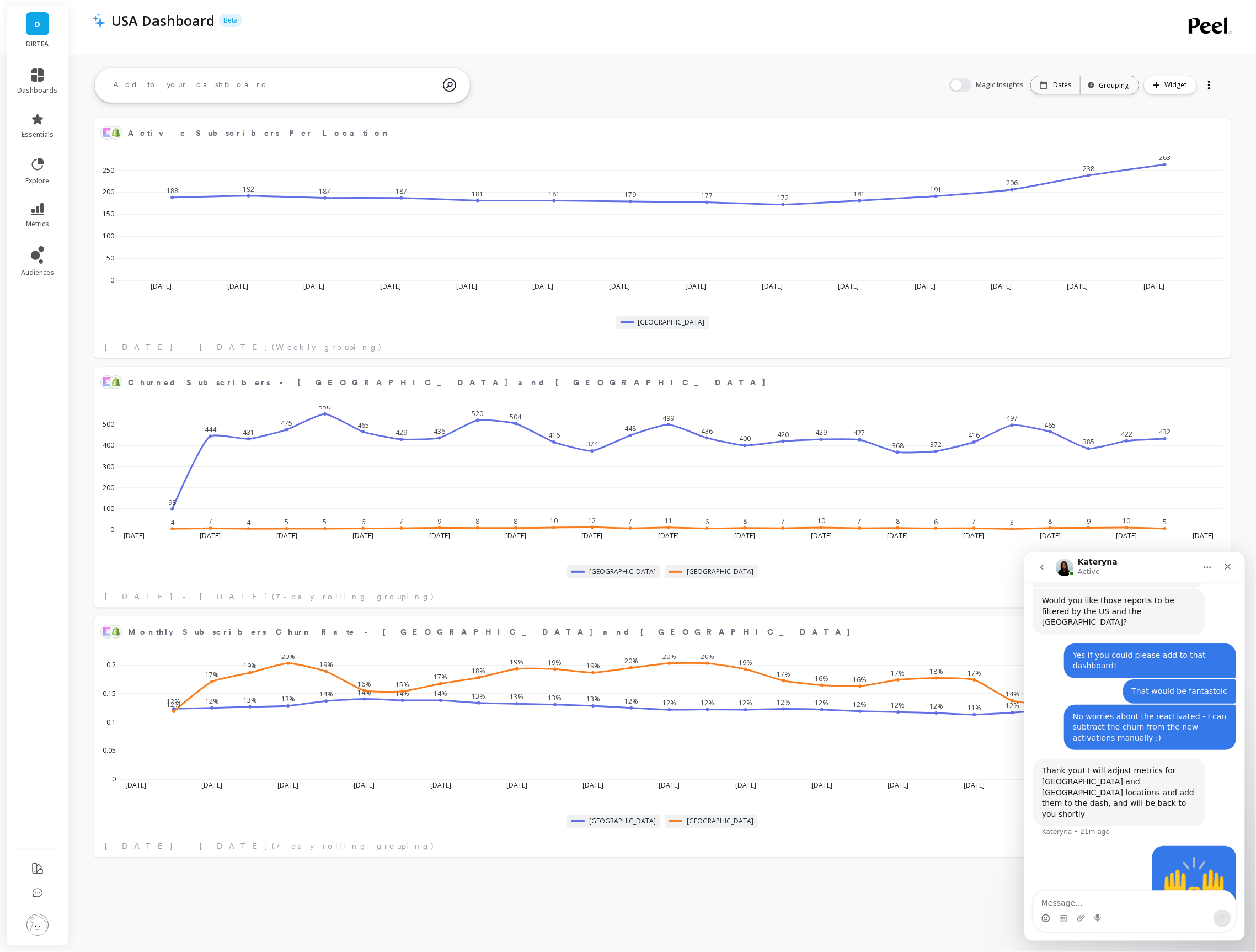
click at [708, 56] on div "USA Dashboard Beta ask the AI What is the Customer Lifetime Value of different …" at bounding box center [666, 437] width 1182 height 875
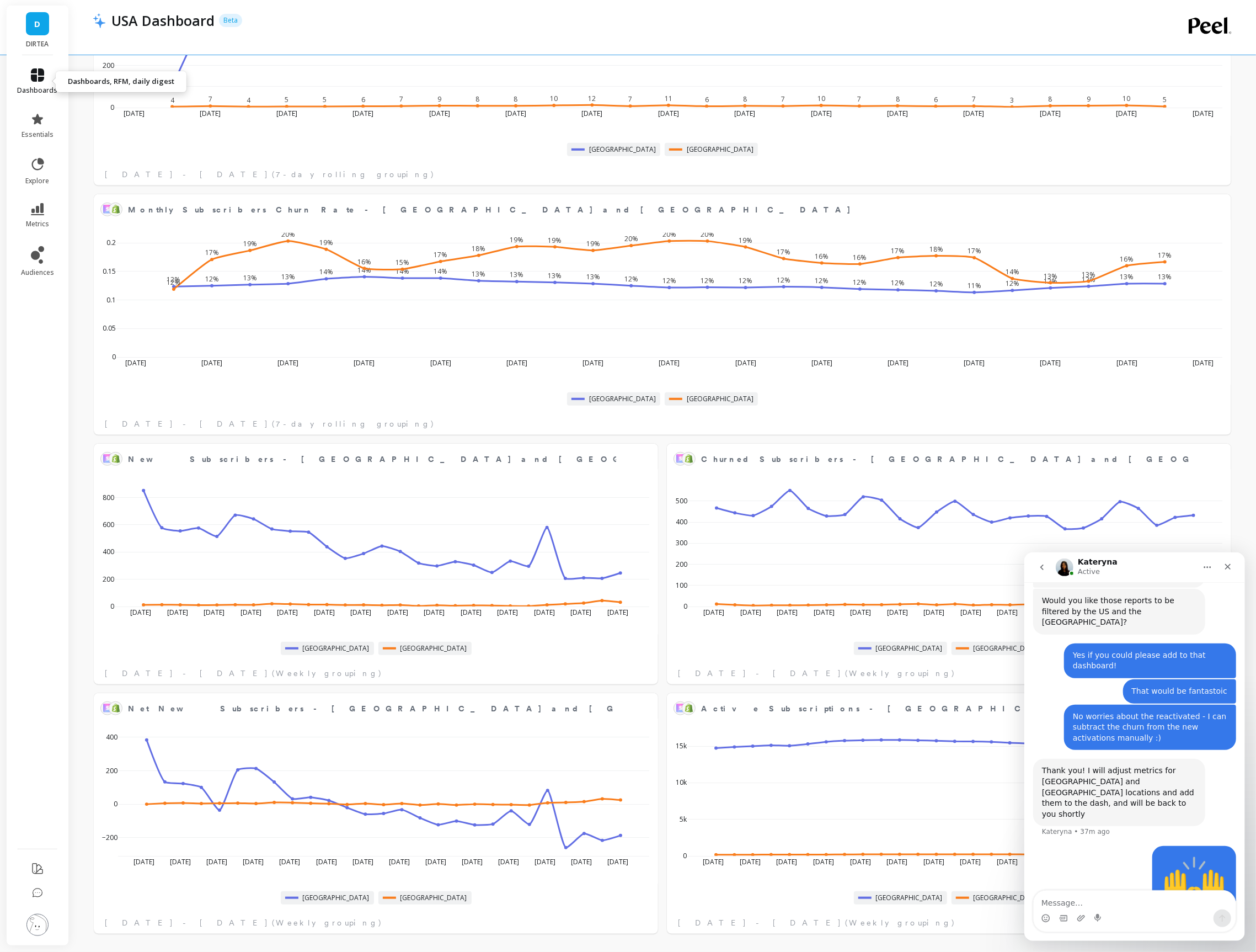
click at [33, 76] on icon at bounding box center [38, 75] width 14 height 14
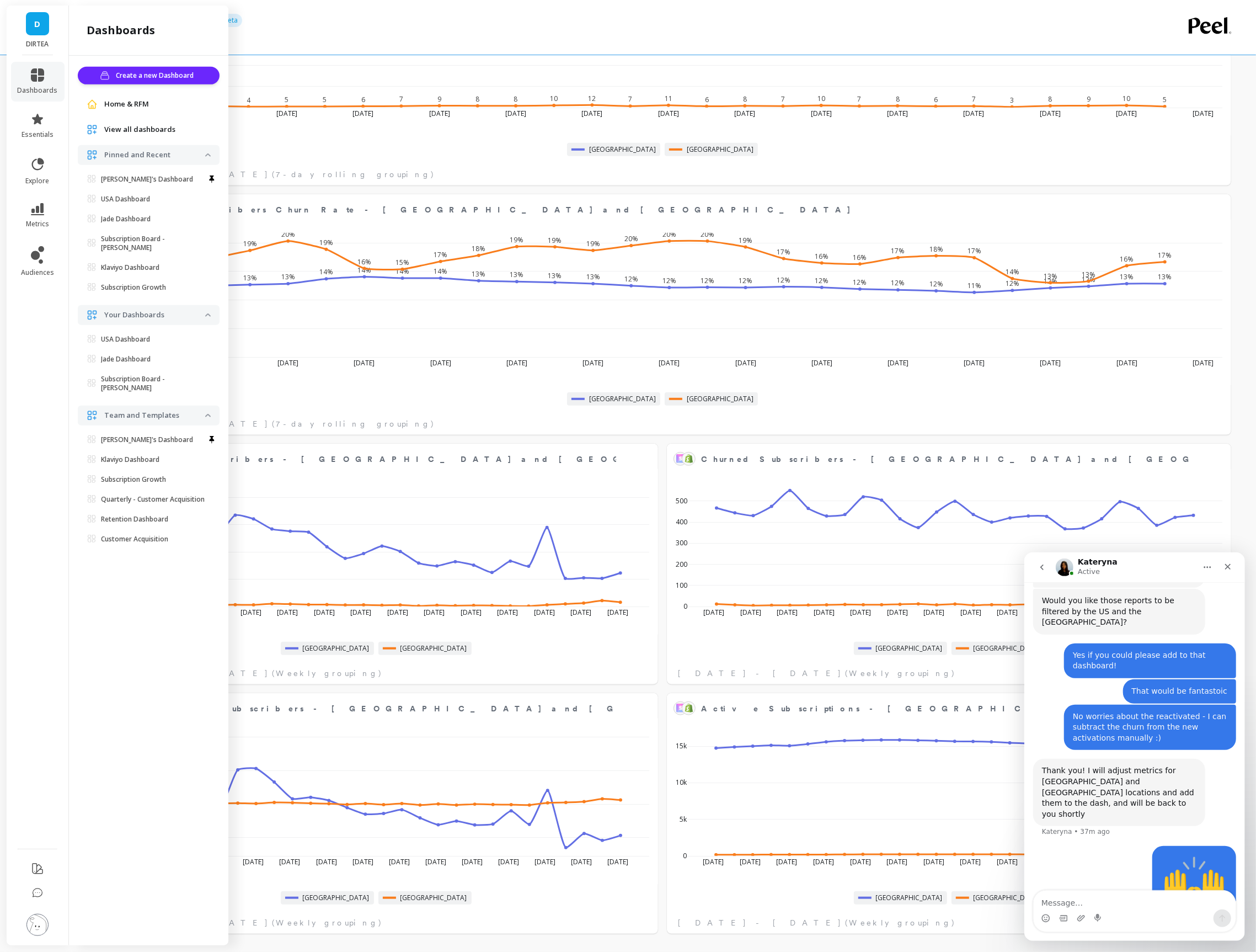
click at [149, 118] on ul "Create a new Dashboard Home & RFM View all dashboards Pinned and Recent Anwar's…" at bounding box center [149, 309] width 142 height 484
drag, startPoint x: 144, startPoint y: 127, endPoint x: 153, endPoint y: 129, distance: 9.2
click at [144, 127] on span "View all dashboards" at bounding box center [140, 129] width 71 height 11
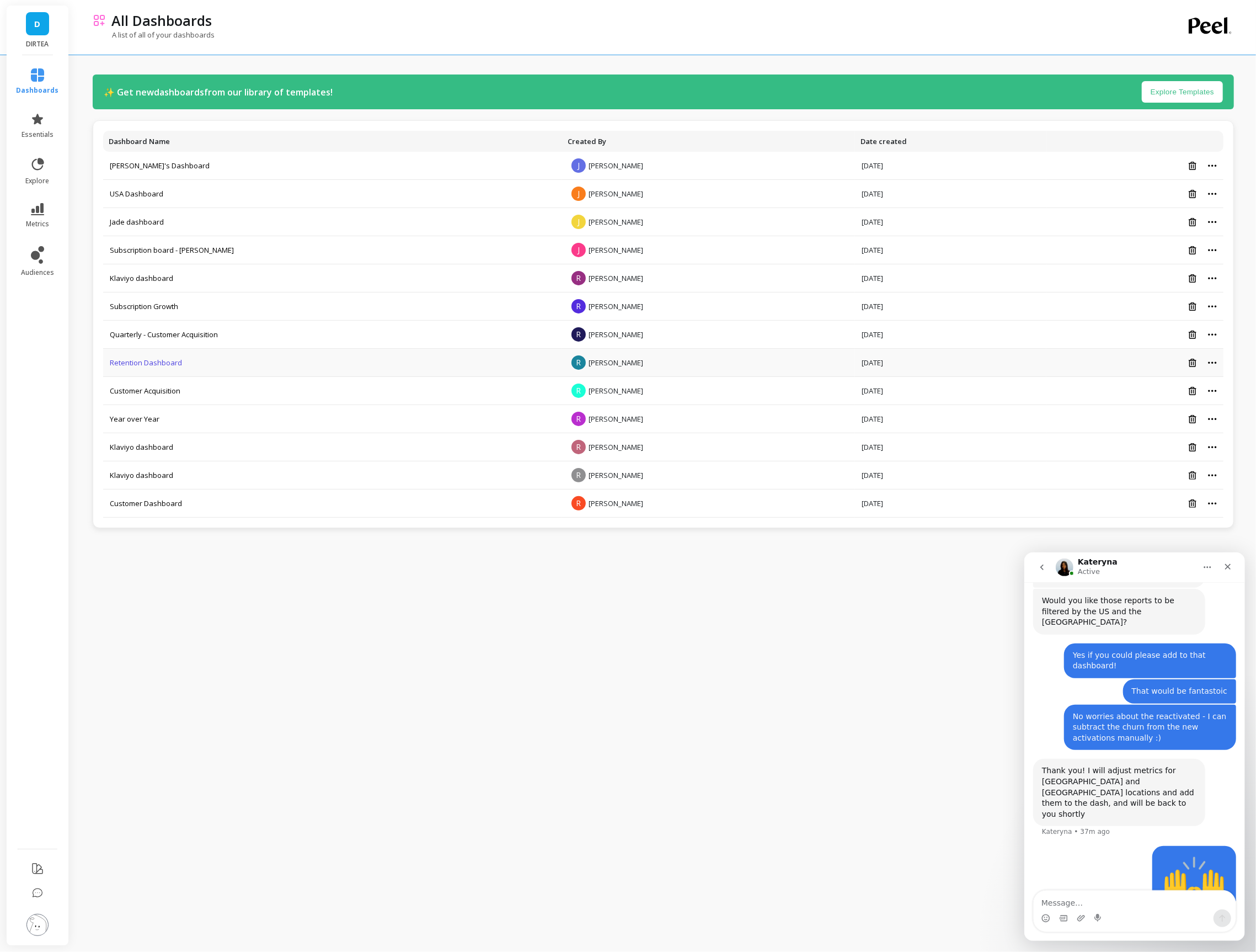
click at [140, 365] on link "Retention Dashboard" at bounding box center [146, 363] width 72 height 10
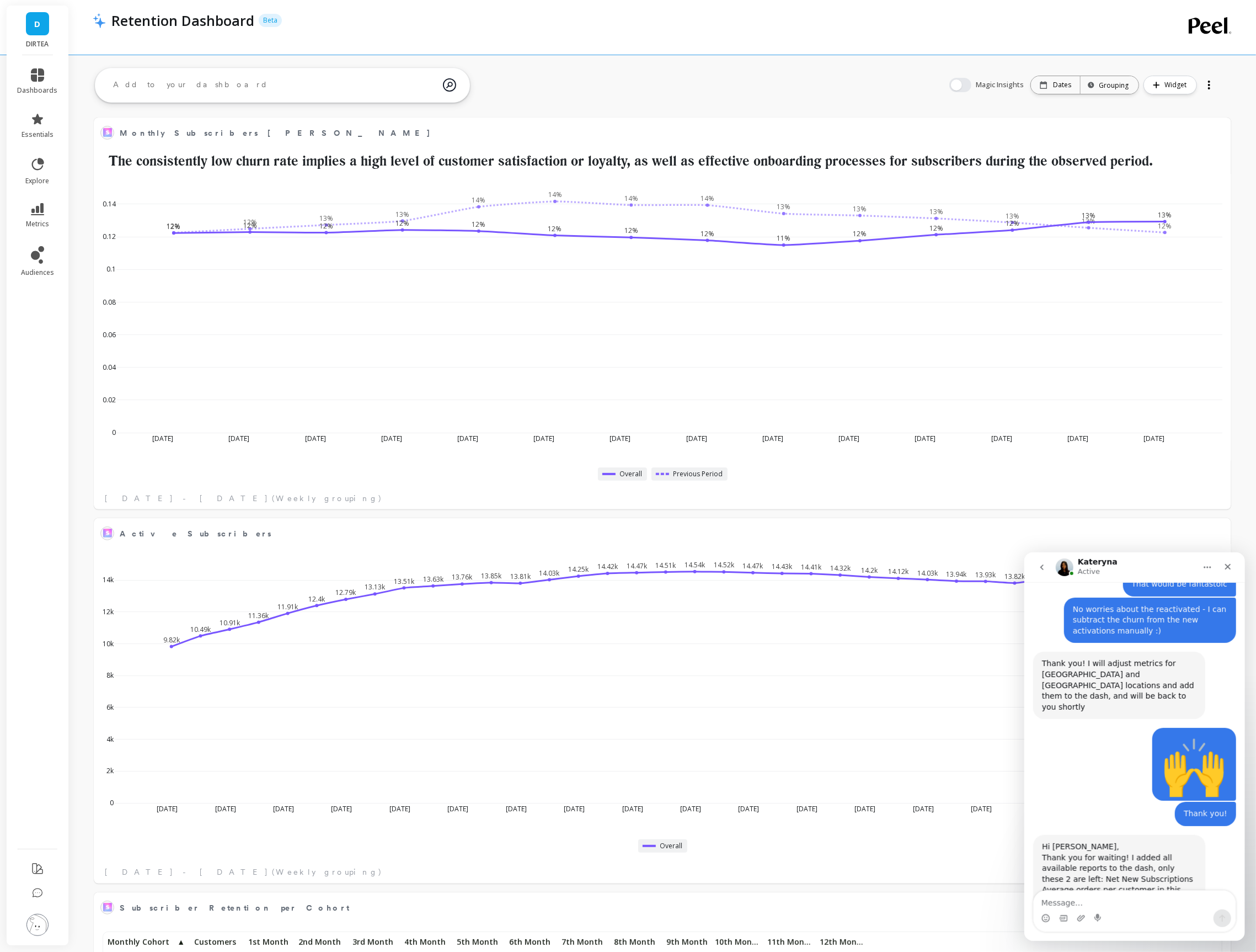
scroll to position [1838, 0]
click at [1148, 894] on textarea "Message…" at bounding box center [1133, 899] width 202 height 18
click at [1127, 899] on textarea "Message…" at bounding box center [1133, 899] width 202 height 18
drag, startPoint x: 1040, startPoint y: 811, endPoint x: 1133, endPoint y: 811, distance: 93.0
click at [1133, 831] on div "Hi Jade, Thank you for waiting! I added all available reports to the dash, only…" at bounding box center [1119, 882] width 172 height 100
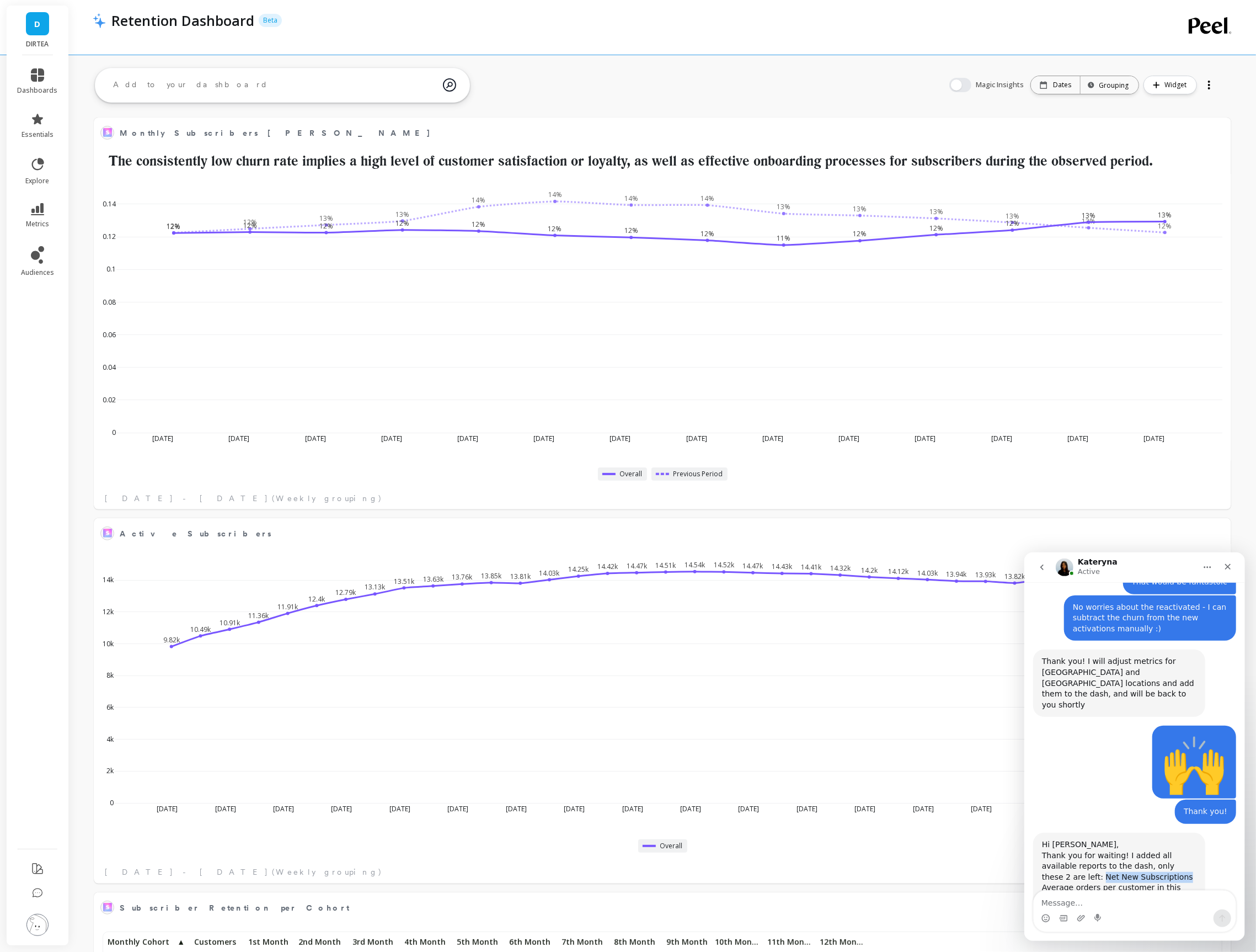
click at [1123, 850] on div "Thank you for waiting! I added all available reports to the dash, only these 2 …" at bounding box center [1119, 877] width 154 height 54
click at [1079, 894] on textarea "Message…" at bounding box center [1133, 899] width 202 height 18
click at [30, 62] on li "dashboards" at bounding box center [37, 81] width 53 height 40
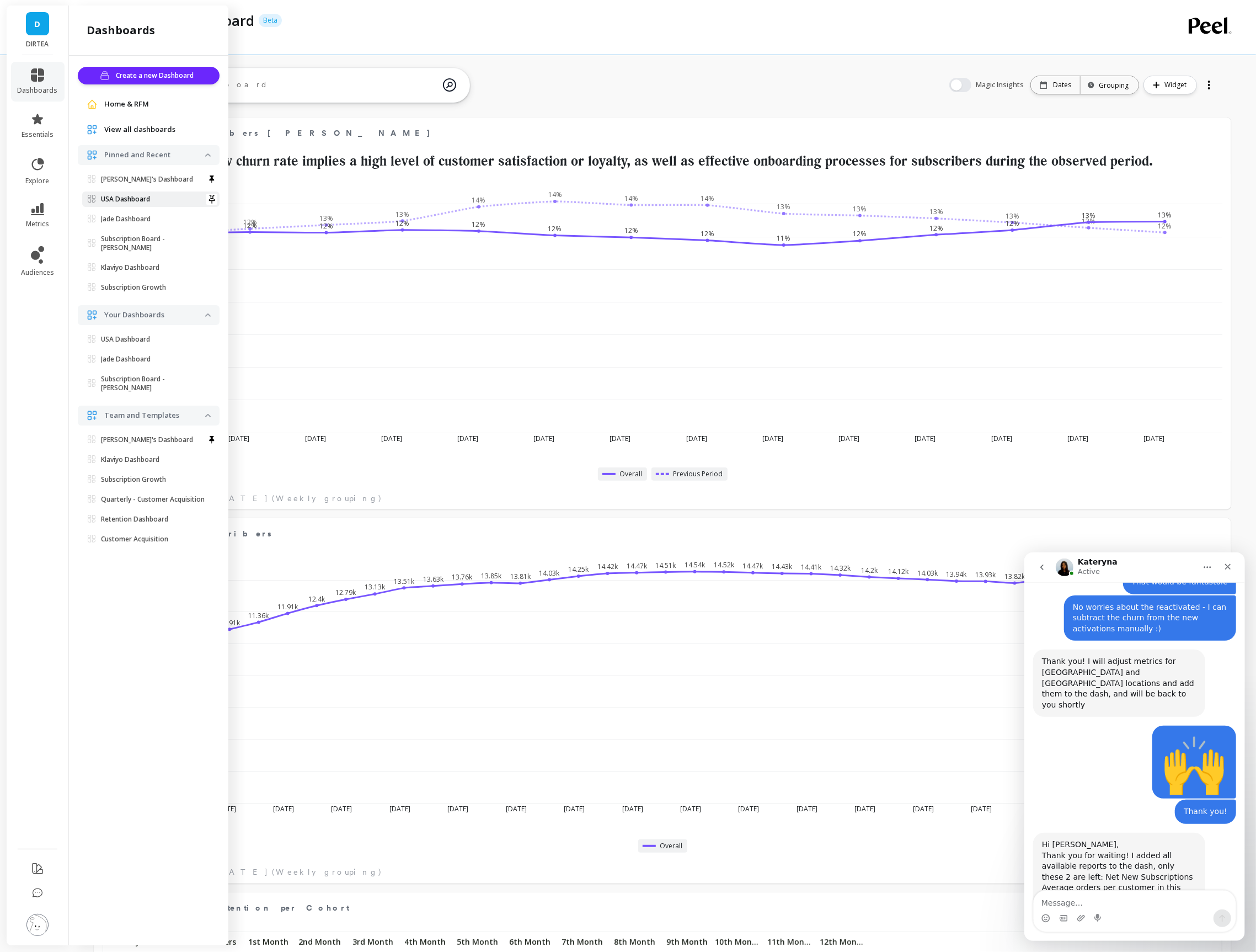
click at [125, 200] on p "USA Dashboard" at bounding box center [125, 199] width 49 height 9
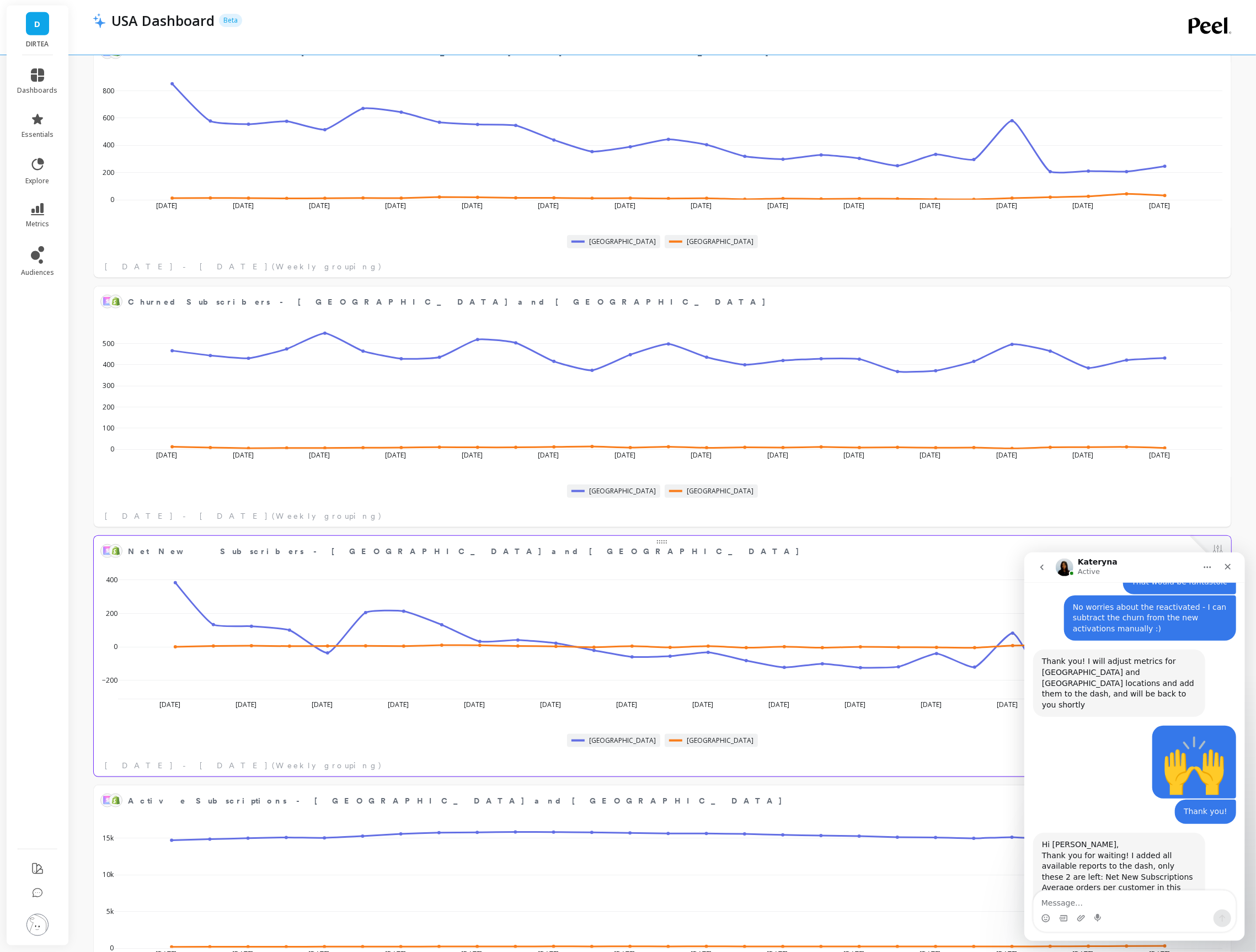
scroll to position [921, 0]
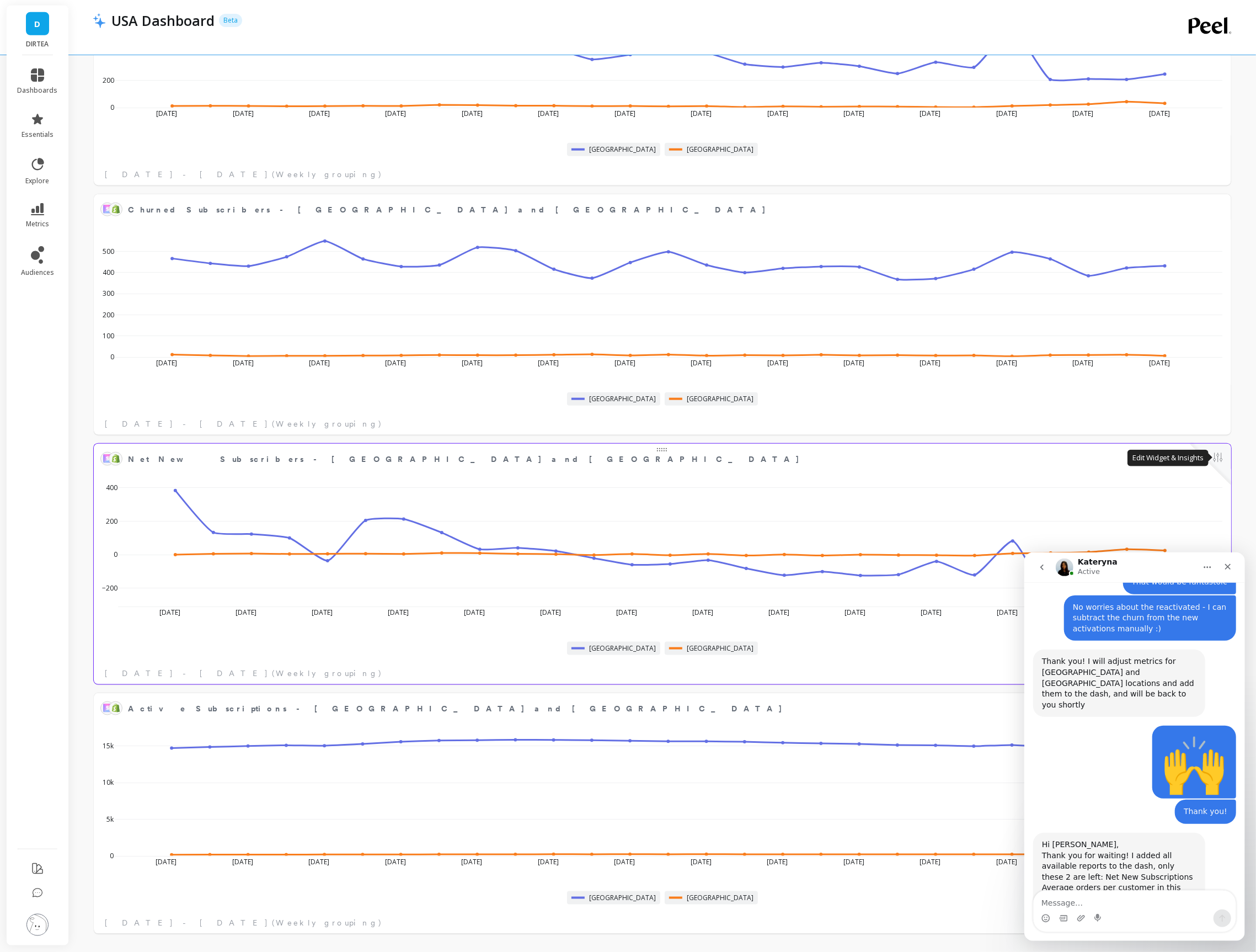
click at [1218, 461] on button at bounding box center [1218, 458] width 14 height 15
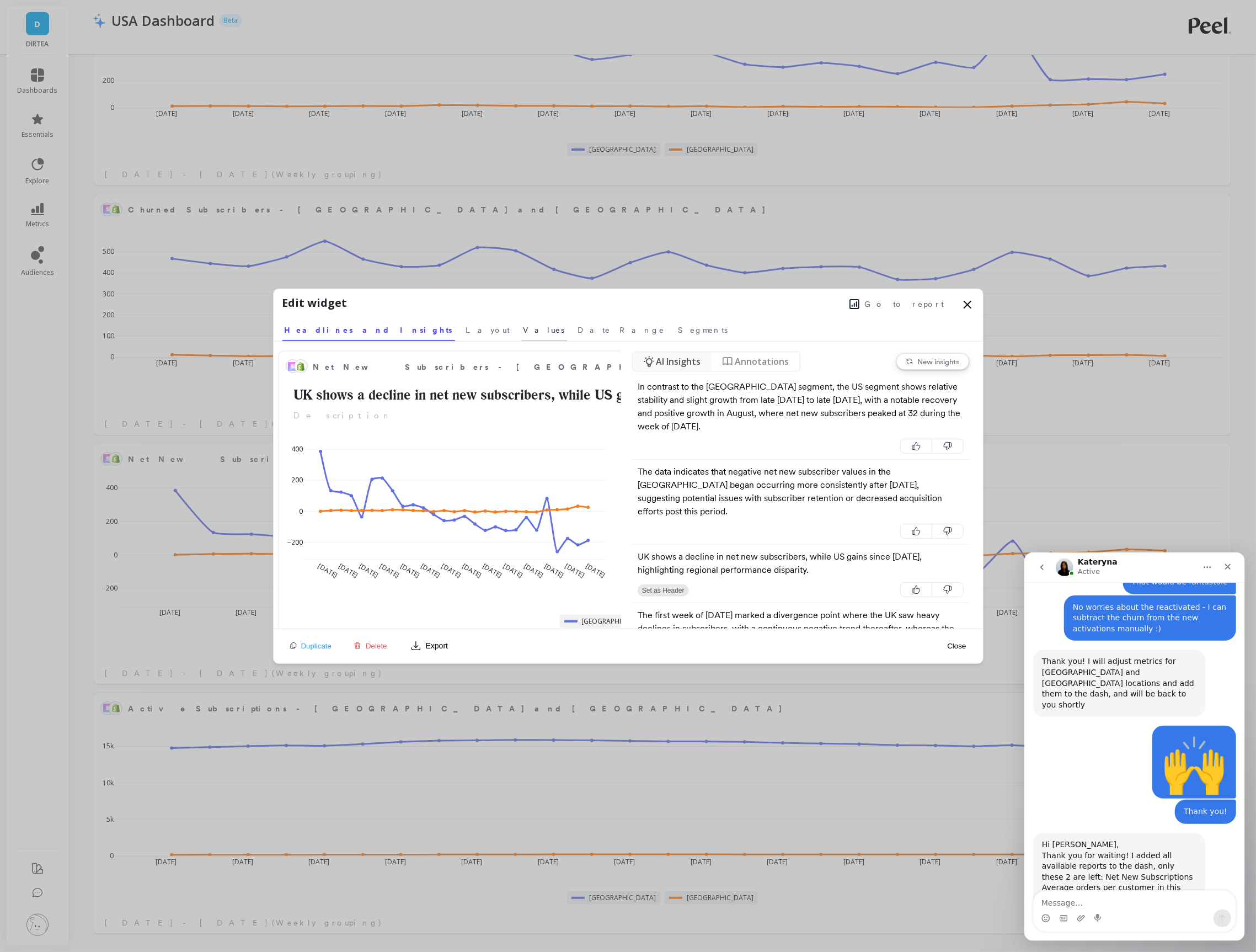
click at [524, 329] on span "Values" at bounding box center [544, 329] width 41 height 11
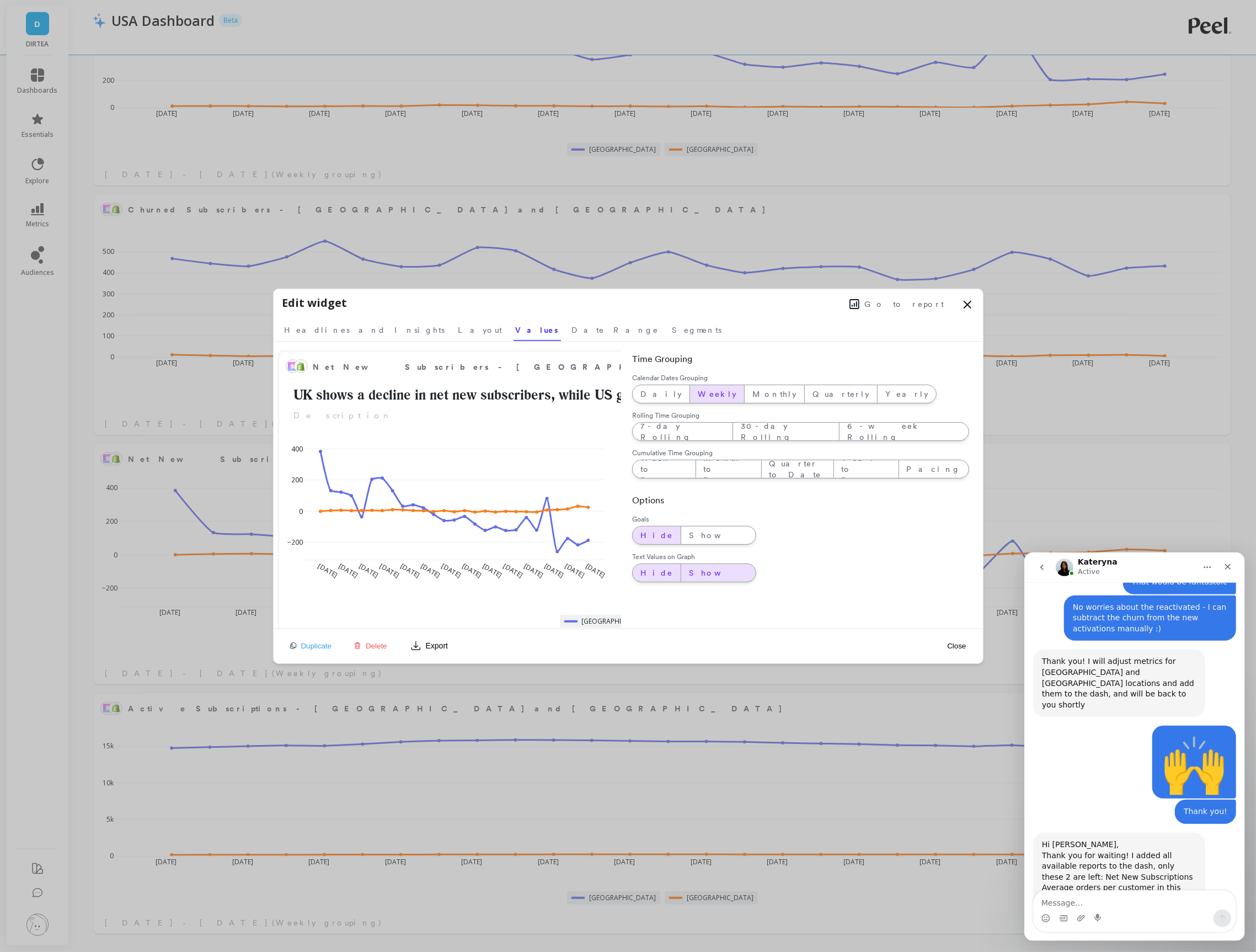
click at [689, 573] on span "Show" at bounding box center [718, 572] width 59 height 11
click at [956, 645] on button "Close" at bounding box center [957, 646] width 25 height 10
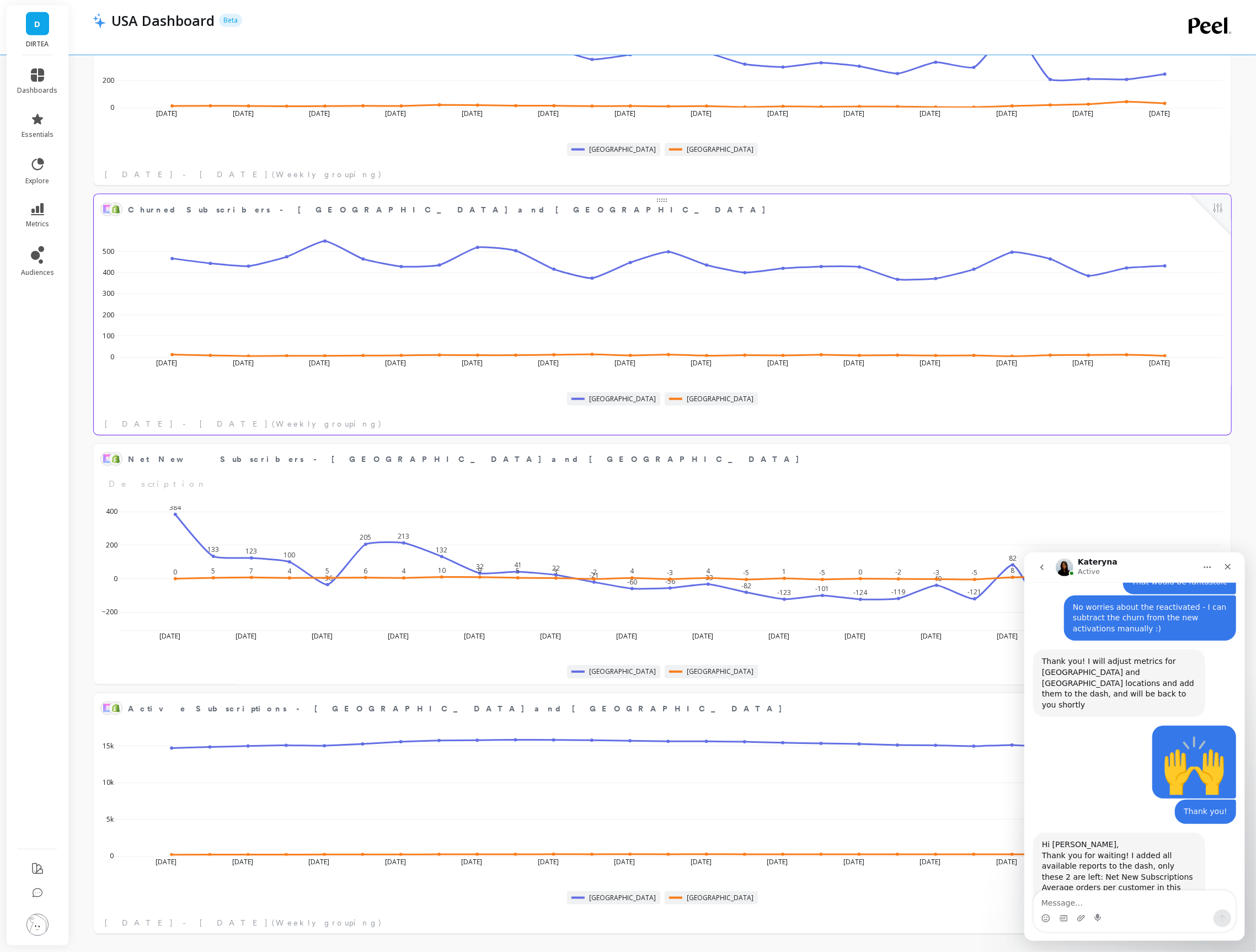
click at [1217, 209] on button at bounding box center [1218, 209] width 14 height 15
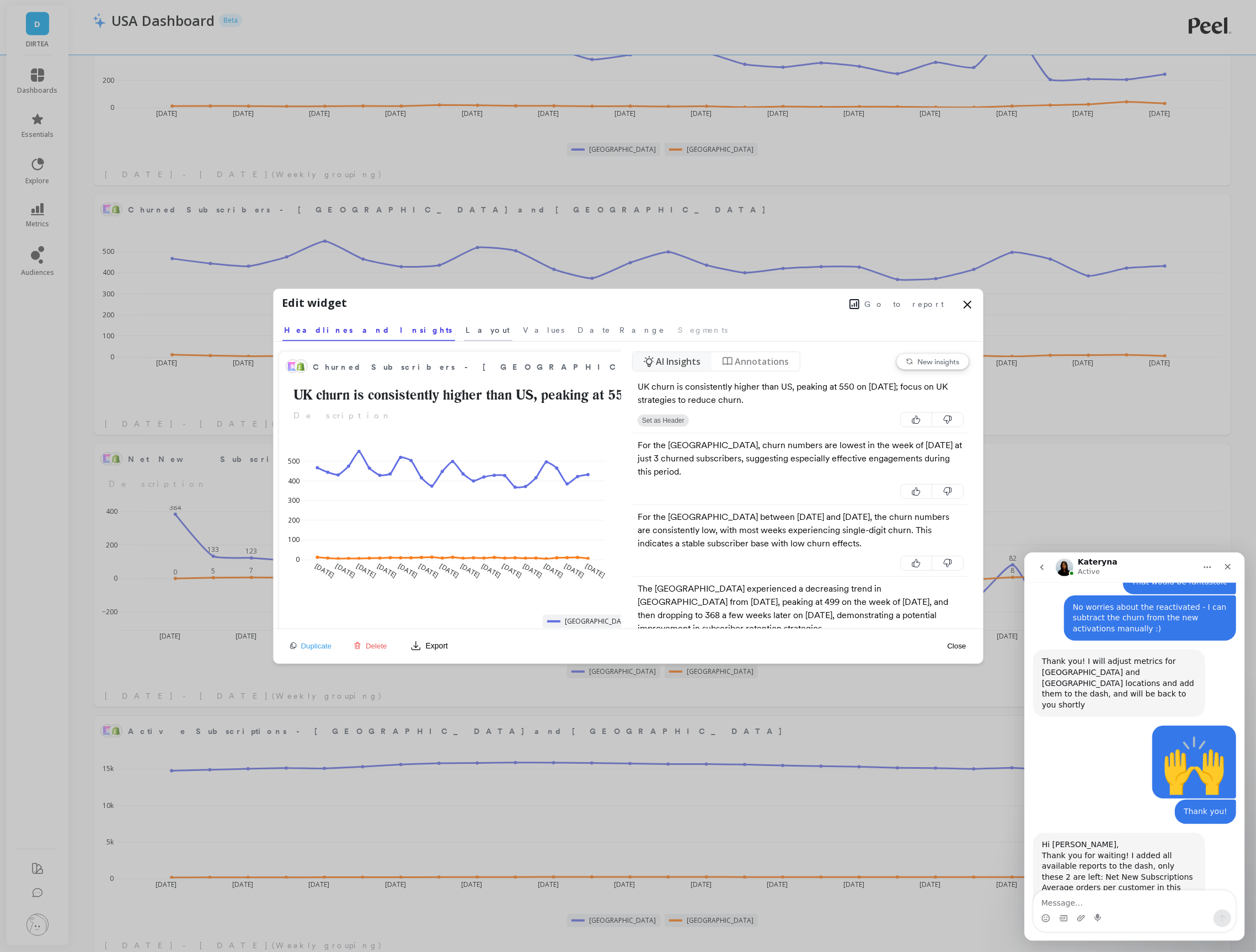
click at [464, 336] on link "Layout" at bounding box center [488, 328] width 48 height 25
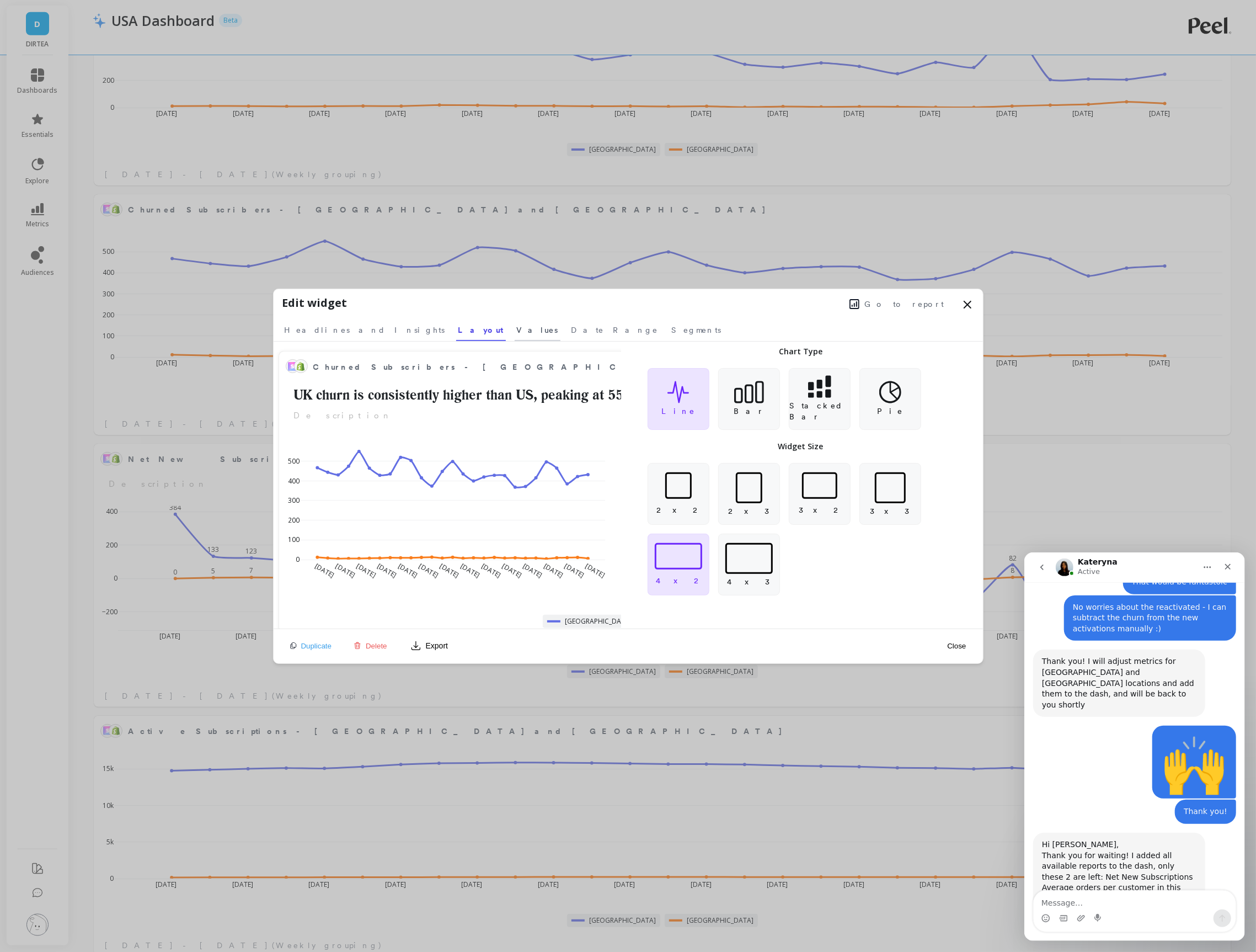
click at [515, 336] on link "Values" at bounding box center [537, 328] width 45 height 25
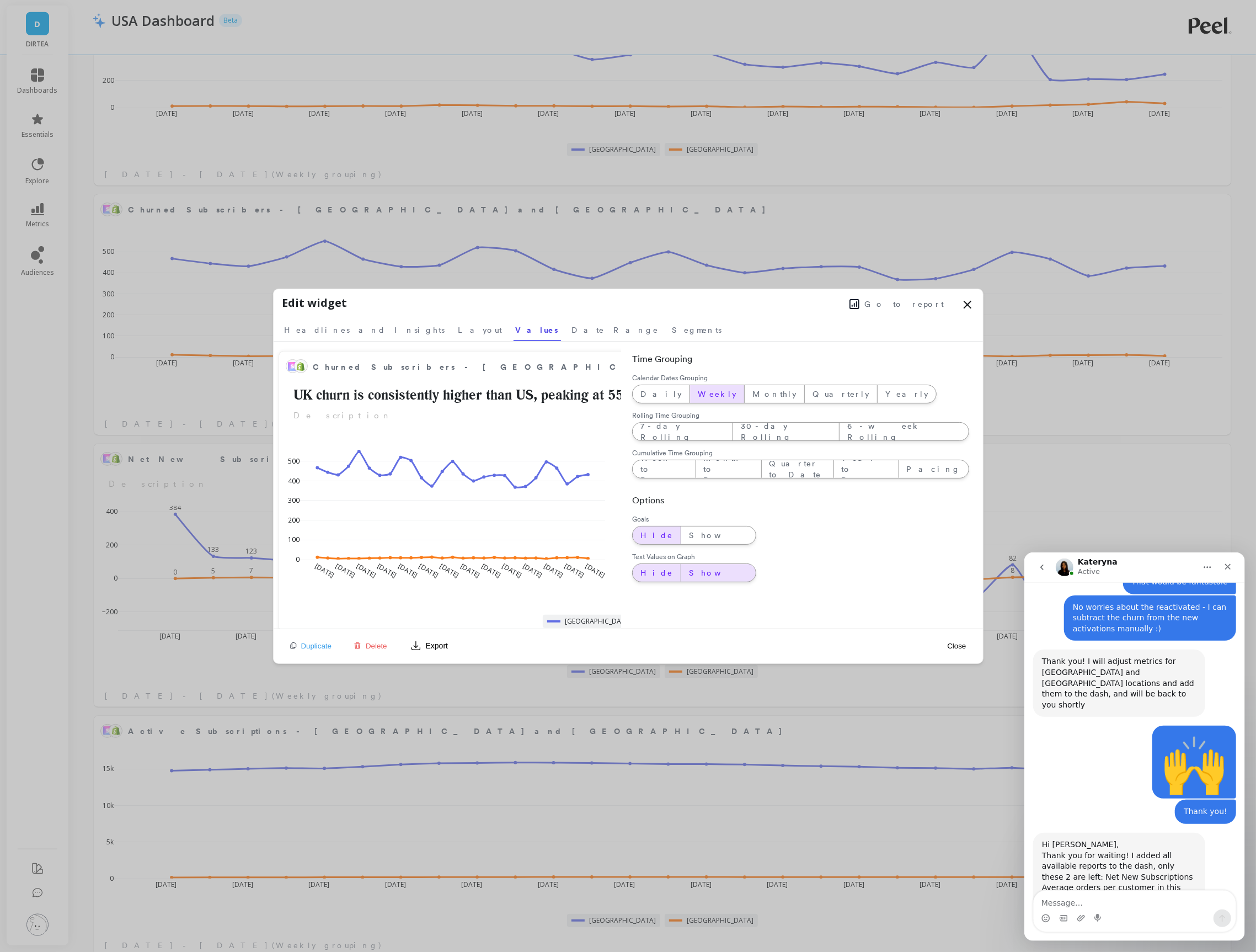
click at [689, 570] on span "Show" at bounding box center [718, 572] width 59 height 11
click at [957, 649] on button "Close" at bounding box center [957, 646] width 25 height 10
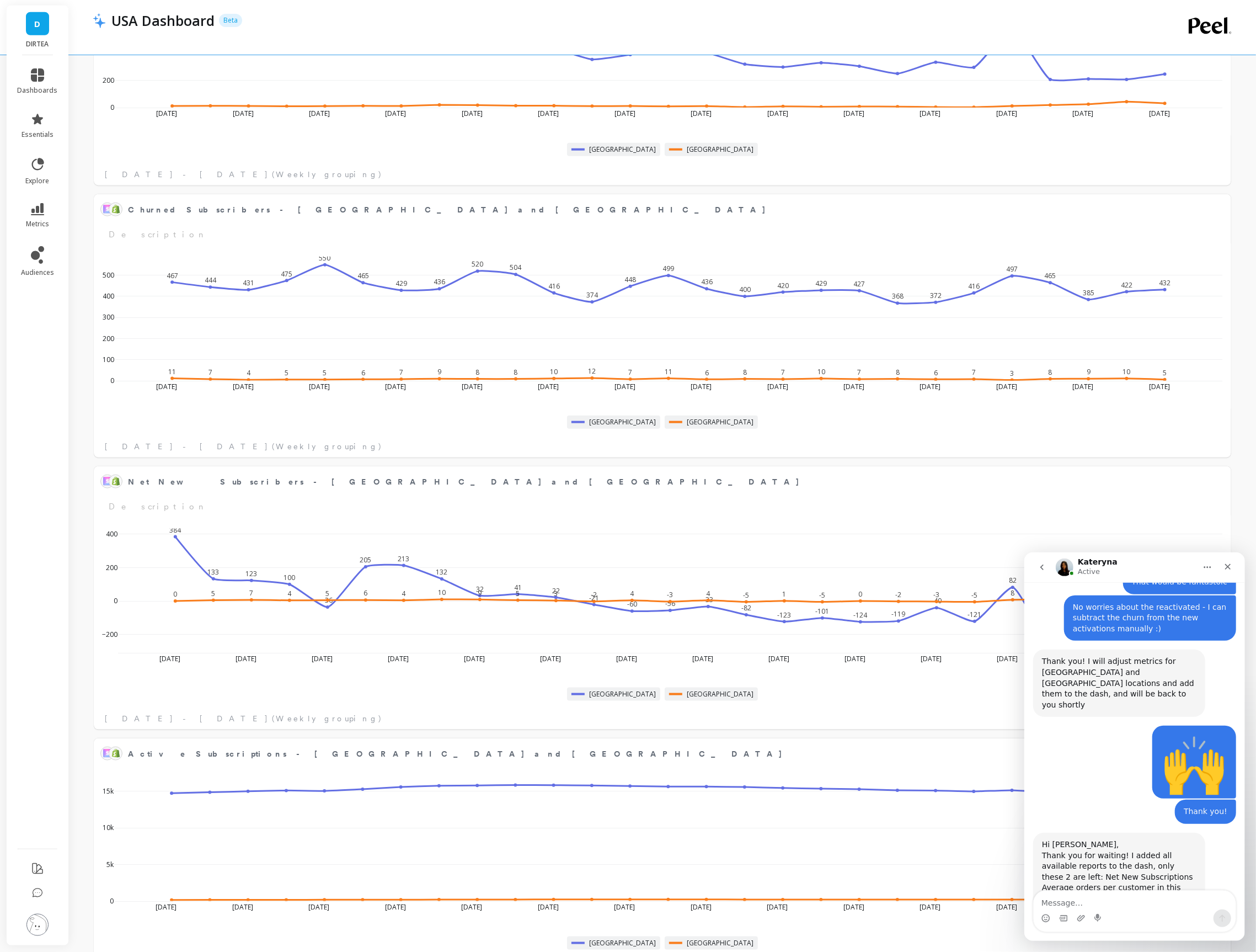
scroll to position [966, 0]
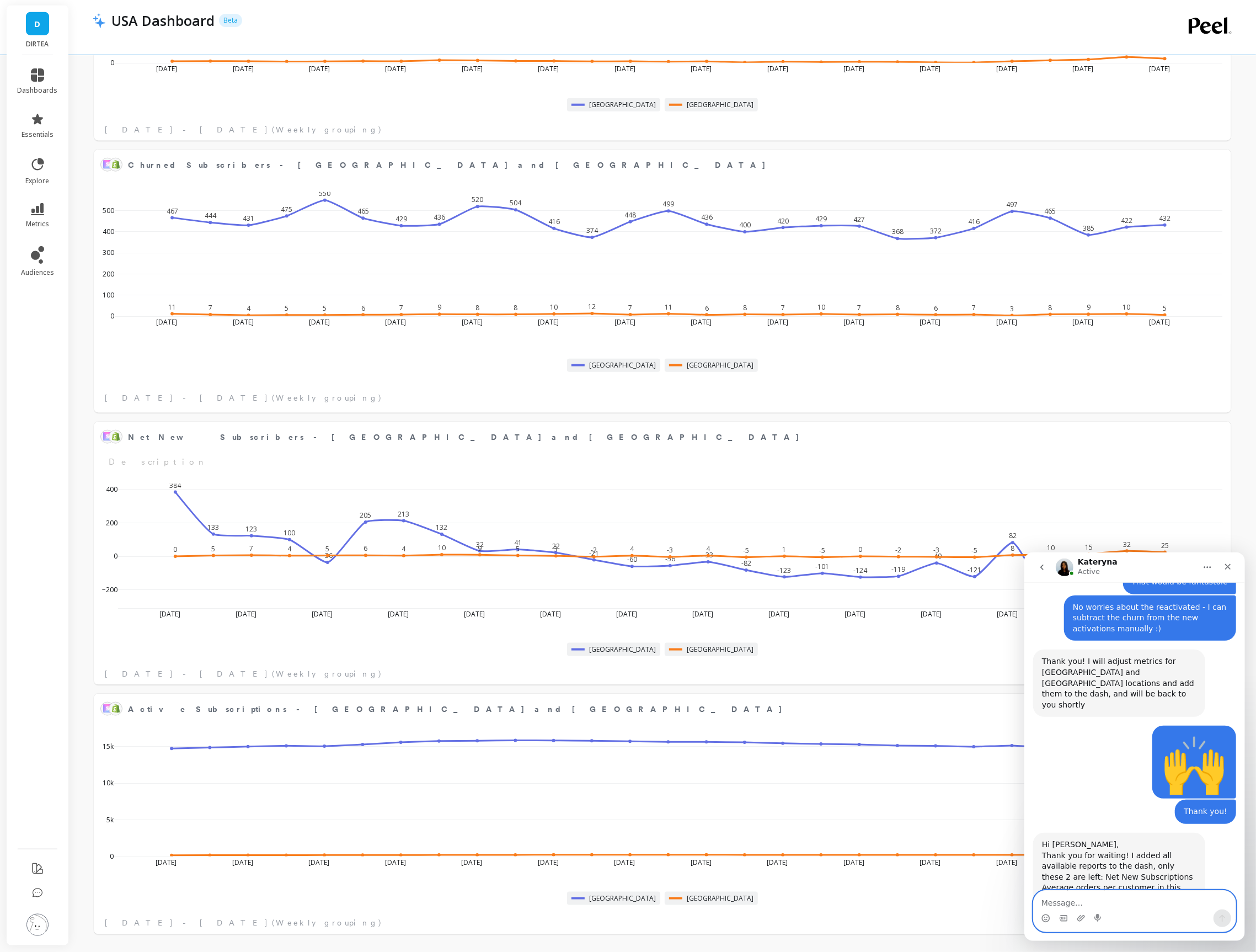
click at [1083, 898] on textarea "Message…" at bounding box center [1133, 899] width 202 height 18
type textarea "Okay I will take a look now!"
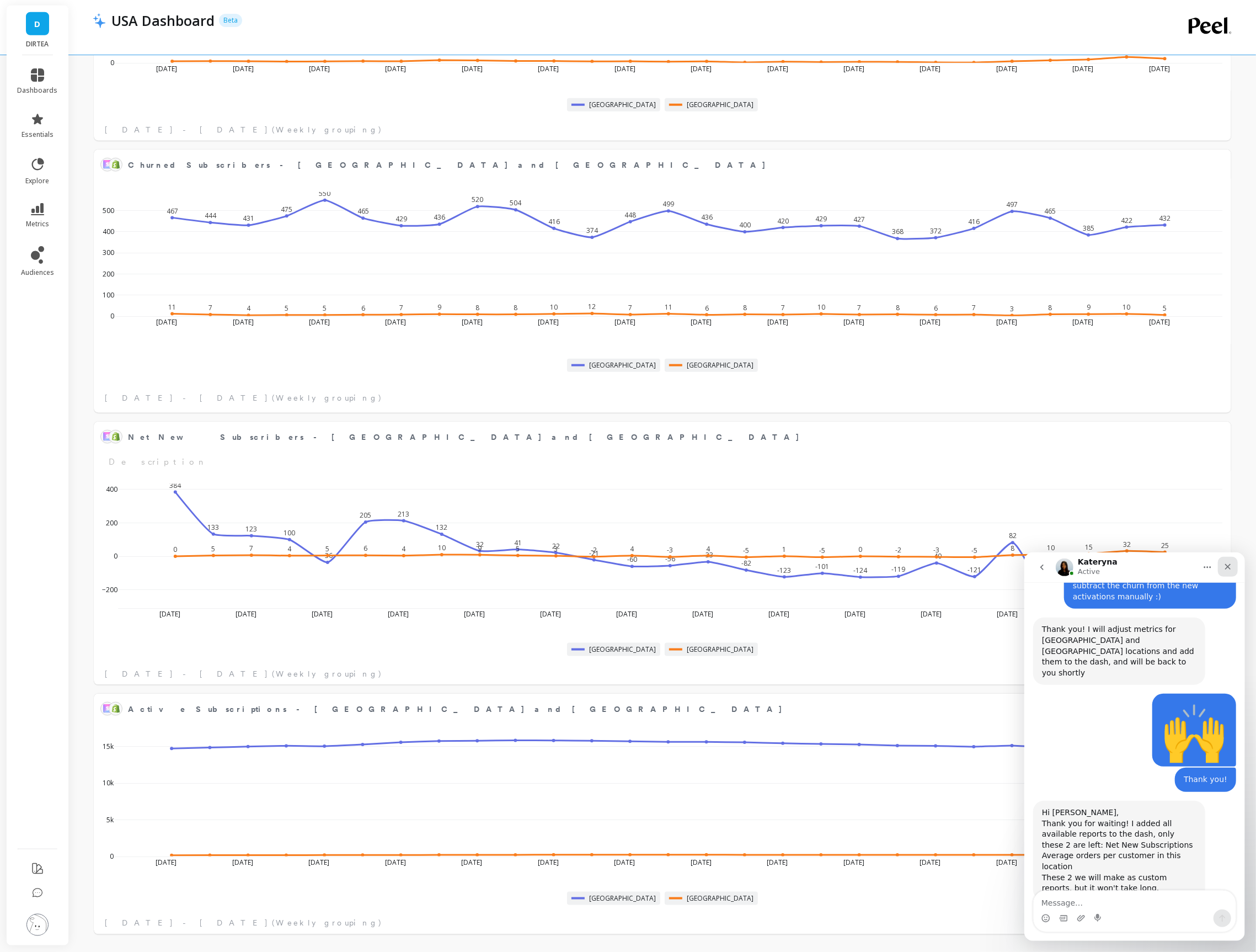
click at [1227, 568] on icon "Close" at bounding box center [1227, 565] width 9 height 9
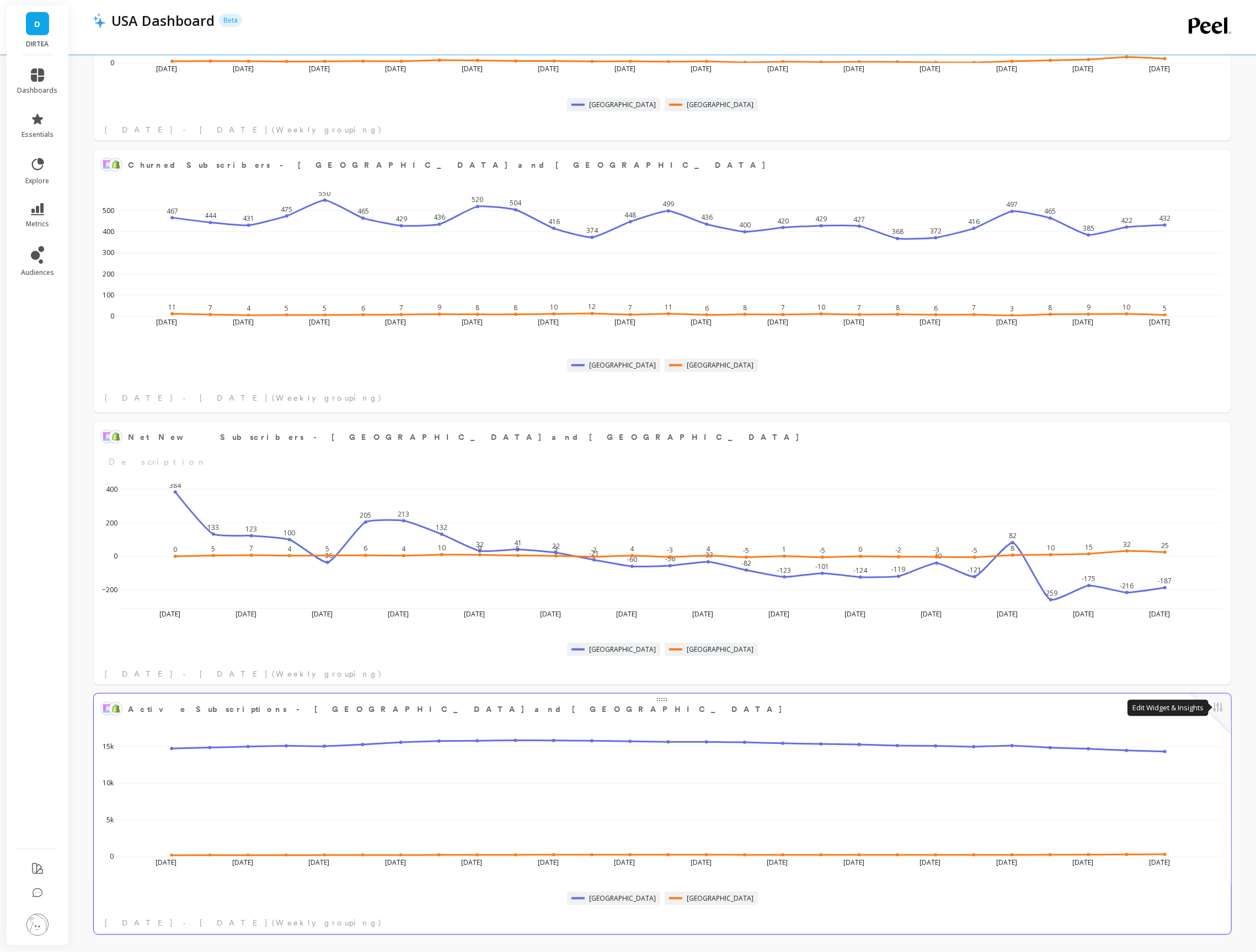
click at [1222, 710] on button at bounding box center [1218, 708] width 14 height 15
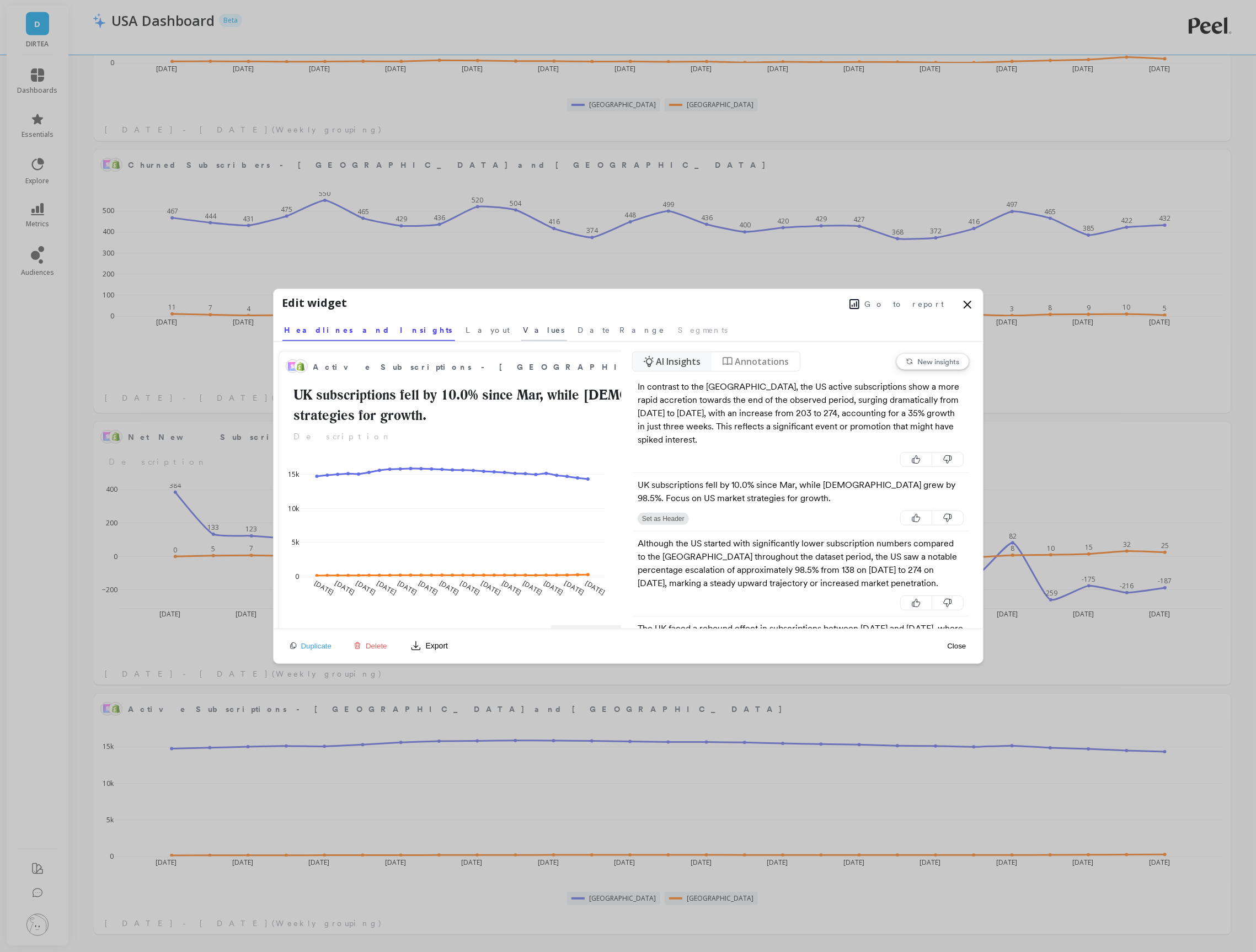
click at [524, 329] on span "Values" at bounding box center [544, 329] width 41 height 11
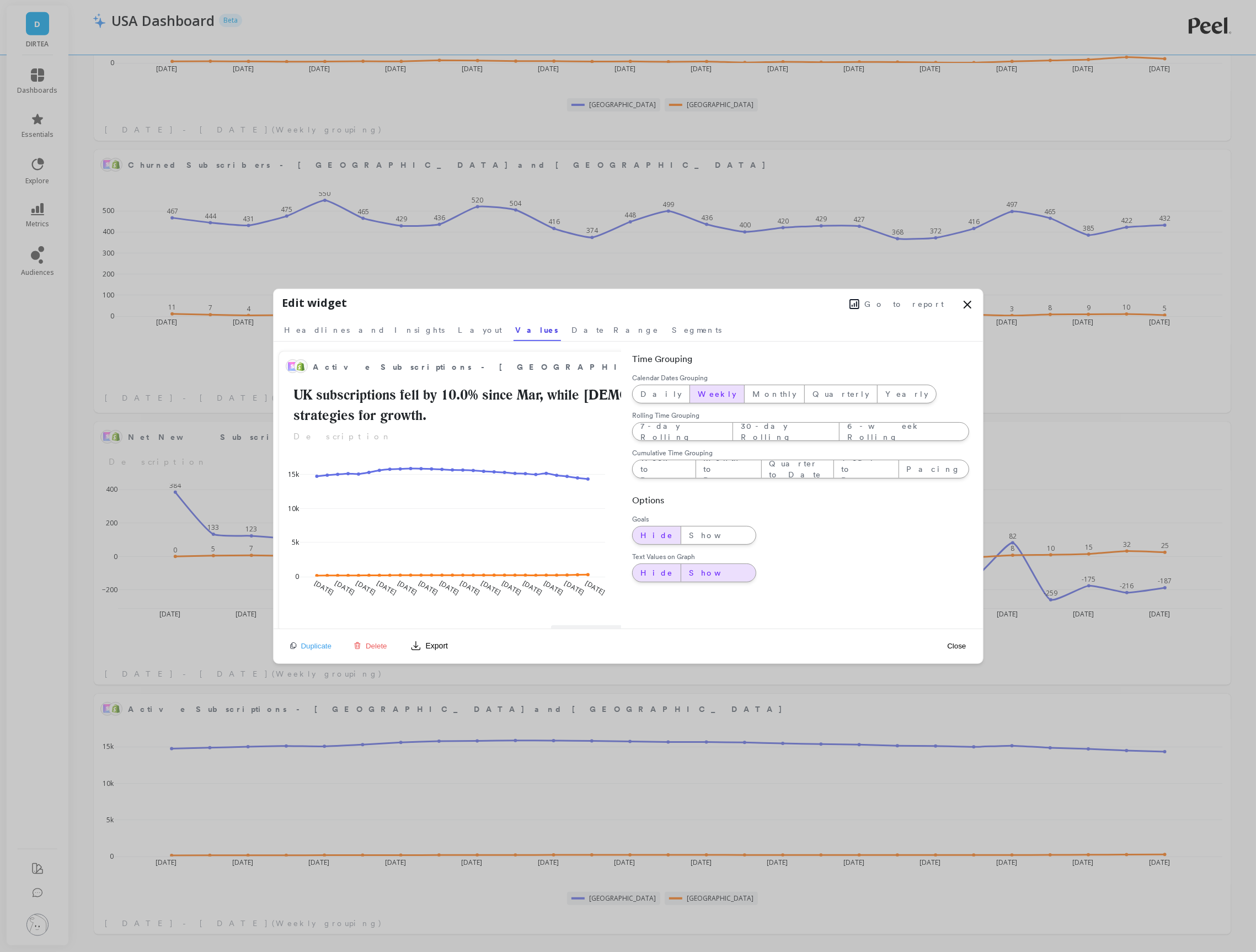
click at [689, 575] on span "Show" at bounding box center [718, 572] width 59 height 11
click at [957, 647] on button "Close" at bounding box center [957, 646] width 25 height 10
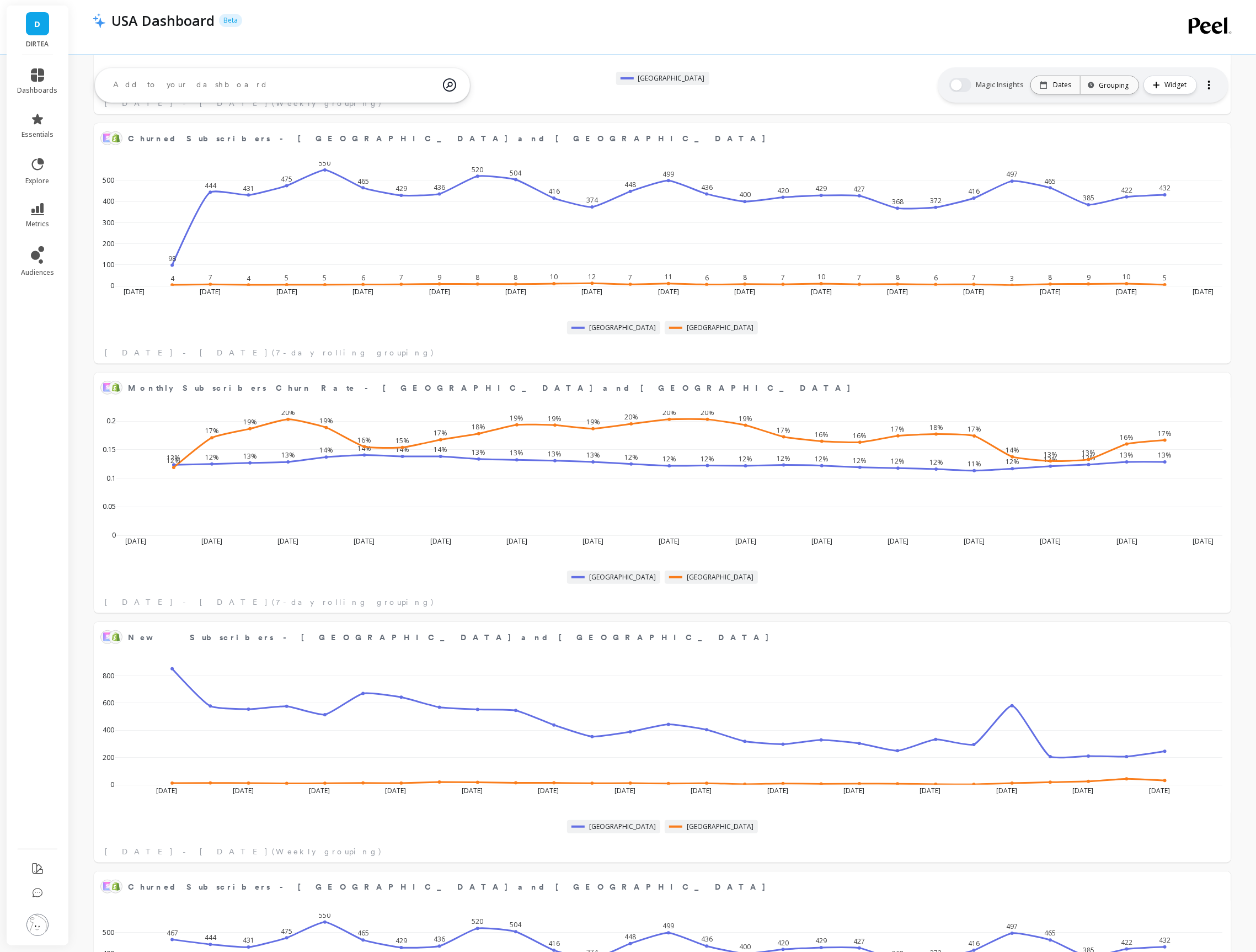
scroll to position [0, 0]
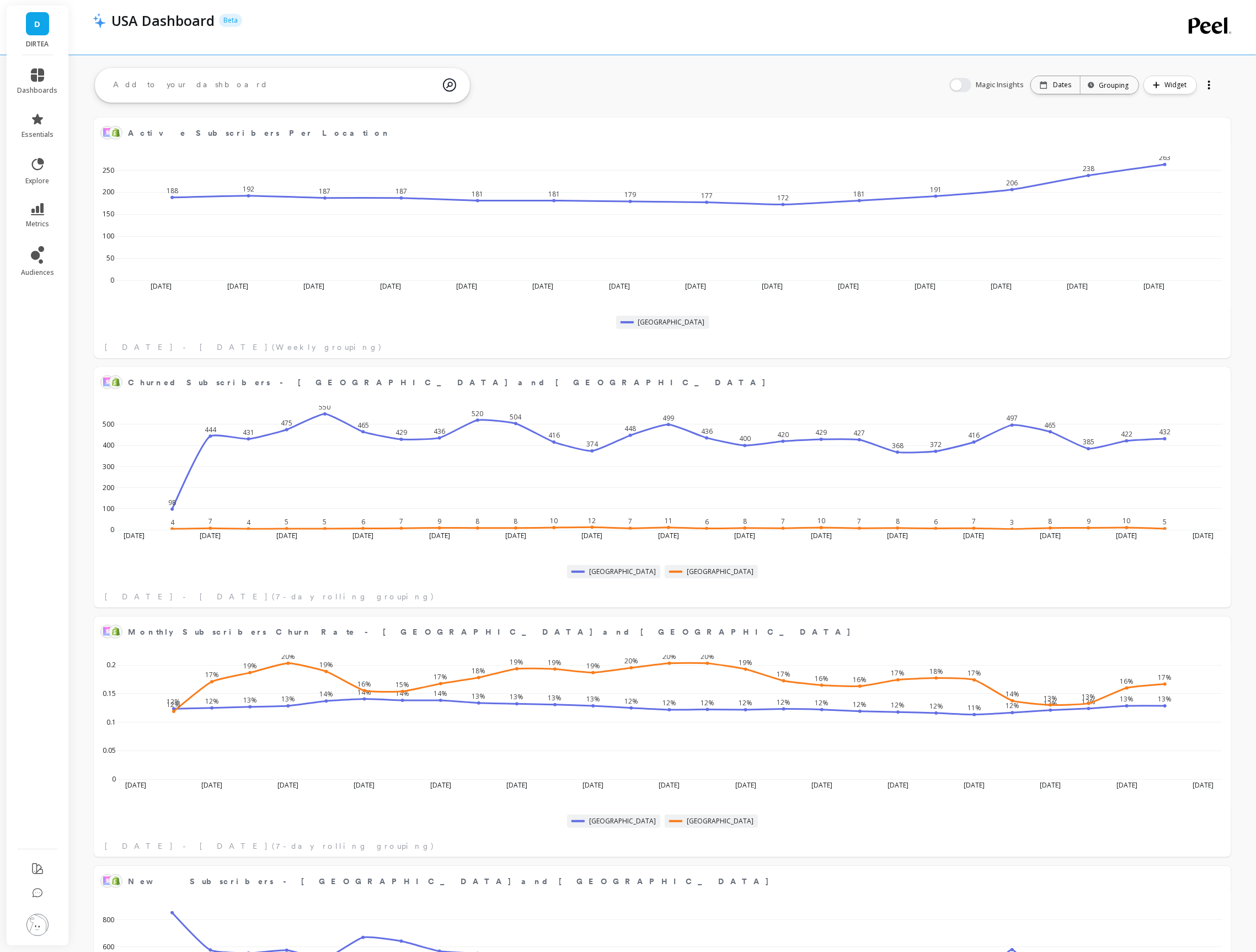
click at [37, 893] on icon at bounding box center [37, 892] width 11 height 11
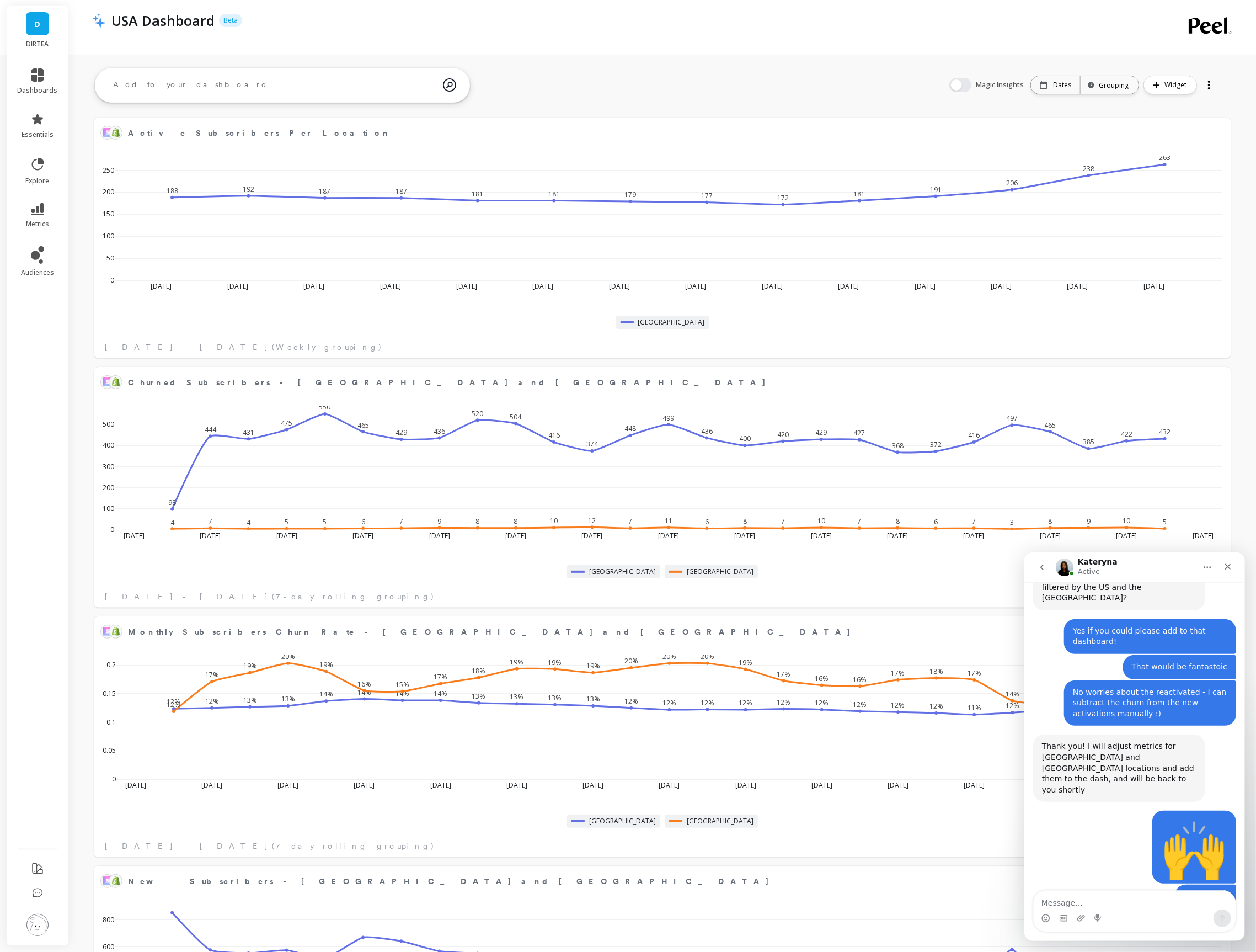
scroll to position [1870, 0]
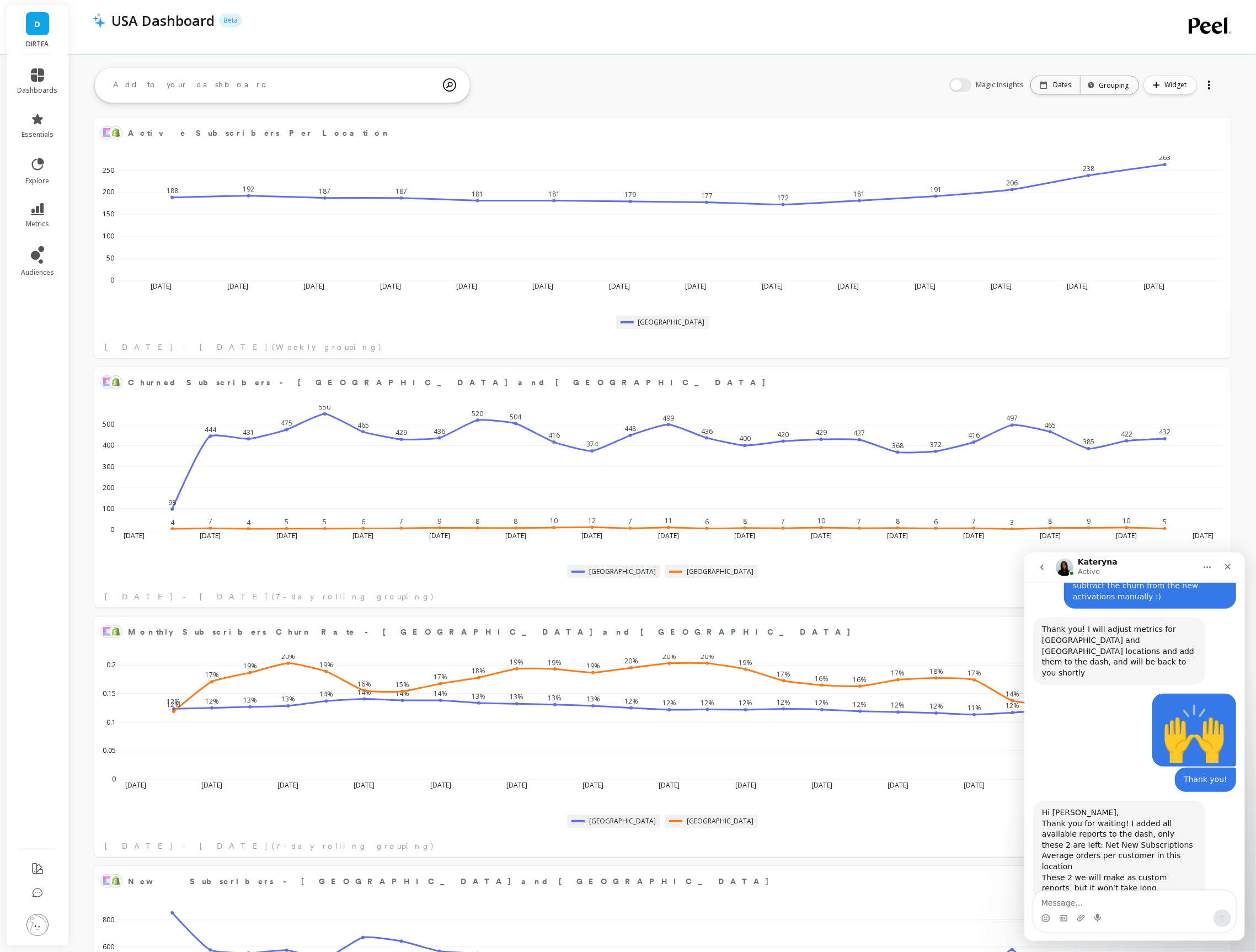
click at [1093, 894] on textarea "Message…" at bounding box center [1133, 899] width 202 height 18
type textarea "Fantastic, this is super helpful!"
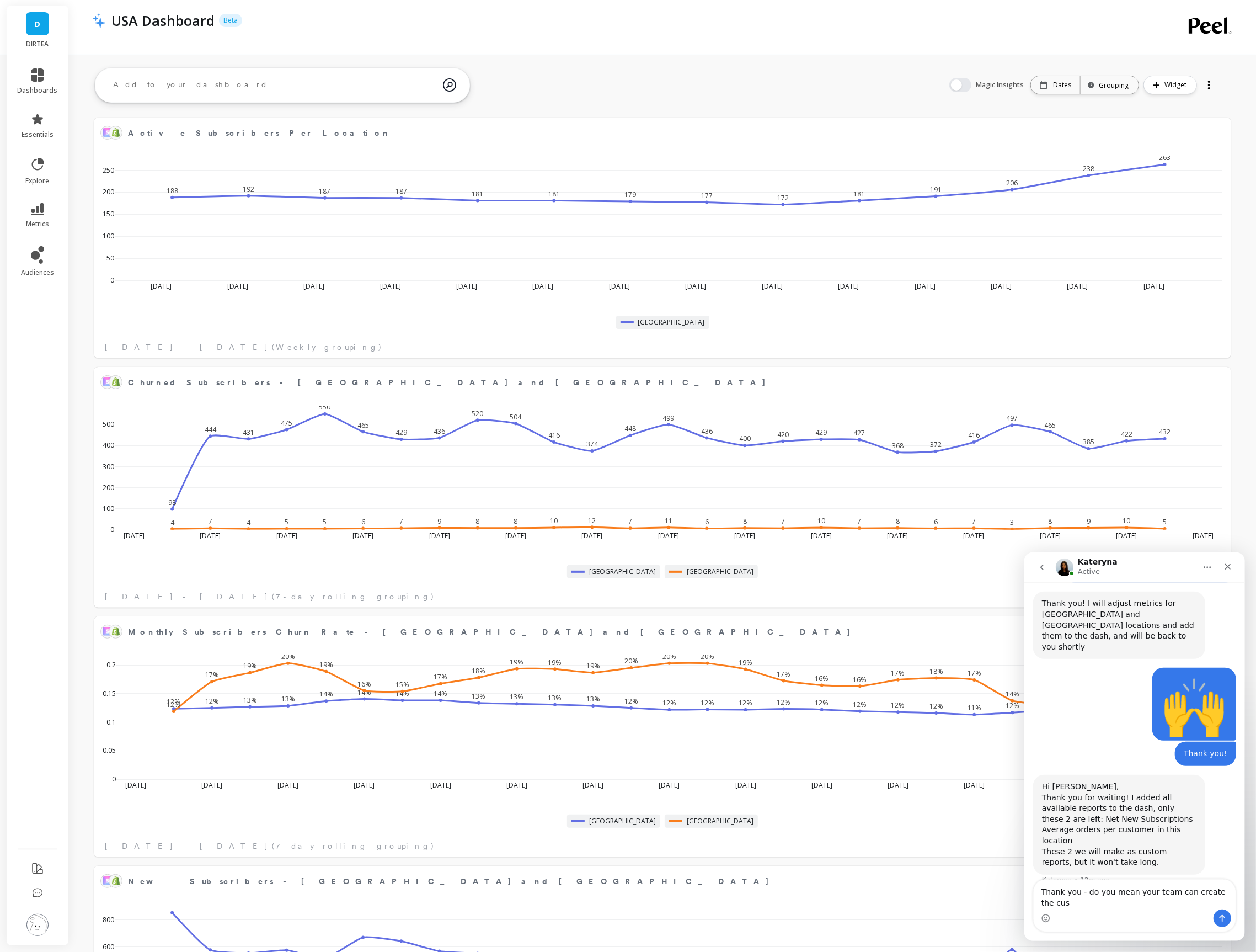
scroll to position [1907, 0]
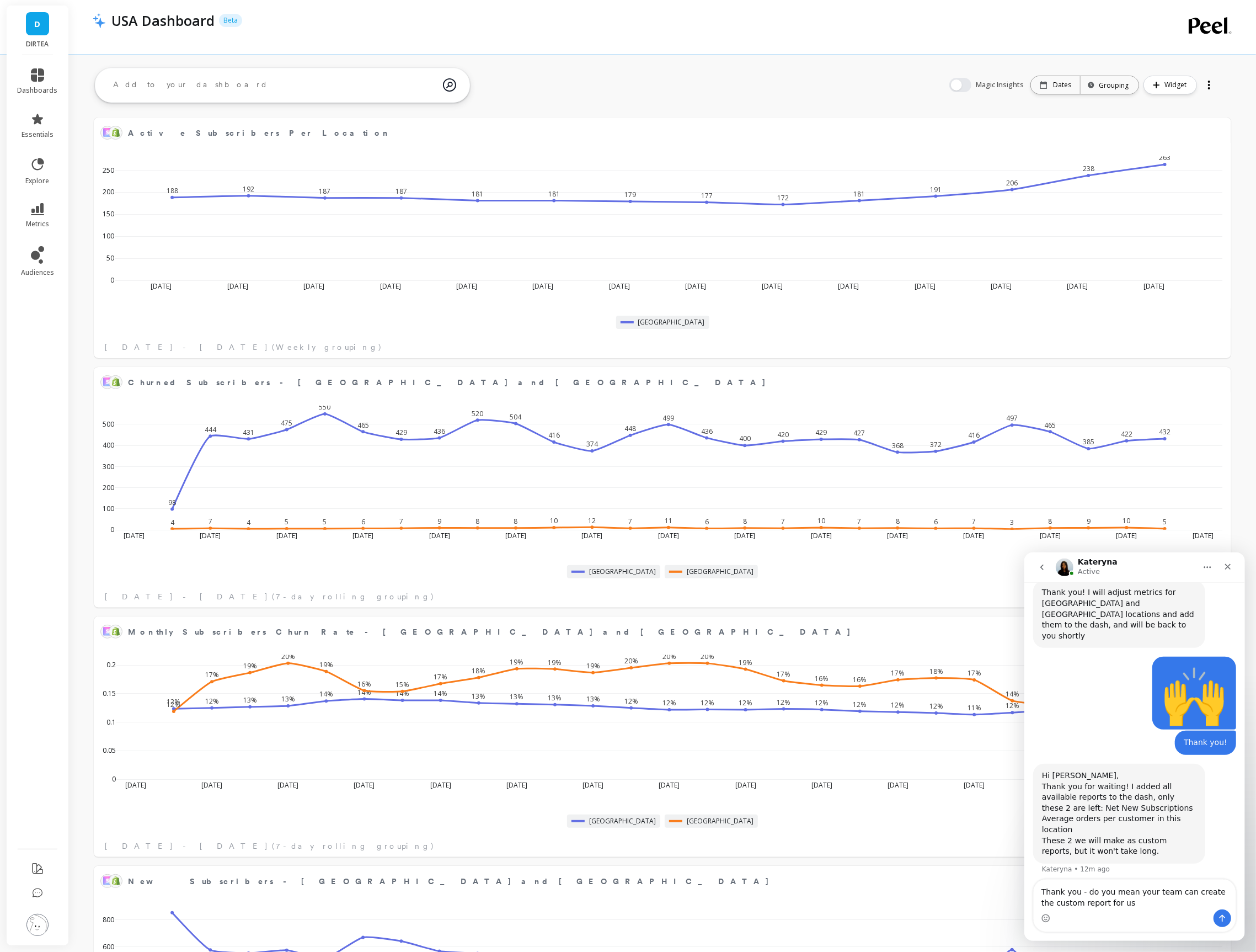
type textarea "Thank you - do you mean your team can create the custom report for us?"
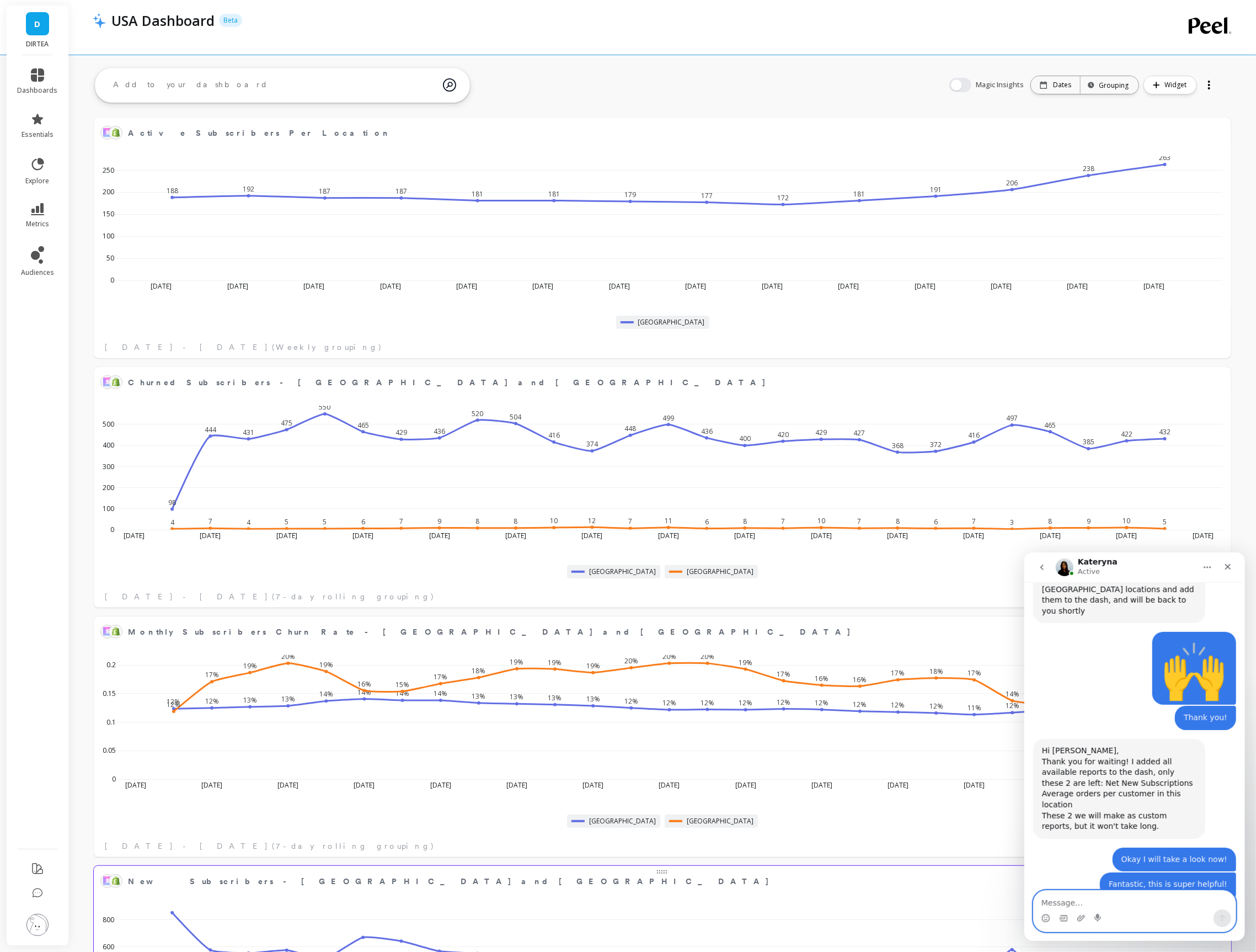
scroll to position [1987, 0]
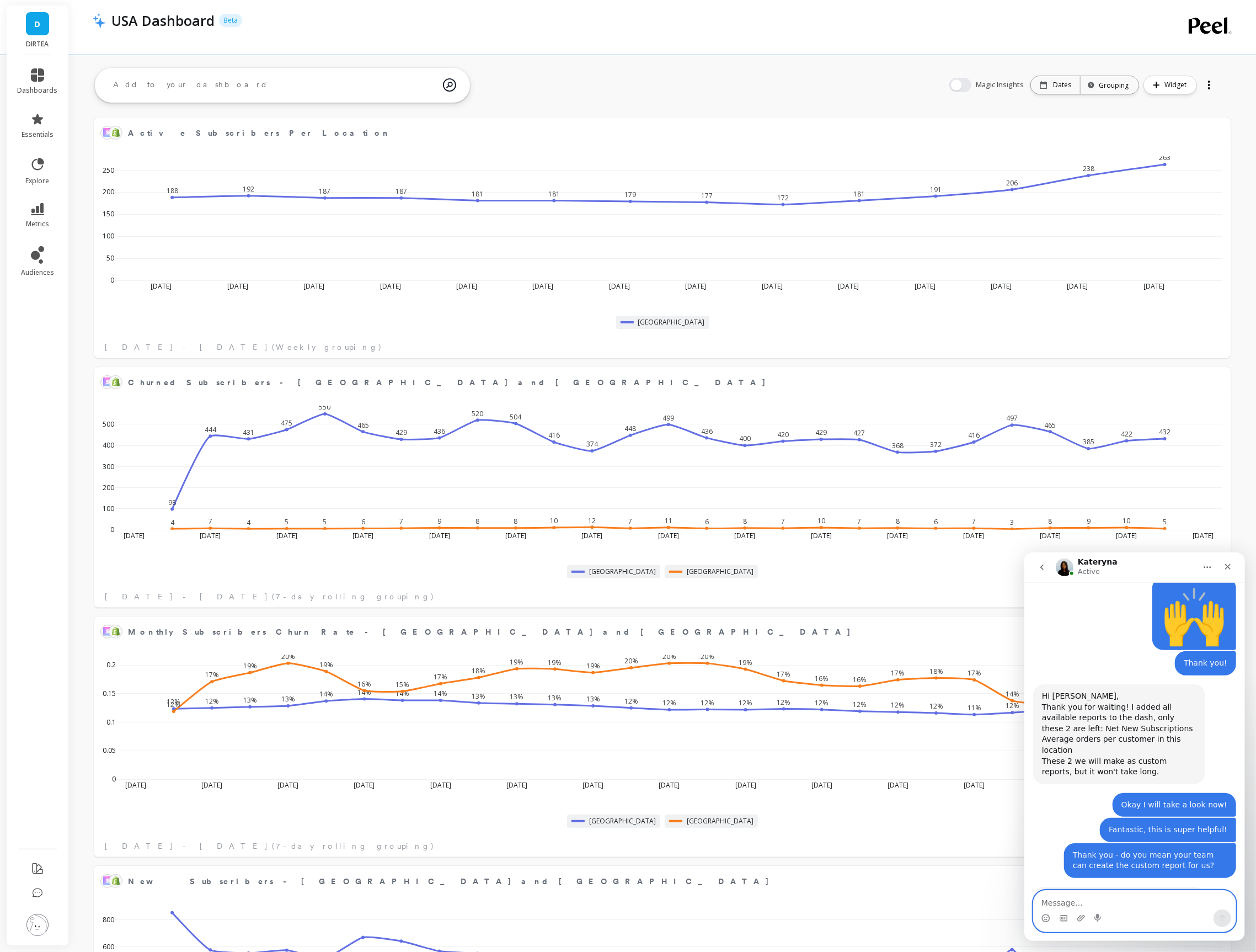
click at [1107, 891] on textarea "Message…" at bounding box center [1133, 899] width 202 height 18
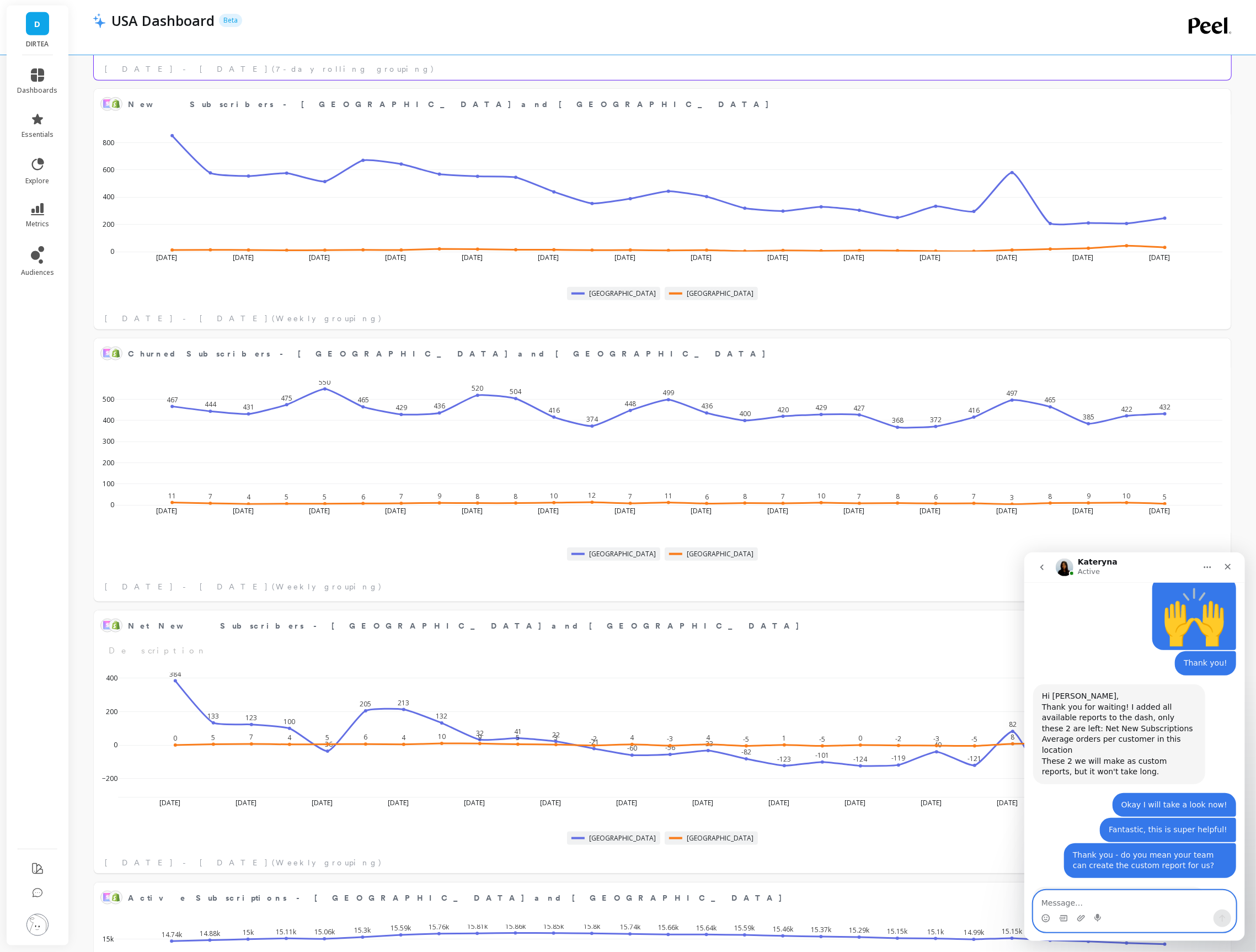
scroll to position [989, 0]
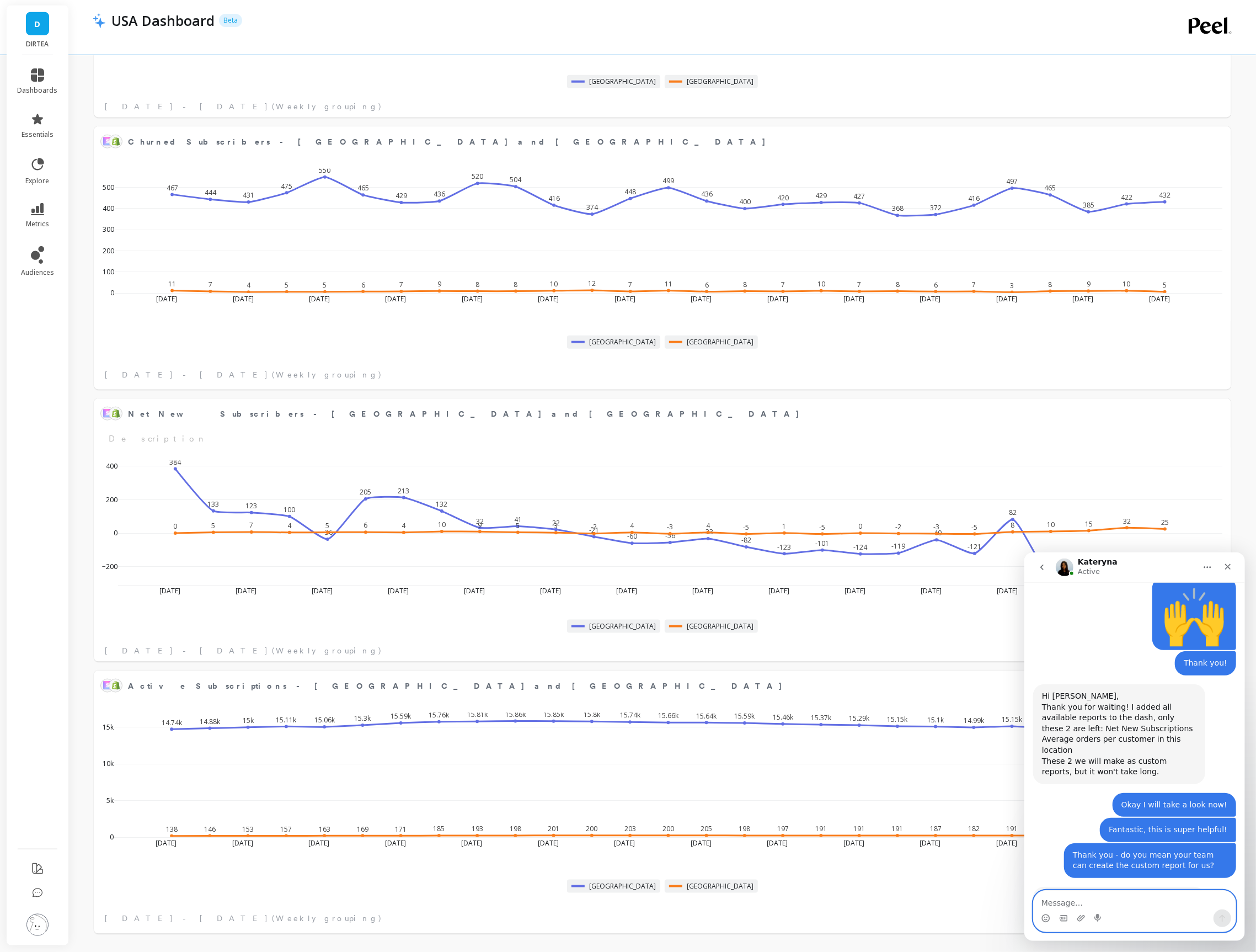
click at [1079, 898] on textarea "Message…" at bounding box center [1133, 899] width 202 height 18
type textarea "Thats great, thank you so much for your help with this"
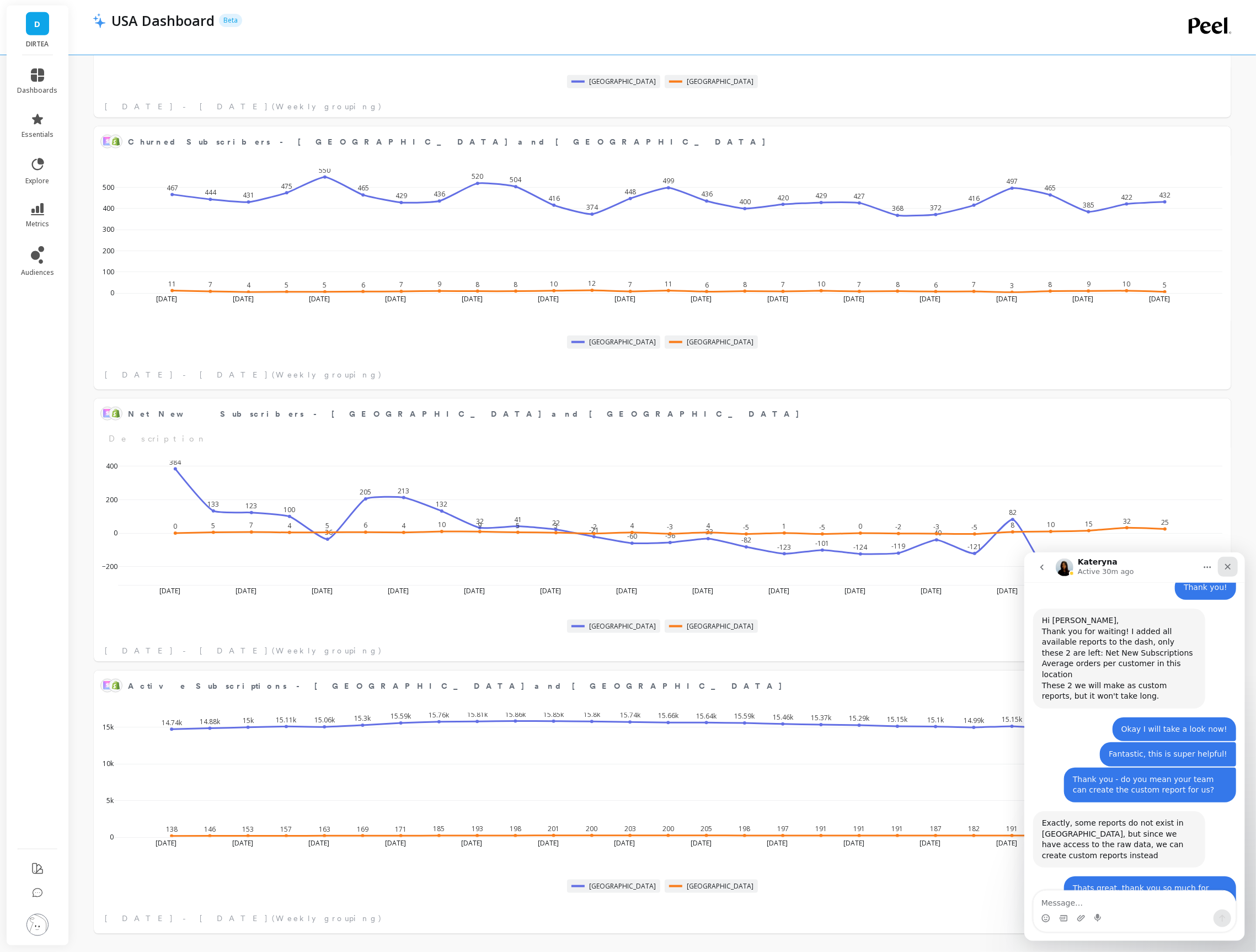
click at [1229, 566] on icon "Close" at bounding box center [1227, 565] width 9 height 9
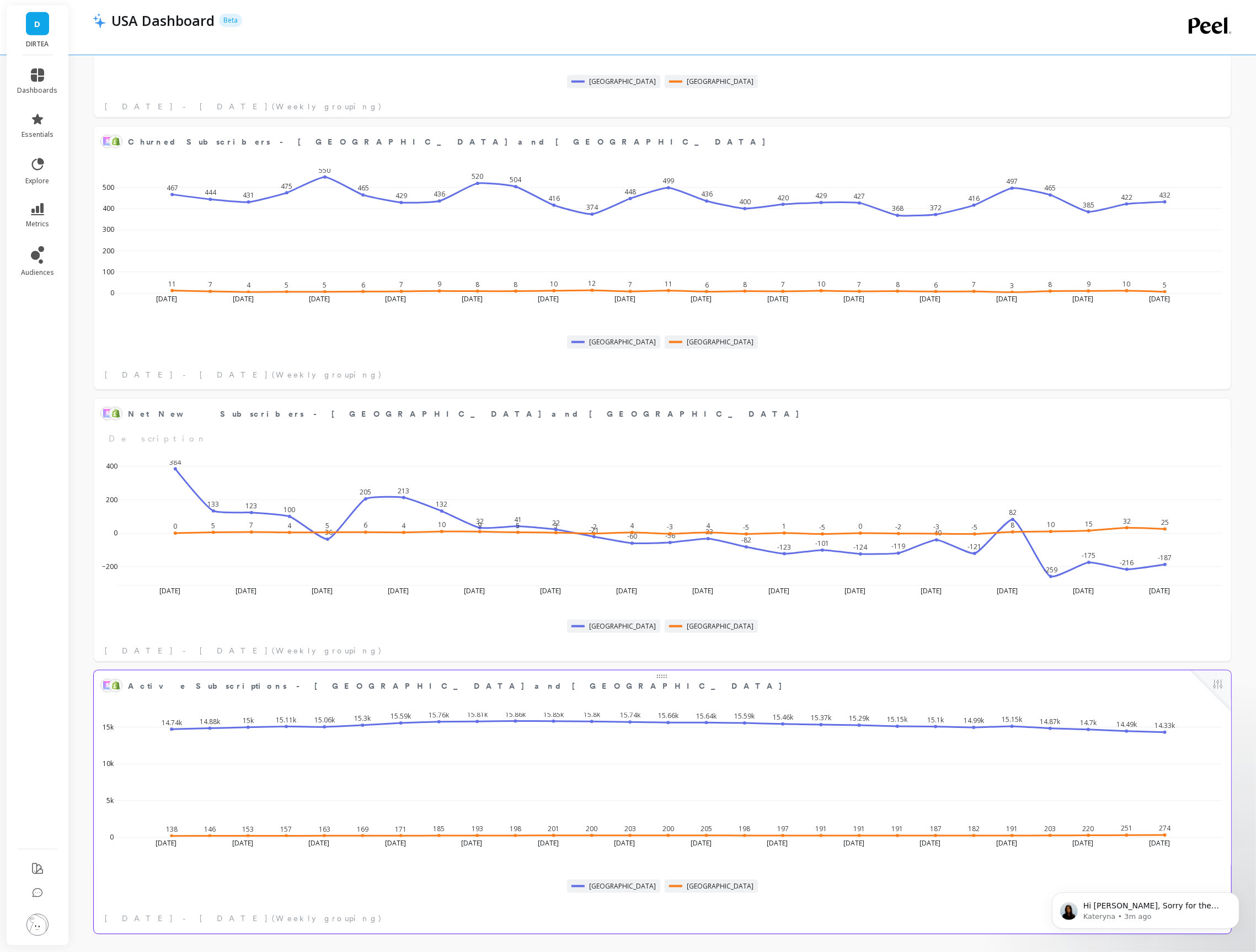
scroll to position [2163, 0]
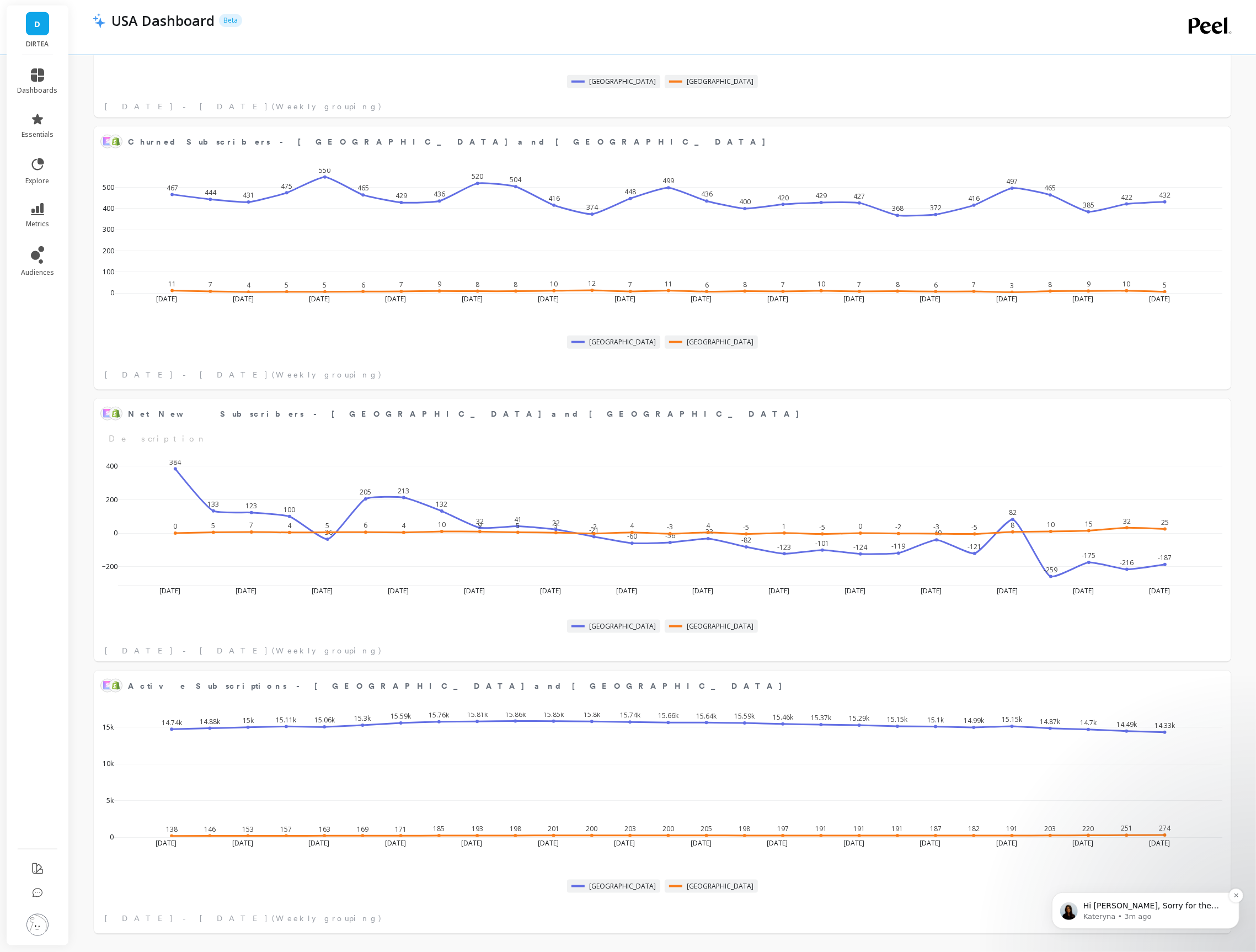
click at [1133, 914] on p "Kateryna • 3m ago" at bounding box center [1155, 915] width 143 height 10
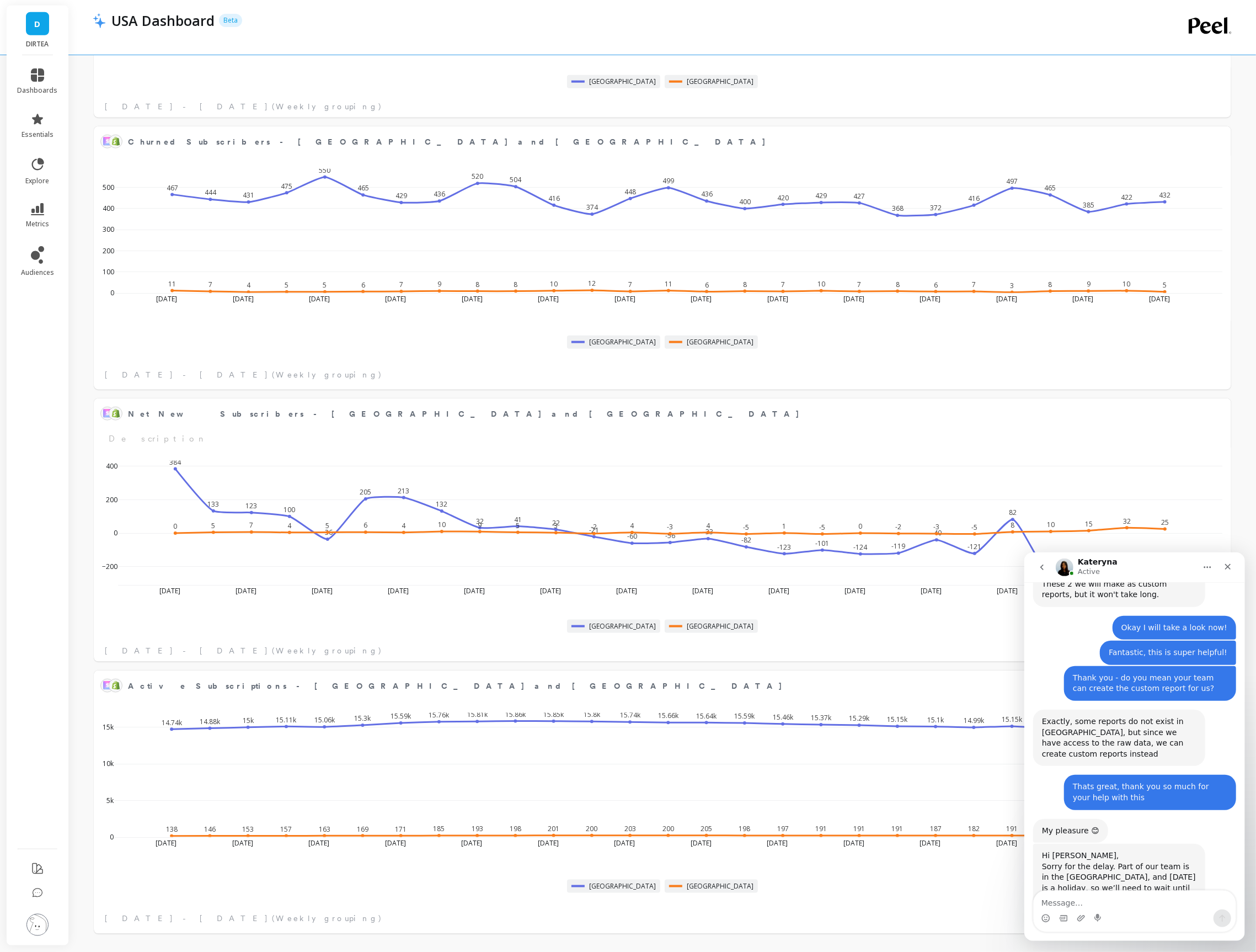
click at [1095, 894] on textarea "Message…" at bounding box center [1133, 899] width 202 height 18
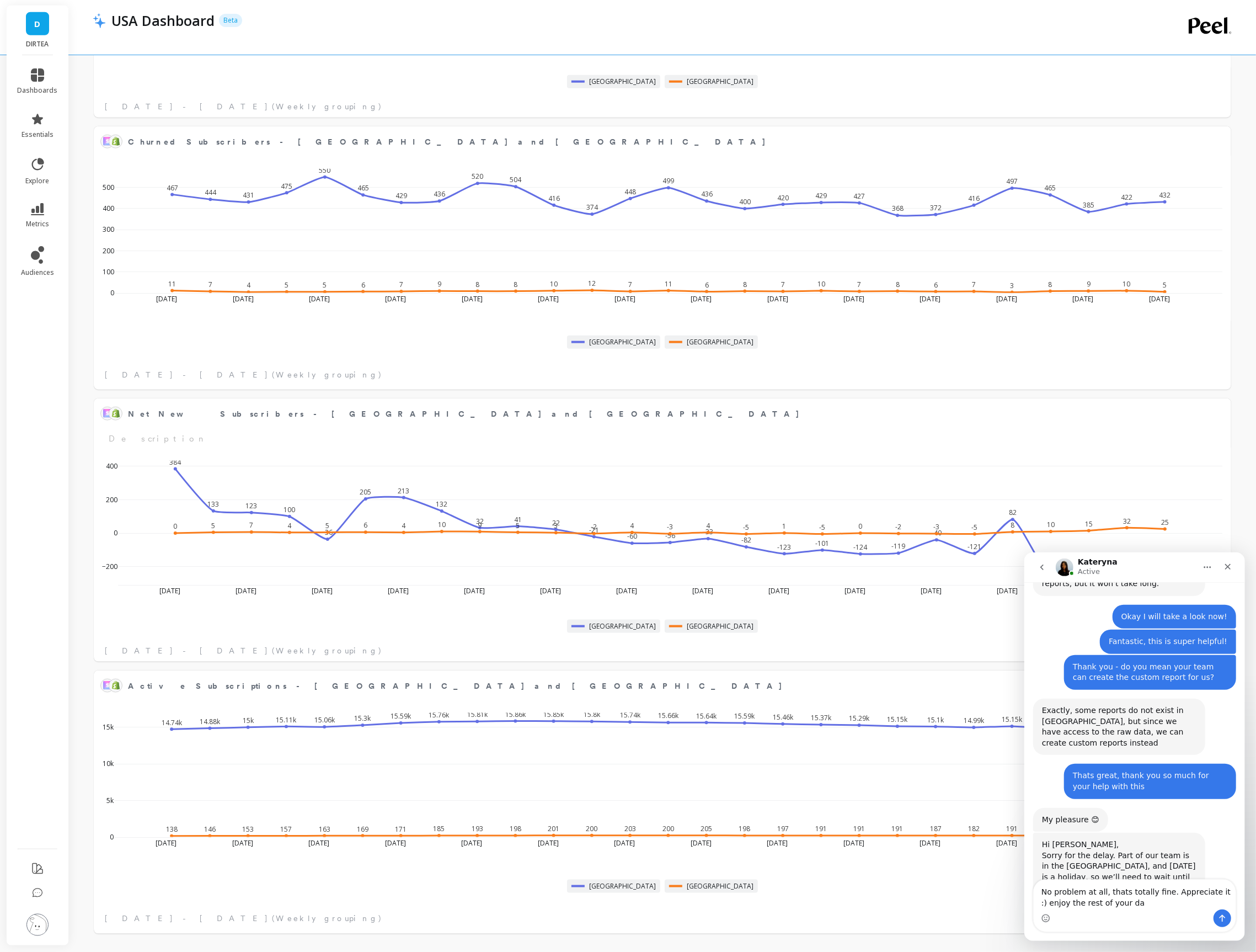
type textarea "No problem at all, thats totally fine. Appreciate it :) enjoy the rest of your …"
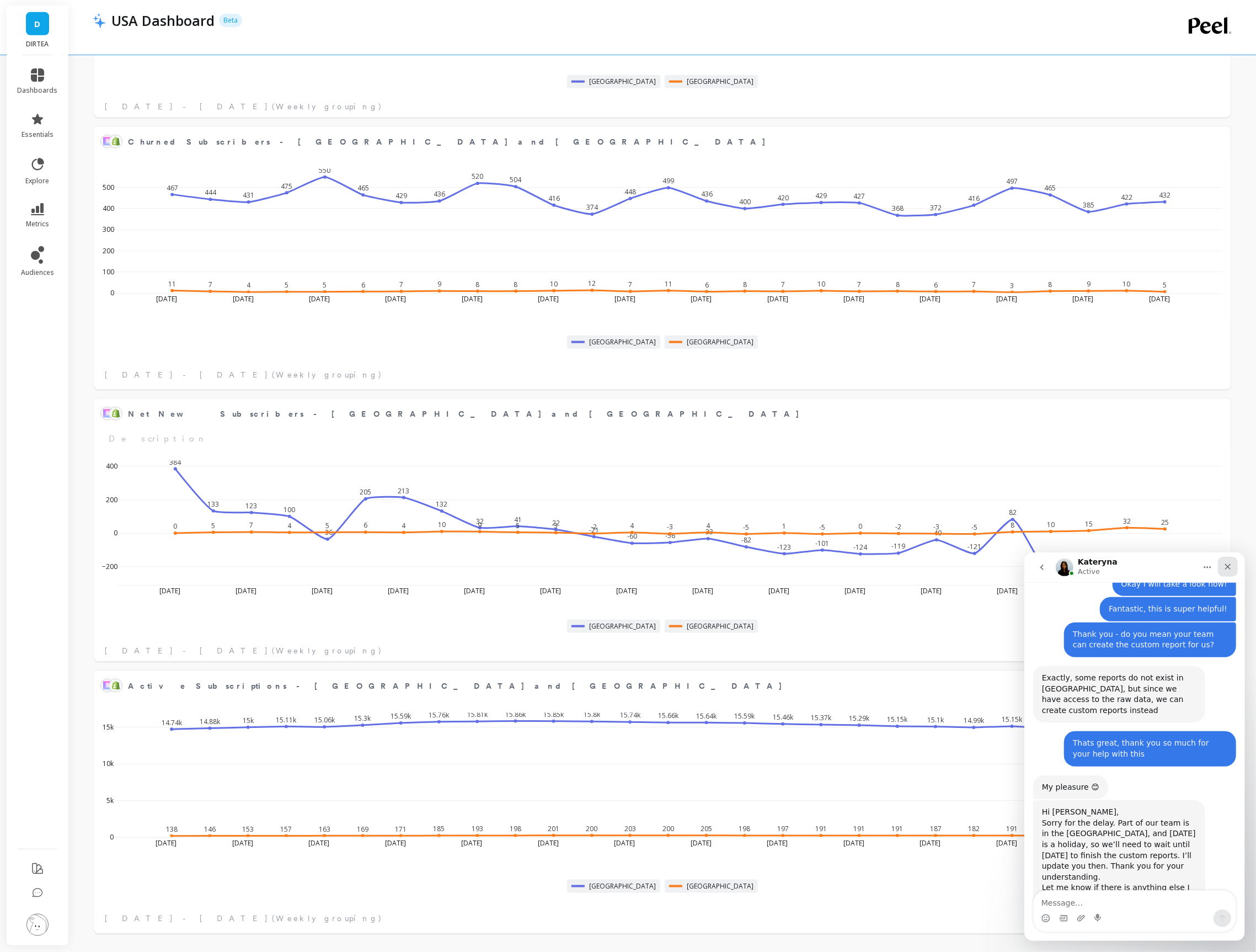
click at [1233, 568] on div "Close" at bounding box center [1227, 566] width 20 height 20
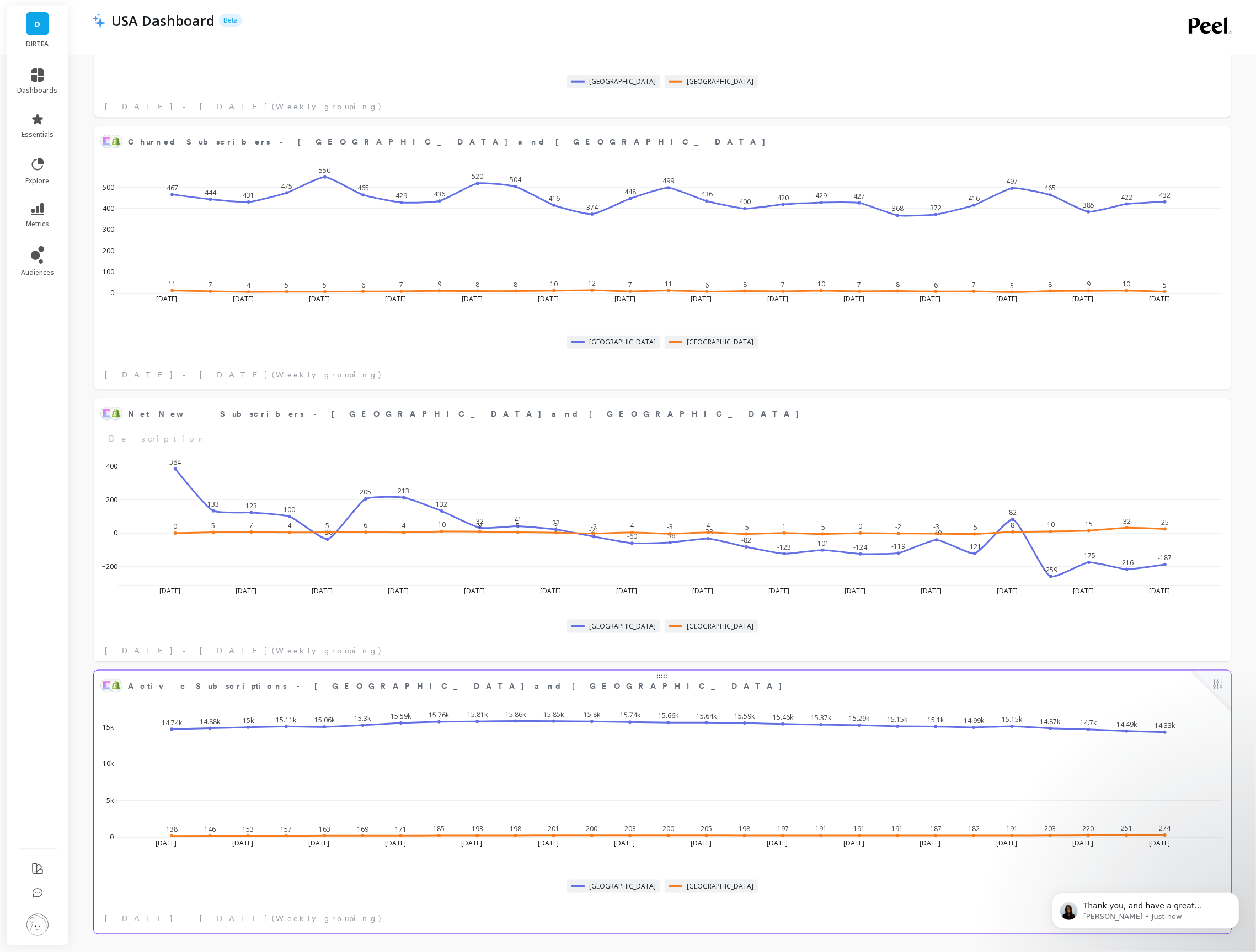
scroll to position [2241, 0]
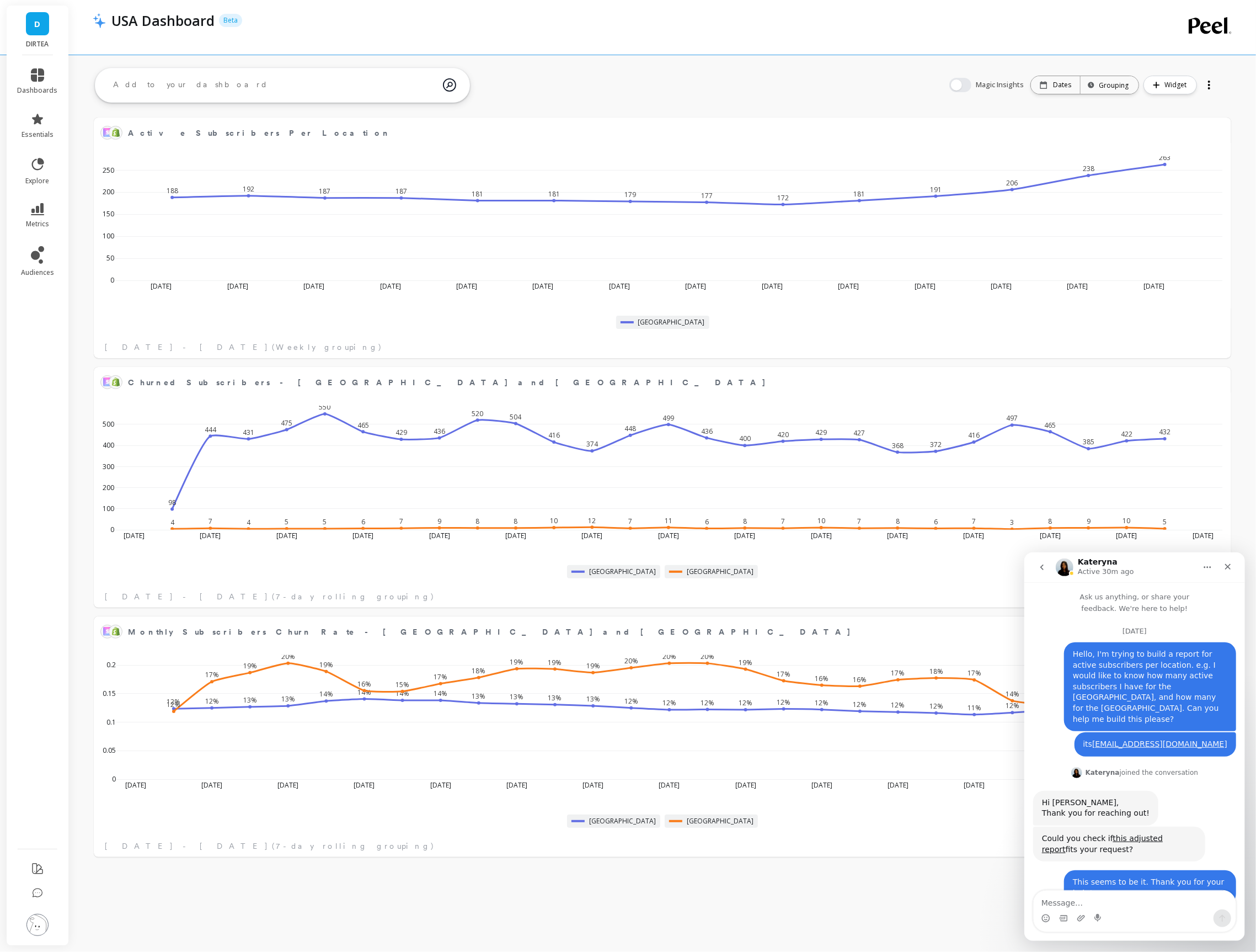
scroll to position [1, 0]
